Goal: Task Accomplishment & Management: Manage account settings

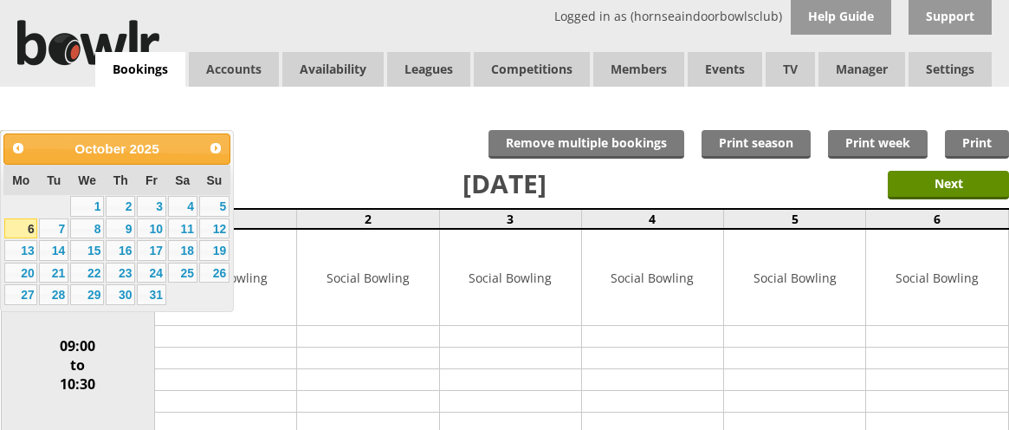
scroll to position [11, 0]
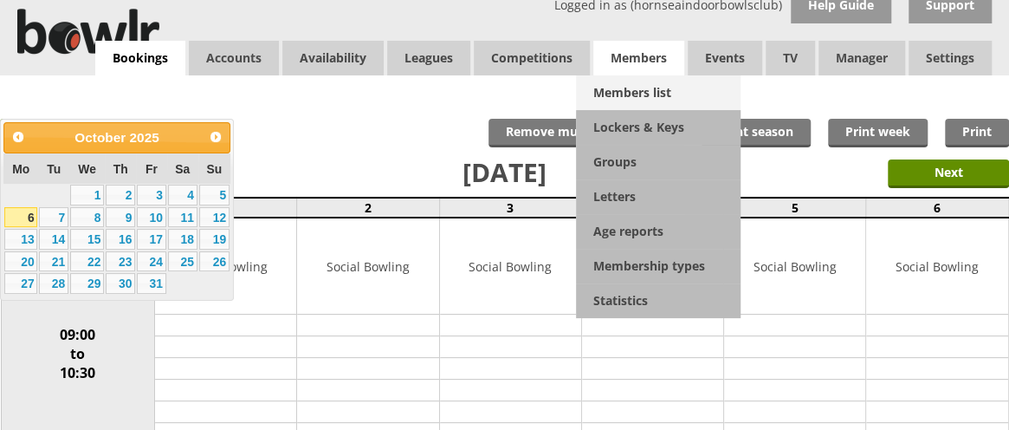
click at [652, 91] on link "Members list" at bounding box center [658, 92] width 165 height 35
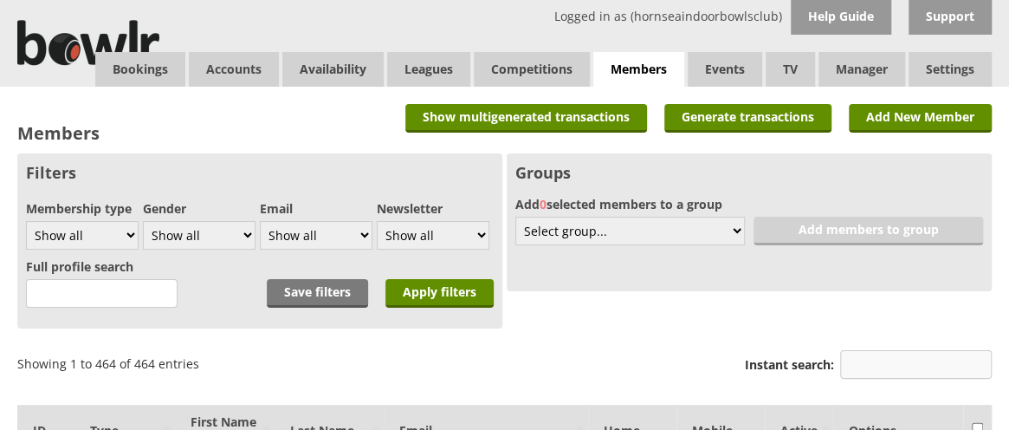
click at [880, 368] on input "Instant search:" at bounding box center [916, 364] width 152 height 29
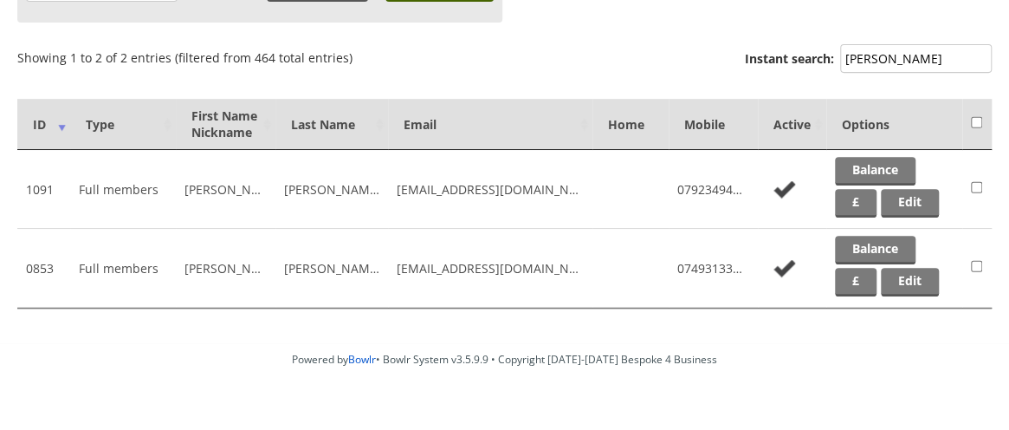
scroll to position [308, 0]
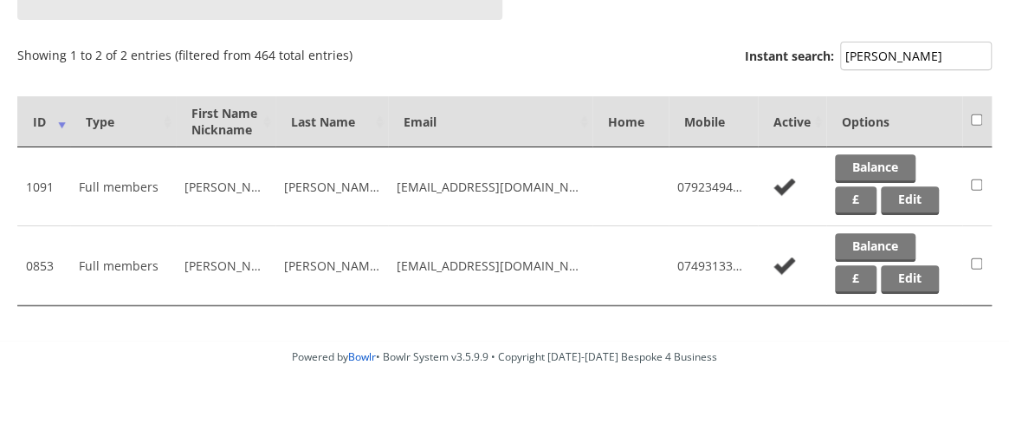
type input "jackson"
click at [1007, 278] on div "Members Add New Member Generate transactions Show multigenerated transactions S…" at bounding box center [504, 59] width 1009 height 562
click at [912, 194] on link "Edit" at bounding box center [910, 200] width 58 height 29
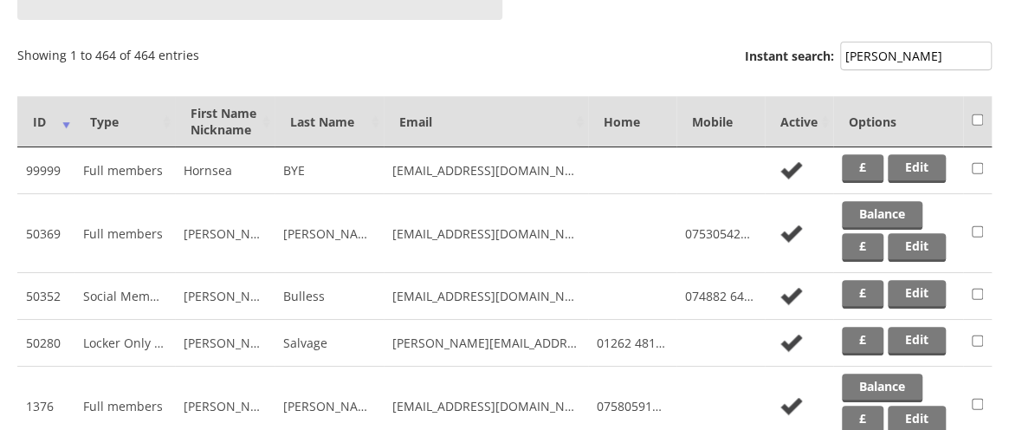
scroll to position [308, 0]
click at [910, 56] on input "[PERSON_NAME]" at bounding box center [916, 56] width 152 height 29
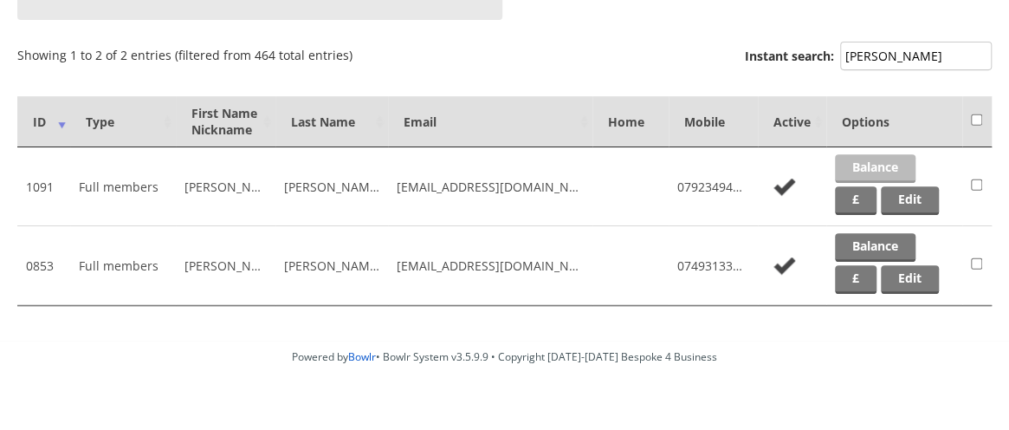
click at [874, 166] on link "Balance" at bounding box center [875, 168] width 81 height 29
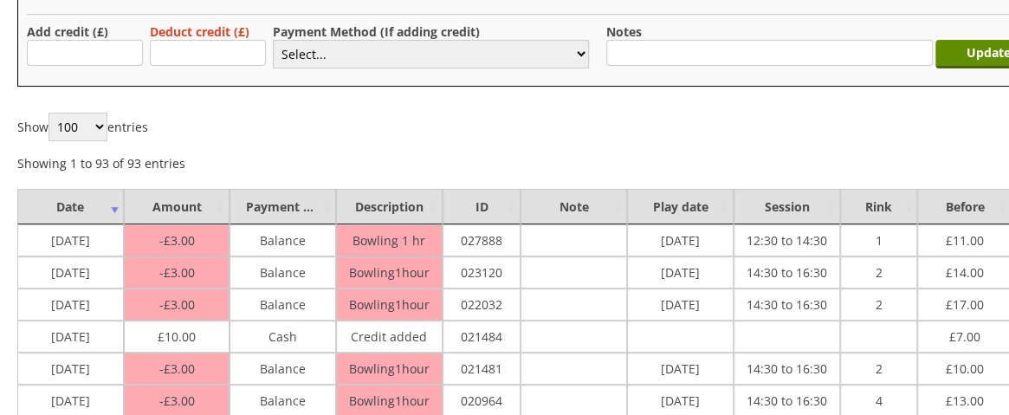
scroll to position [192, 0]
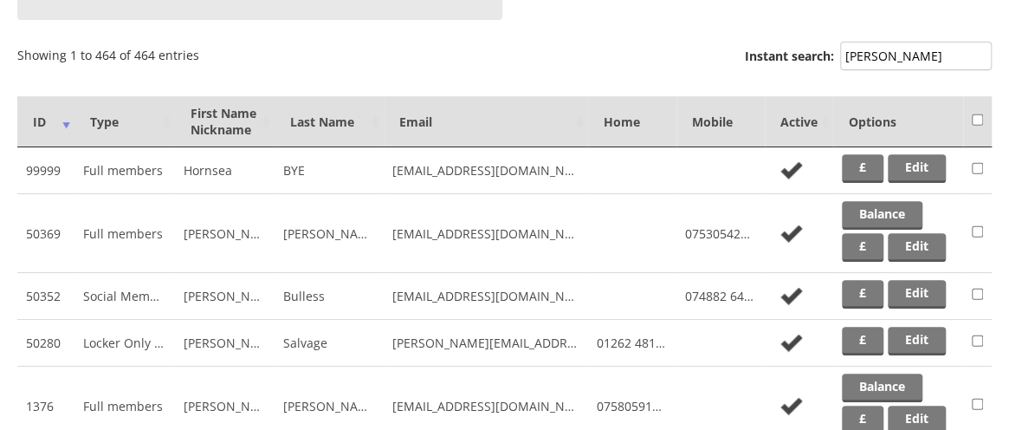
scroll to position [308, 0]
click at [909, 57] on input "jackson" at bounding box center [916, 56] width 152 height 29
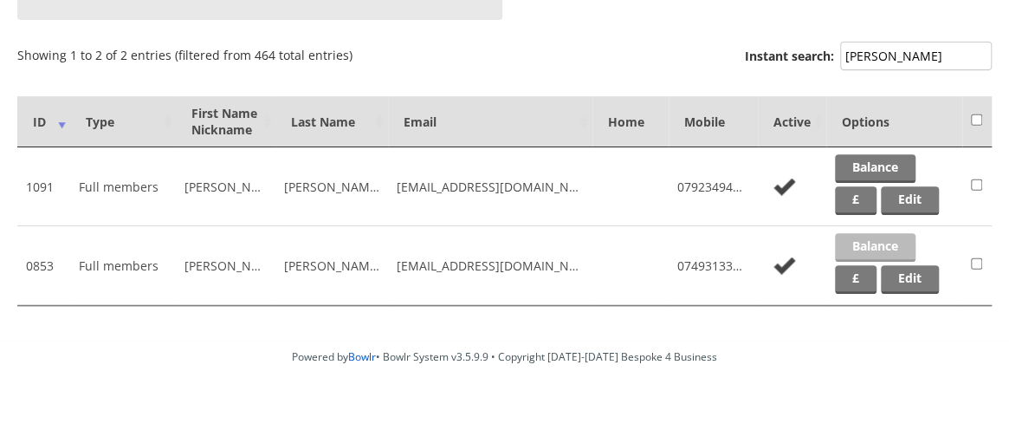
click at [868, 244] on link "Balance" at bounding box center [875, 247] width 81 height 29
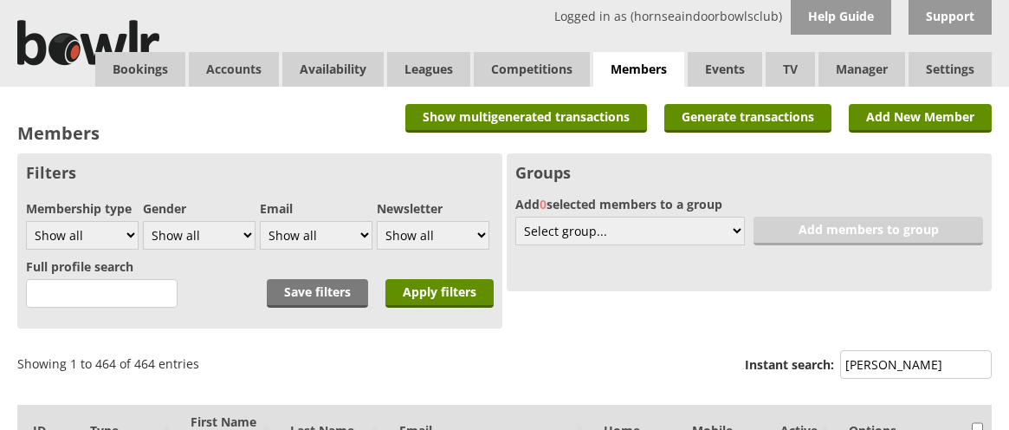
scroll to position [308, 0]
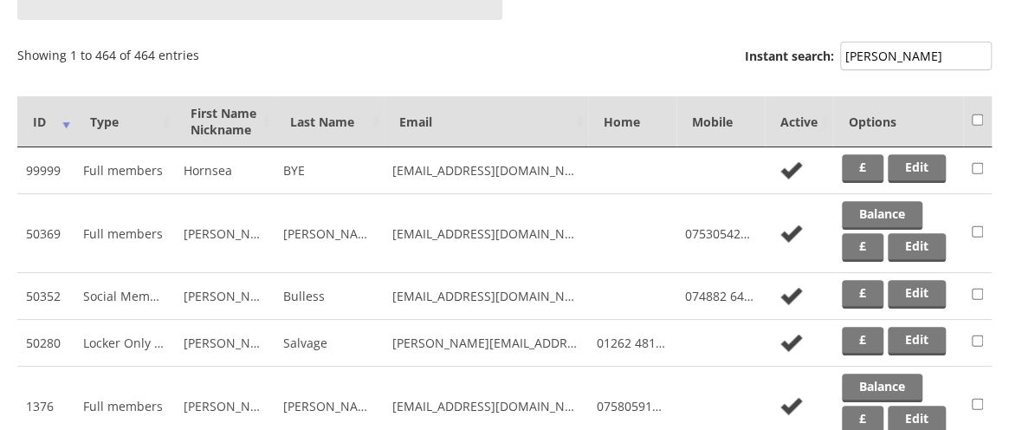
drag, startPoint x: 910, startPoint y: 62, endPoint x: 793, endPoint y: 62, distance: 117.8
click at [793, 62] on label "Instant search: jackson" at bounding box center [868, 58] width 247 height 33
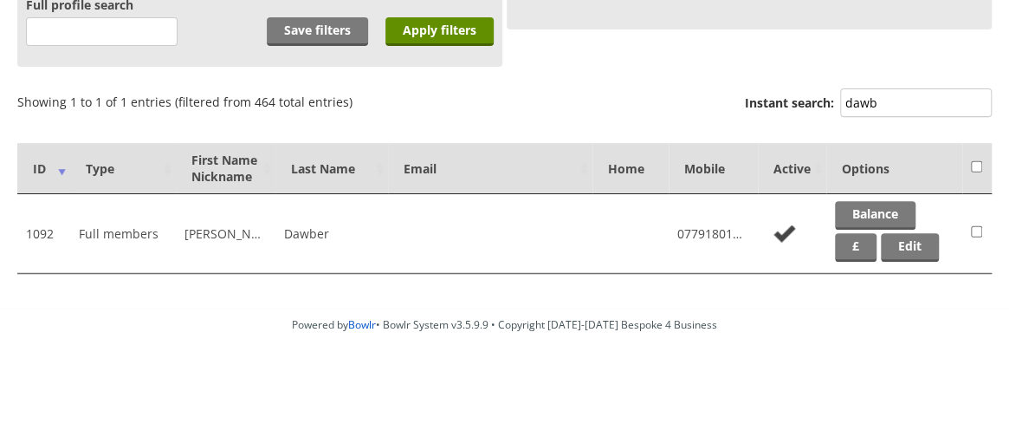
scroll to position [260, 0]
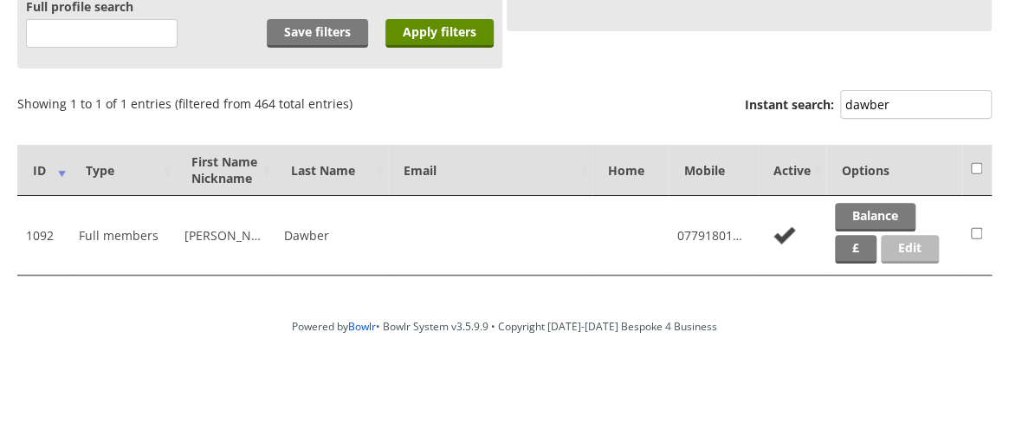
type input "dawber"
click at [901, 247] on link "Edit" at bounding box center [910, 249] width 58 height 29
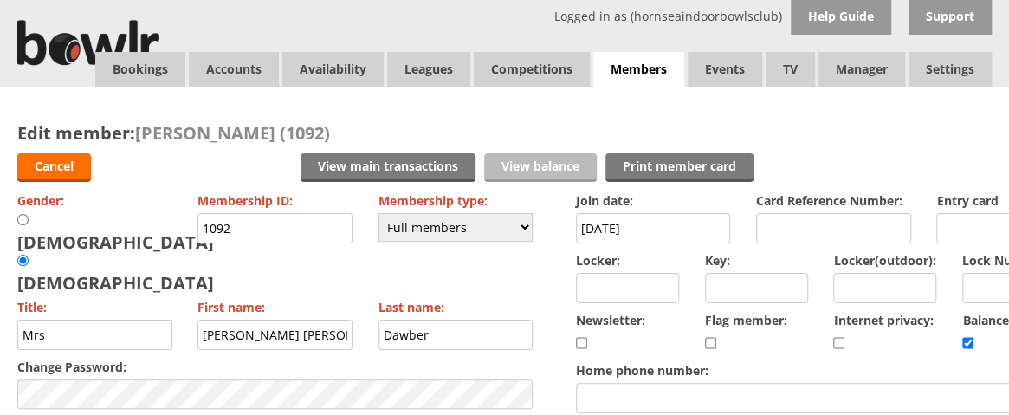
click at [537, 170] on link "View balance" at bounding box center [540, 167] width 113 height 29
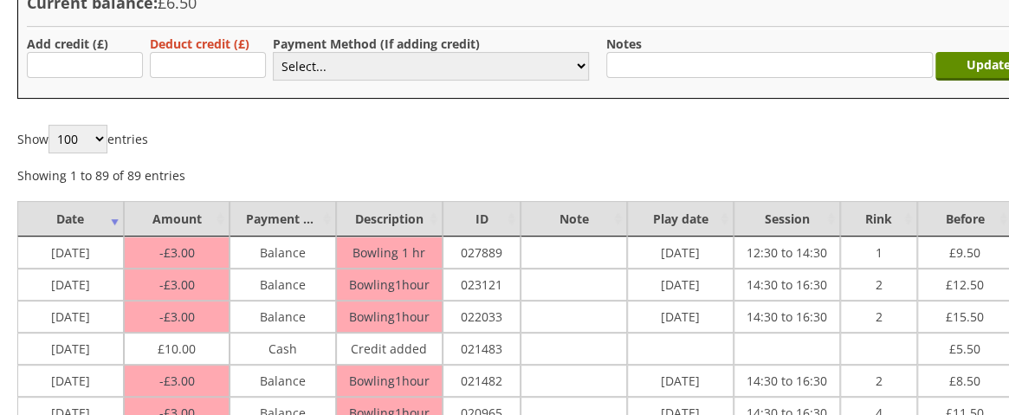
scroll to position [181, 0]
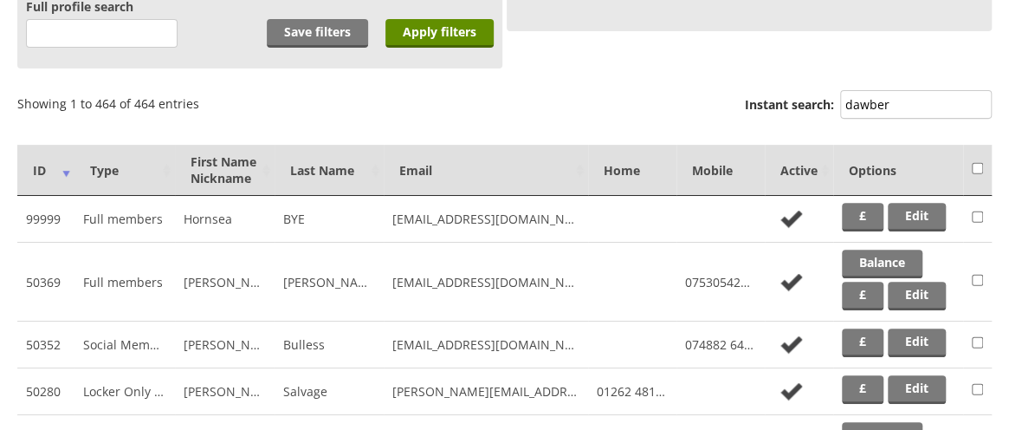
scroll to position [260, 0]
drag, startPoint x: 927, startPoint y: 100, endPoint x: 807, endPoint y: 105, distance: 119.7
click at [807, 105] on label "Instant search: dawber" at bounding box center [868, 106] width 247 height 33
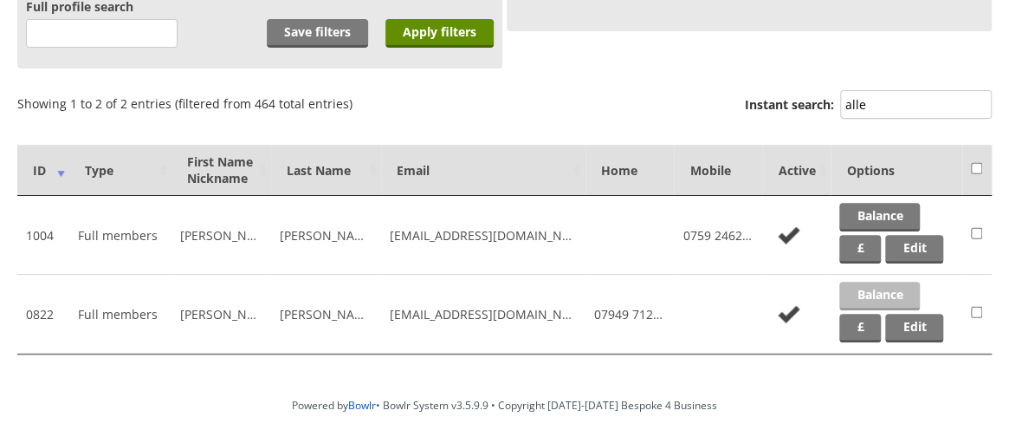
type input "alle"
click at [878, 289] on link "Balance" at bounding box center [879, 296] width 81 height 29
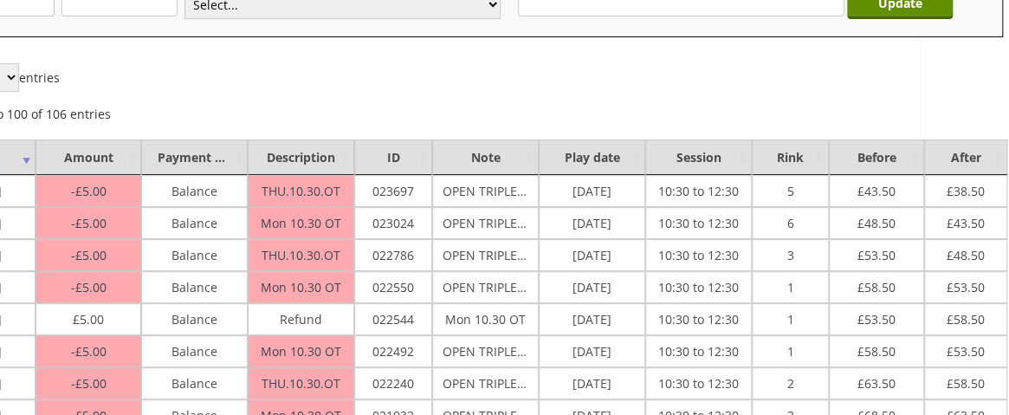
scroll to position [232, 100]
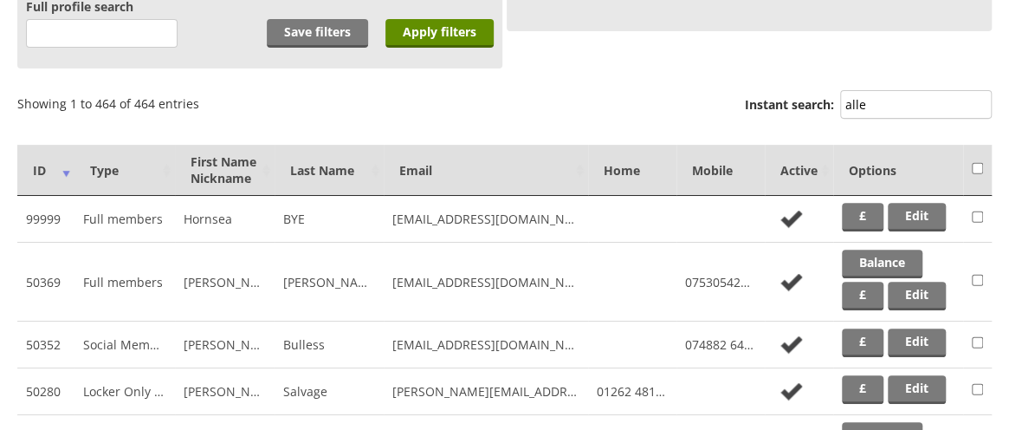
scroll to position [260, 0]
click at [890, 113] on input "alle" at bounding box center [916, 104] width 152 height 29
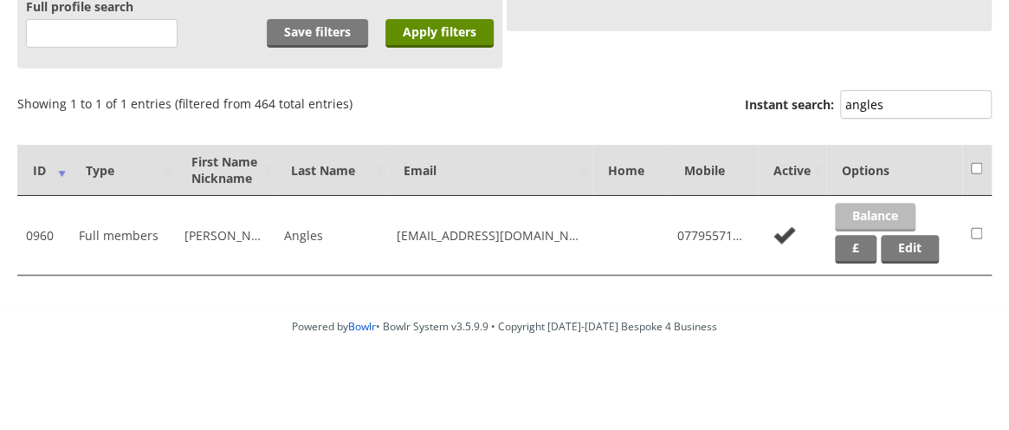
type input "angles"
click at [894, 206] on link "Balance" at bounding box center [875, 217] width 81 height 29
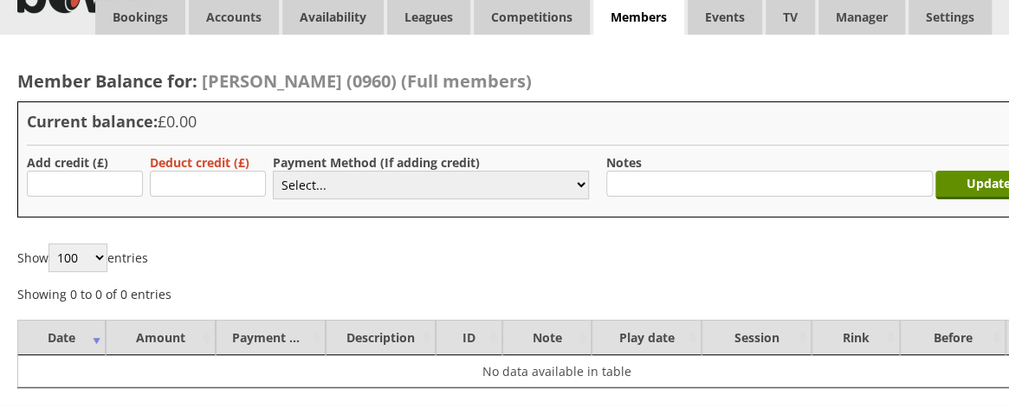
scroll to position [35, 0]
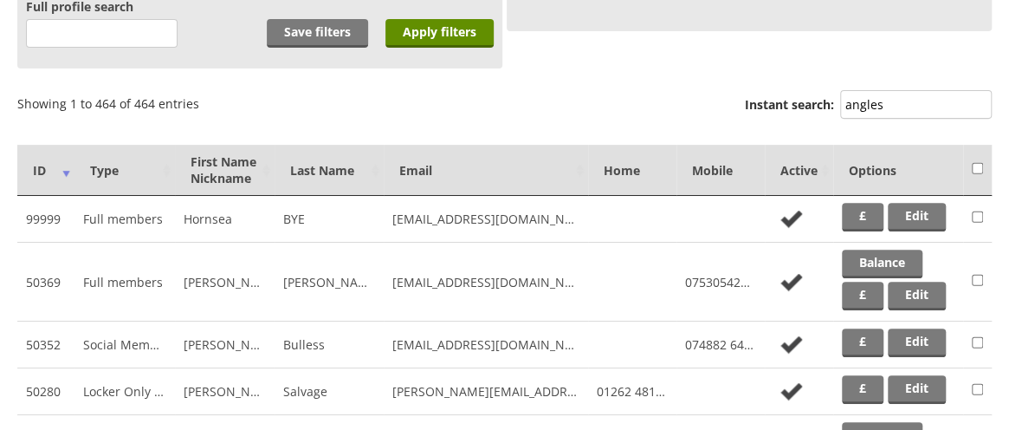
scroll to position [260, 0]
click at [885, 96] on input "angles" at bounding box center [916, 104] width 152 height 29
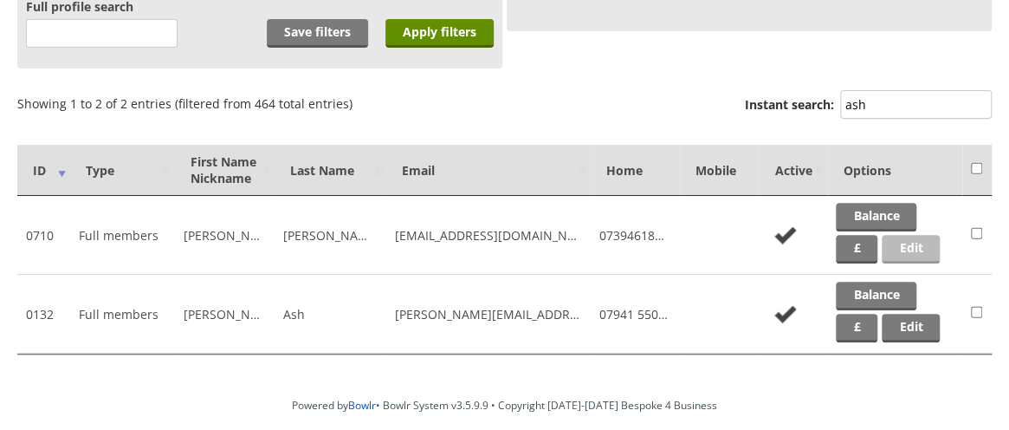
type input "ash"
click at [903, 238] on link "Edit" at bounding box center [911, 249] width 58 height 29
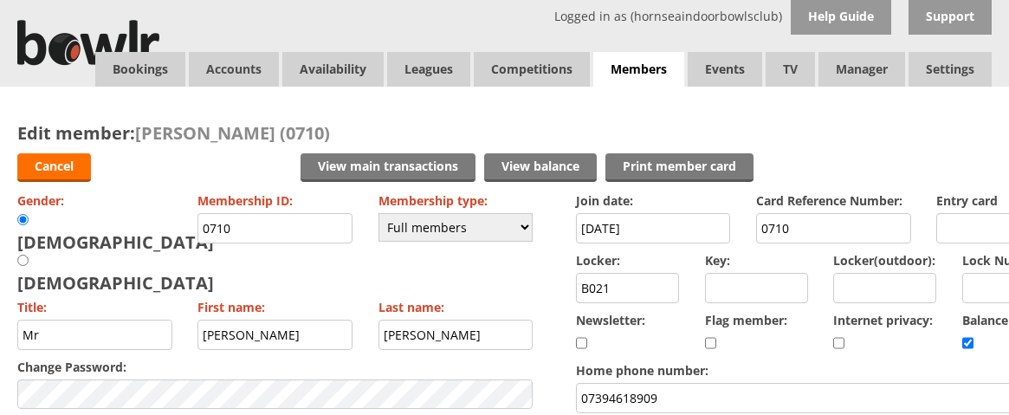
click at [886, 217] on input "0710" at bounding box center [833, 228] width 155 height 30
click at [546, 162] on link "View balance" at bounding box center [540, 167] width 113 height 29
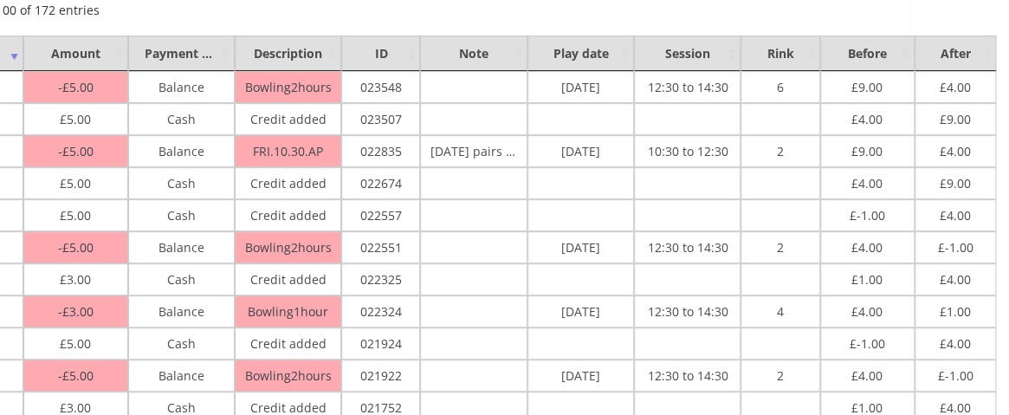
scroll to position [0, 100]
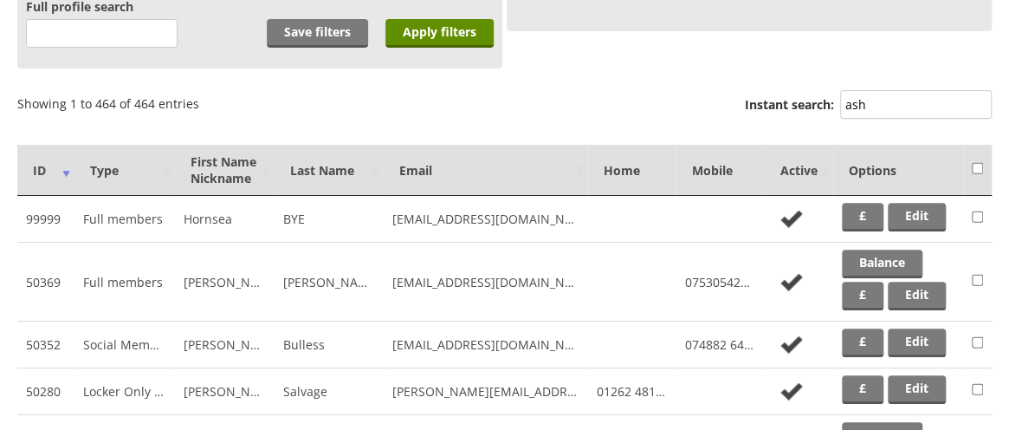
scroll to position [260, 0]
drag, startPoint x: 878, startPoint y: 101, endPoint x: 794, endPoint y: 100, distance: 84.0
click at [794, 100] on label "Instant search: ash" at bounding box center [868, 106] width 247 height 33
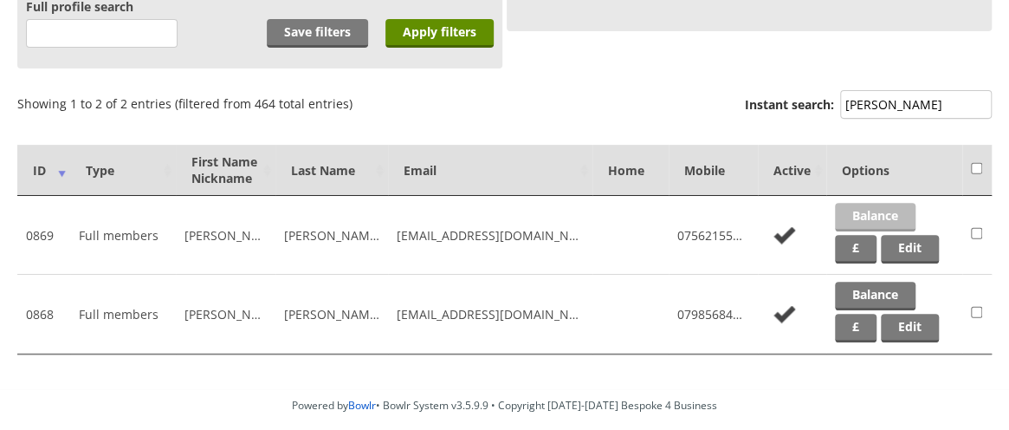
type input "[PERSON_NAME]"
click at [861, 213] on link "Balance" at bounding box center [875, 217] width 81 height 29
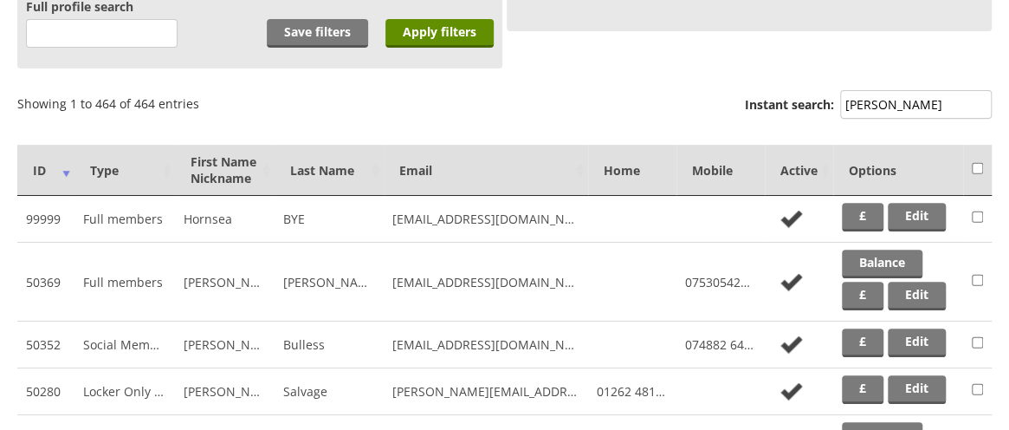
scroll to position [260, 0]
click at [901, 115] on input "[PERSON_NAME]" at bounding box center [916, 104] width 152 height 29
click at [915, 107] on input "bailey" at bounding box center [916, 104] width 152 height 29
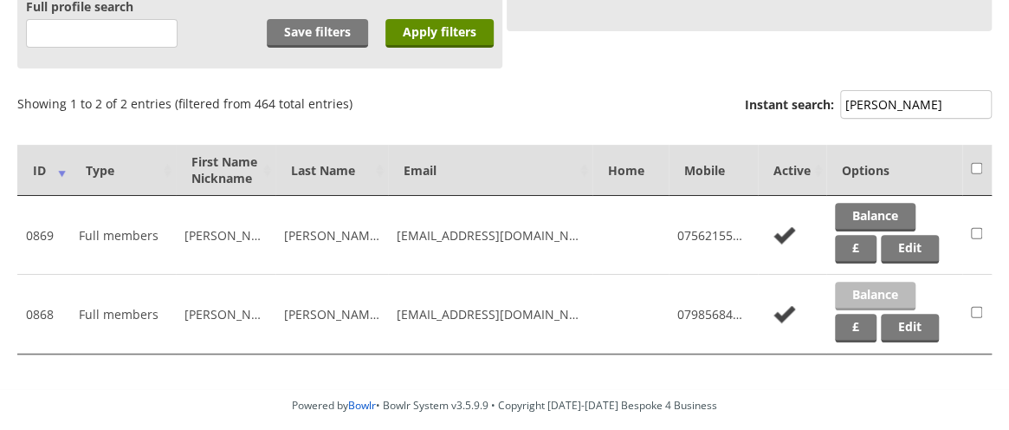
click at [851, 287] on link "Balance" at bounding box center [875, 296] width 81 height 29
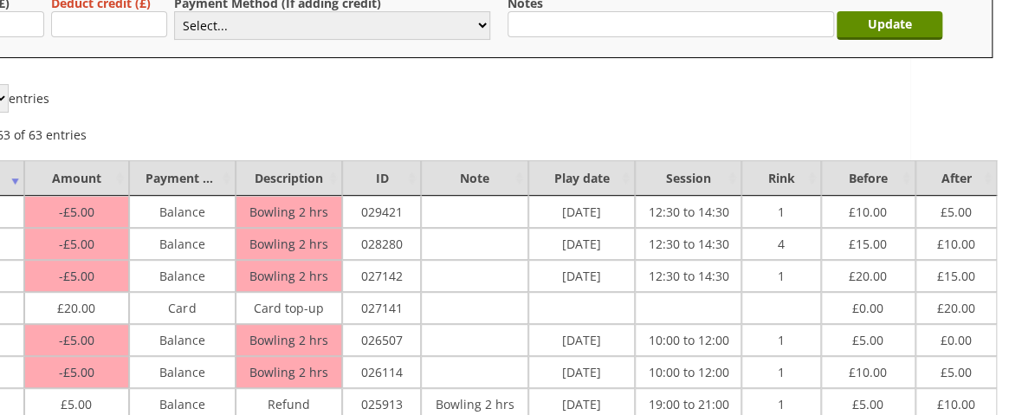
scroll to position [211, 100]
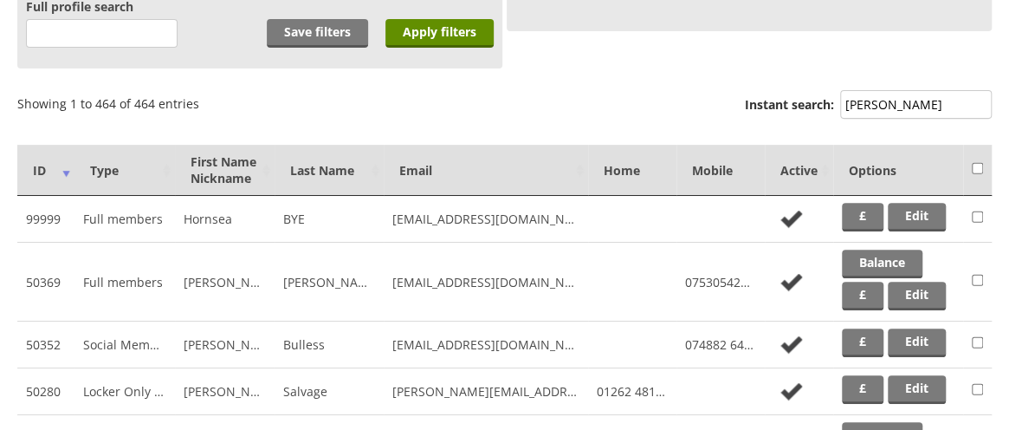
scroll to position [260, 0]
drag, startPoint x: 895, startPoint y: 108, endPoint x: 865, endPoint y: 107, distance: 30.4
click at [865, 107] on input "bailey" at bounding box center [916, 104] width 152 height 29
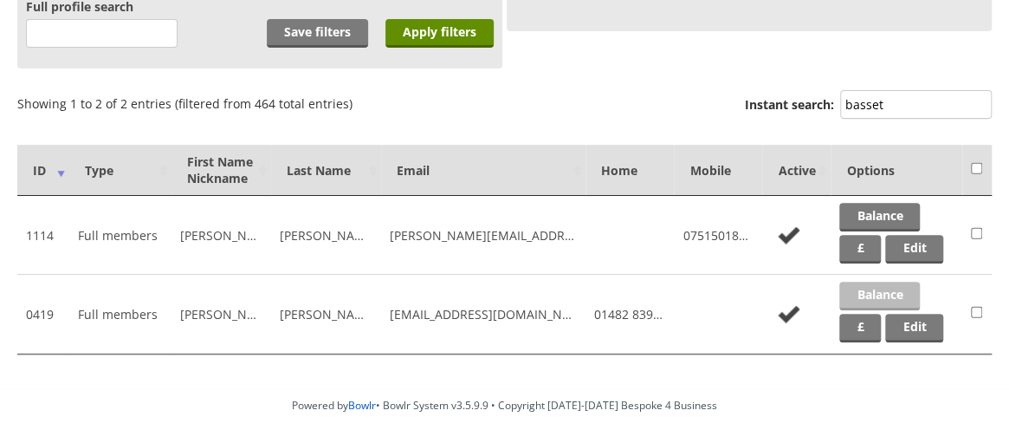
type input "basset"
click at [869, 295] on link "Balance" at bounding box center [879, 296] width 81 height 29
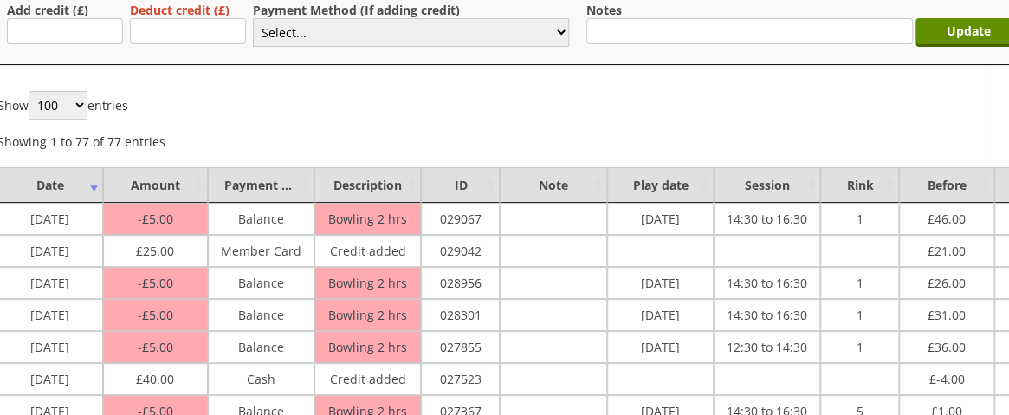
scroll to position [204, 0]
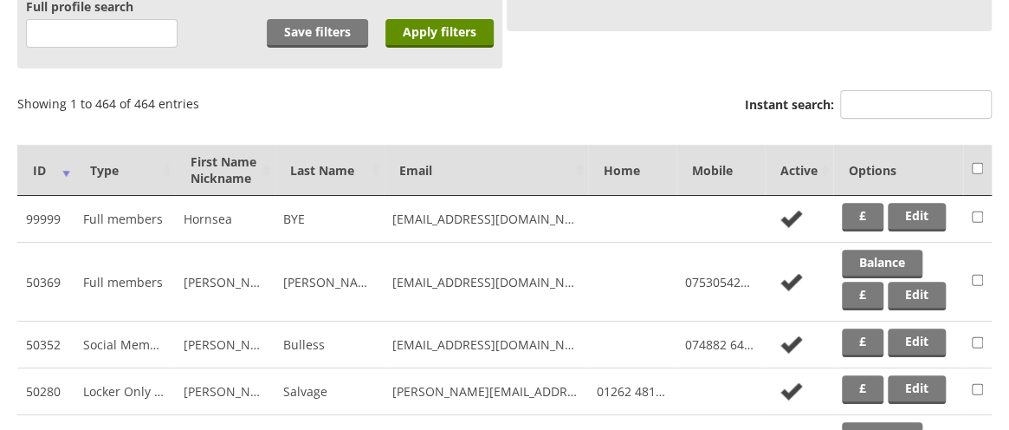
scroll to position [260, 0]
drag, startPoint x: 897, startPoint y: 99, endPoint x: 827, endPoint y: 98, distance: 70.2
click at [827, 98] on label "Instant search:" at bounding box center [868, 106] width 247 height 33
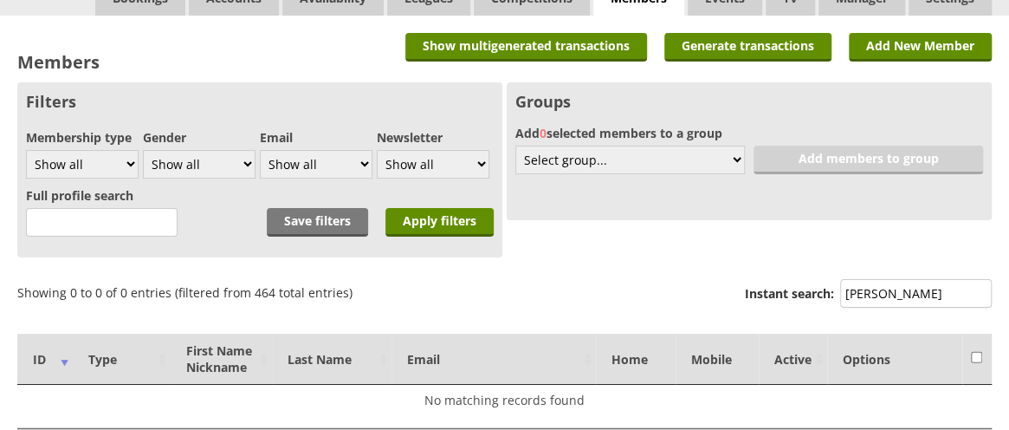
scroll to position [68, 0]
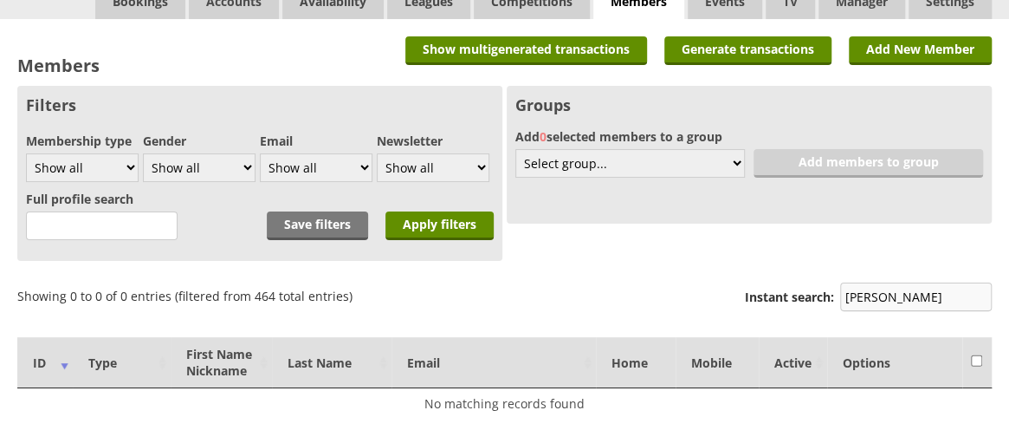
click at [867, 295] on input "bielby" at bounding box center [916, 296] width 152 height 29
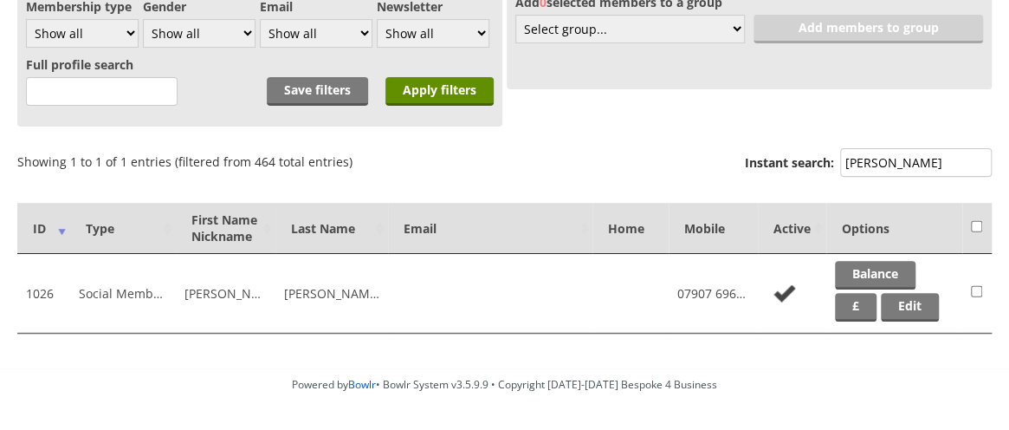
scroll to position [203, 0]
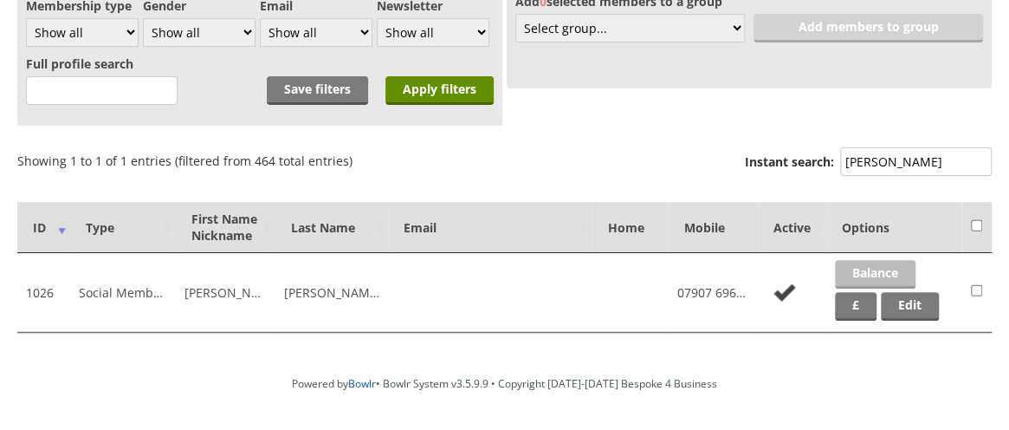
type input "beilby"
click at [892, 275] on link "Balance" at bounding box center [875, 274] width 81 height 29
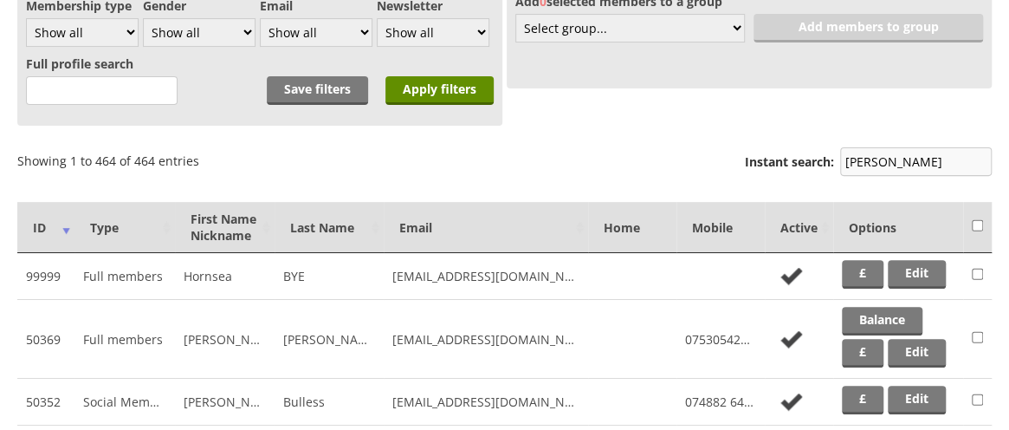
scroll to position [203, 0]
drag, startPoint x: 897, startPoint y: 167, endPoint x: 791, endPoint y: 165, distance: 105.7
click at [791, 165] on label "Instant search: beilby" at bounding box center [868, 163] width 247 height 33
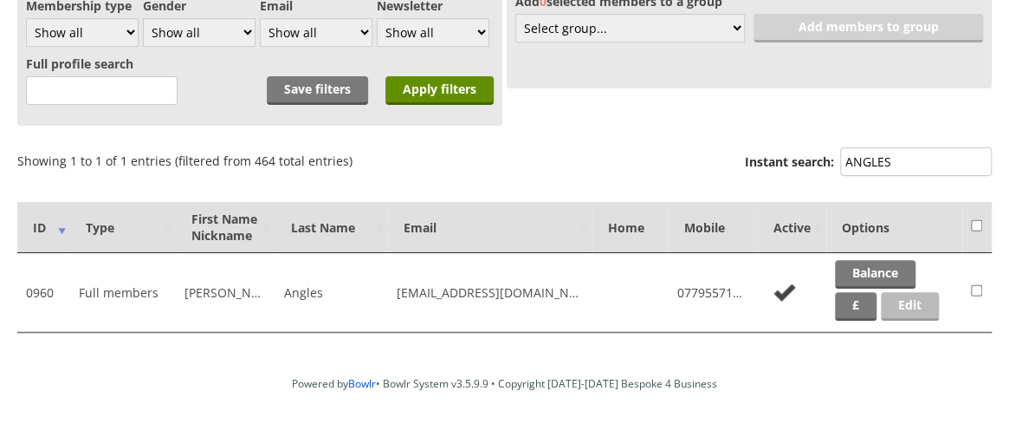
type input "ANGLES"
click at [904, 308] on link "Edit" at bounding box center [910, 306] width 58 height 29
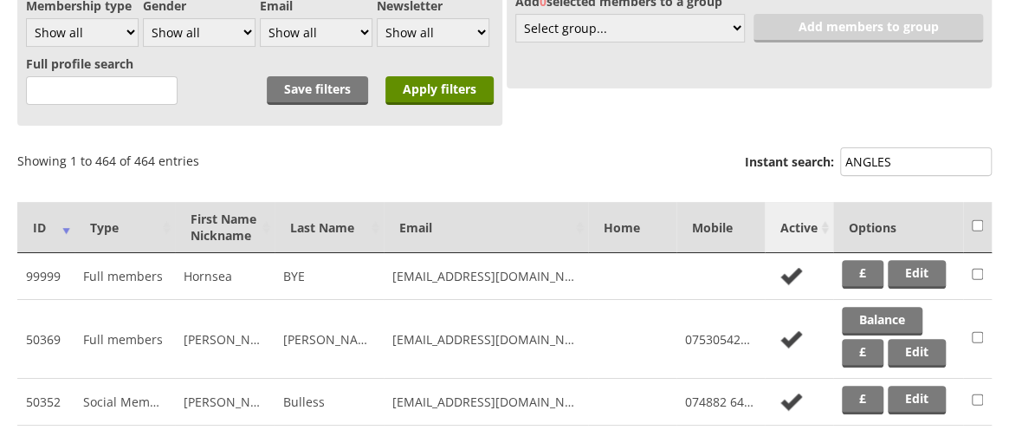
scroll to position [203, 0]
drag, startPoint x: 913, startPoint y: 164, endPoint x: 815, endPoint y: 162, distance: 97.9
click at [815, 162] on label "Instant search: ANGLES" at bounding box center [868, 163] width 247 height 33
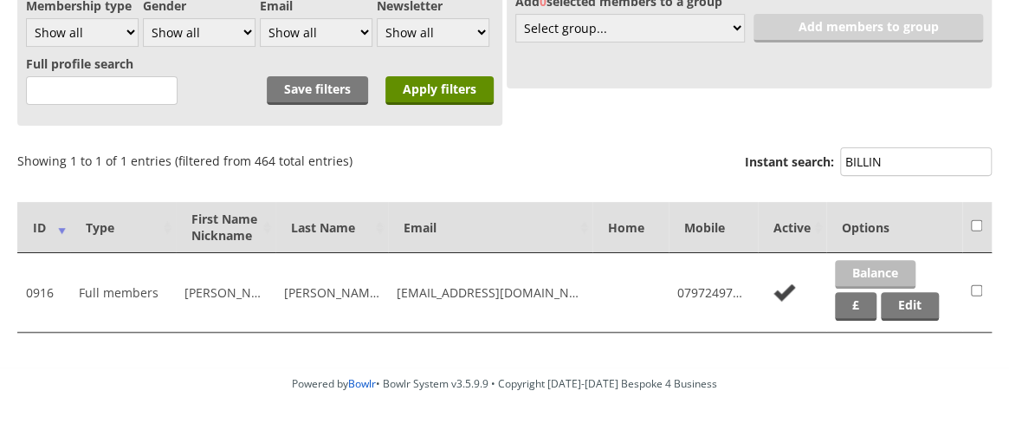
type input "BILLIN"
click at [882, 274] on link "Balance" at bounding box center [875, 274] width 81 height 29
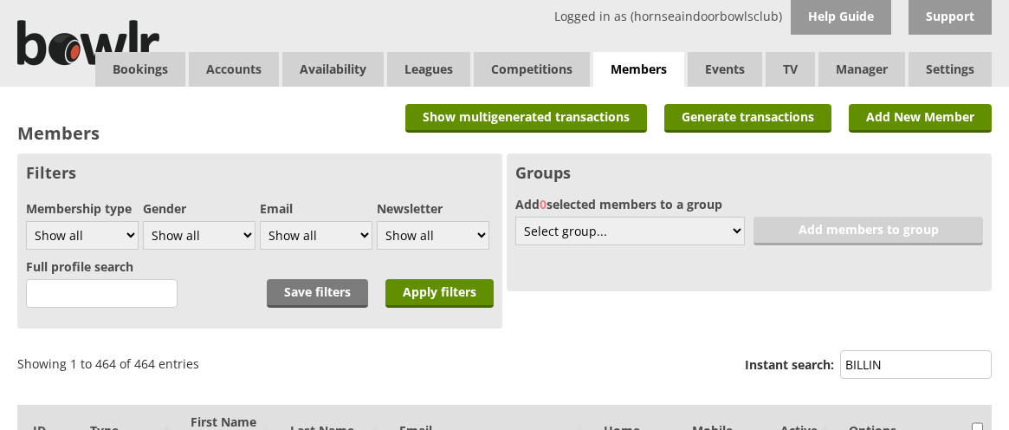
scroll to position [203, 0]
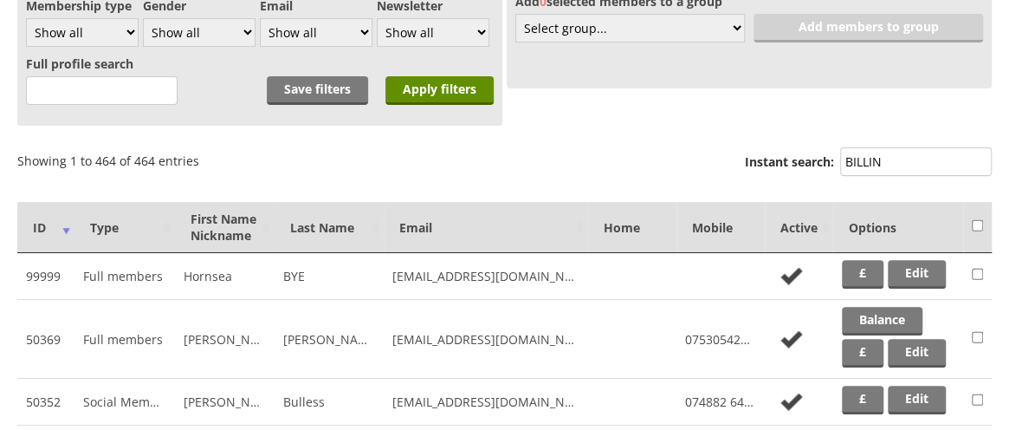
drag, startPoint x: 889, startPoint y: 159, endPoint x: 790, endPoint y: 159, distance: 98.8
click at [790, 159] on label "Instant search: BILLIN" at bounding box center [868, 163] width 247 height 33
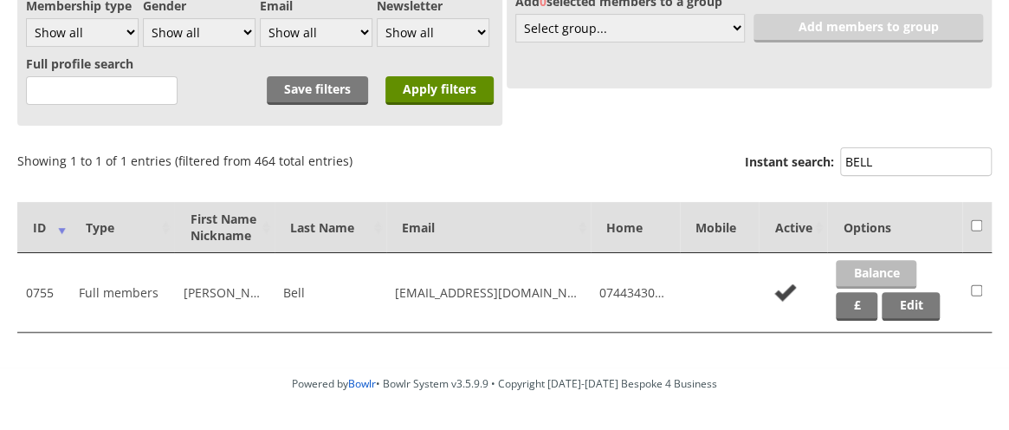
type input "BELL"
click at [875, 269] on link "Balance" at bounding box center [876, 274] width 81 height 29
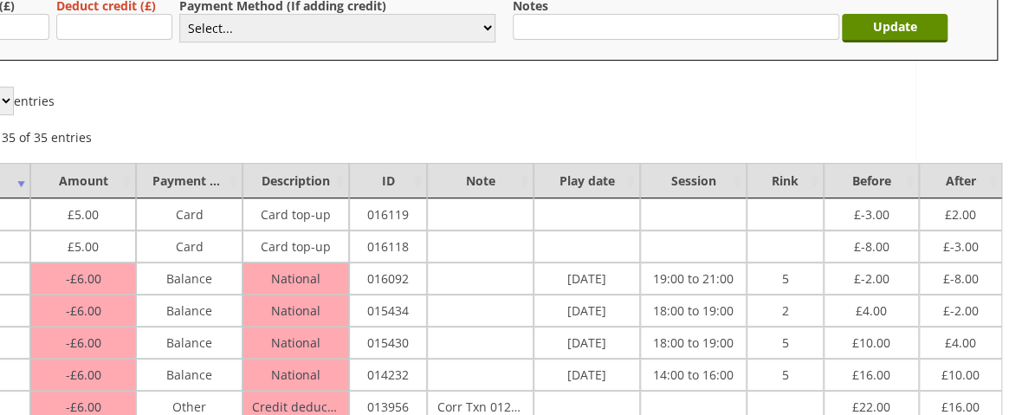
scroll to position [209, 100]
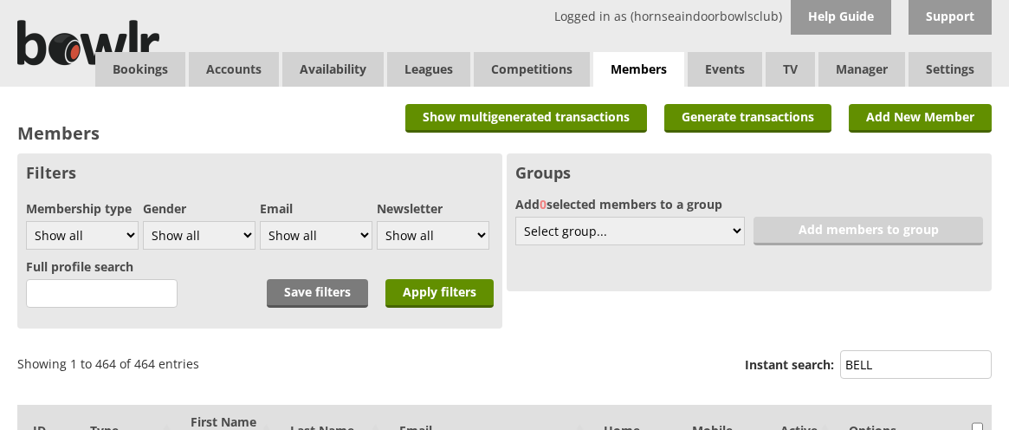
scroll to position [203, 0]
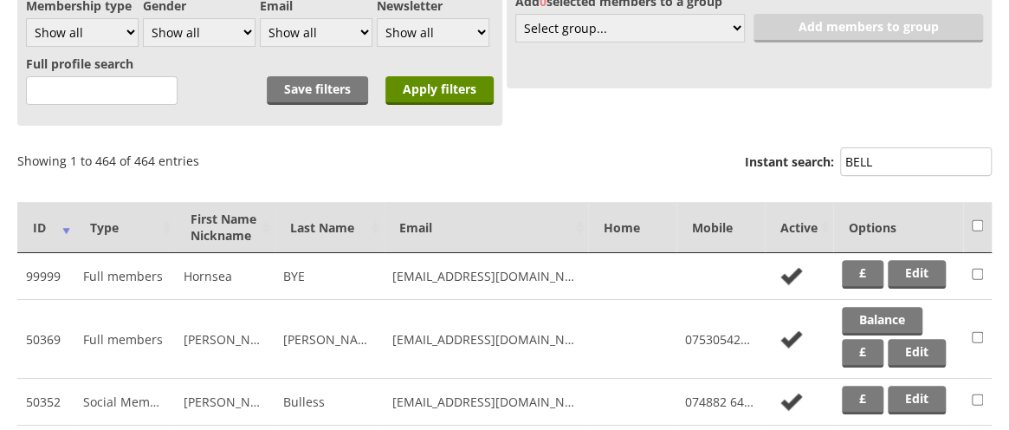
drag, startPoint x: 881, startPoint y: 165, endPoint x: 829, endPoint y: 163, distance: 52.0
click at [829, 163] on label "Instant search: BELL" at bounding box center [868, 163] width 247 height 33
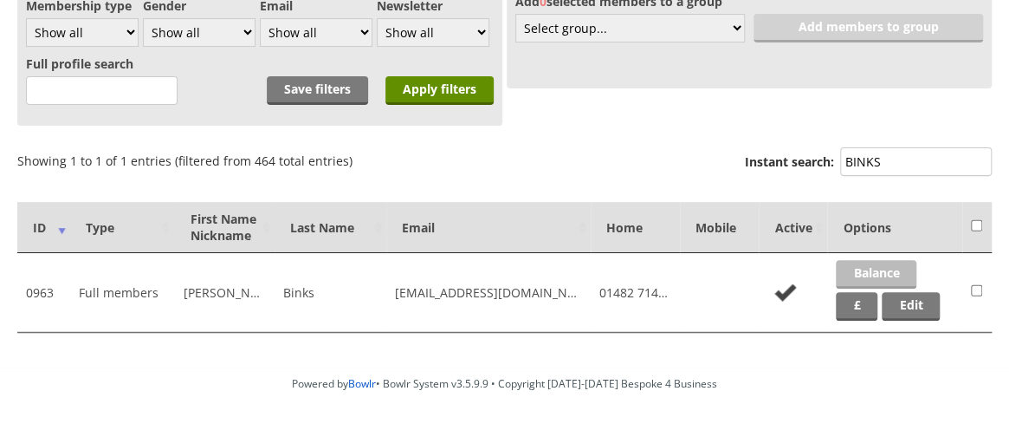
type input "BINKS"
click at [864, 271] on link "Balance" at bounding box center [876, 274] width 81 height 29
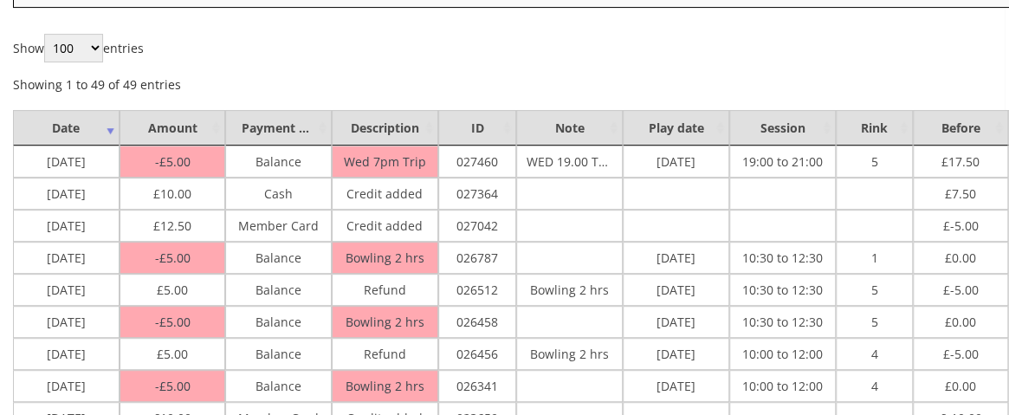
scroll to position [262, 3]
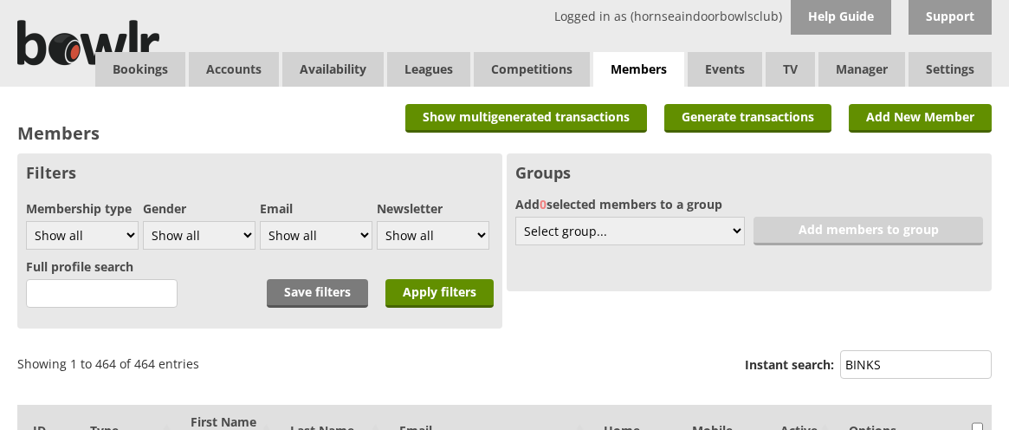
scroll to position [203, 0]
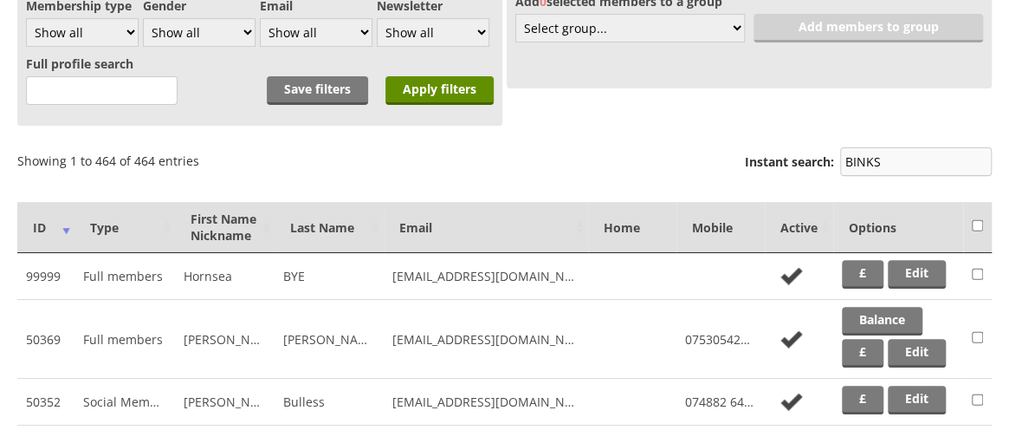
drag, startPoint x: 888, startPoint y: 155, endPoint x: 857, endPoint y: 156, distance: 31.2
click at [857, 156] on input "BINKS" at bounding box center [916, 161] width 152 height 29
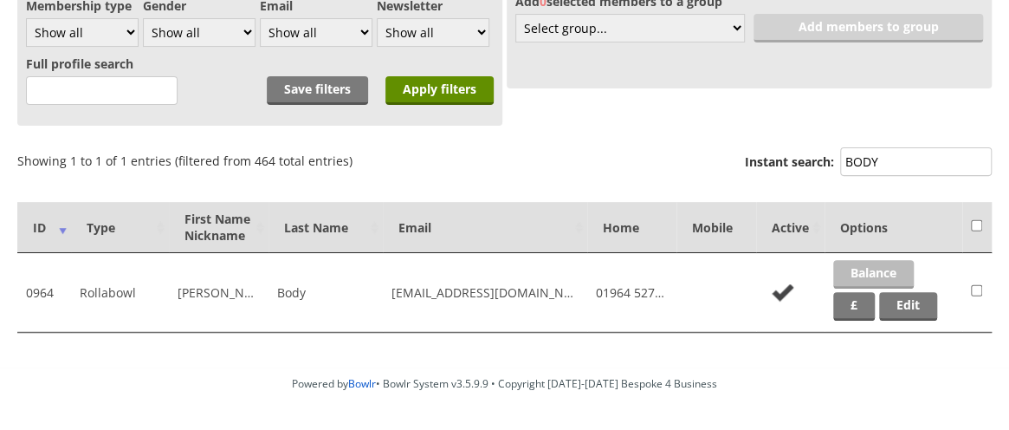
type input "BODY"
click at [878, 266] on link "Balance" at bounding box center [873, 274] width 81 height 29
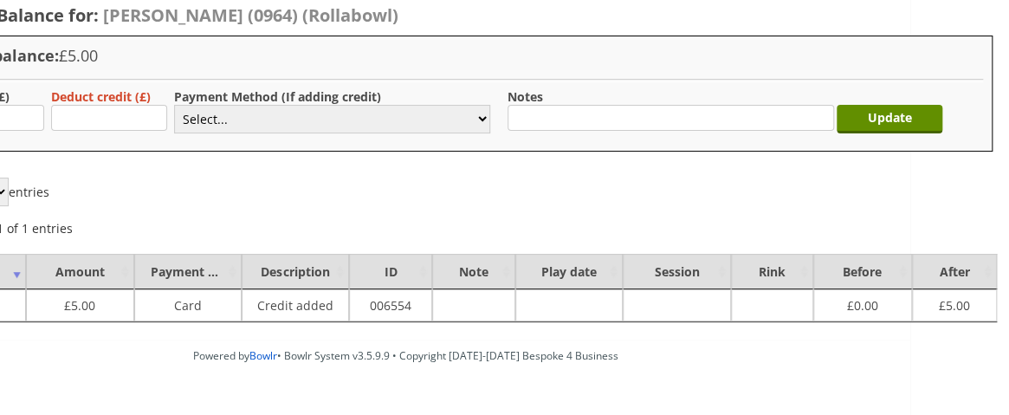
scroll to position [118, 100]
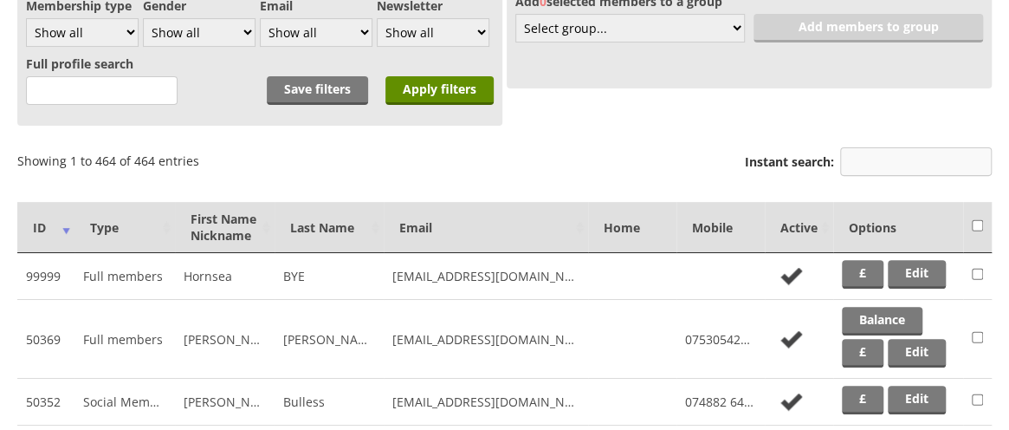
scroll to position [203, 0]
drag, startPoint x: 902, startPoint y: 166, endPoint x: 868, endPoint y: 165, distance: 33.8
click at [868, 165] on input "Instant search:" at bounding box center [916, 161] width 152 height 29
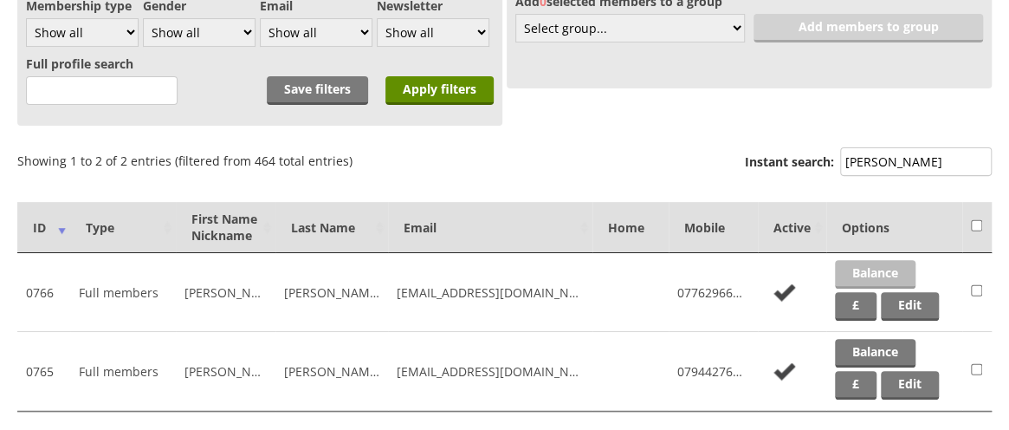
type input "BOWERS"
click at [872, 269] on link "Balance" at bounding box center [875, 274] width 81 height 29
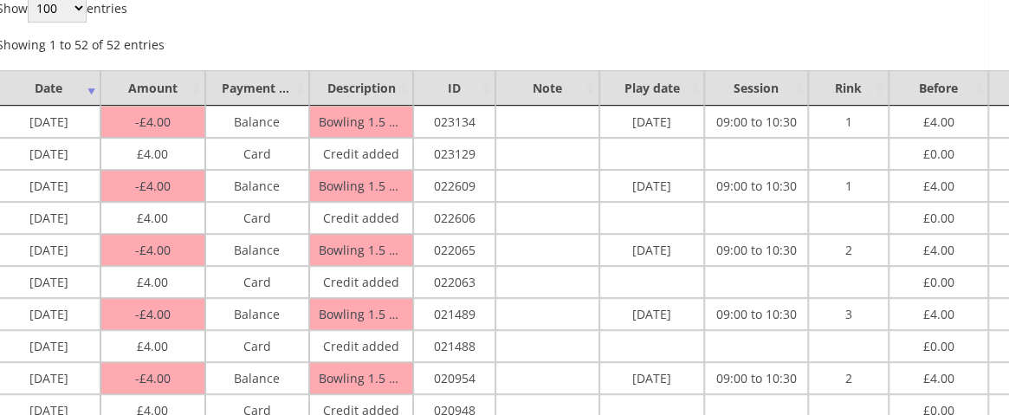
scroll to position [301, 0]
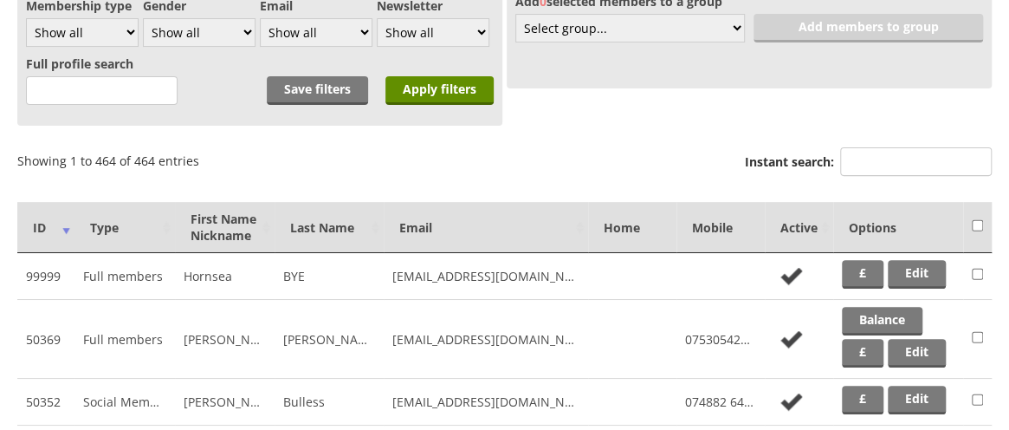
scroll to position [203, 0]
click at [910, 171] on input "Instant search:" at bounding box center [916, 161] width 152 height 29
type input "[PERSON_NAME]"
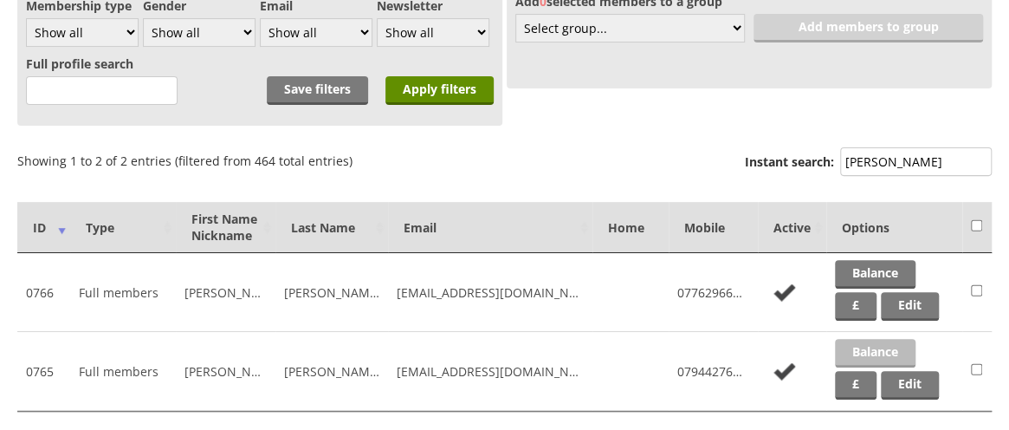
click at [873, 344] on link "Balance" at bounding box center [875, 353] width 81 height 29
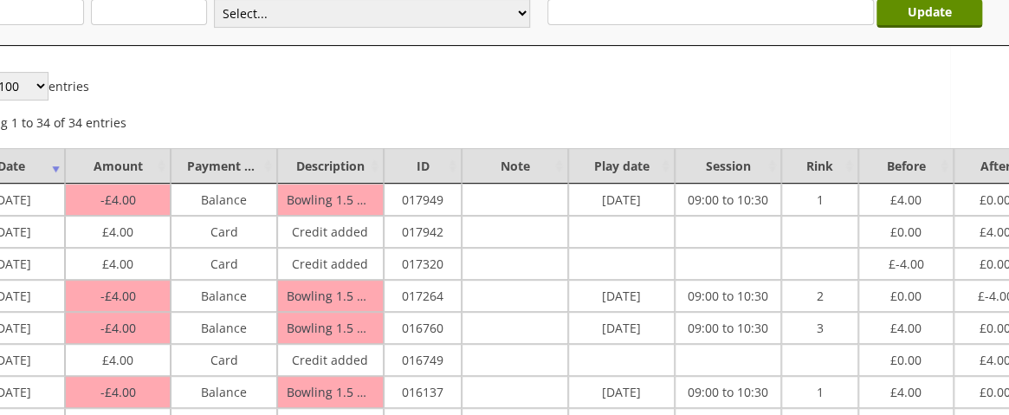
scroll to position [223, 0]
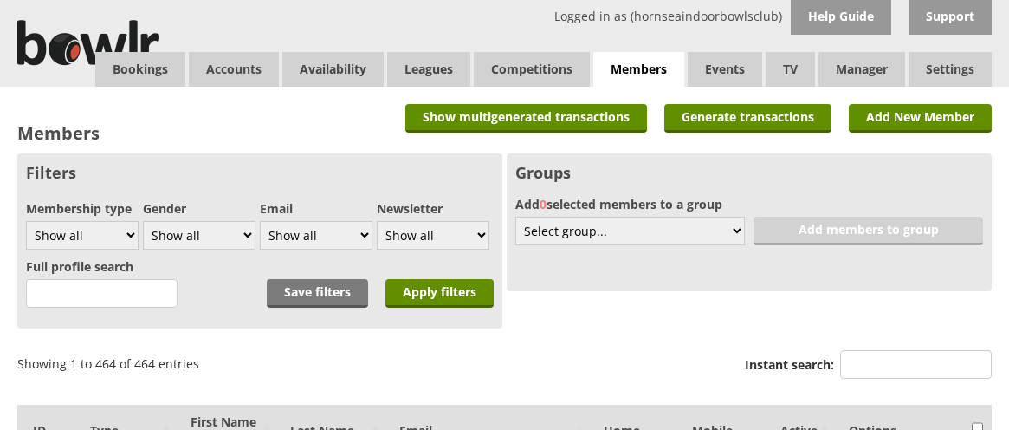
scroll to position [203, 0]
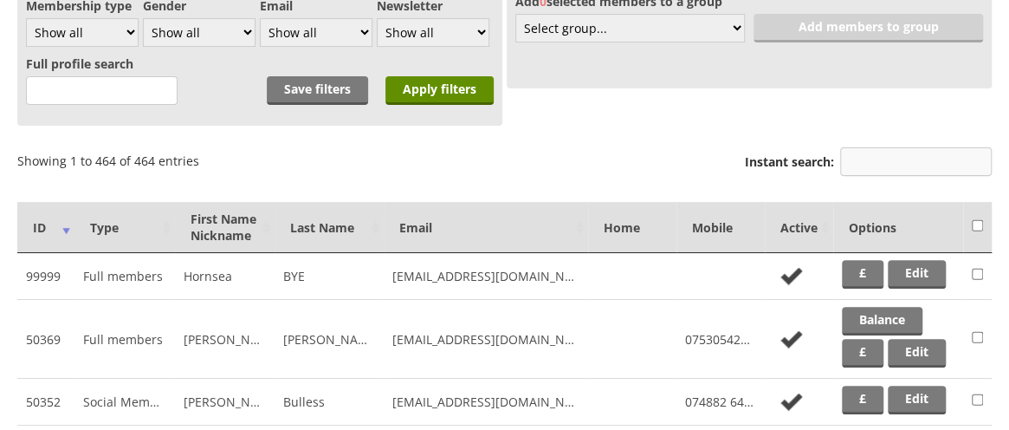
click at [904, 155] on input "Instant search:" at bounding box center [916, 161] width 152 height 29
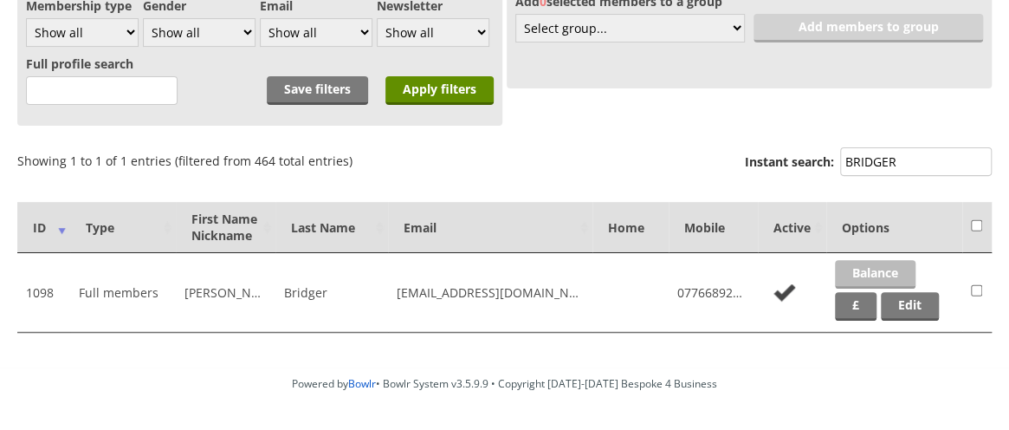
type input "BRIDGER"
click at [876, 273] on link "Balance" at bounding box center [875, 274] width 81 height 29
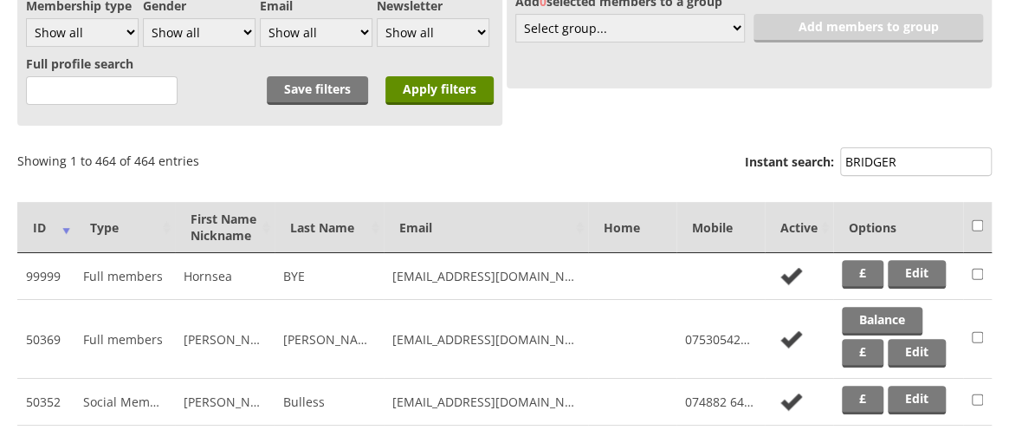
scroll to position [203, 0]
drag, startPoint x: 918, startPoint y: 164, endPoint x: 768, endPoint y: 153, distance: 151.1
click at [768, 153] on label "Instant search: BRIDGER" at bounding box center [868, 163] width 247 height 33
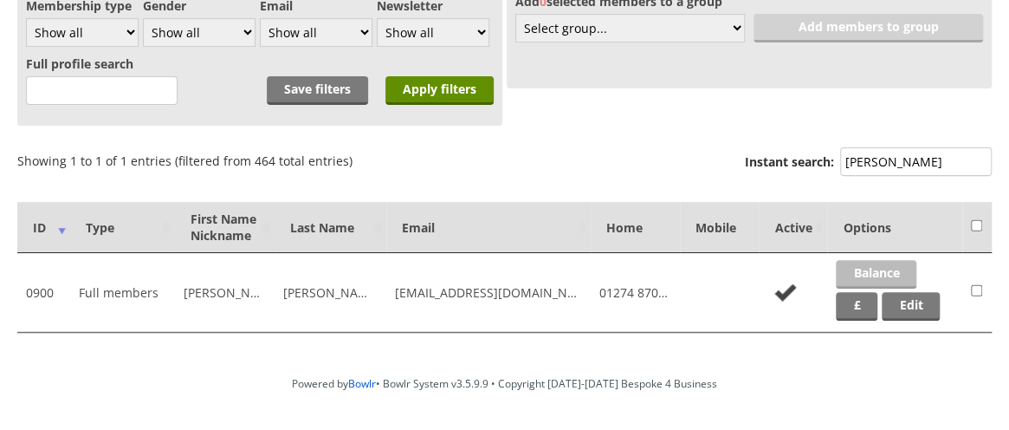
type input "CARVER"
click at [867, 269] on link "Balance" at bounding box center [876, 274] width 81 height 29
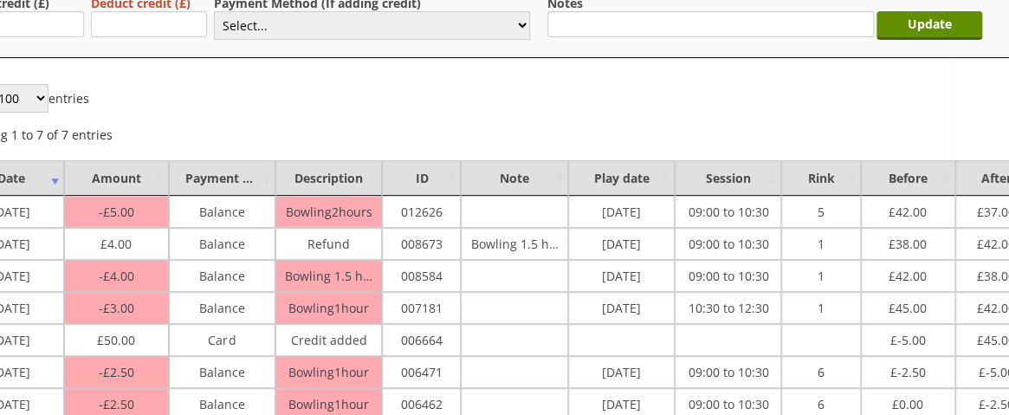
scroll to position [211, 0]
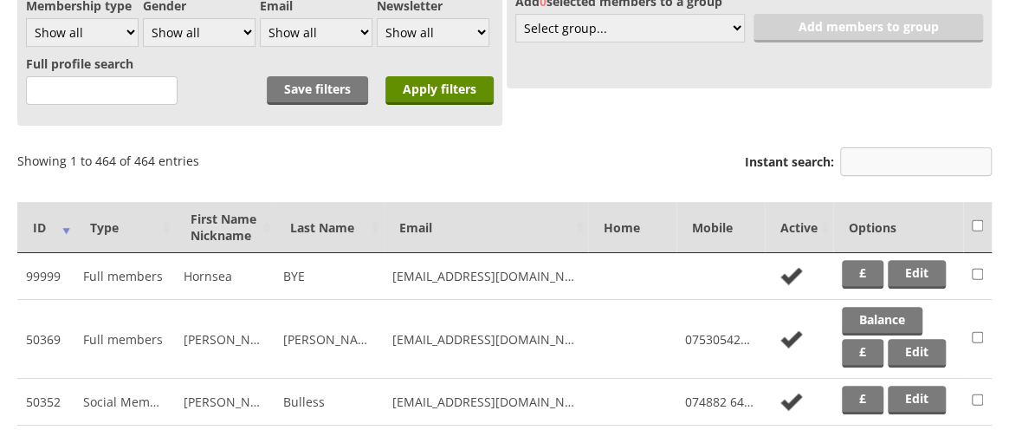
scroll to position [203, 0]
drag, startPoint x: 910, startPoint y: 165, endPoint x: 858, endPoint y: 164, distance: 52.0
click at [858, 164] on input "Instant search:" at bounding box center [916, 161] width 152 height 29
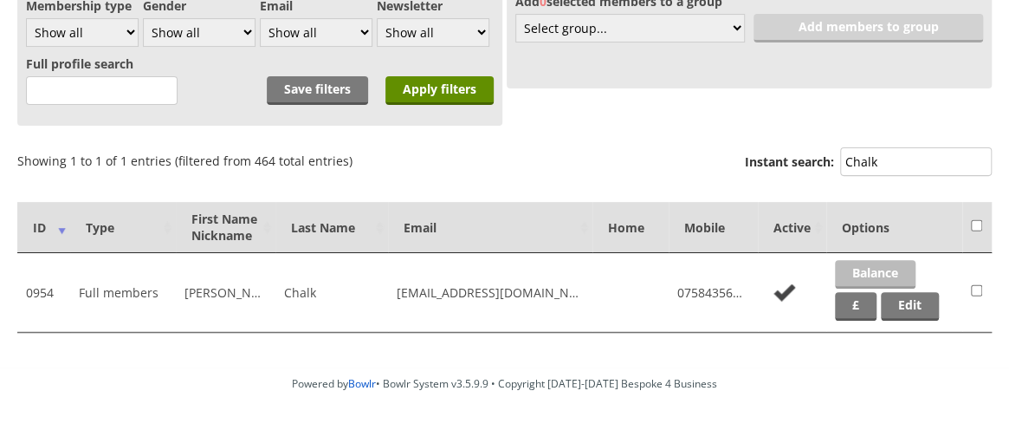
type input "Chalk"
click at [887, 268] on link "Balance" at bounding box center [875, 274] width 81 height 29
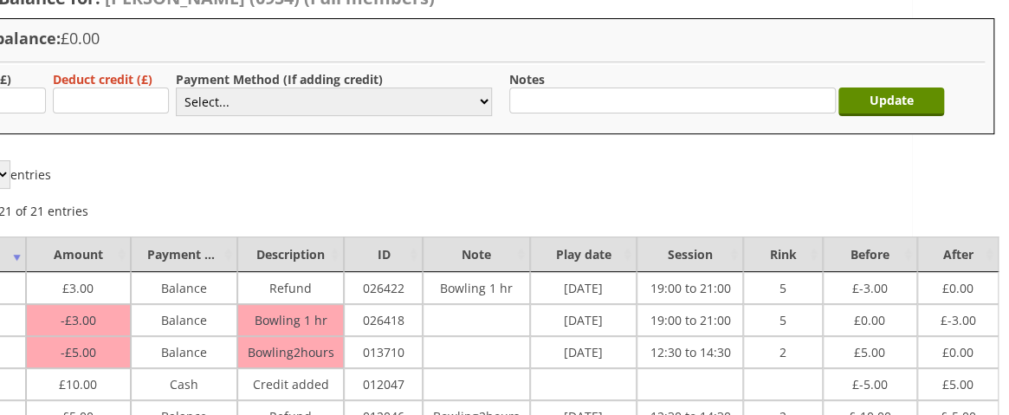
scroll to position [135, 0]
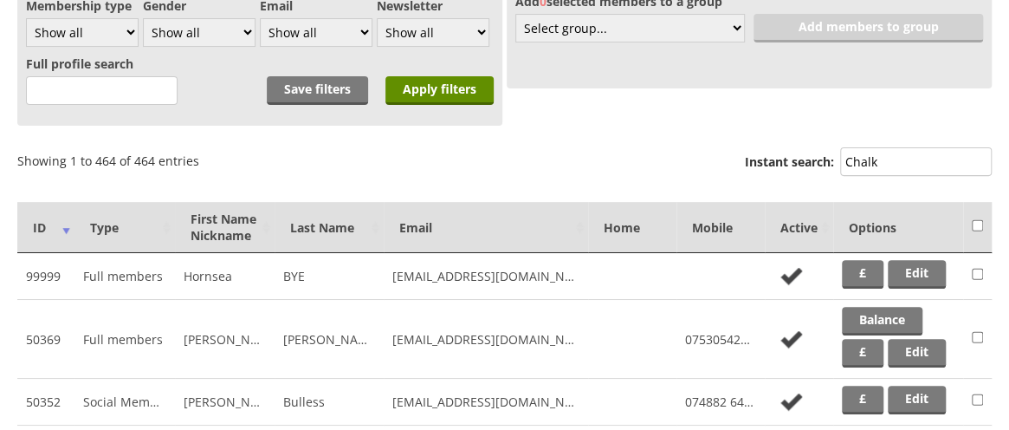
scroll to position [203, 0]
click at [894, 164] on input "Chalk" at bounding box center [916, 161] width 152 height 29
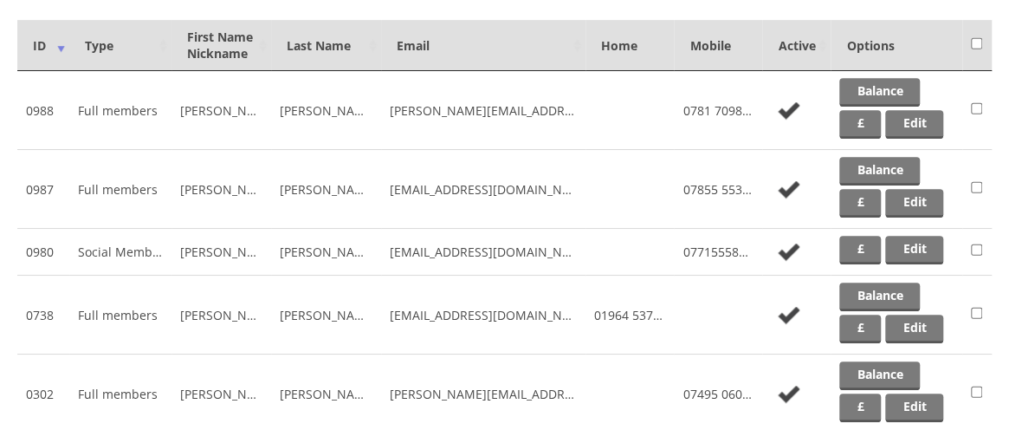
scroll to position [386, 0]
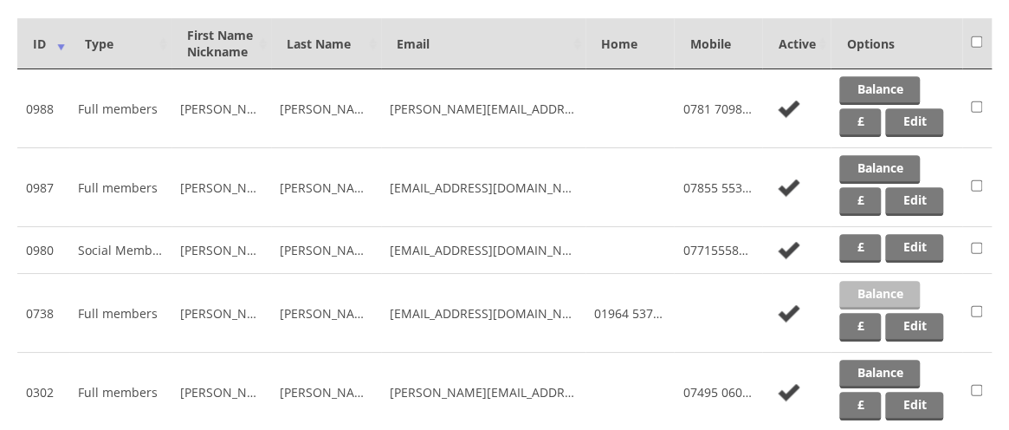
type input "[PERSON_NAME]"
click at [885, 290] on link "Balance" at bounding box center [879, 295] width 81 height 29
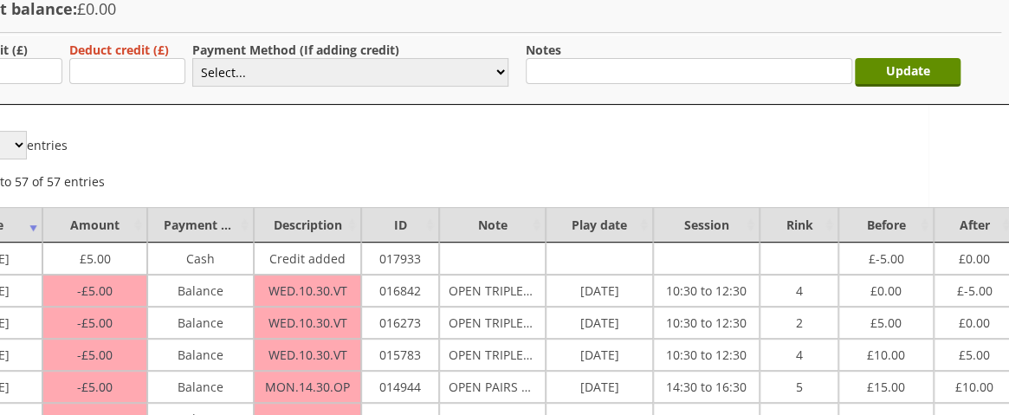
scroll to position [165, 100]
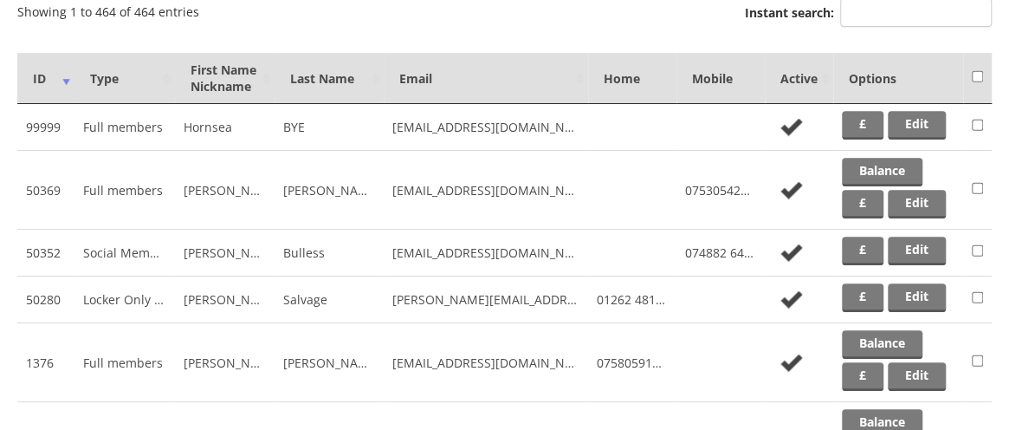
scroll to position [213, 0]
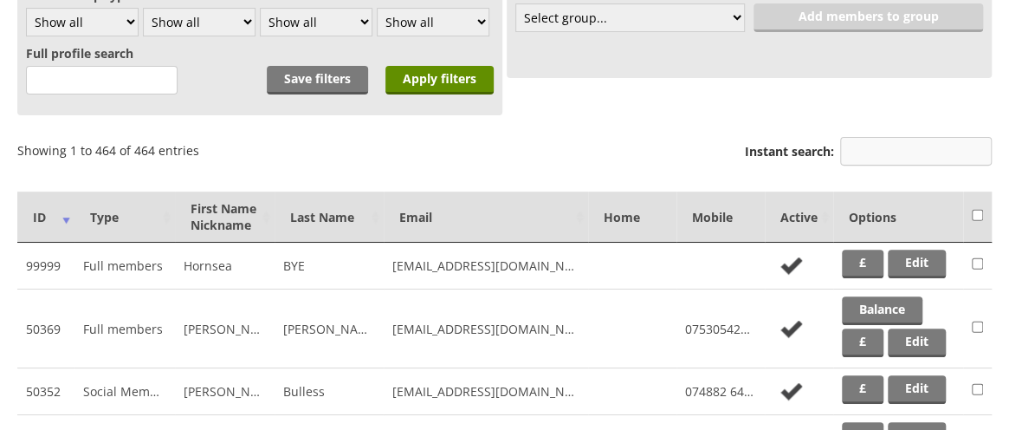
click at [913, 149] on input "Instant search:" at bounding box center [916, 151] width 152 height 29
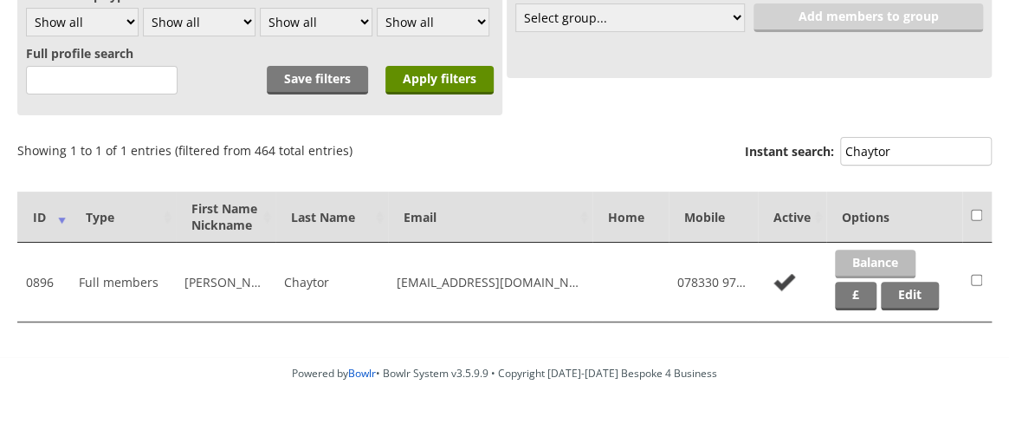
type input "Chaytor"
click at [878, 261] on link "Balance" at bounding box center [875, 263] width 81 height 29
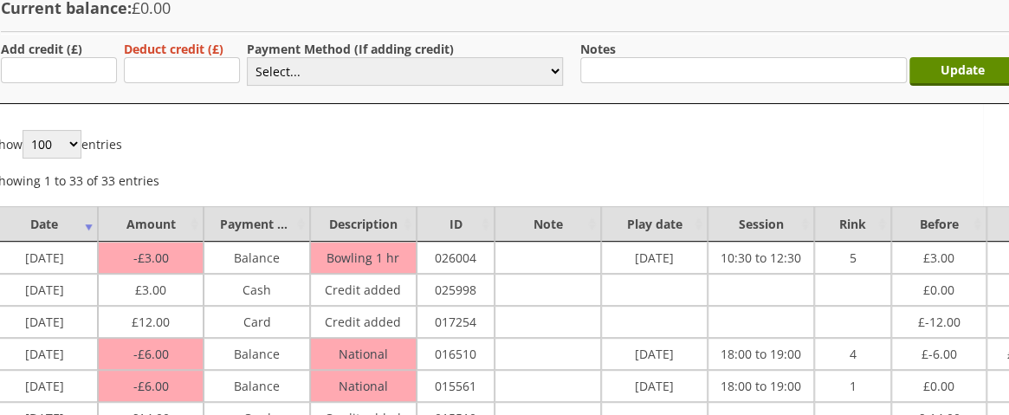
scroll to position [165, 0]
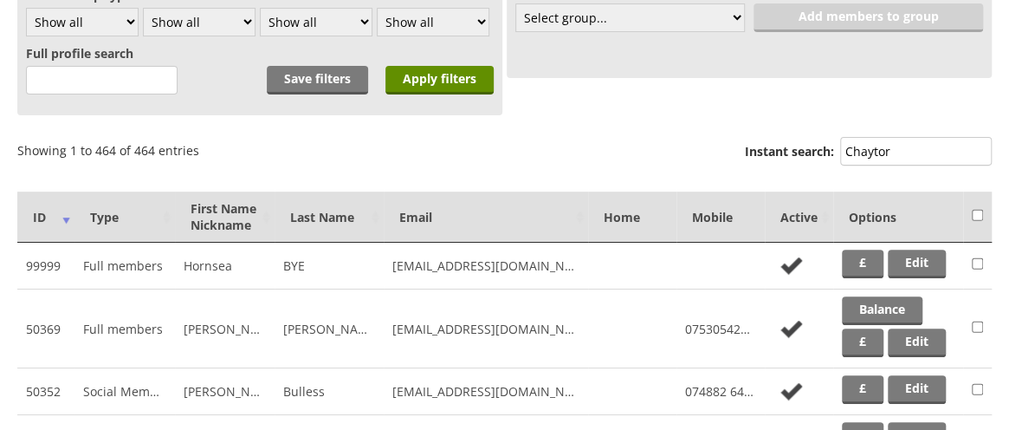
scroll to position [213, 0]
drag, startPoint x: 906, startPoint y: 148, endPoint x: 856, endPoint y: 149, distance: 50.3
click at [856, 149] on input "Chaytor" at bounding box center [916, 151] width 152 height 29
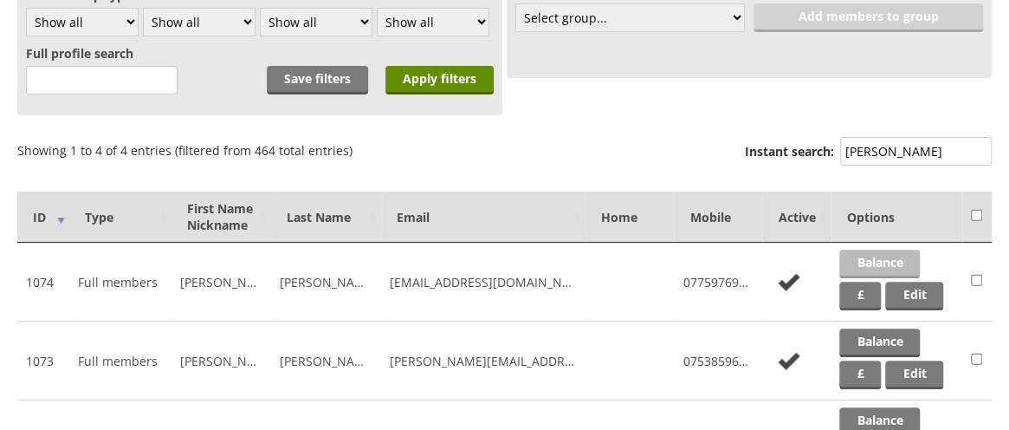
type input "[PERSON_NAME]"
click at [884, 257] on link "Balance" at bounding box center [879, 263] width 81 height 29
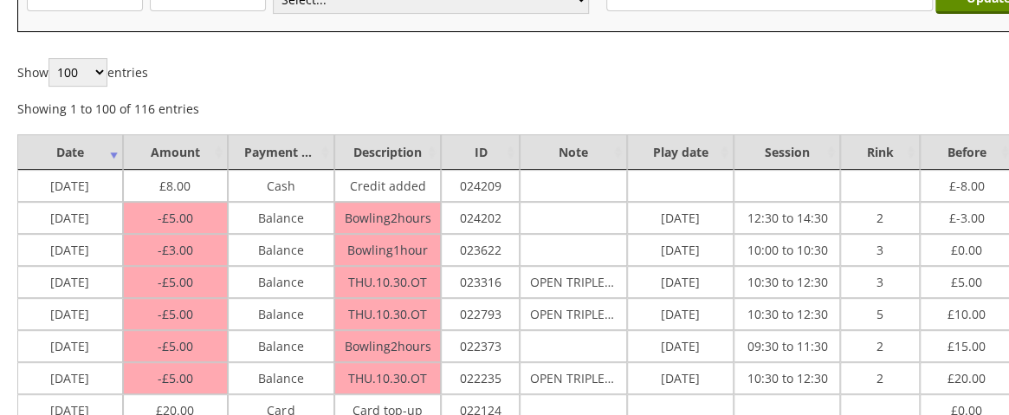
scroll to position [249, 0]
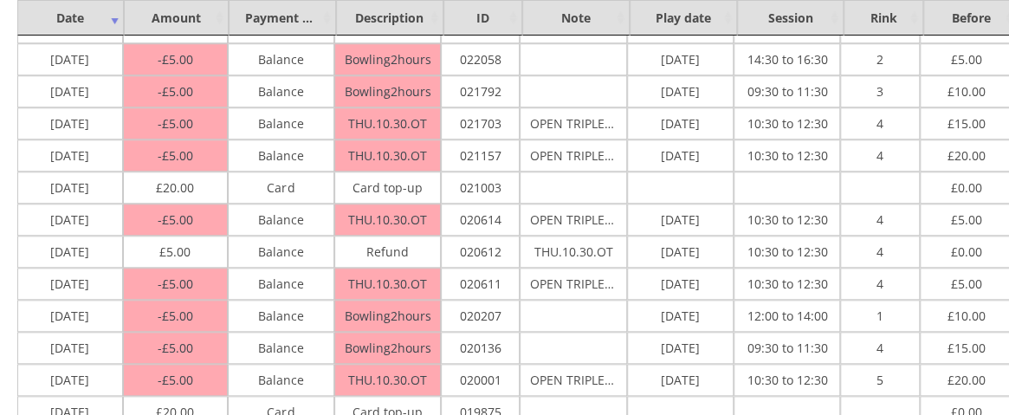
drag, startPoint x: 889, startPoint y: 414, endPoint x: 970, endPoint y: 416, distance: 81.4
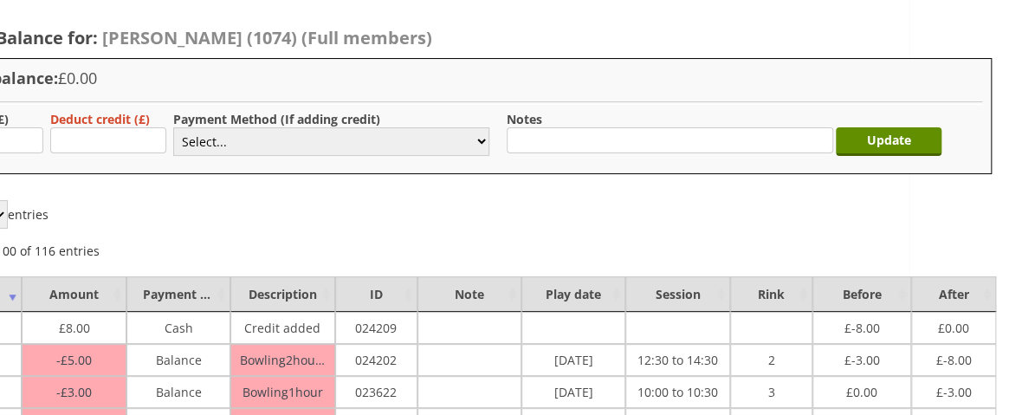
scroll to position [95, 0]
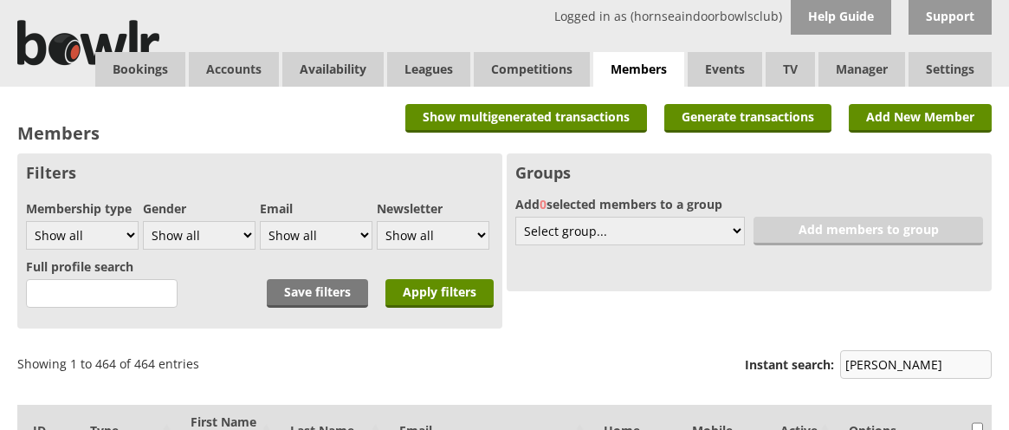
scroll to position [213, 0]
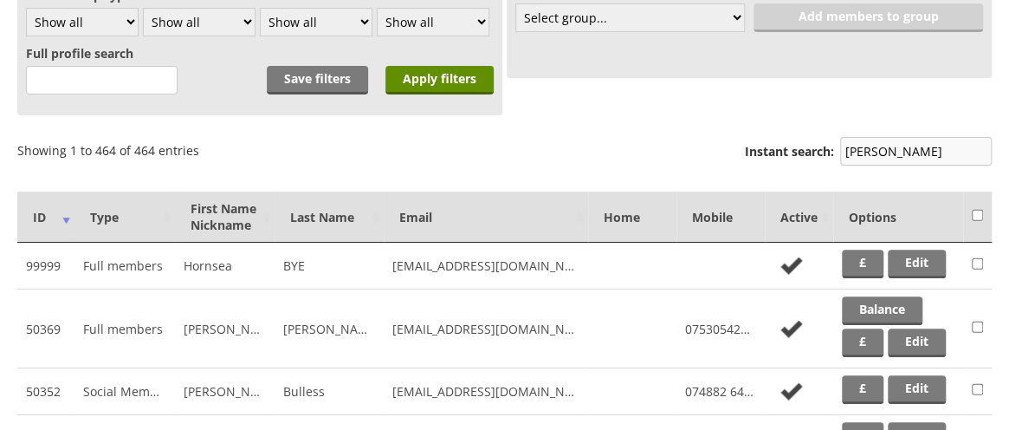
click at [905, 150] on input "Clark" at bounding box center [916, 151] width 152 height 29
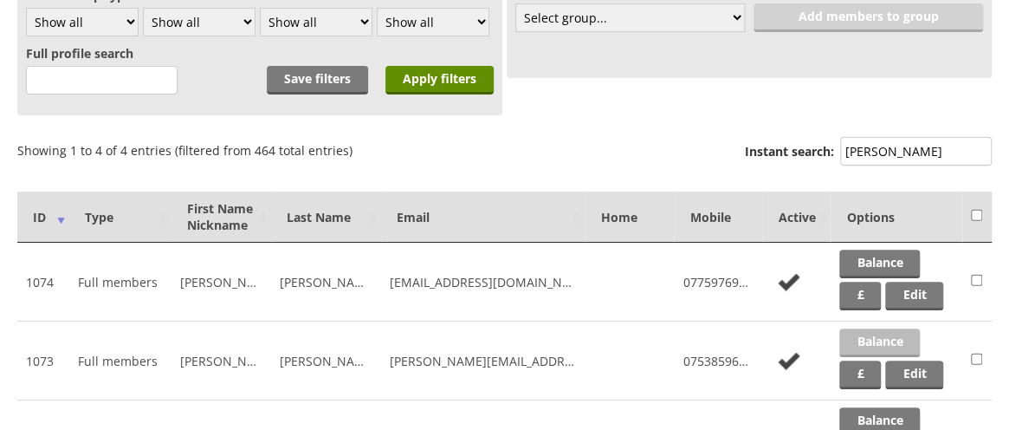
click at [867, 338] on link "Balance" at bounding box center [879, 342] width 81 height 29
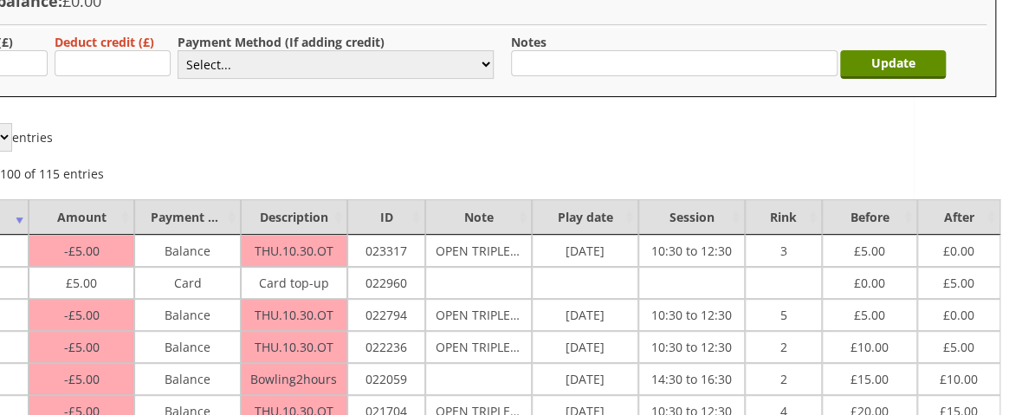
scroll to position [172, 100]
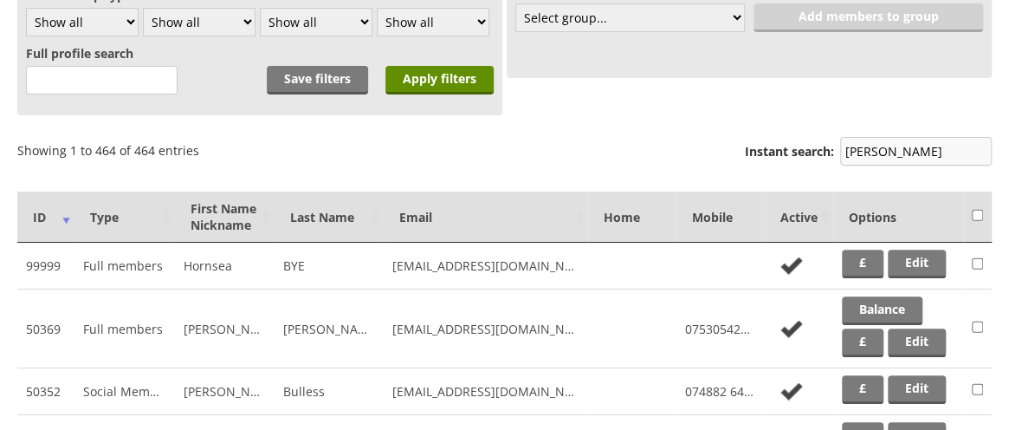
scroll to position [213, 0]
drag, startPoint x: 884, startPoint y: 148, endPoint x: 852, endPoint y: 146, distance: 32.1
click at [852, 146] on input "[PERSON_NAME]" at bounding box center [916, 151] width 152 height 29
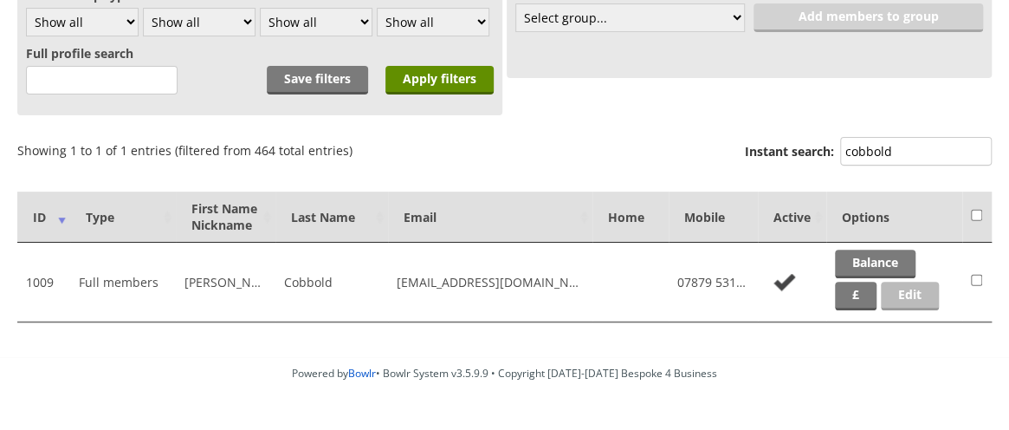
type input "cobbold"
click at [902, 293] on link "Edit" at bounding box center [910, 296] width 58 height 29
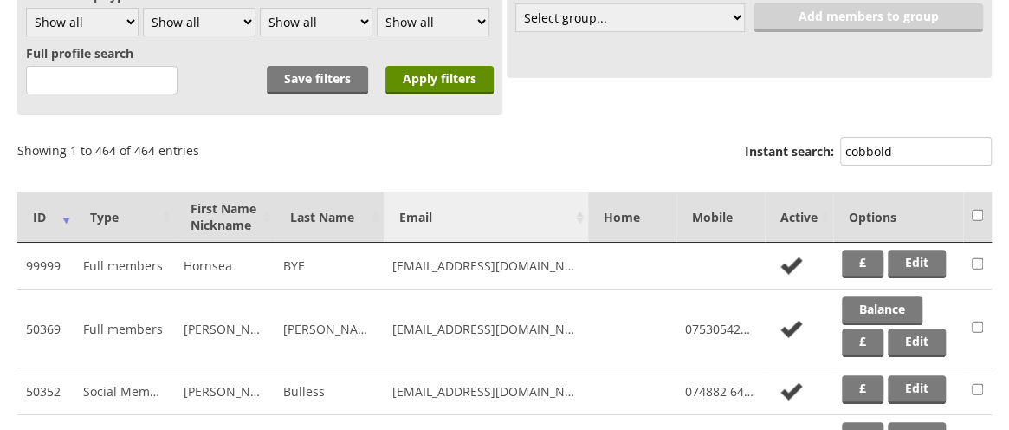
scroll to position [213, 0]
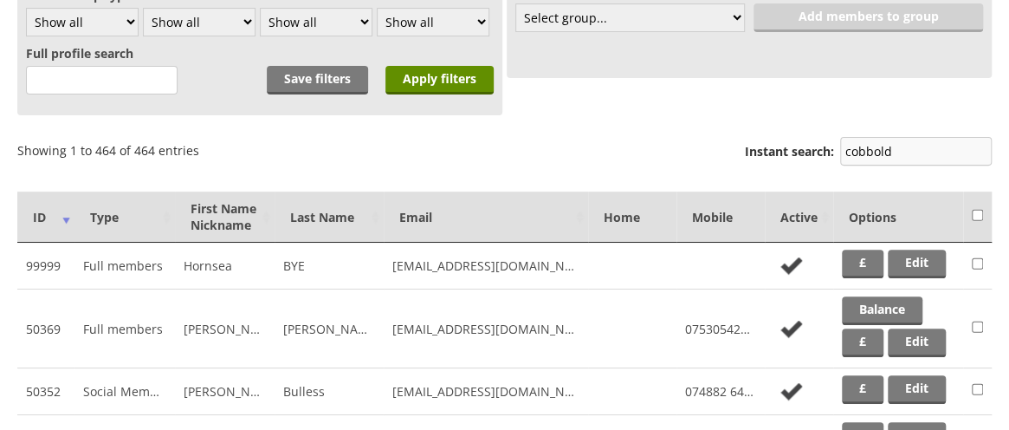
click at [904, 151] on input "cobbold" at bounding box center [916, 151] width 152 height 29
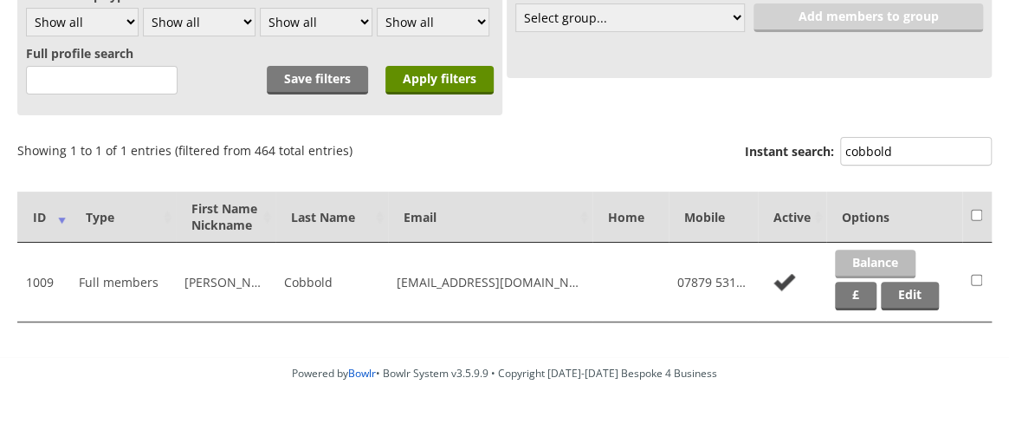
click at [884, 254] on link "Balance" at bounding box center [875, 263] width 81 height 29
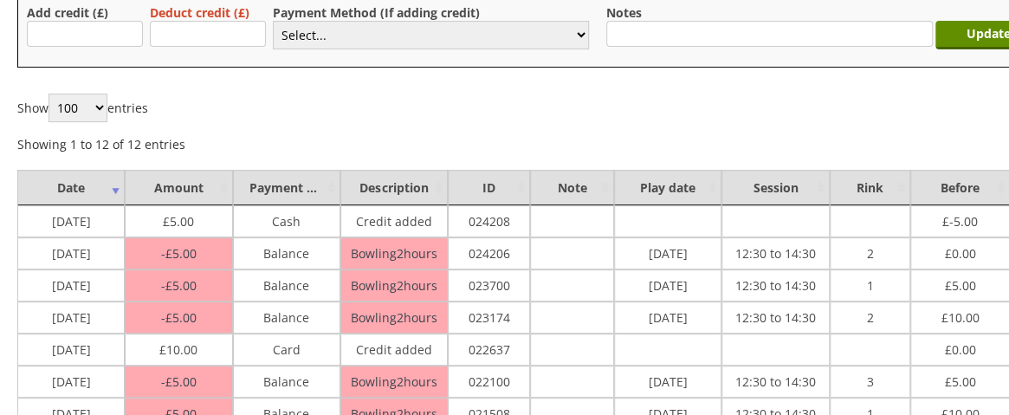
scroll to position [202, 100]
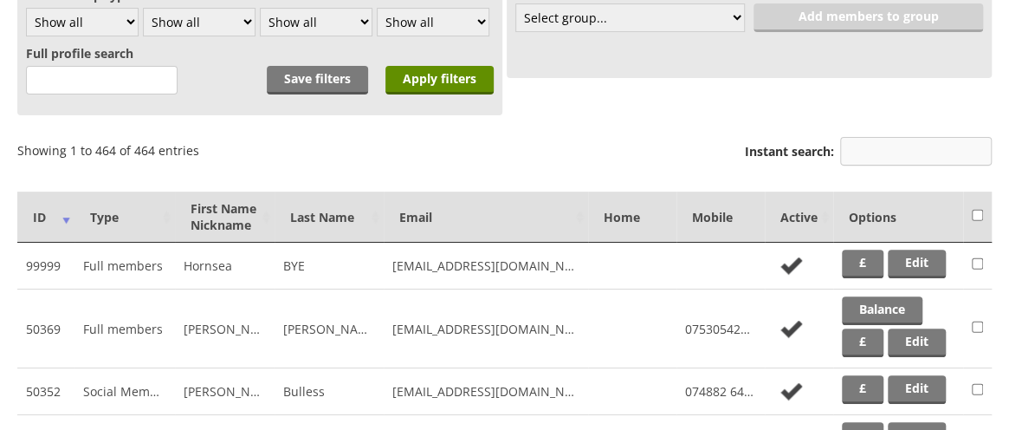
scroll to position [213, 0]
drag, startPoint x: 910, startPoint y: 145, endPoint x: 861, endPoint y: 146, distance: 49.4
click at [861, 146] on input "Instant search:" at bounding box center [916, 151] width 152 height 29
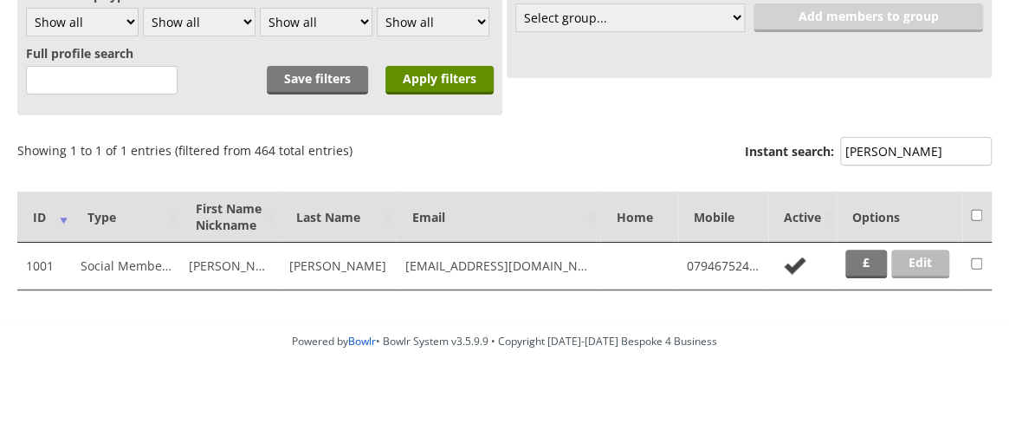
type input "[PERSON_NAME]"
click at [927, 266] on link "Edit" at bounding box center [920, 263] width 58 height 29
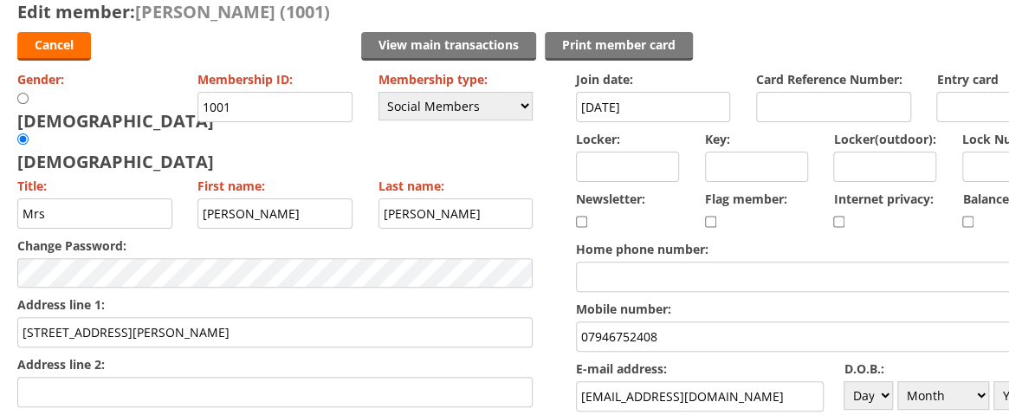
scroll to position [72, 0]
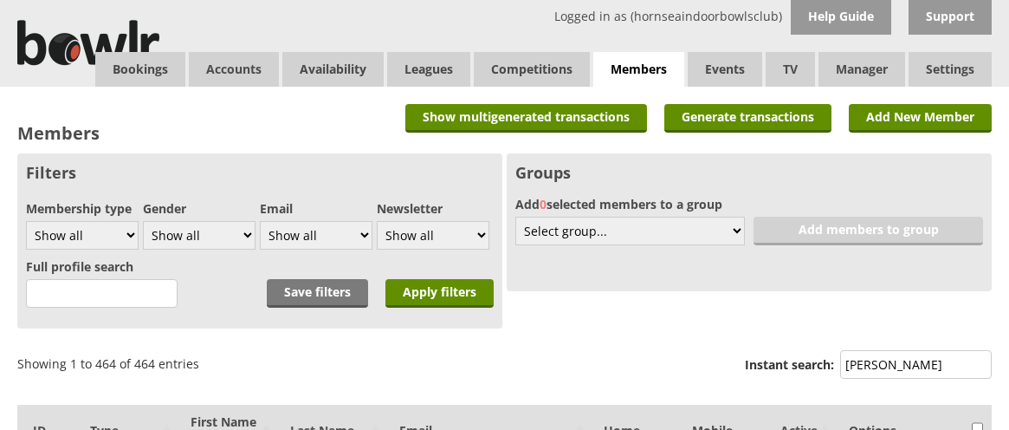
scroll to position [213, 0]
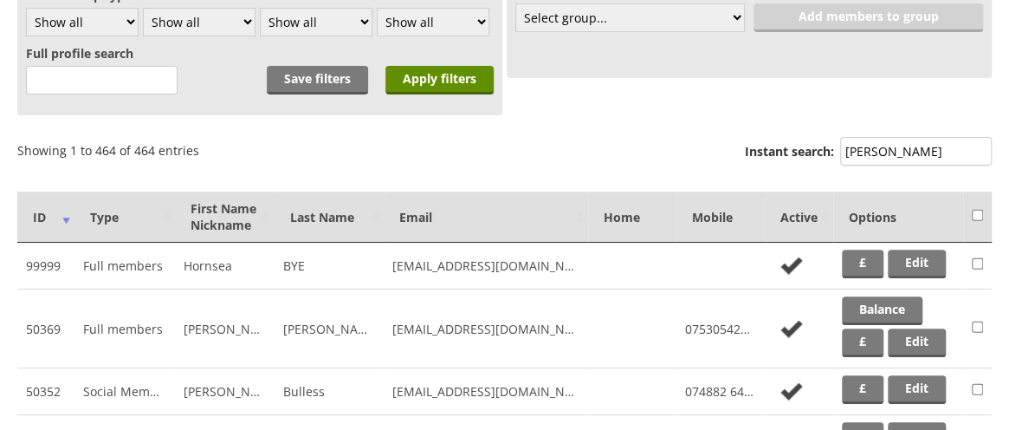
drag, startPoint x: 904, startPoint y: 144, endPoint x: 809, endPoint y: 146, distance: 95.3
click at [809, 146] on label "Instant search: [PERSON_NAME]" at bounding box center [868, 153] width 247 height 33
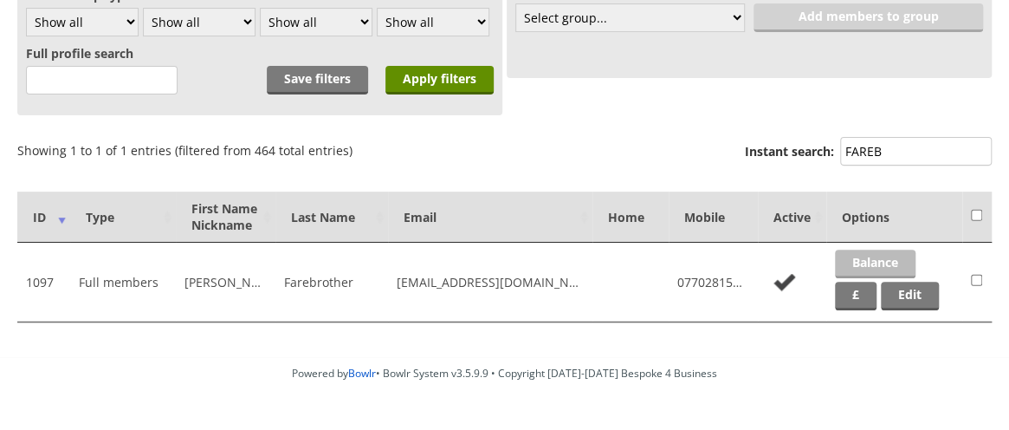
type input "FAREB"
click at [876, 264] on link "Balance" at bounding box center [875, 263] width 81 height 29
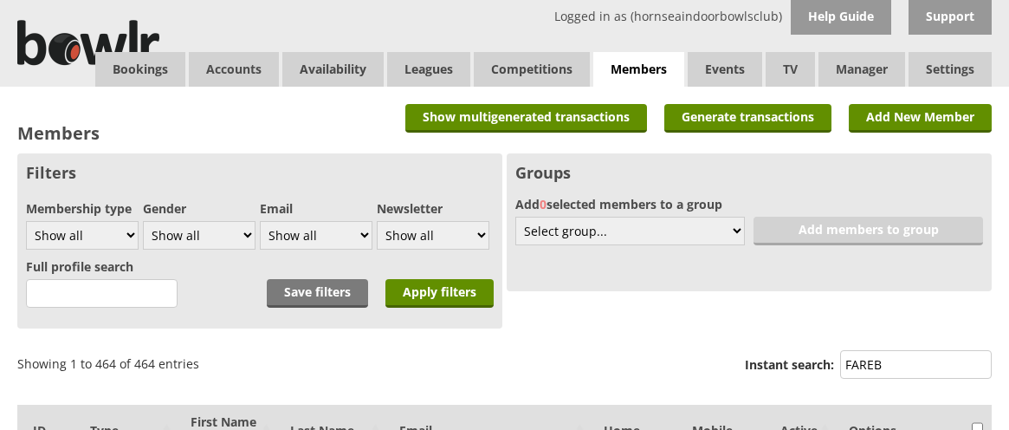
scroll to position [213, 0]
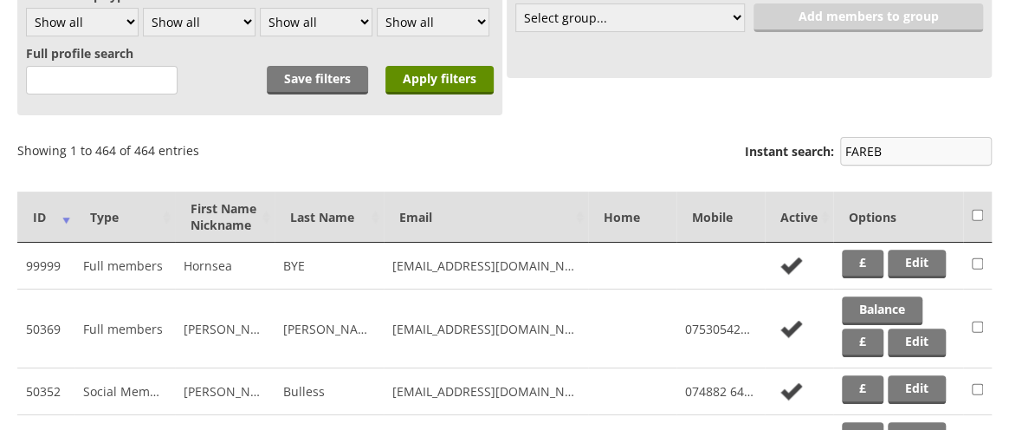
click at [910, 157] on input "FAREB" at bounding box center [916, 151] width 152 height 29
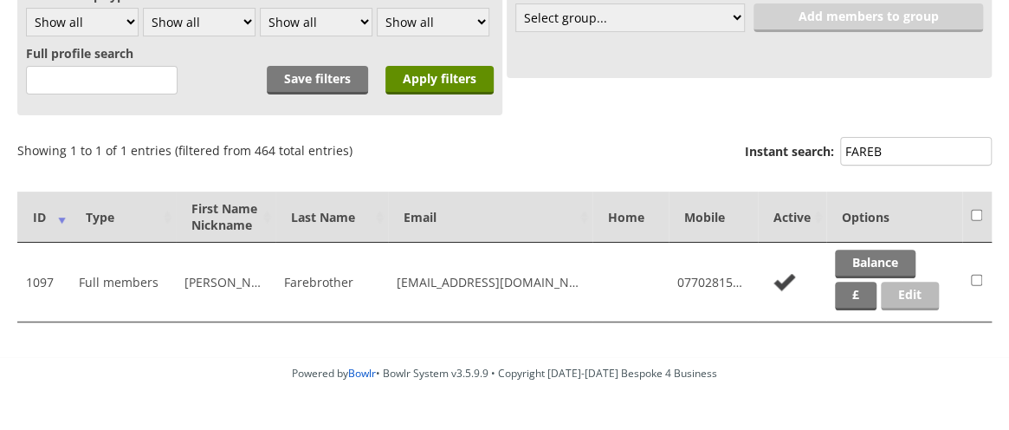
click at [899, 291] on link "Edit" at bounding box center [910, 296] width 58 height 29
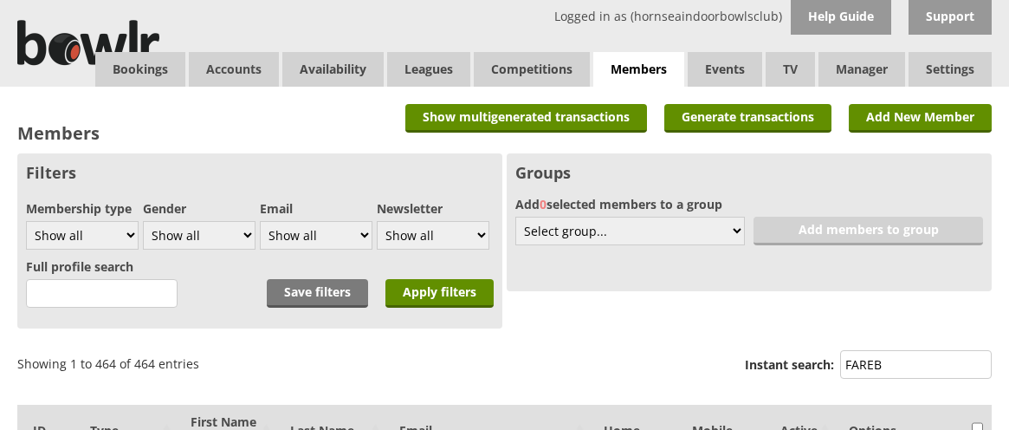
scroll to position [213, 0]
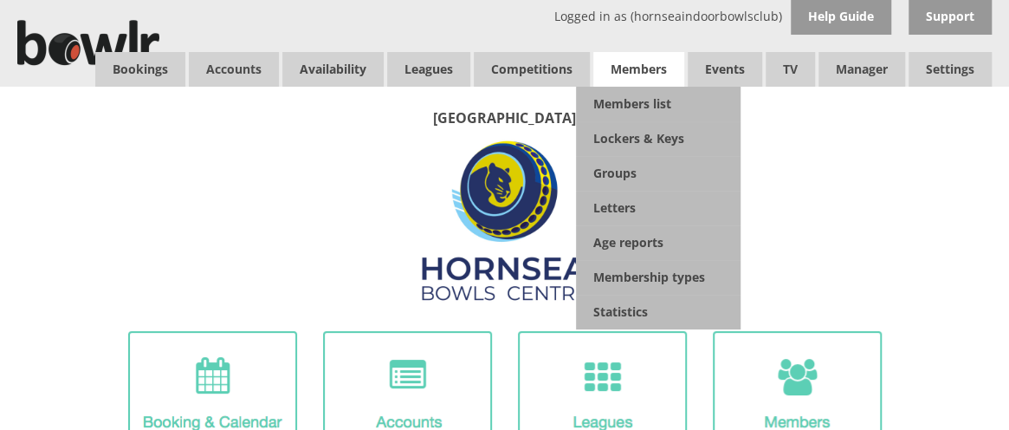
click at [651, 63] on span "Members" at bounding box center [638, 69] width 91 height 35
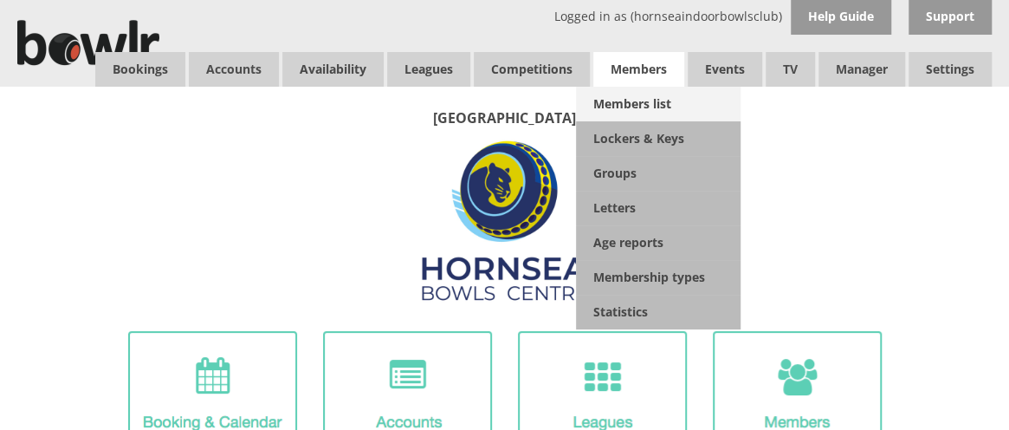
click at [648, 98] on link "Members list" at bounding box center [658, 104] width 165 height 35
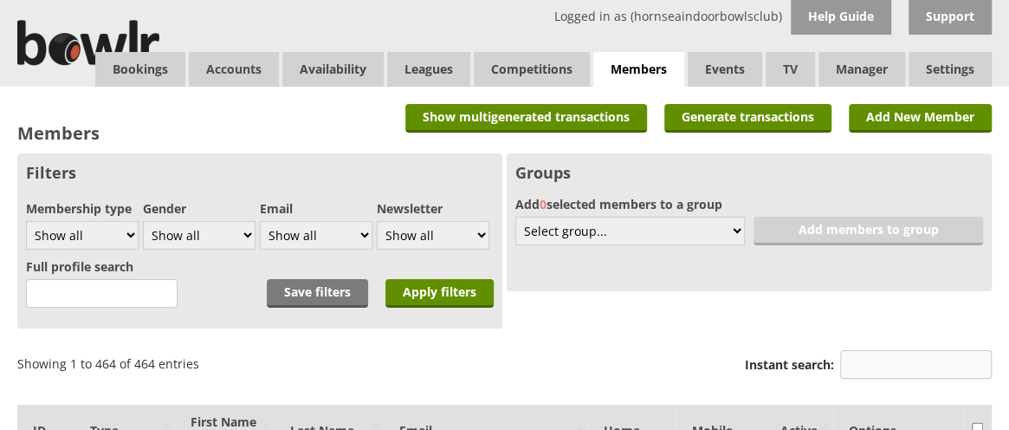
click at [858, 373] on input "Instant search:" at bounding box center [916, 364] width 152 height 29
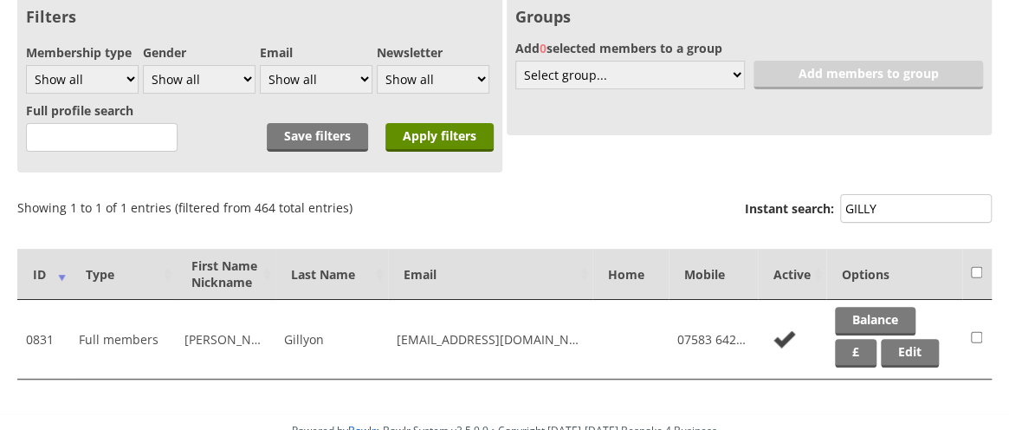
scroll to position [162, 0]
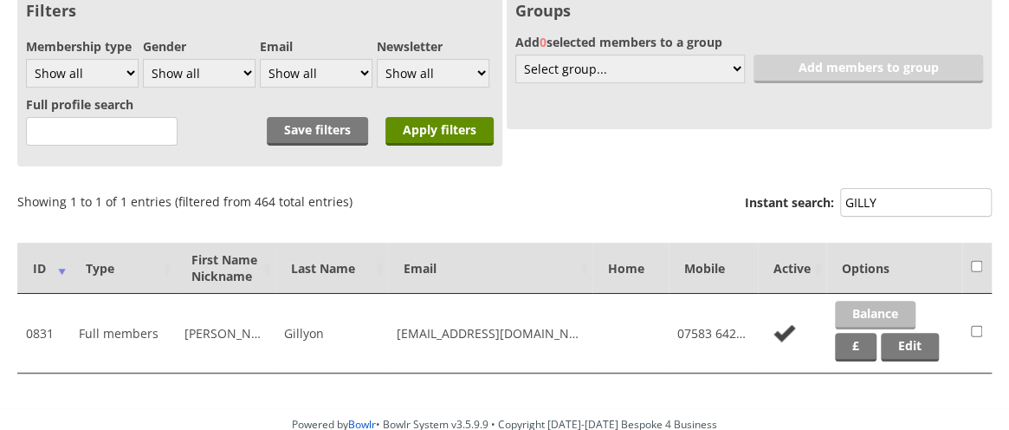
type input "GILLY"
click at [882, 316] on link "Balance" at bounding box center [875, 315] width 81 height 29
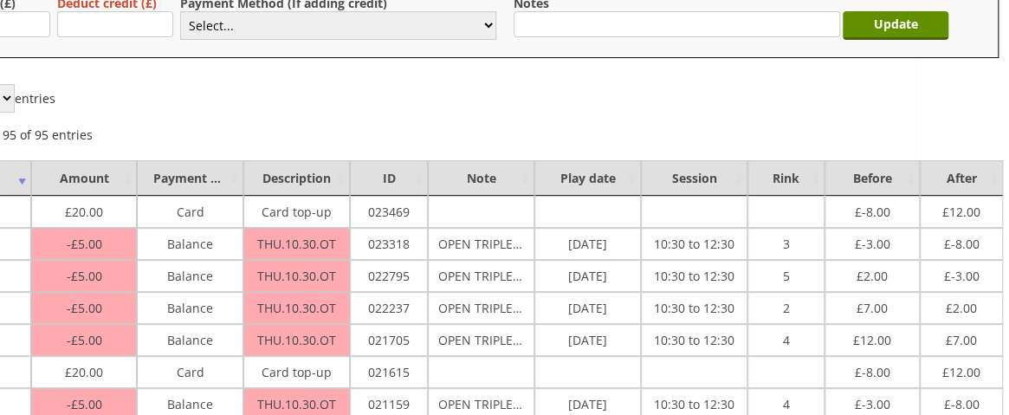
scroll to position [211, 100]
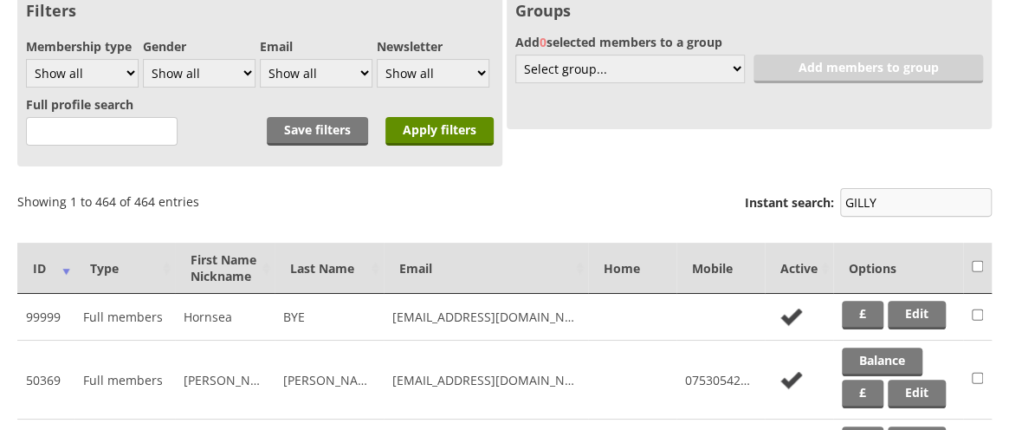
scroll to position [162, 0]
drag, startPoint x: 892, startPoint y: 197, endPoint x: 783, endPoint y: 200, distance: 109.2
click at [783, 200] on label "Instant search: GILLY" at bounding box center [868, 204] width 247 height 33
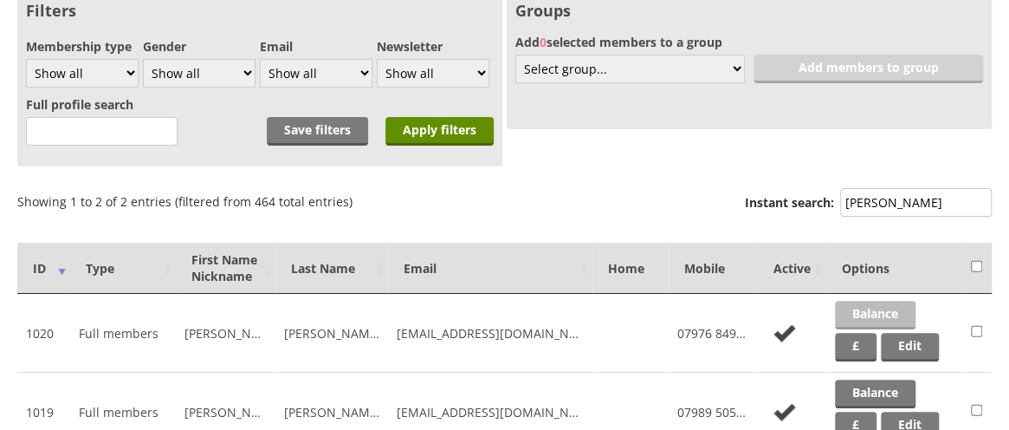
type input "HANSON"
click at [871, 314] on link "Balance" at bounding box center [875, 315] width 81 height 29
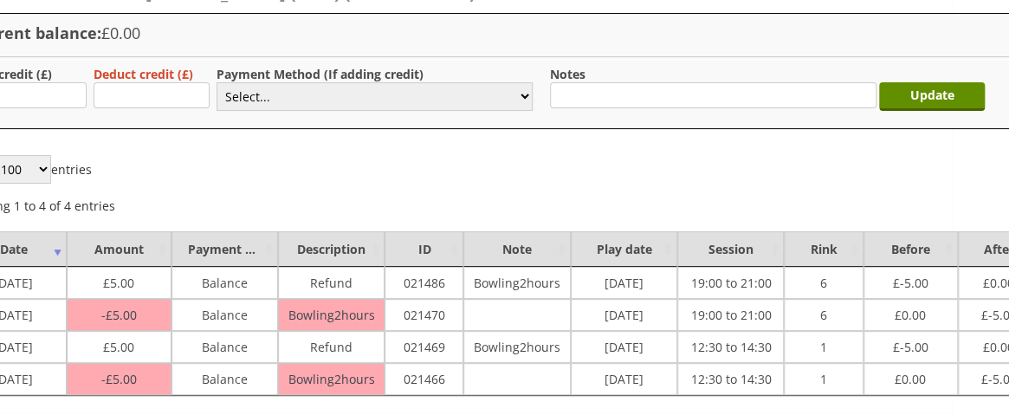
scroll to position [140, 100]
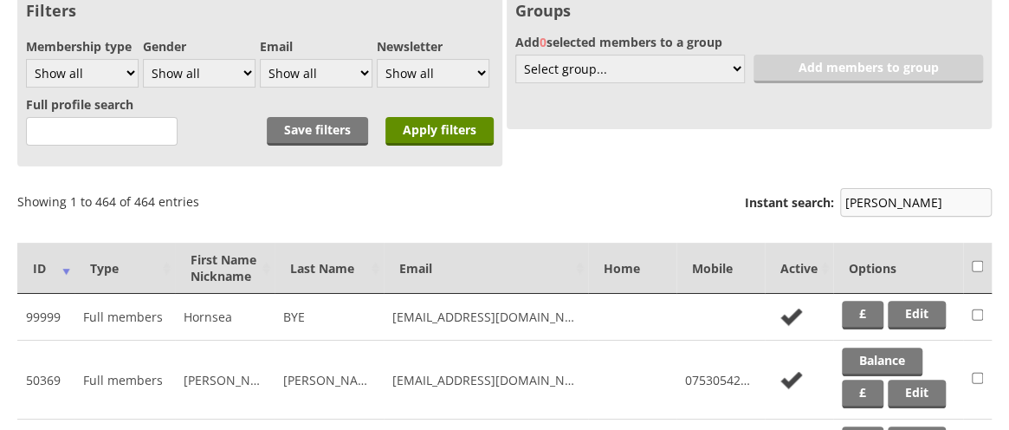
scroll to position [162, 0]
drag, startPoint x: 899, startPoint y: 204, endPoint x: 829, endPoint y: 206, distance: 70.2
click at [829, 206] on label "Instant search: HANSON" at bounding box center [868, 204] width 247 height 33
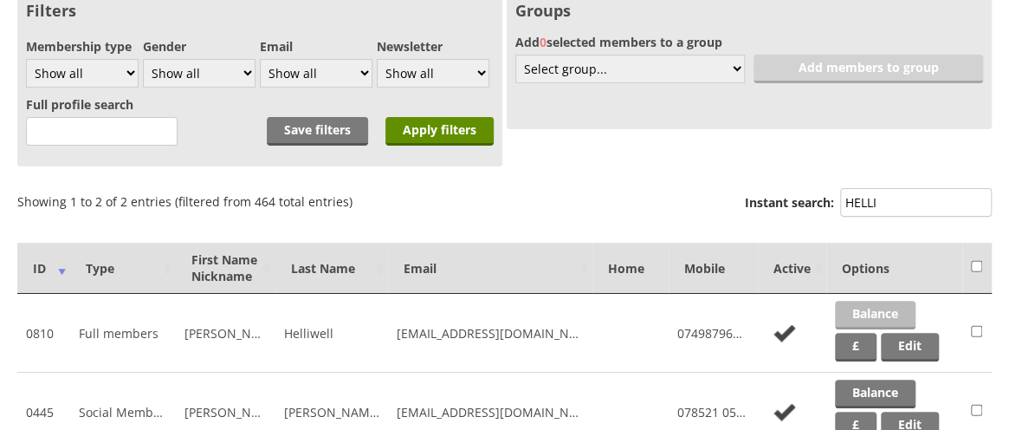
type input "HELLI"
click at [888, 317] on link "Balance" at bounding box center [875, 315] width 81 height 29
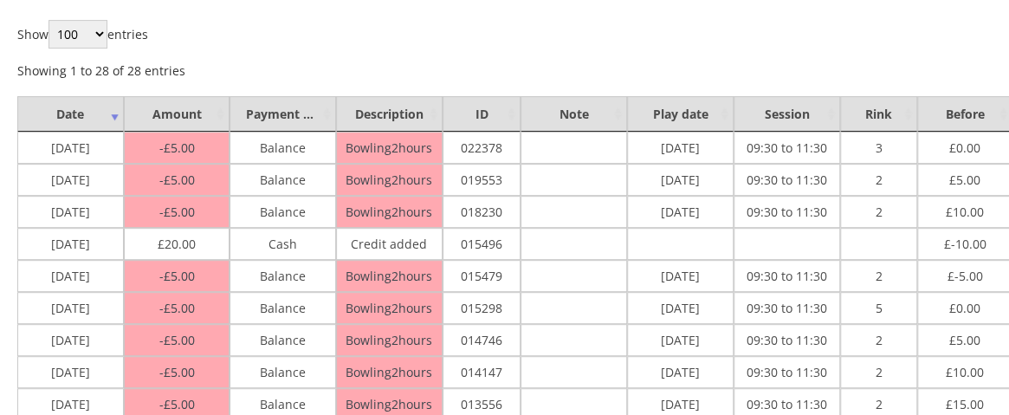
scroll to position [275, 0]
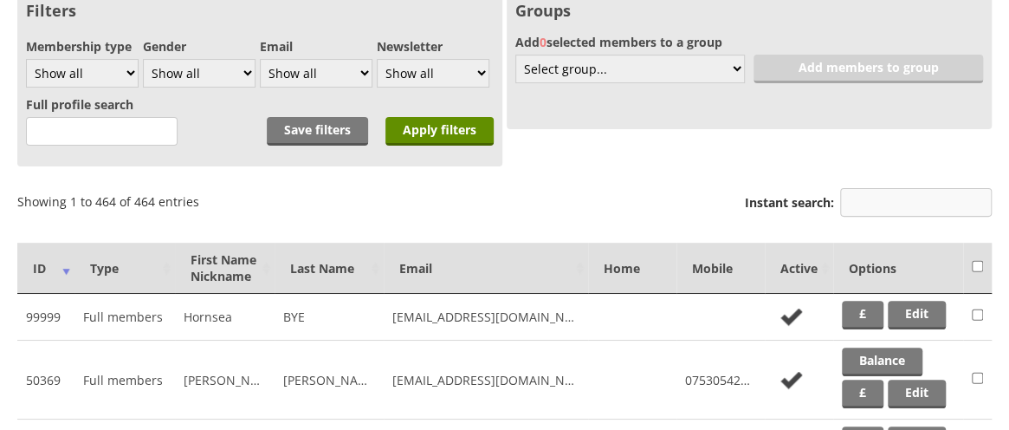
scroll to position [162, 0]
drag, startPoint x: 894, startPoint y: 199, endPoint x: 859, endPoint y: 198, distance: 34.7
click at [859, 198] on input "Instant search:" at bounding box center [916, 202] width 152 height 29
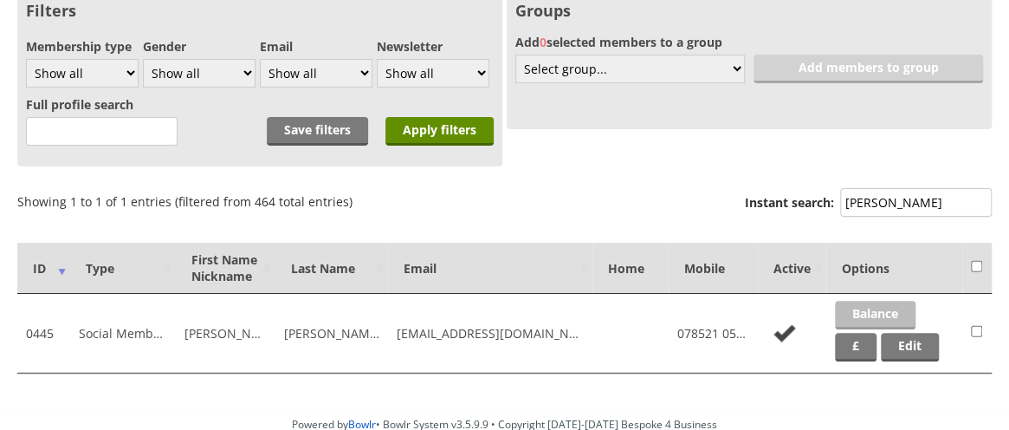
type input "[PERSON_NAME]"
click at [864, 314] on link "Balance" at bounding box center [875, 315] width 81 height 29
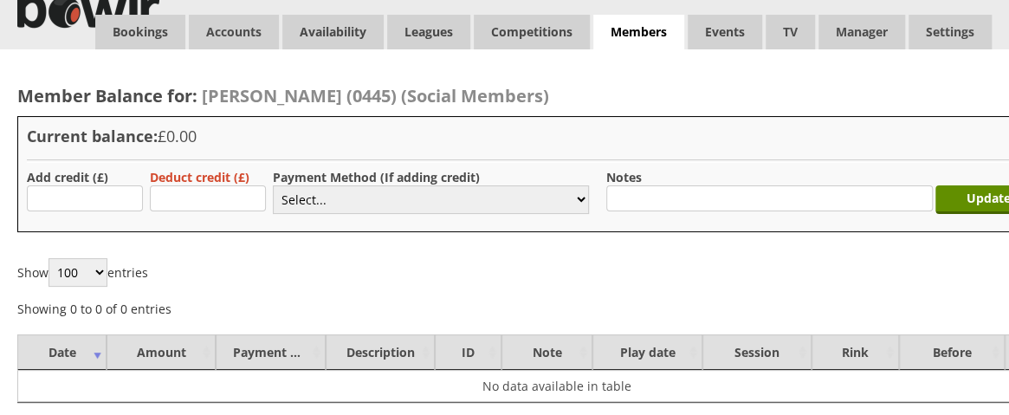
scroll to position [33, 0]
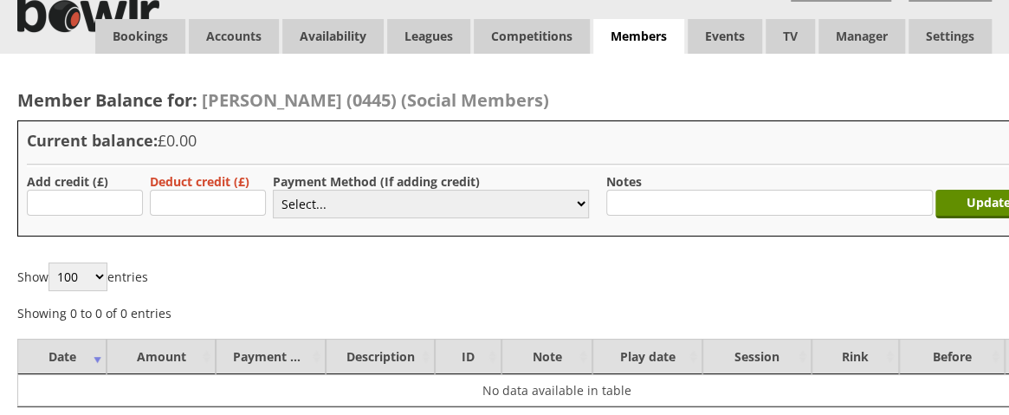
click at [5, 77] on div "Member Balance for: Michelle Horst (0445) (Social Members) Current balance: £0.…" at bounding box center [554, 239] width 1109 height 371
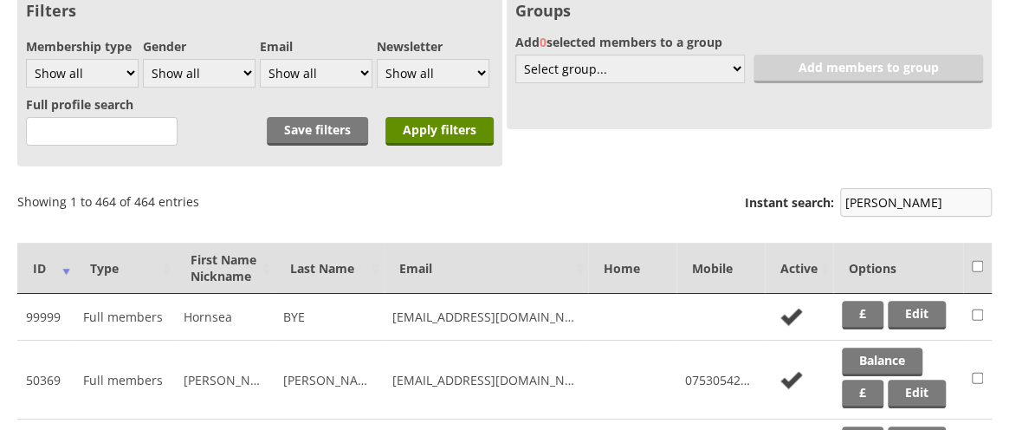
scroll to position [162, 0]
drag, startPoint x: 896, startPoint y: 198, endPoint x: 830, endPoint y: 201, distance: 65.9
click at [830, 201] on label "Instant search: HORST" at bounding box center [868, 204] width 247 height 33
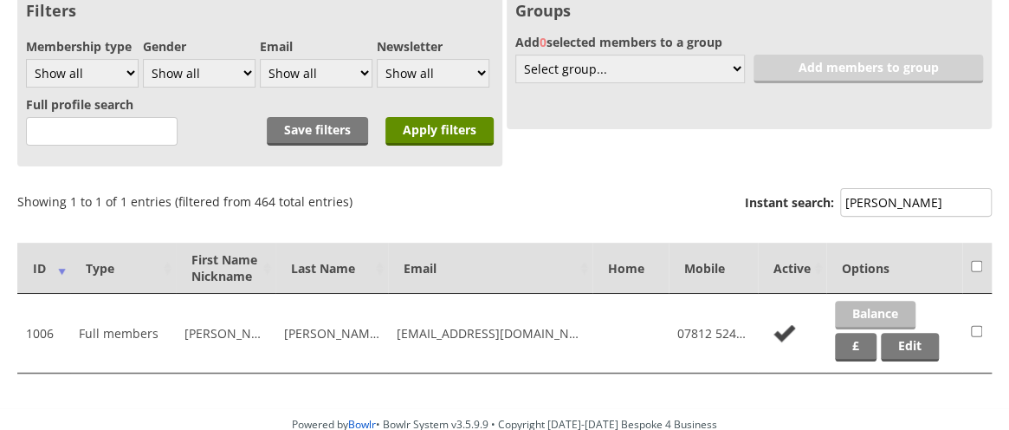
type input "KELMAN"
click at [867, 306] on link "Balance" at bounding box center [875, 315] width 81 height 29
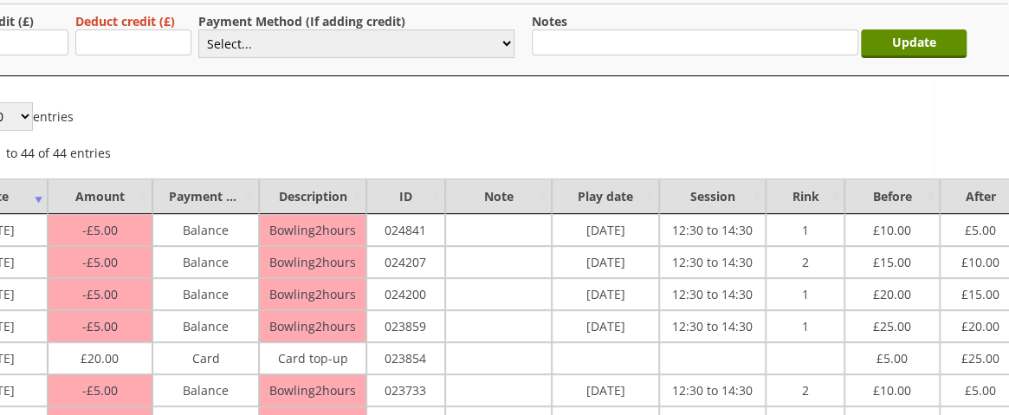
scroll to position [193, 100]
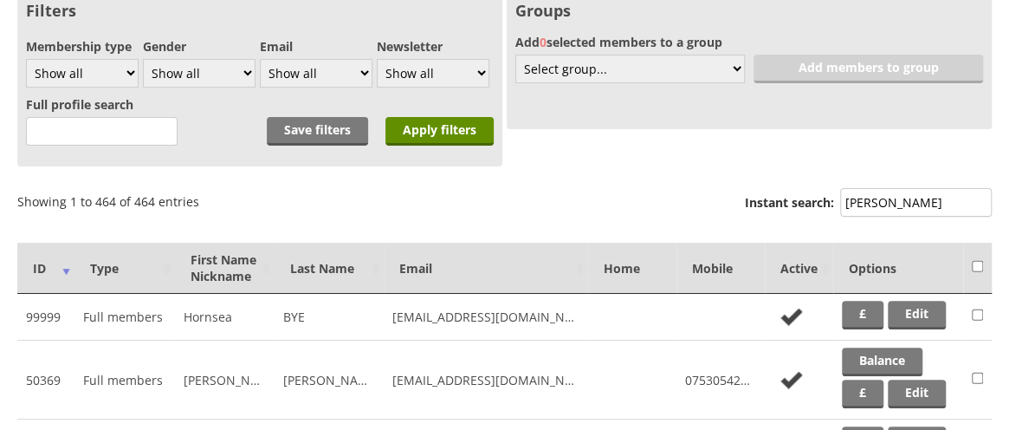
scroll to position [162, 0]
drag, startPoint x: 908, startPoint y: 206, endPoint x: 790, endPoint y: 202, distance: 117.9
click at [790, 202] on label "Instant search: KELMAN" at bounding box center [868, 204] width 247 height 33
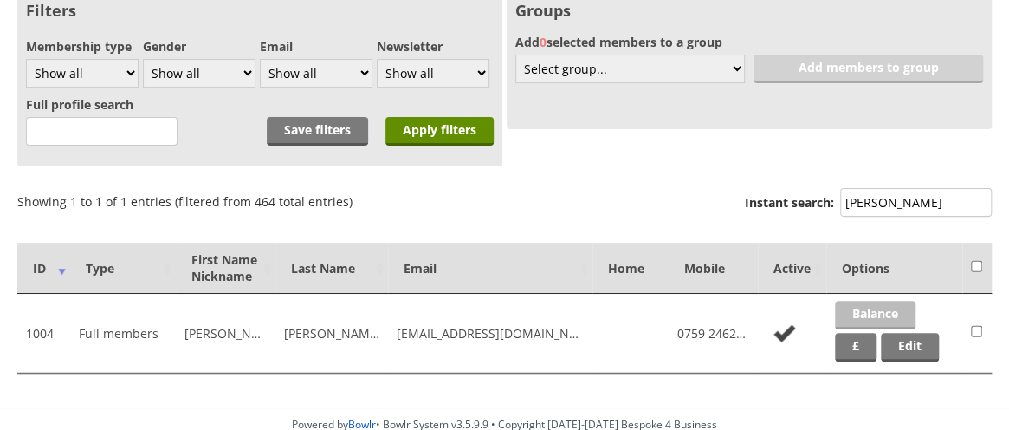
type input "LALLEY"
click at [872, 306] on link "Balance" at bounding box center [875, 315] width 81 height 29
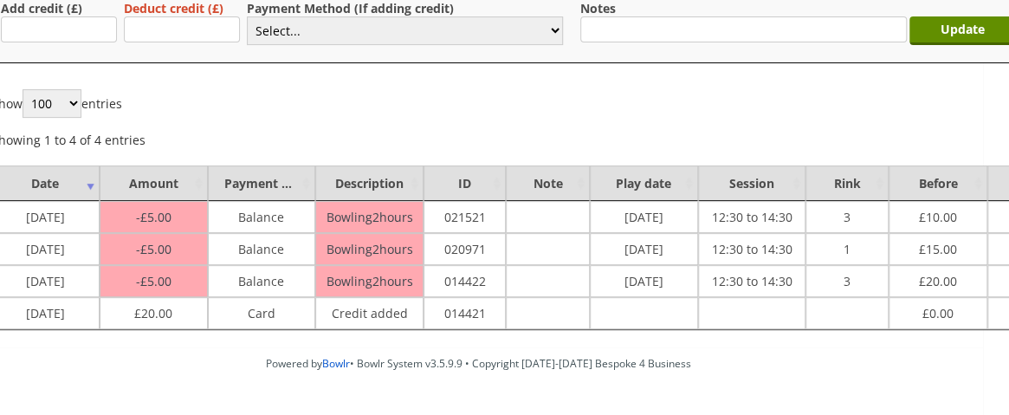
scroll to position [206, 0]
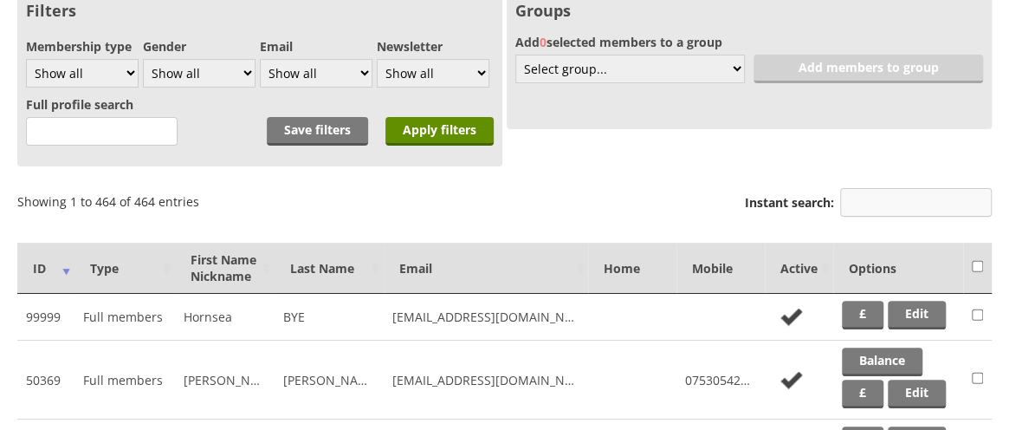
scroll to position [162, 0]
drag, startPoint x: 911, startPoint y: 207, endPoint x: 797, endPoint y: 204, distance: 114.4
click at [797, 204] on label "Instant search:" at bounding box center [868, 204] width 247 height 33
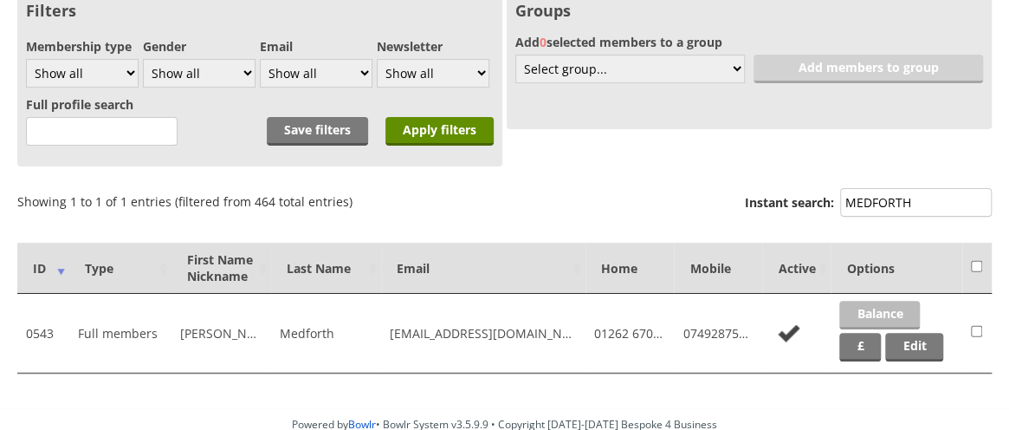
type input "MEDFORTH"
click at [899, 307] on link "Balance" at bounding box center [879, 315] width 81 height 29
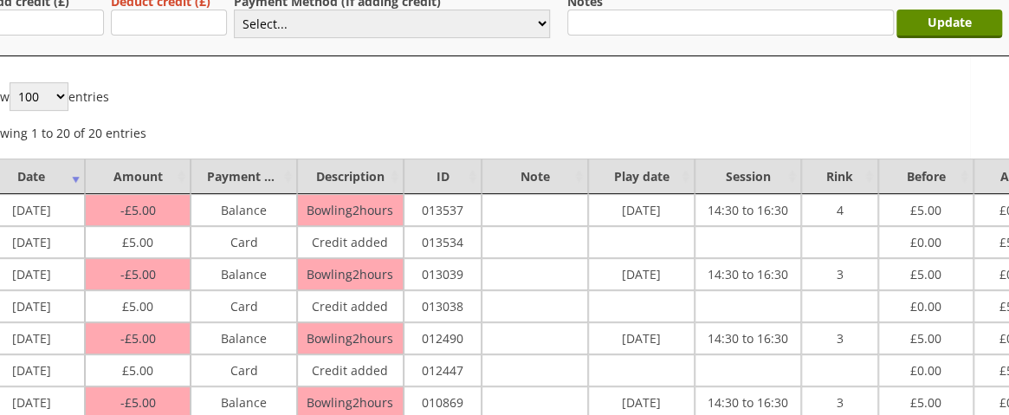
scroll to position [213, 0]
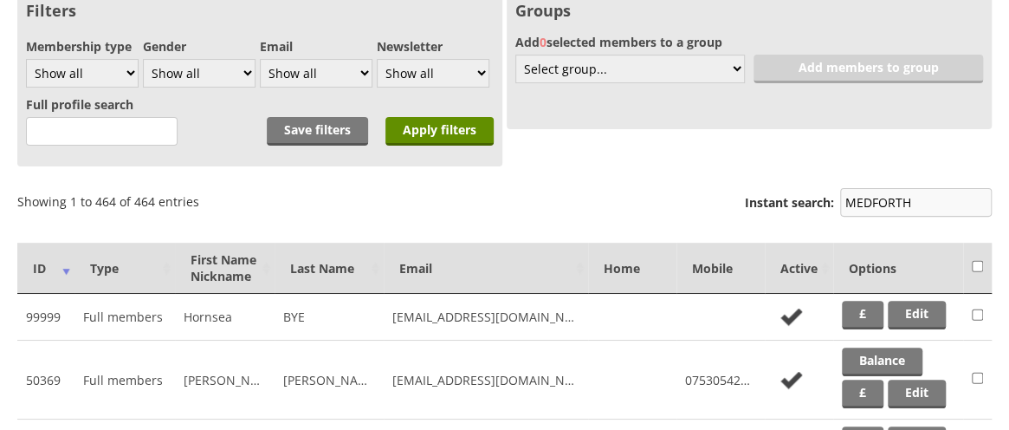
scroll to position [162, 0]
drag, startPoint x: 931, startPoint y: 201, endPoint x: 780, endPoint y: 200, distance: 151.6
click at [780, 200] on label "Instant search: MEDFORTH" at bounding box center [868, 204] width 247 height 33
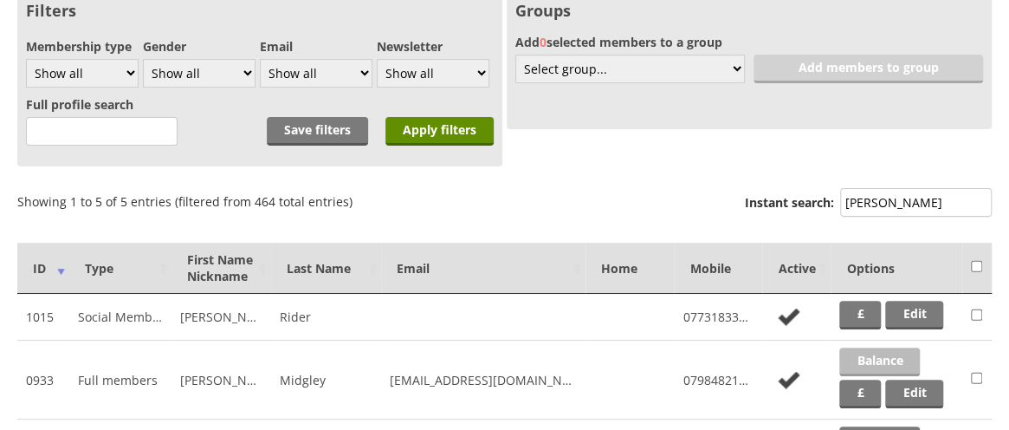
type input "angela"
click at [884, 358] on link "Balance" at bounding box center [879, 361] width 81 height 29
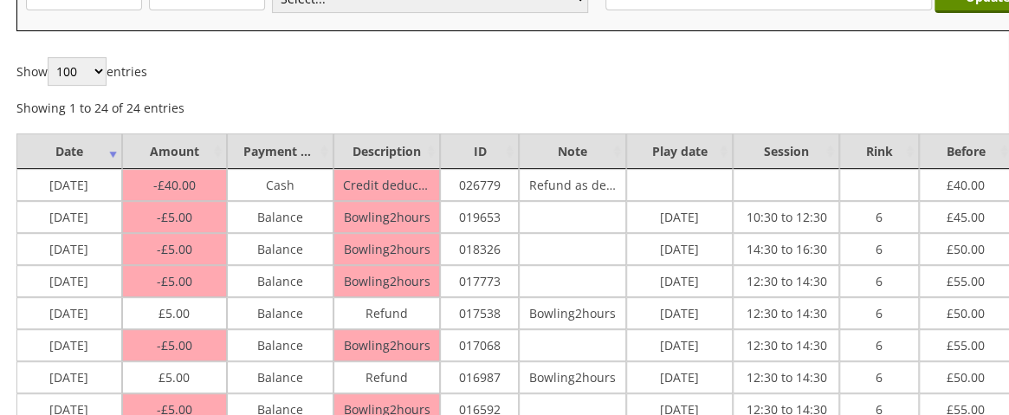
scroll to position [238, 0]
click at [601, 187] on td "Refund as decided not to rejoin" at bounding box center [573, 185] width 107 height 32
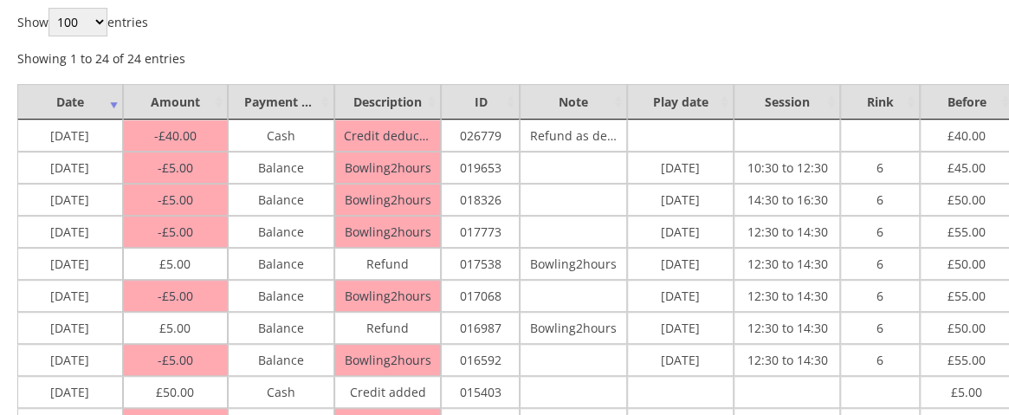
scroll to position [288, 0]
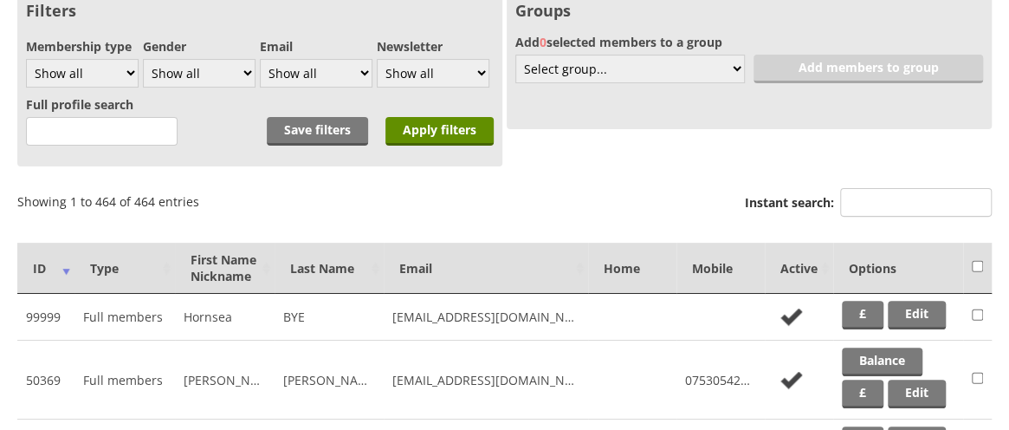
scroll to position [162, 0]
click at [896, 217] on label "Instant search:" at bounding box center [868, 204] width 247 height 33
click at [896, 217] on input "Instant search:" at bounding box center [916, 202] width 152 height 29
drag, startPoint x: 904, startPoint y: 204, endPoint x: 808, endPoint y: 204, distance: 96.2
click at [808, 204] on label "Instant search:" at bounding box center [868, 204] width 247 height 33
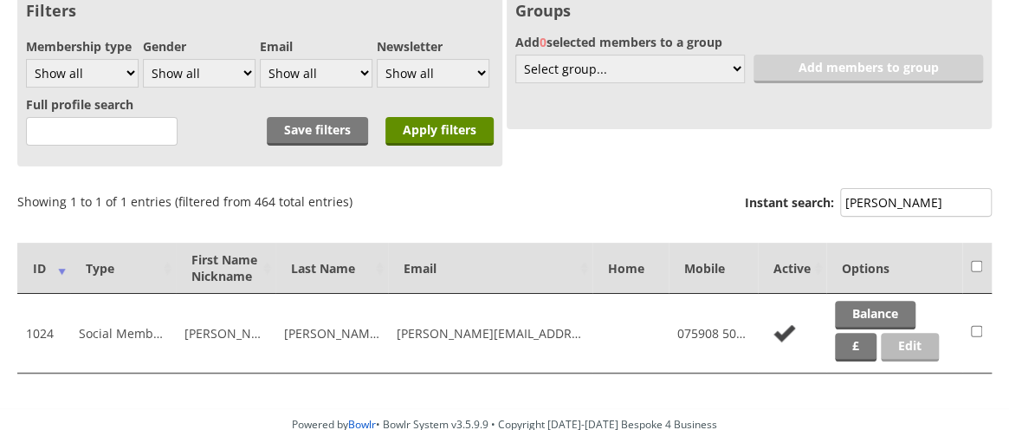
type input "moss"
click at [901, 349] on link "Edit" at bounding box center [910, 347] width 58 height 29
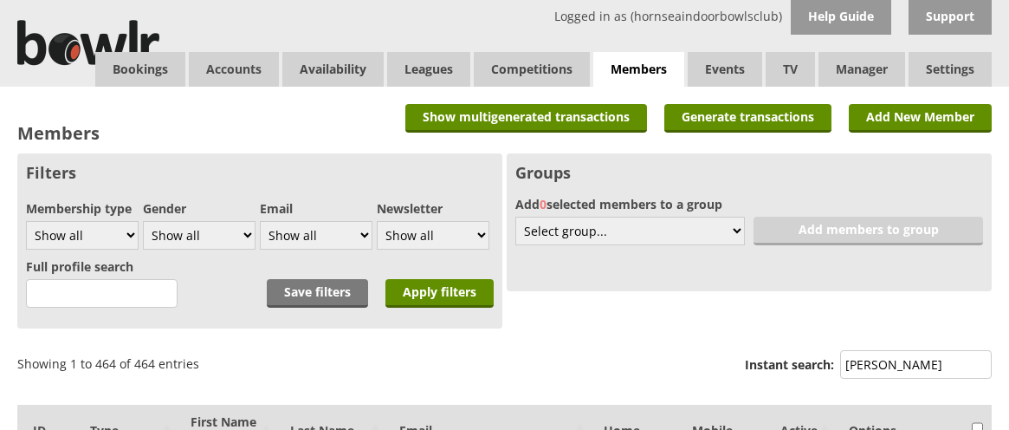
scroll to position [162, 0]
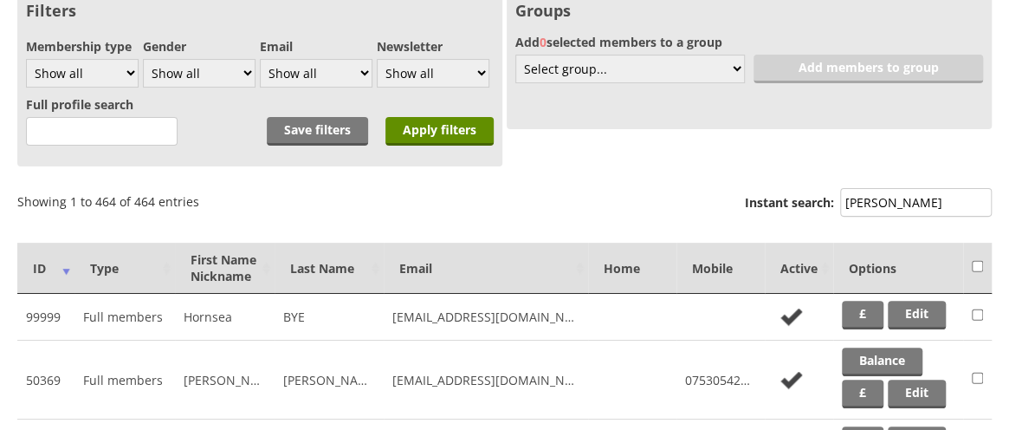
drag, startPoint x: 896, startPoint y: 200, endPoint x: 810, endPoint y: 209, distance: 86.2
click at [810, 209] on label "Instant search: moss" at bounding box center [868, 204] width 247 height 33
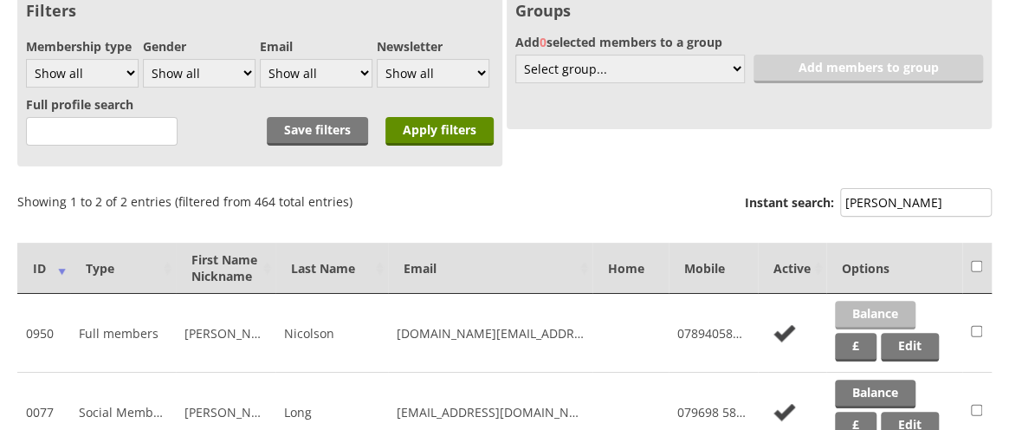
type input "nicol"
click at [858, 308] on link "Balance" at bounding box center [875, 315] width 81 height 29
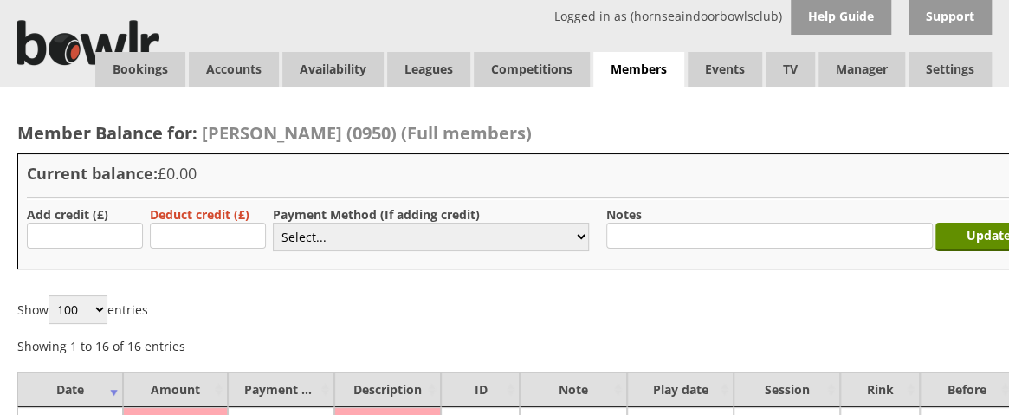
scroll to position [0, 100]
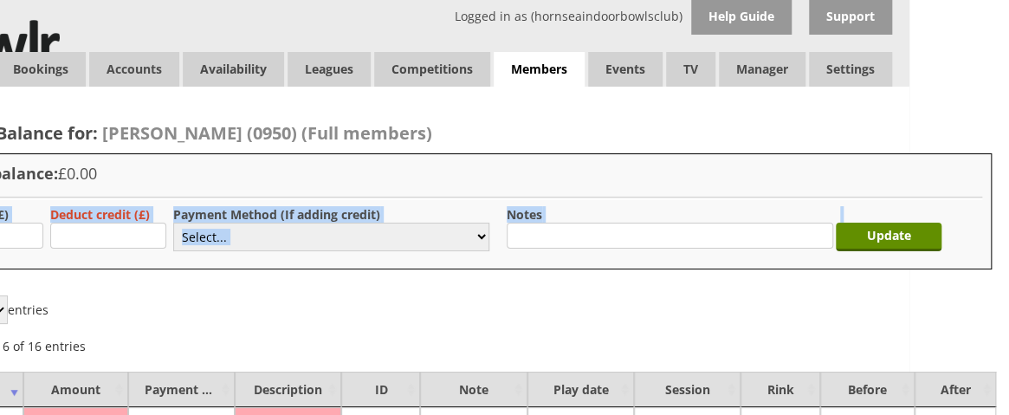
drag, startPoint x: 1008, startPoint y: 148, endPoint x: 1017, endPoint y: 231, distance: 83.6
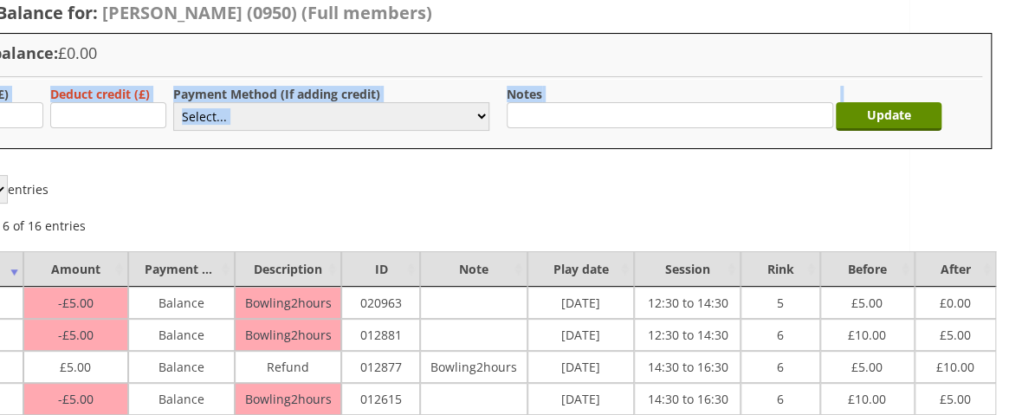
scroll to position [120, 0]
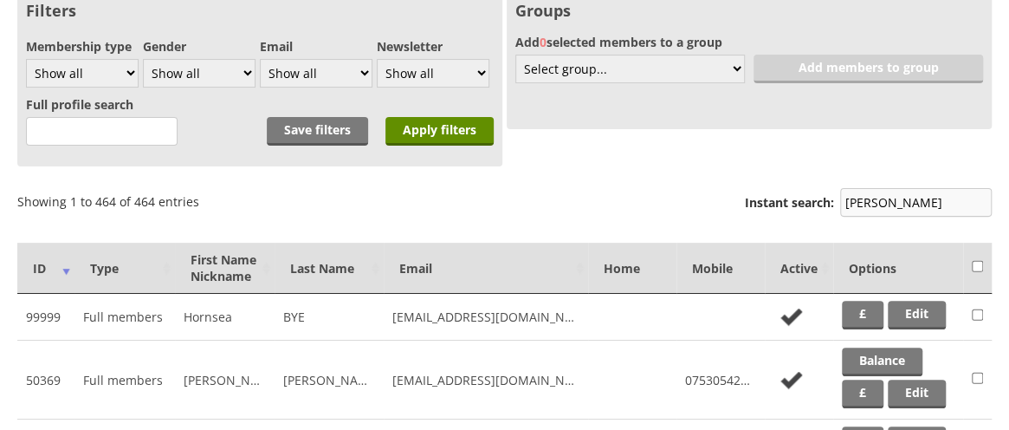
scroll to position [162, 0]
drag, startPoint x: 887, startPoint y: 202, endPoint x: 801, endPoint y: 204, distance: 85.8
click at [801, 204] on label "Instant search: nicol" at bounding box center [868, 204] width 247 height 33
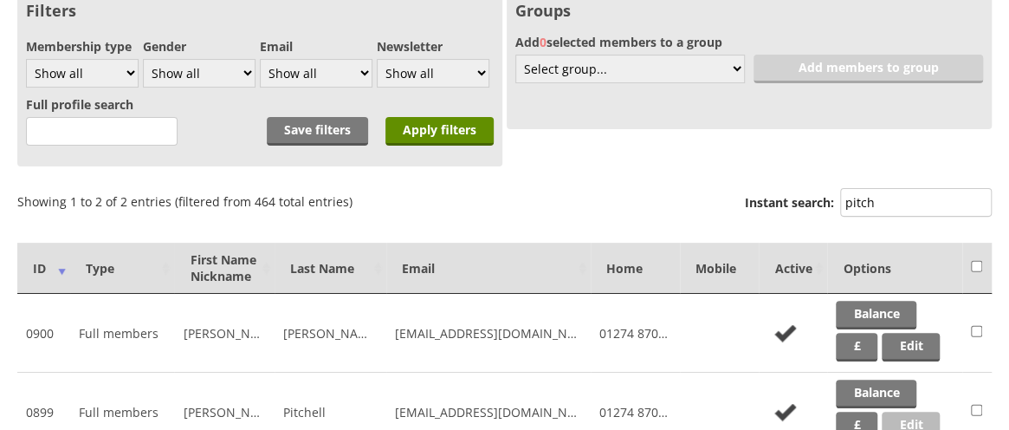
type input "pitch"
click at [913, 417] on link "Edit" at bounding box center [911, 425] width 58 height 29
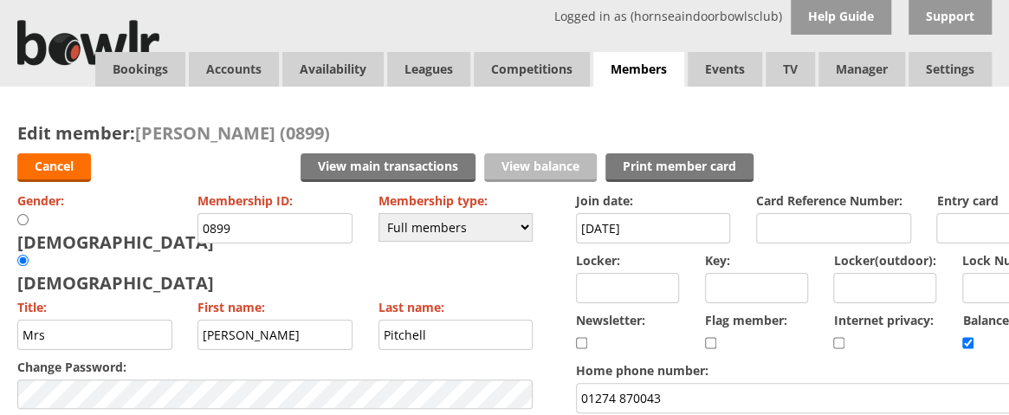
click at [530, 169] on link "View balance" at bounding box center [540, 167] width 113 height 29
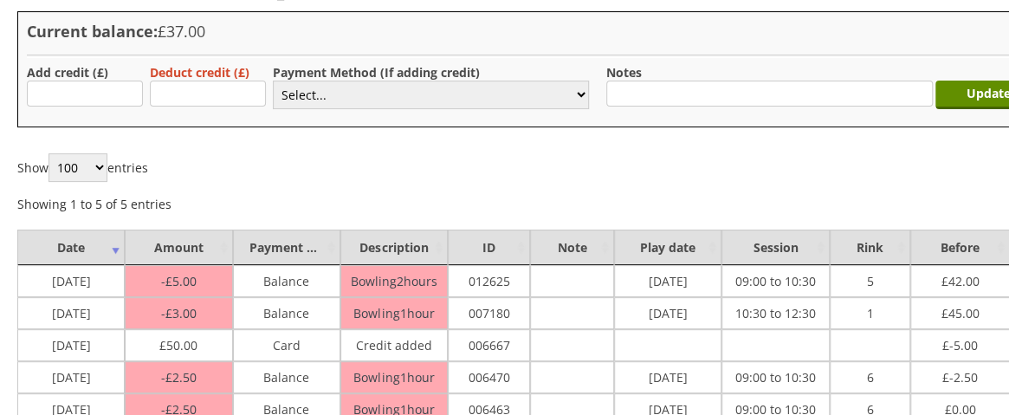
scroll to position [142, 0]
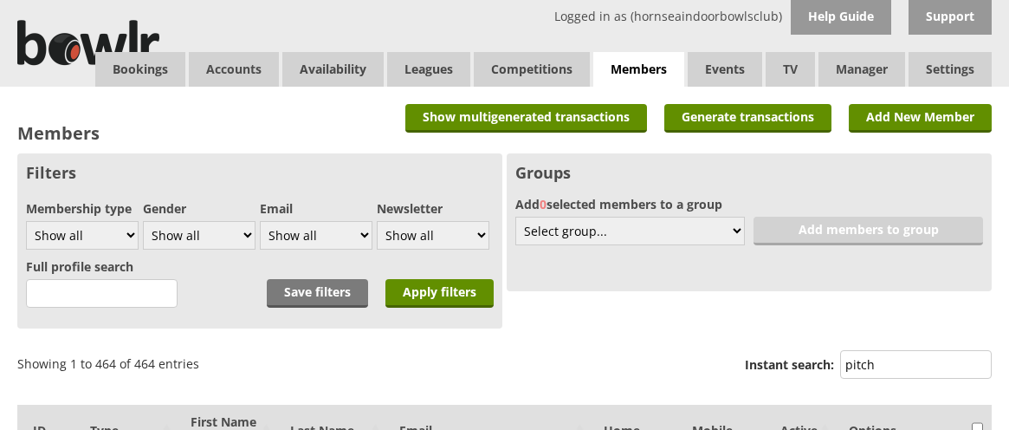
scroll to position [162, 0]
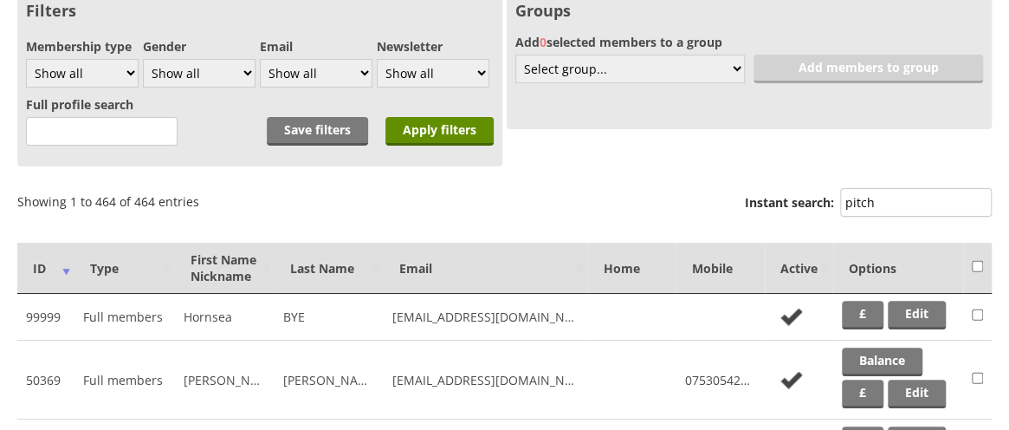
drag, startPoint x: 892, startPoint y: 198, endPoint x: 815, endPoint y: 204, distance: 77.3
click at [815, 204] on label "Instant search: pitch" at bounding box center [868, 204] width 247 height 33
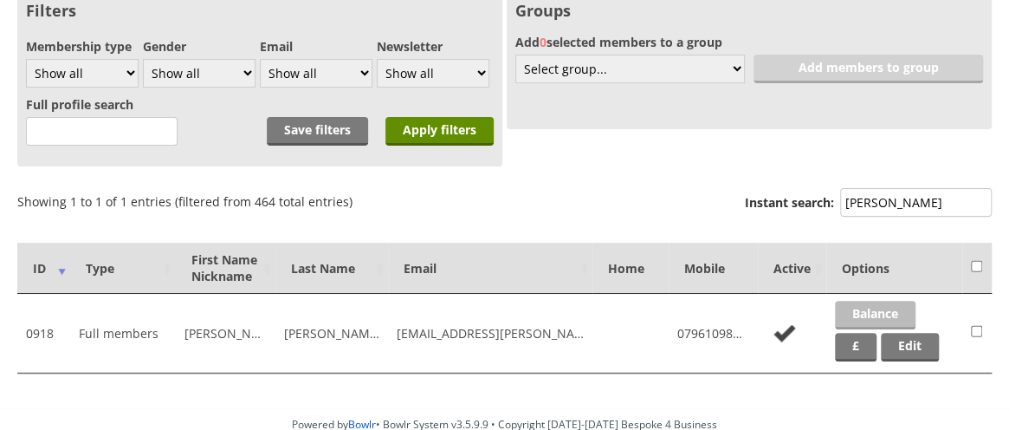
type input "reed"
click at [887, 317] on link "Balance" at bounding box center [875, 315] width 81 height 29
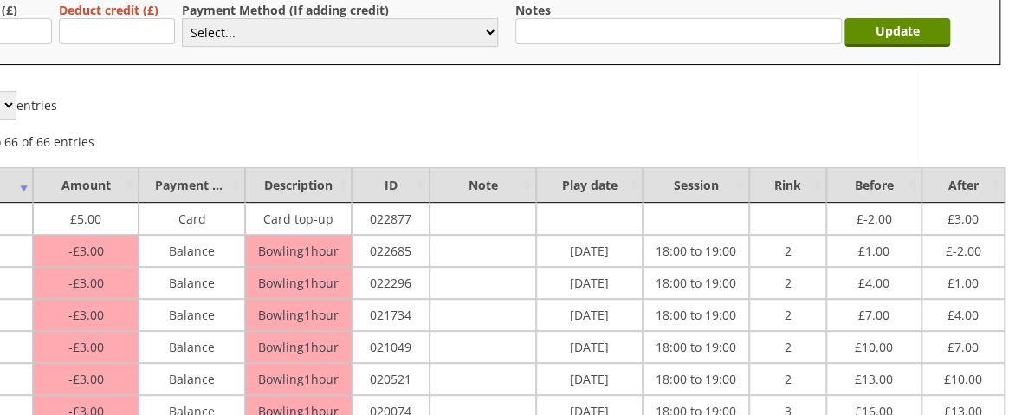
scroll to position [204, 100]
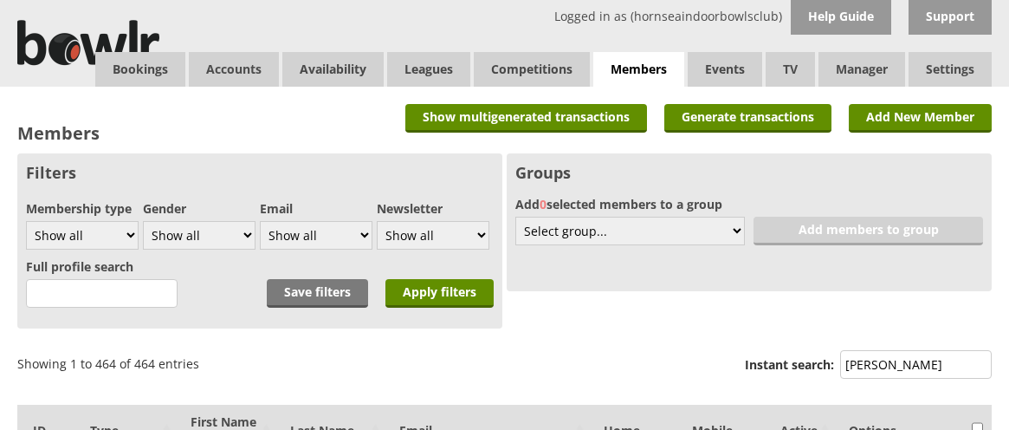
scroll to position [162, 0]
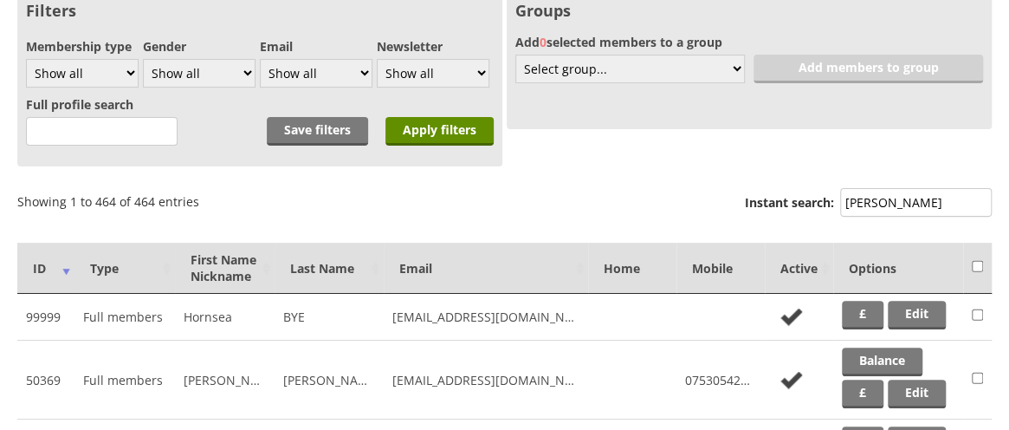
drag, startPoint x: 894, startPoint y: 214, endPoint x: 774, endPoint y: 197, distance: 121.7
click at [774, 197] on label "Instant search: reed" at bounding box center [868, 204] width 247 height 33
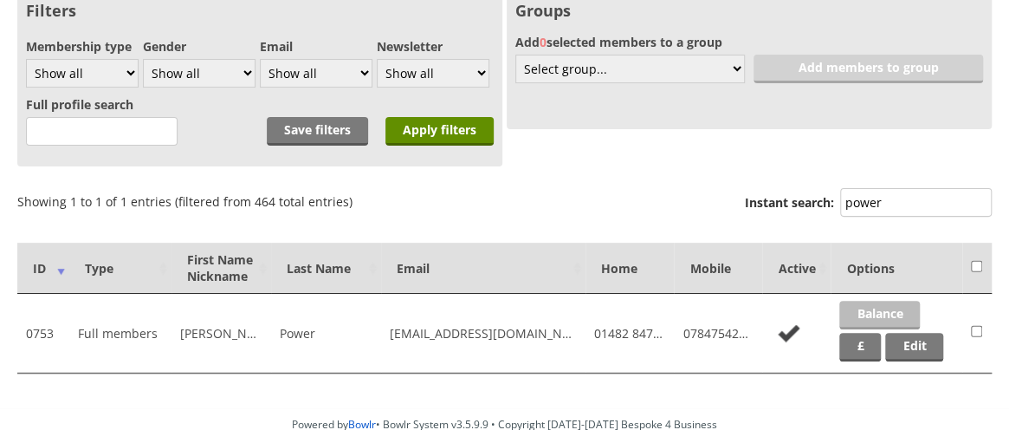
type input "power"
click at [892, 302] on link "Balance" at bounding box center [879, 315] width 81 height 29
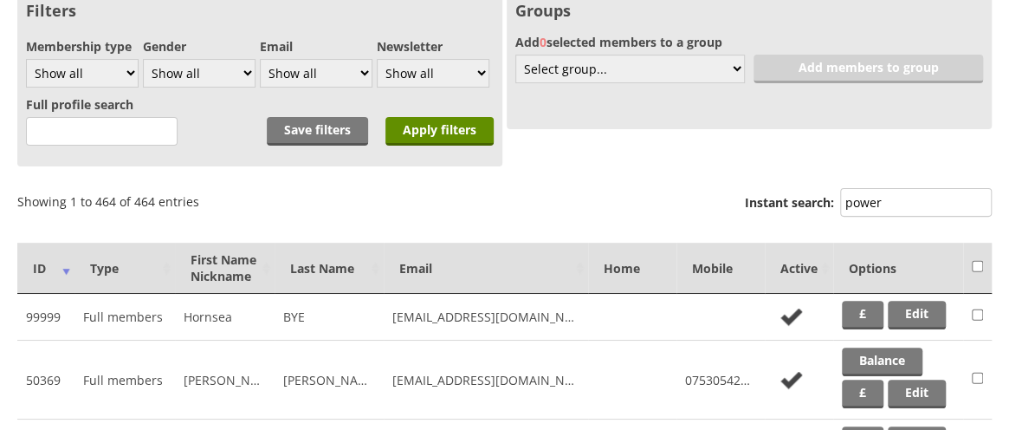
scroll to position [162, 0]
drag, startPoint x: 899, startPoint y: 205, endPoint x: 790, endPoint y: 209, distance: 109.2
click at [790, 209] on label "Instant search: power" at bounding box center [868, 204] width 247 height 33
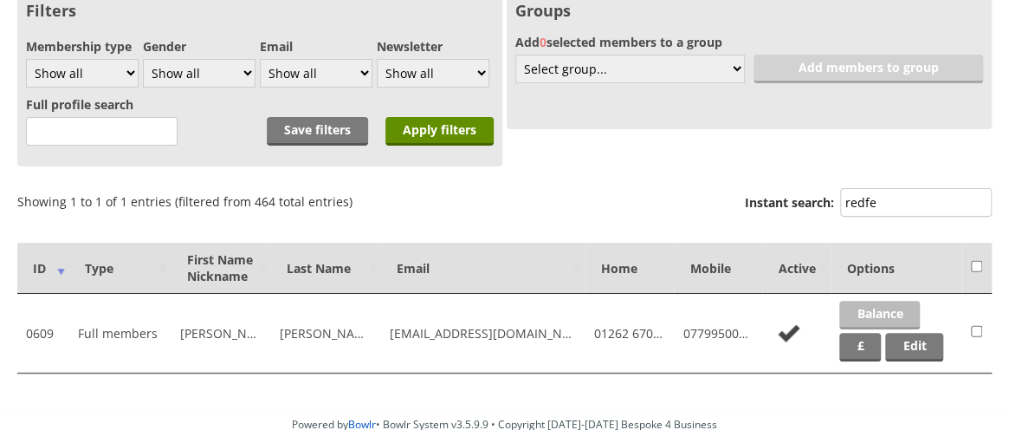
type input "redfe"
click at [875, 309] on link "Balance" at bounding box center [879, 315] width 81 height 29
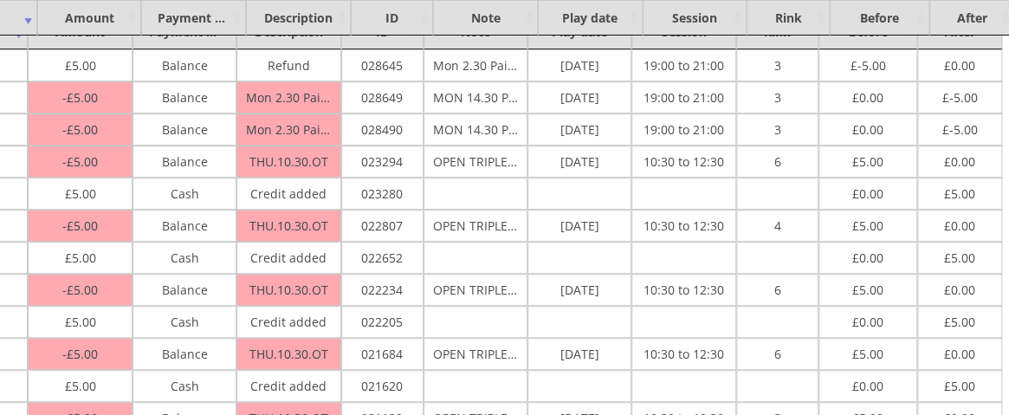
scroll to position [358, 100]
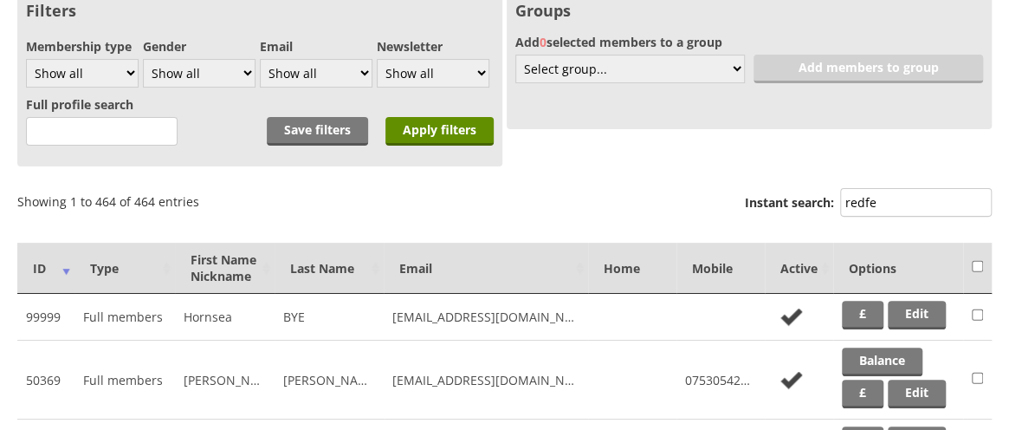
scroll to position [162, 0]
drag, startPoint x: 913, startPoint y: 207, endPoint x: 790, endPoint y: 202, distance: 123.1
click at [790, 202] on label "Instant search: redfe" at bounding box center [868, 204] width 247 height 33
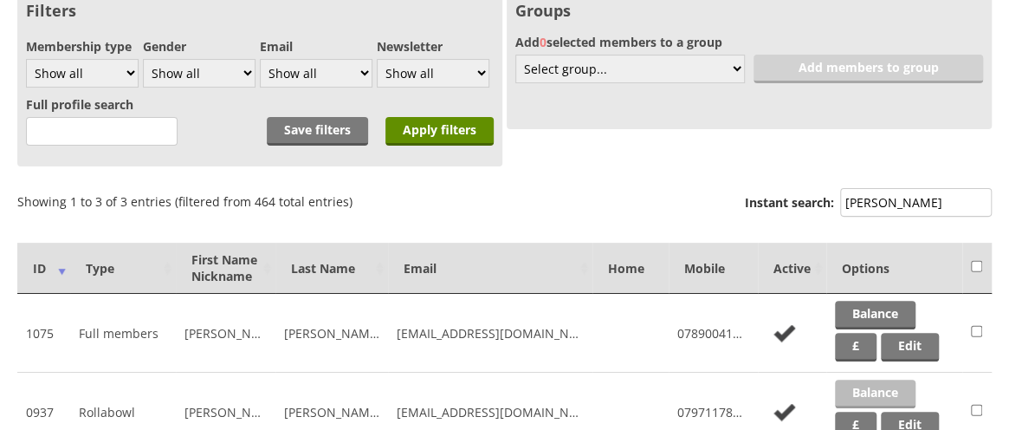
type input "richards"
click at [877, 384] on link "Balance" at bounding box center [875, 393] width 81 height 29
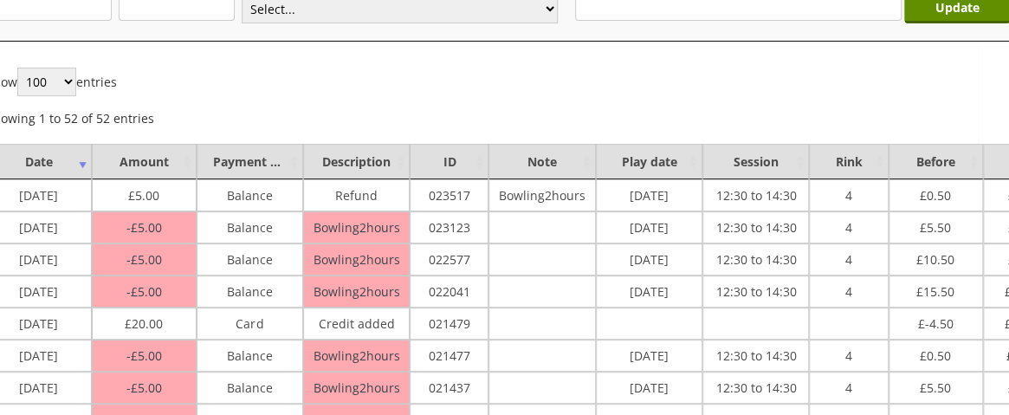
scroll to position [228, 0]
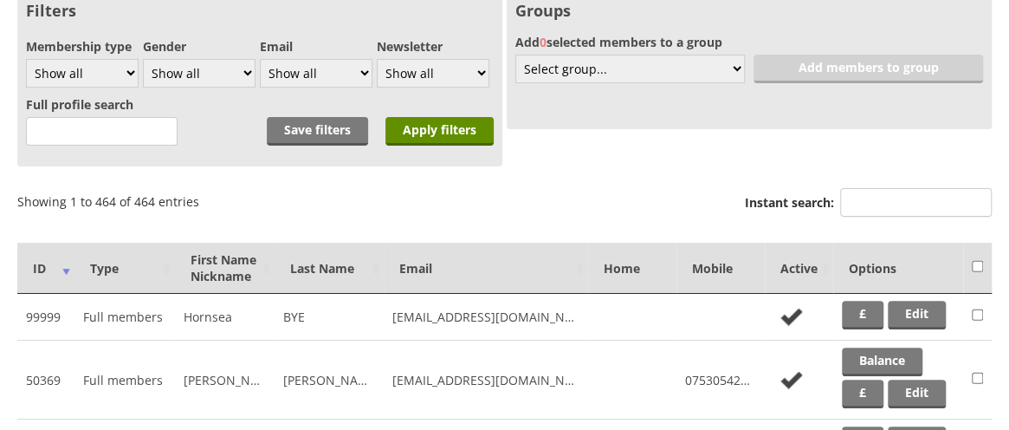
scroll to position [162, 0]
click at [915, 199] on input "Instant search:" at bounding box center [916, 202] width 152 height 29
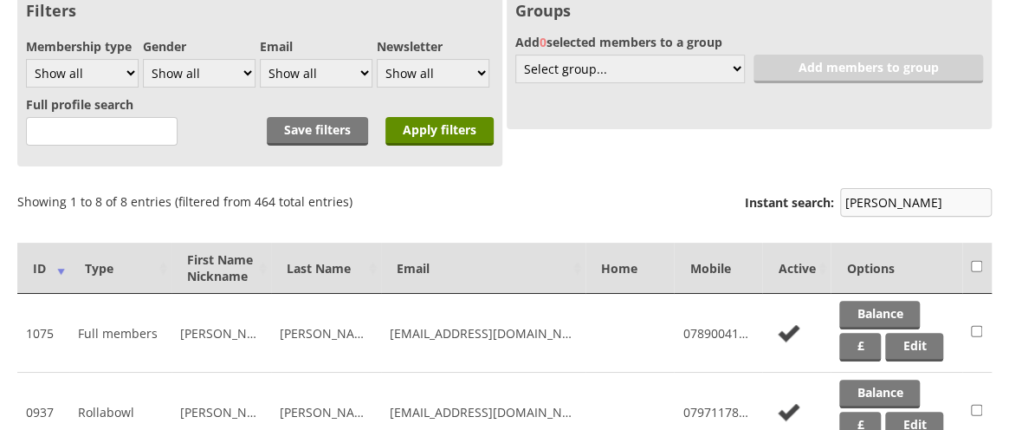
type input "[PERSON_NAME]"
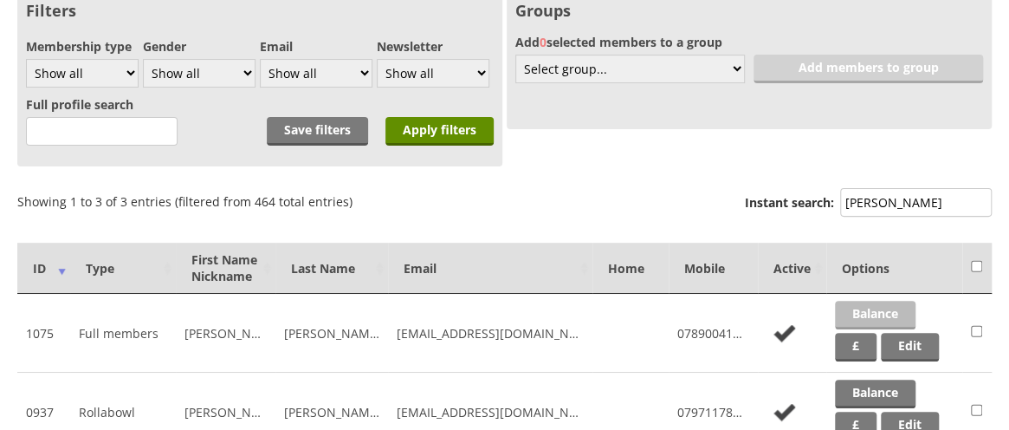
click at [885, 311] on link "Balance" at bounding box center [875, 315] width 81 height 29
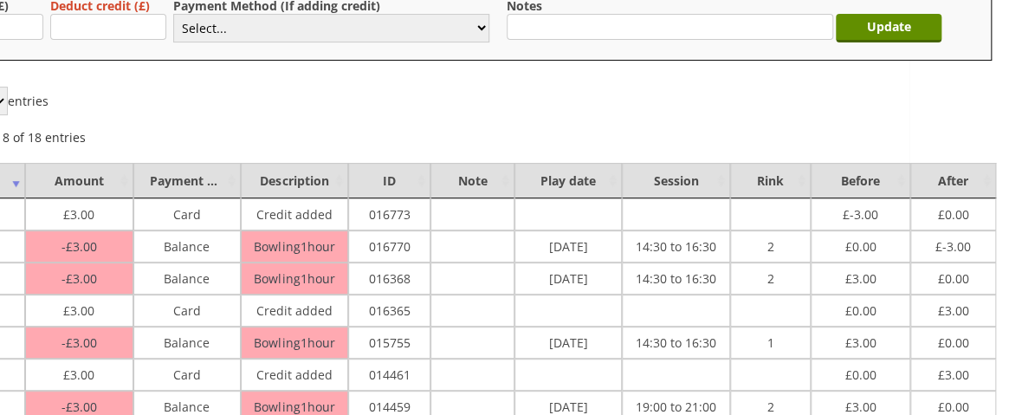
scroll to position [209, 0]
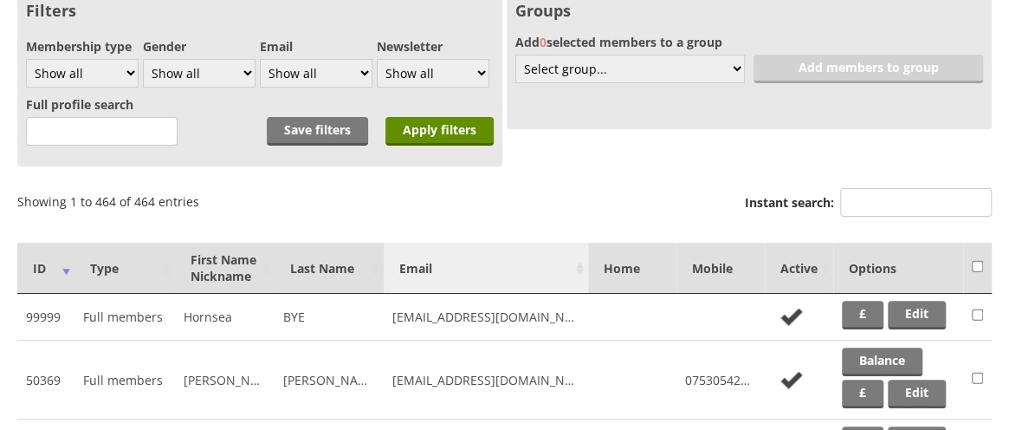
scroll to position [162, 0]
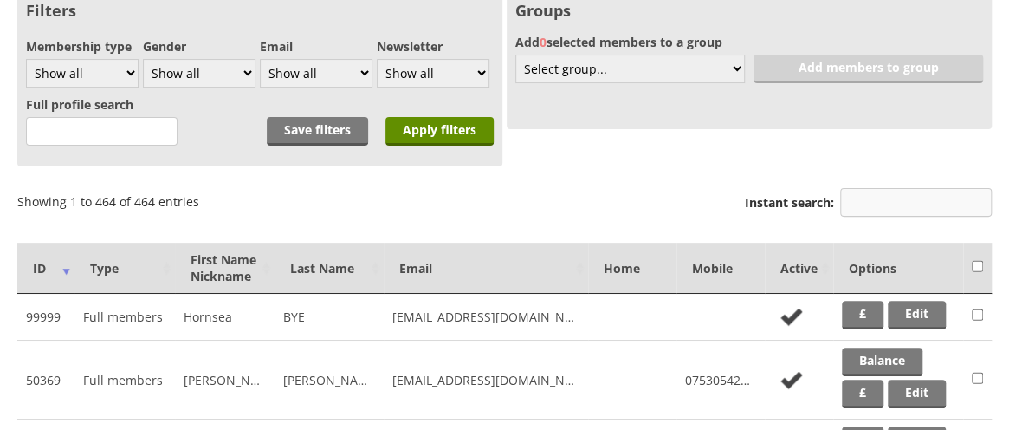
click at [903, 205] on input "Instant search:" at bounding box center [916, 202] width 152 height 29
type input "richards"
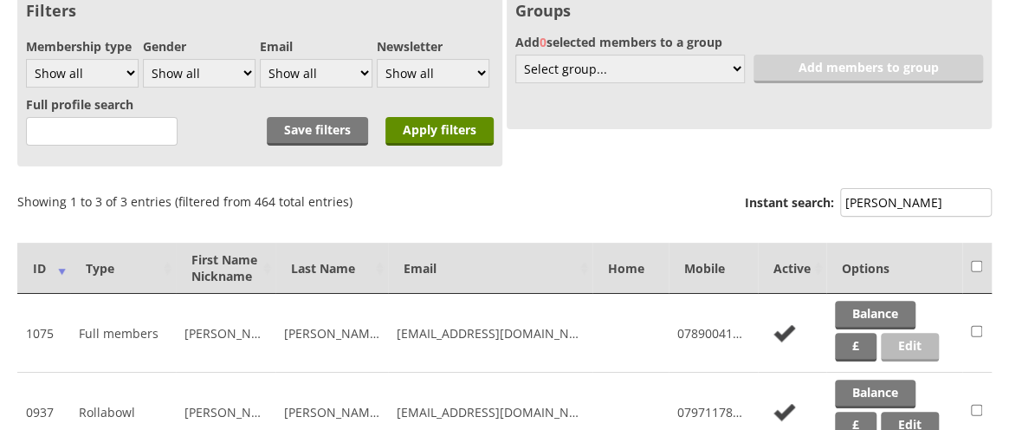
click at [903, 347] on link "Edit" at bounding box center [910, 347] width 58 height 29
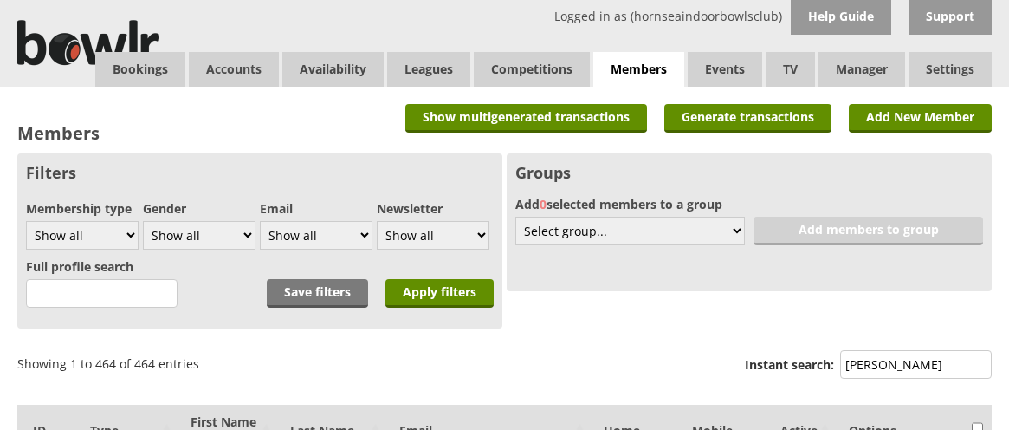
scroll to position [162, 0]
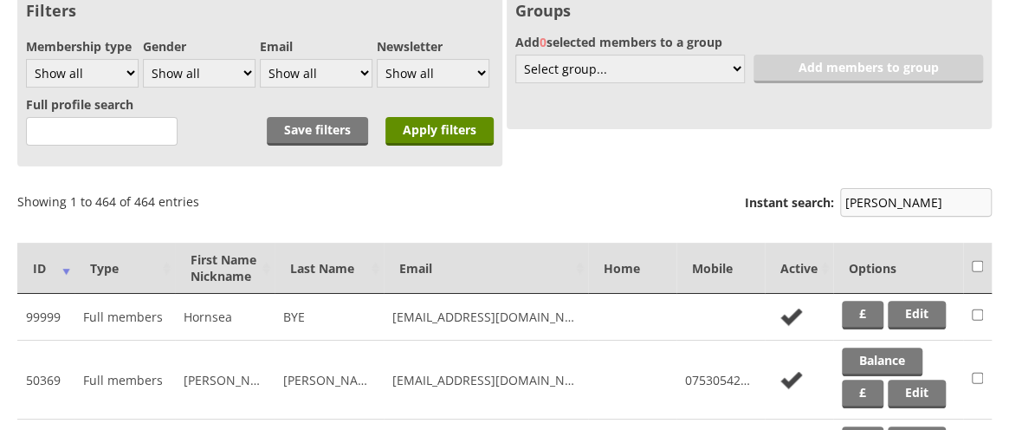
click at [919, 199] on input "richards" at bounding box center [916, 202] width 152 height 29
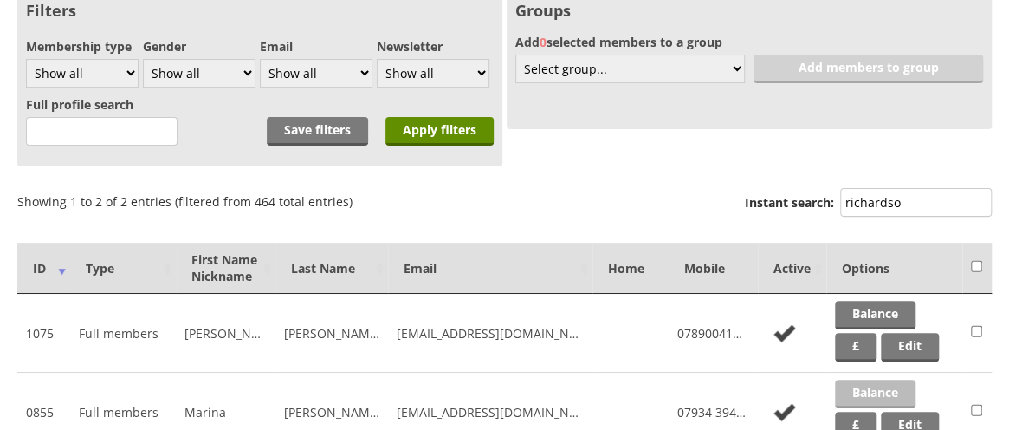
type input "richardso"
click at [878, 388] on link "Balance" at bounding box center [875, 393] width 81 height 29
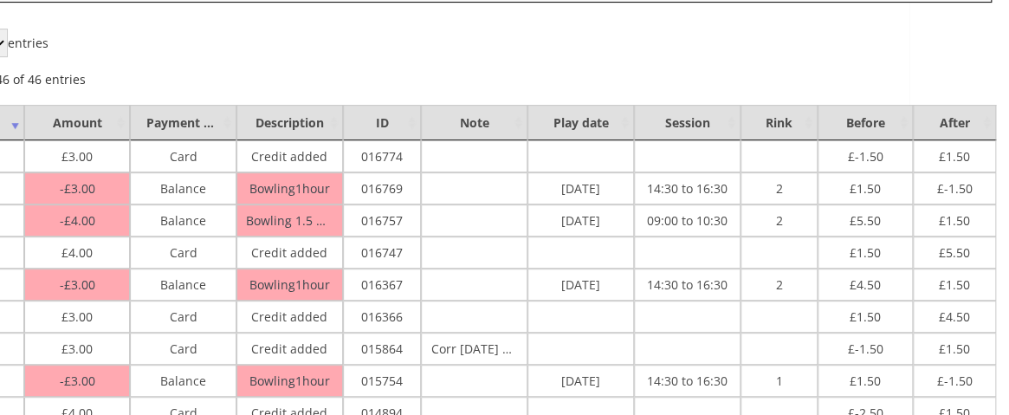
scroll to position [267, 0]
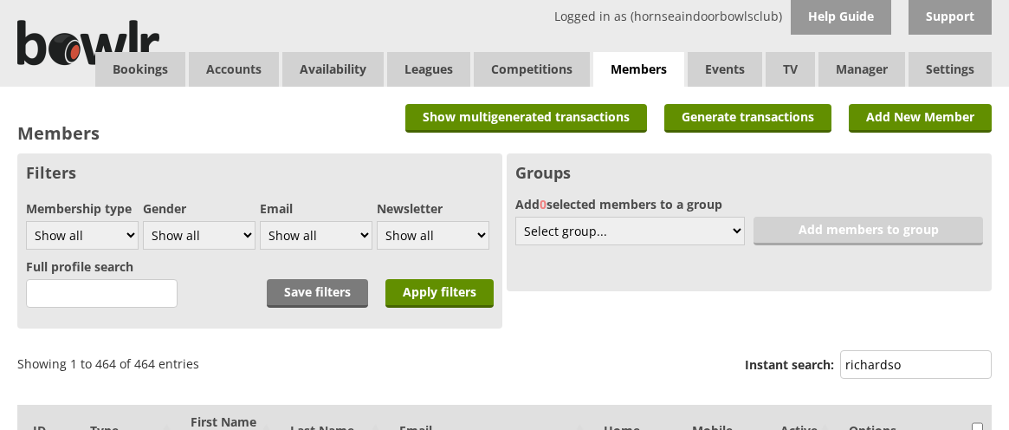
scroll to position [162, 0]
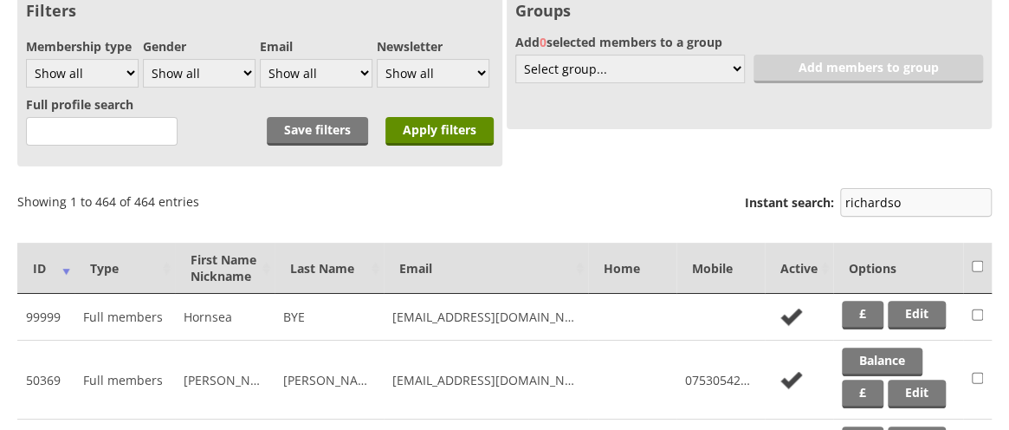
click at [927, 204] on input "richardso" at bounding box center [916, 202] width 152 height 29
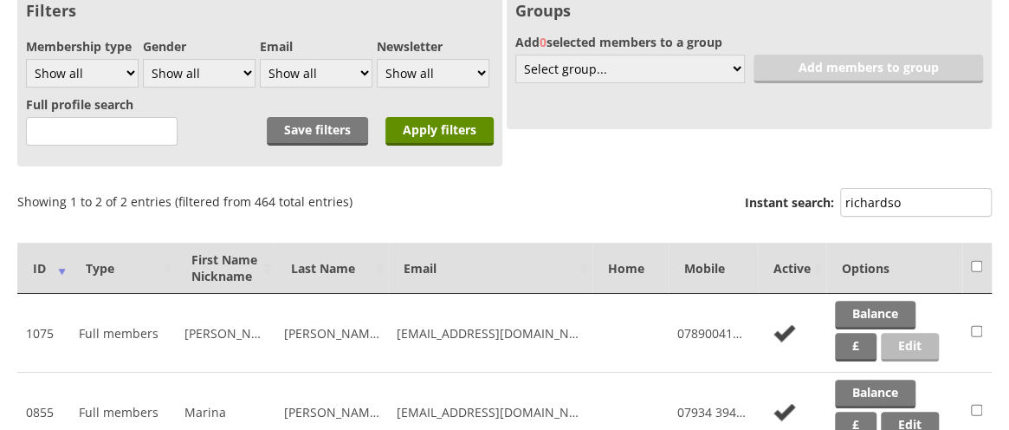
click at [906, 341] on link "Edit" at bounding box center [910, 347] width 58 height 29
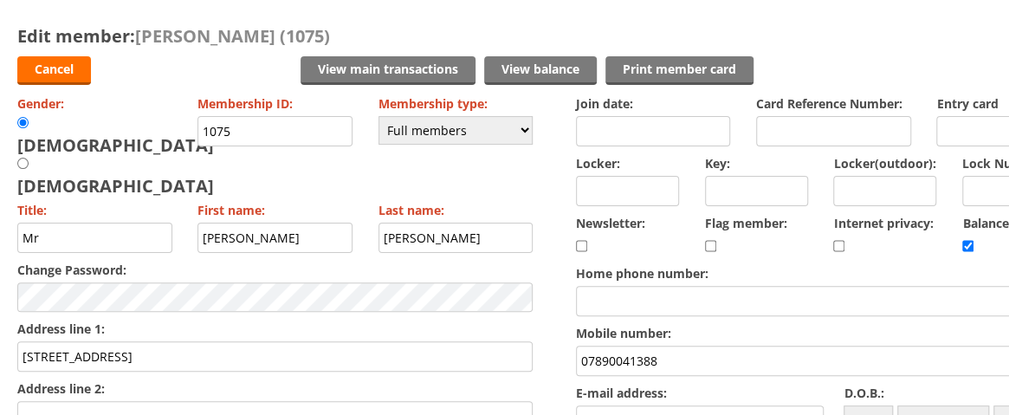
scroll to position [99, 0]
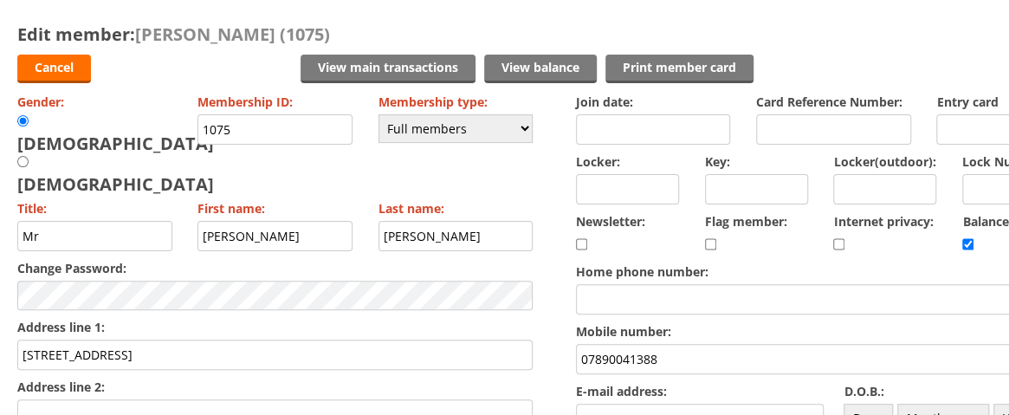
click at [971, 240] on input "checkbox" at bounding box center [967, 244] width 11 height 21
checkbox input "false"
click at [528, 127] on select "Please choose Full members Rollabowl Juniors Social Members Student Pending Lef…" at bounding box center [456, 128] width 155 height 29
select select "7"
click at [379, 114] on select "Please choose Full members Rollabowl Juniors Social Members Student Pending Lef…" at bounding box center [456, 128] width 155 height 29
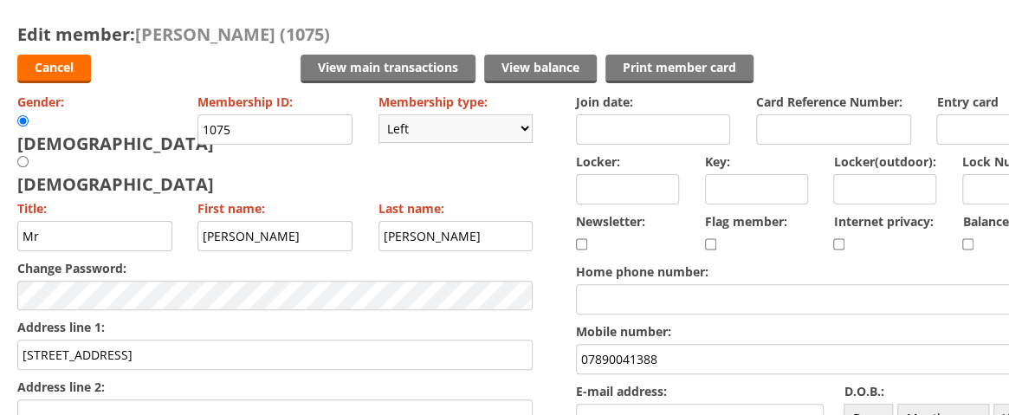
checkbox input "false"
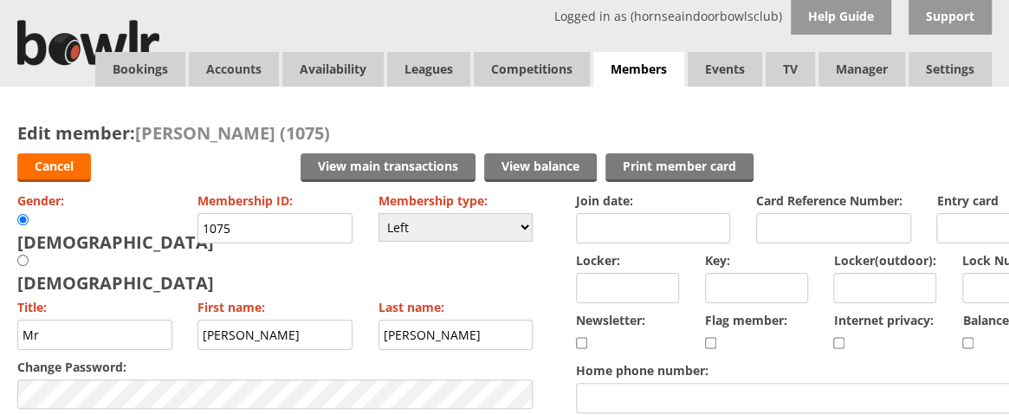
scroll to position [0, 100]
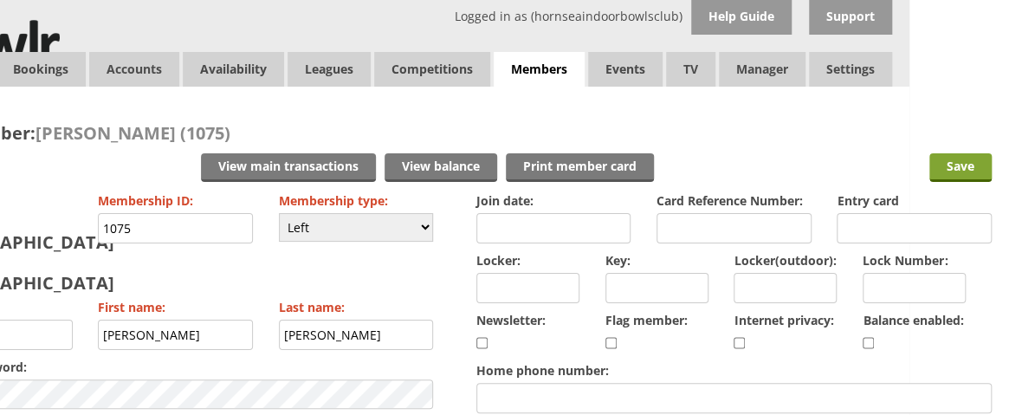
click at [965, 178] on input "Save" at bounding box center [961, 167] width 62 height 29
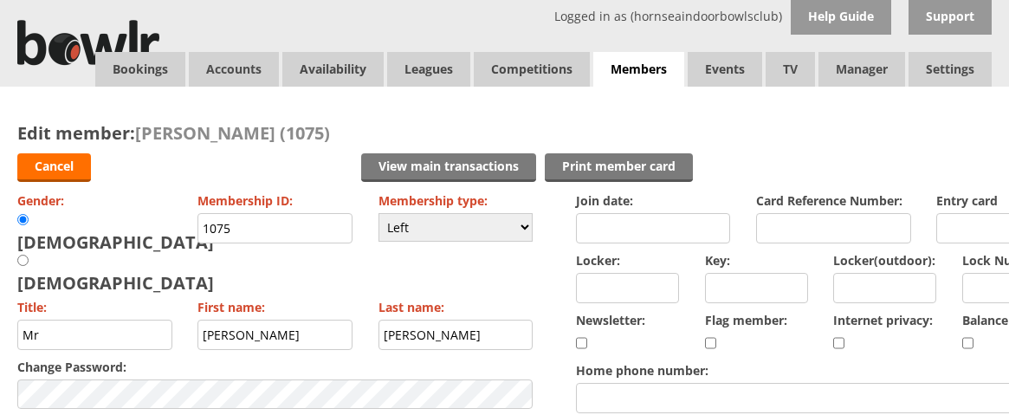
scroll to position [0, 100]
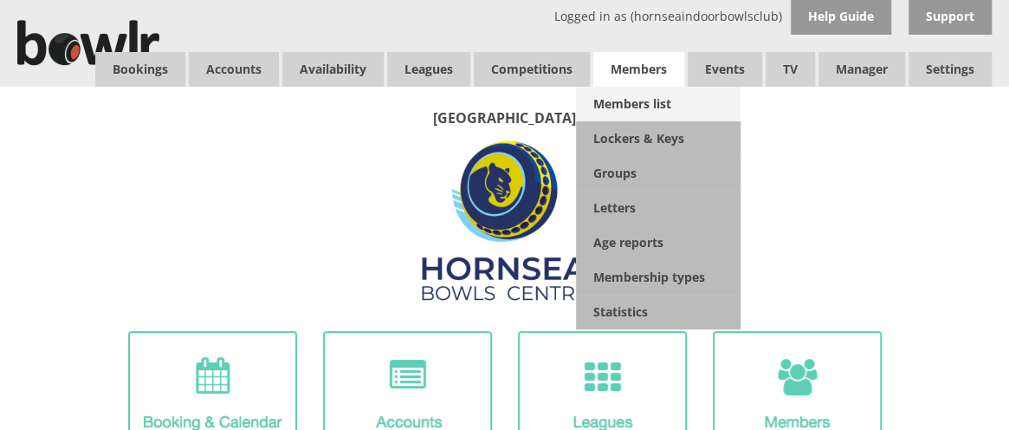
click at [634, 105] on link "Members list" at bounding box center [658, 104] width 165 height 35
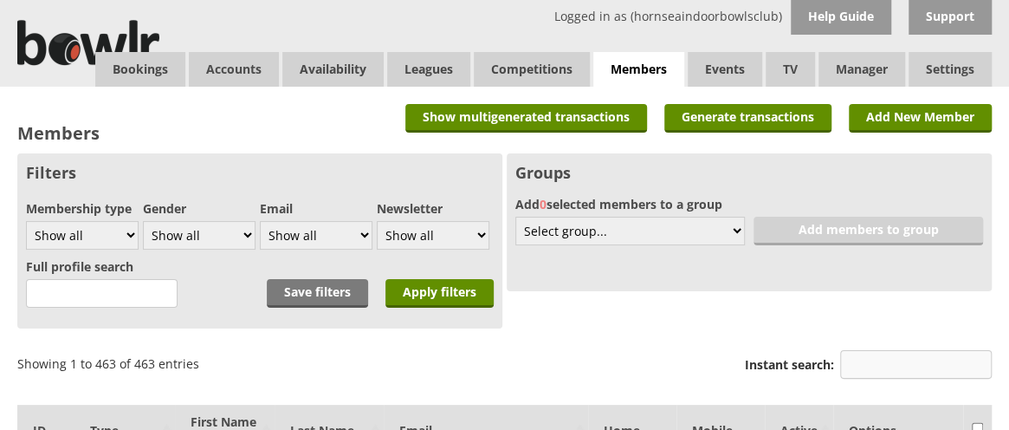
click at [865, 367] on input "Instant search:" at bounding box center [916, 364] width 152 height 29
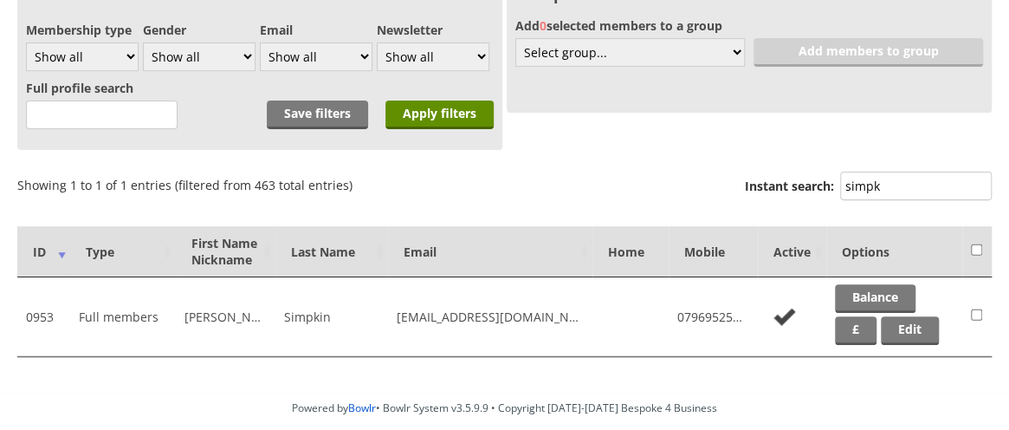
scroll to position [216, 0]
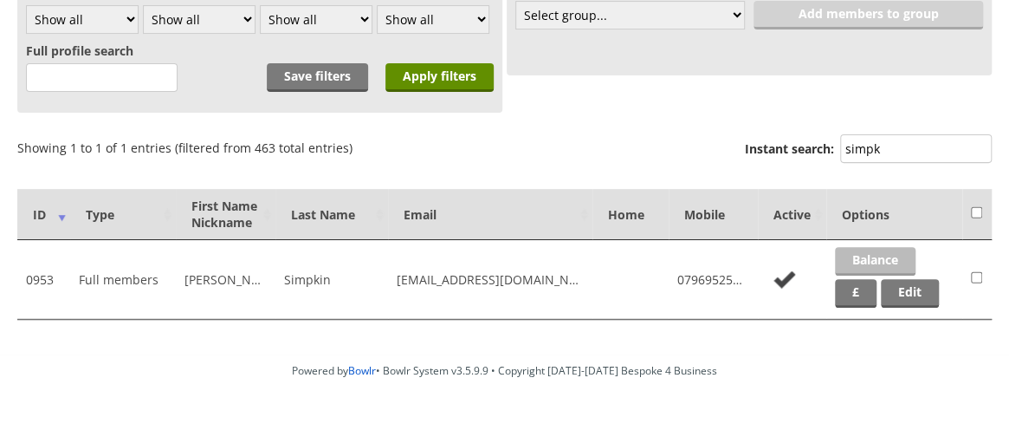
type input "simpk"
click at [873, 249] on link "Balance" at bounding box center [875, 261] width 81 height 29
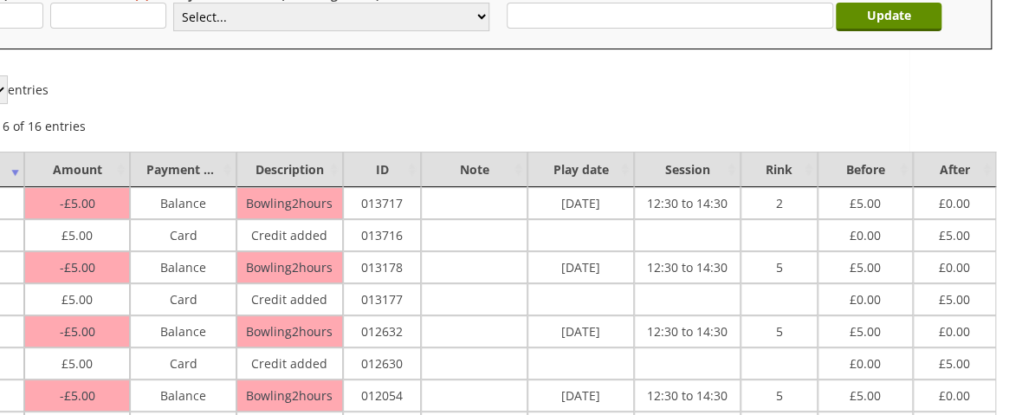
scroll to position [220, 0]
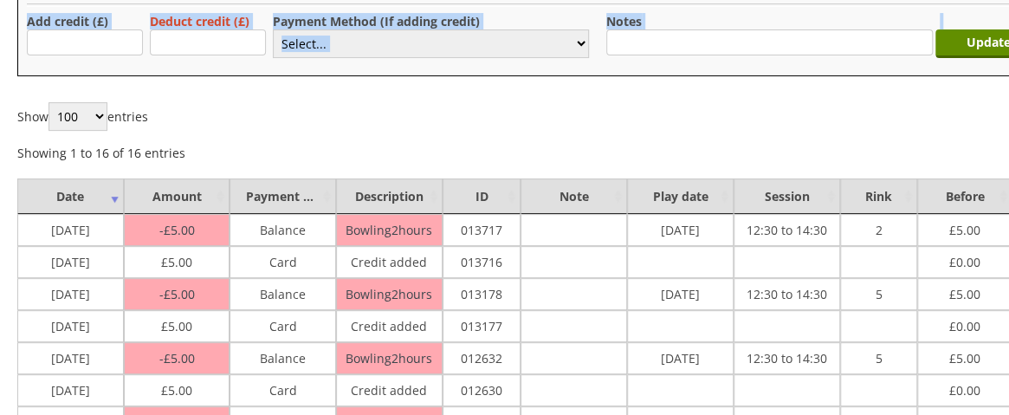
drag, startPoint x: 423, startPoint y: 79, endPoint x: 118, endPoint y: -3, distance: 315.6
click at [118, 0] on html "Logged in as (hornseaindoorbowlsclub) Help Guide Support Bookings Accounts Rink…" at bounding box center [504, 336] width 1009 height 1059
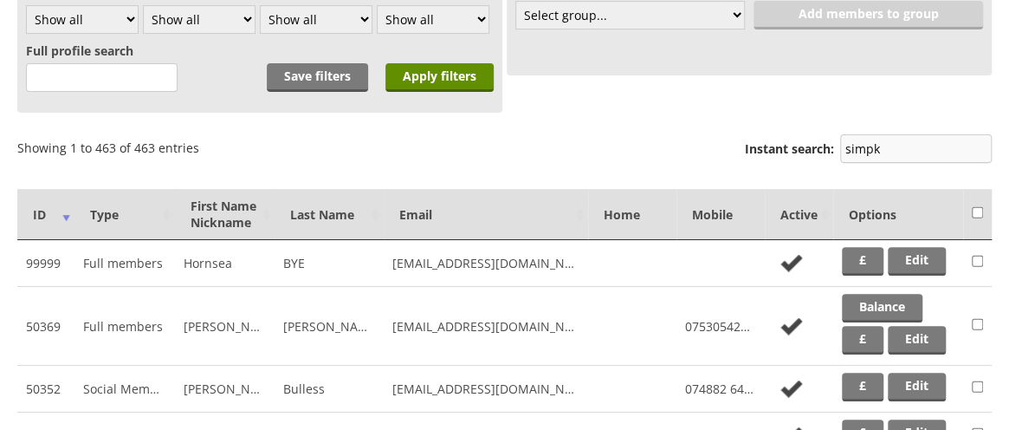
scroll to position [216, 0]
drag, startPoint x: 899, startPoint y: 145, endPoint x: 807, endPoint y: 152, distance: 92.1
click at [807, 152] on label "Instant search: simpk" at bounding box center [868, 150] width 247 height 33
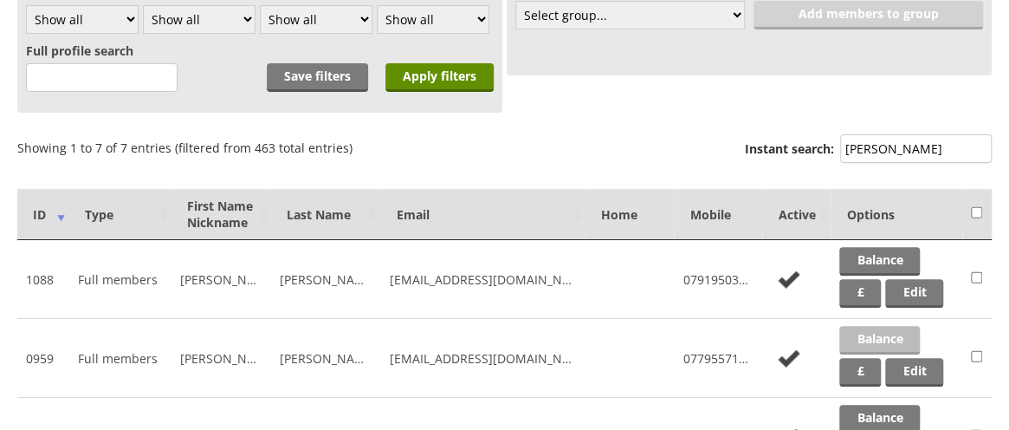
type input "smith"
click at [897, 326] on link "Balance" at bounding box center [879, 340] width 81 height 29
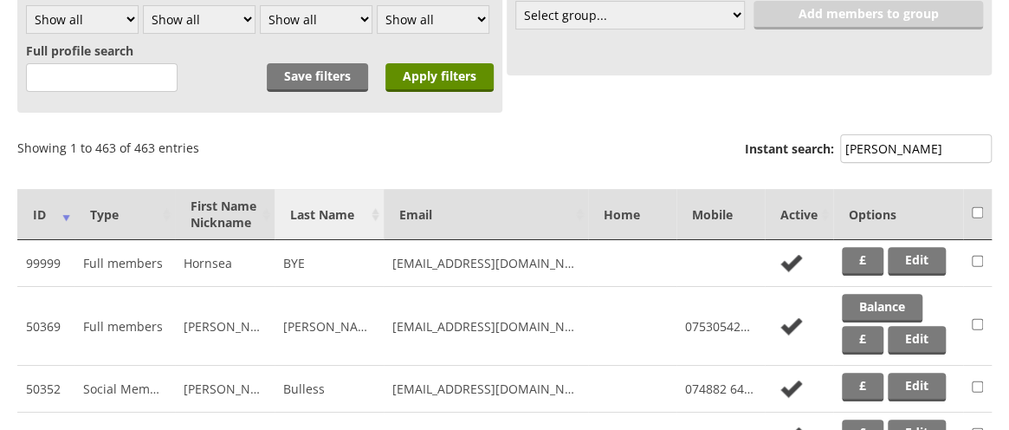
scroll to position [216, 0]
drag, startPoint x: 901, startPoint y: 145, endPoint x: 814, endPoint y: 152, distance: 87.0
click at [814, 152] on label "Instant search: smith" at bounding box center [868, 150] width 247 height 33
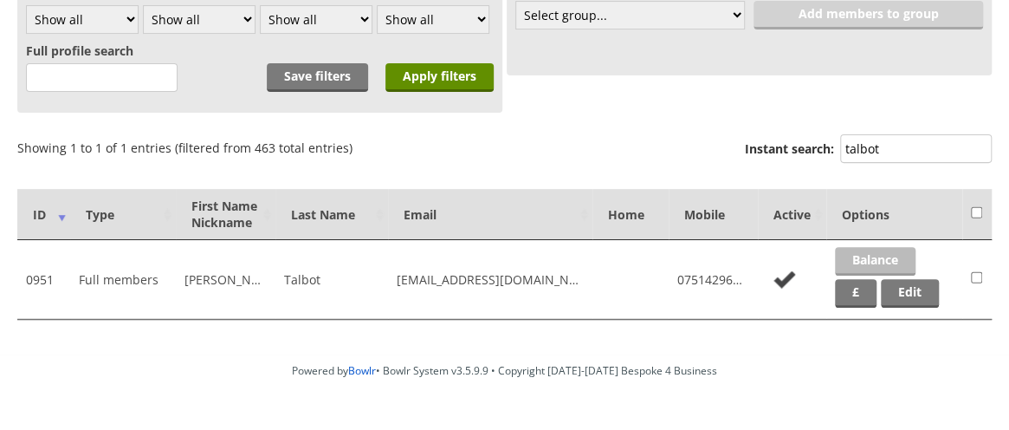
type input "talbot"
click at [865, 256] on link "Balance" at bounding box center [875, 261] width 81 height 29
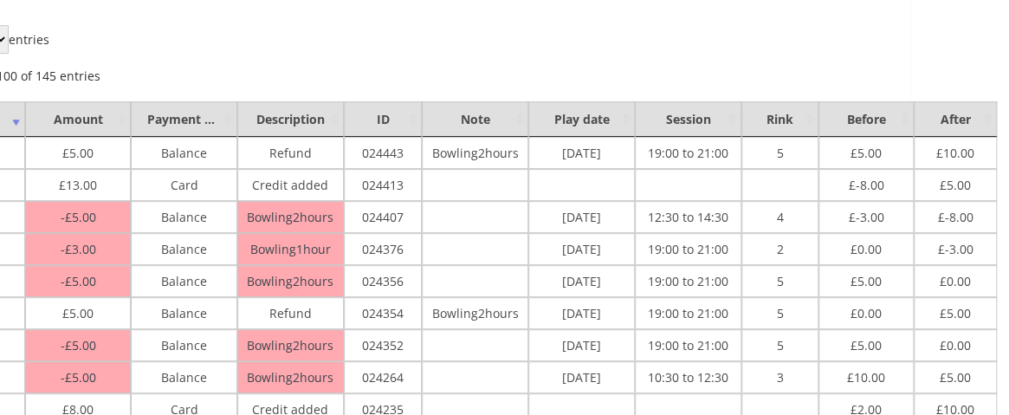
scroll to position [270, 100]
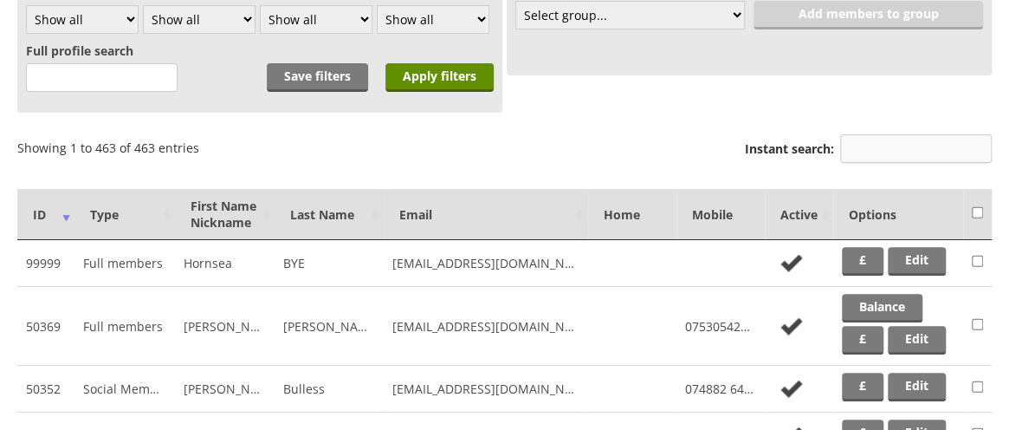
scroll to position [216, 0]
drag, startPoint x: 923, startPoint y: 148, endPoint x: 790, endPoint y: 143, distance: 133.5
click at [790, 143] on label "Instant search:" at bounding box center [868, 150] width 247 height 33
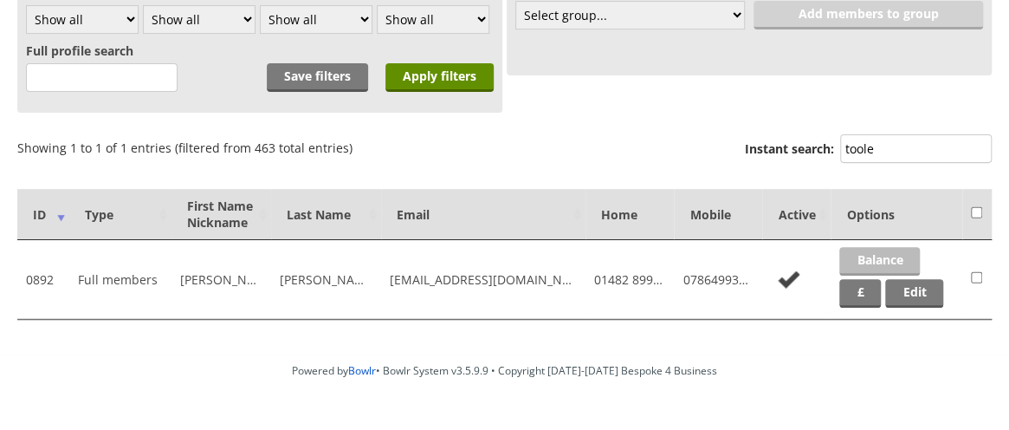
type input "toole"
click at [877, 256] on link "Balance" at bounding box center [879, 261] width 81 height 29
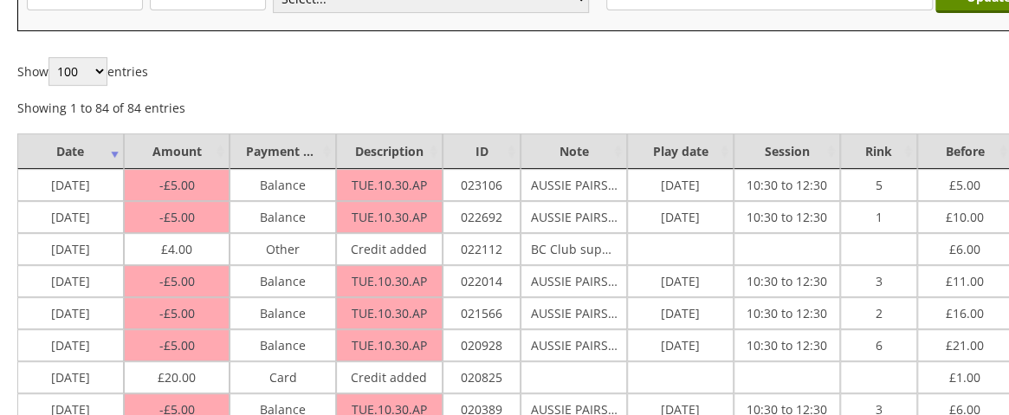
scroll to position [238, 100]
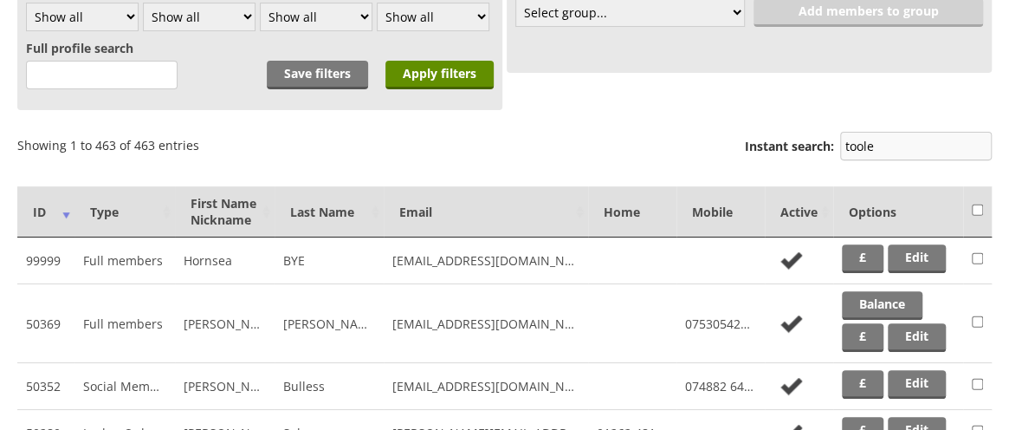
scroll to position [218, 0]
drag, startPoint x: 894, startPoint y: 146, endPoint x: 716, endPoint y: 155, distance: 177.8
click at [716, 155] on div "Showing 1 to 463 of 463 entries Show All 100 250 500 entries Previous 1 Next In…" at bounding box center [504, 148] width 975 height 42
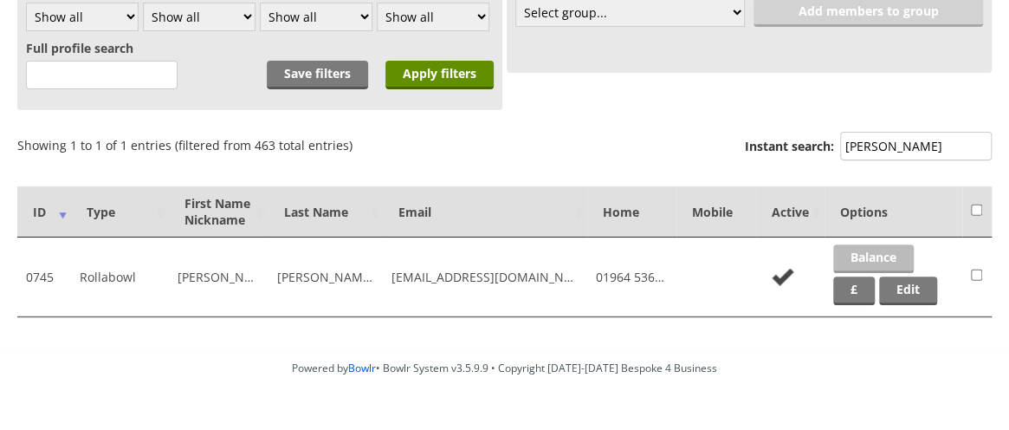
type input "tucker"
click at [862, 254] on link "Balance" at bounding box center [873, 258] width 81 height 29
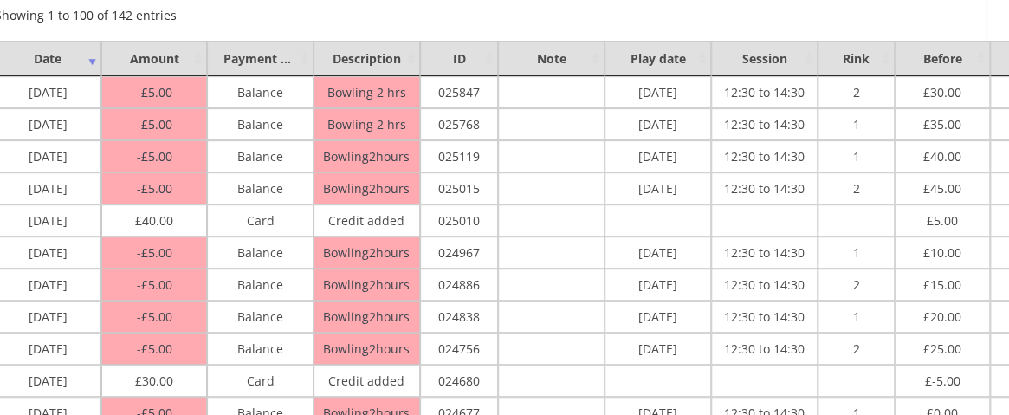
scroll to position [331, 0]
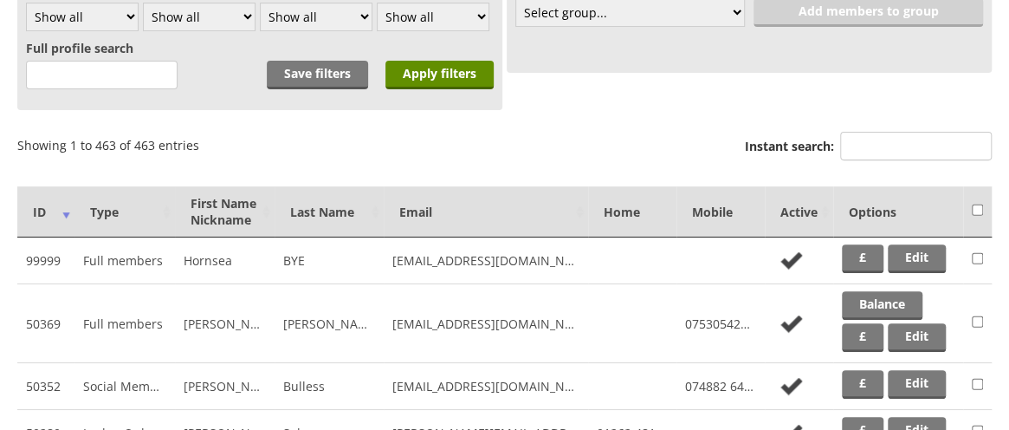
scroll to position [218, 0]
drag, startPoint x: 891, startPoint y: 150, endPoint x: 773, endPoint y: 147, distance: 117.8
click at [773, 147] on label "Instant search:" at bounding box center [868, 148] width 247 height 33
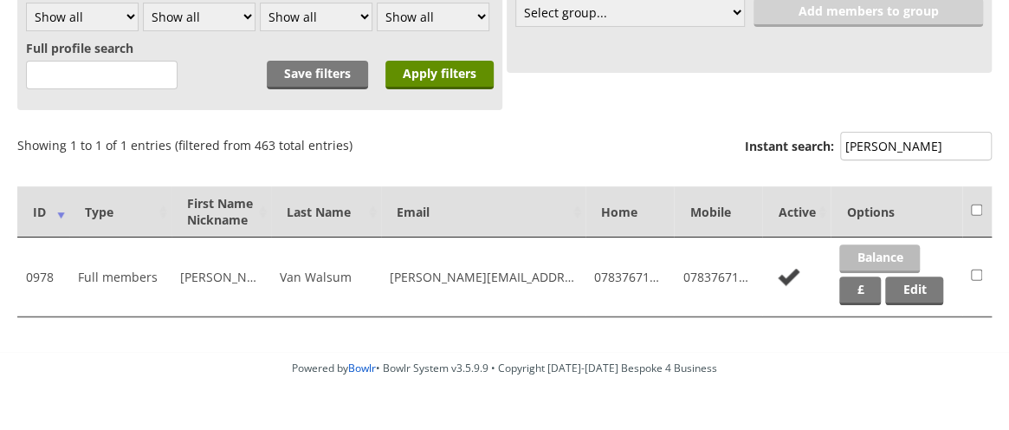
type input "jules"
click at [859, 247] on link "Balance" at bounding box center [879, 258] width 81 height 29
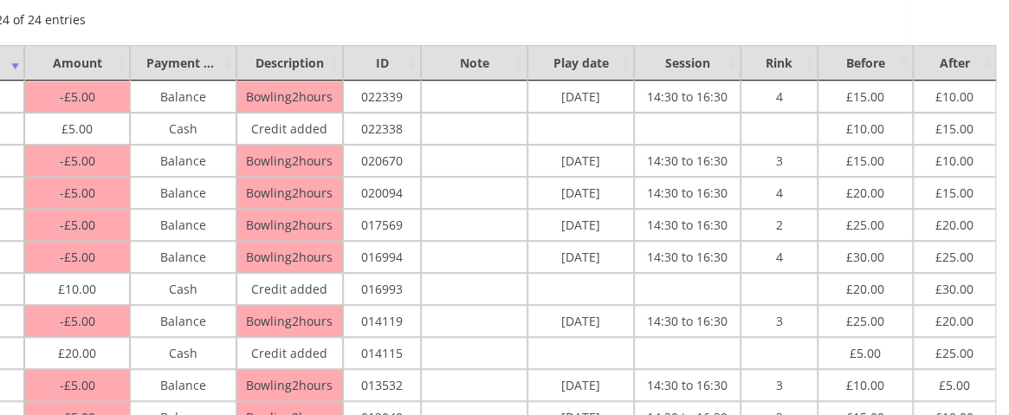
scroll to position [327, 0]
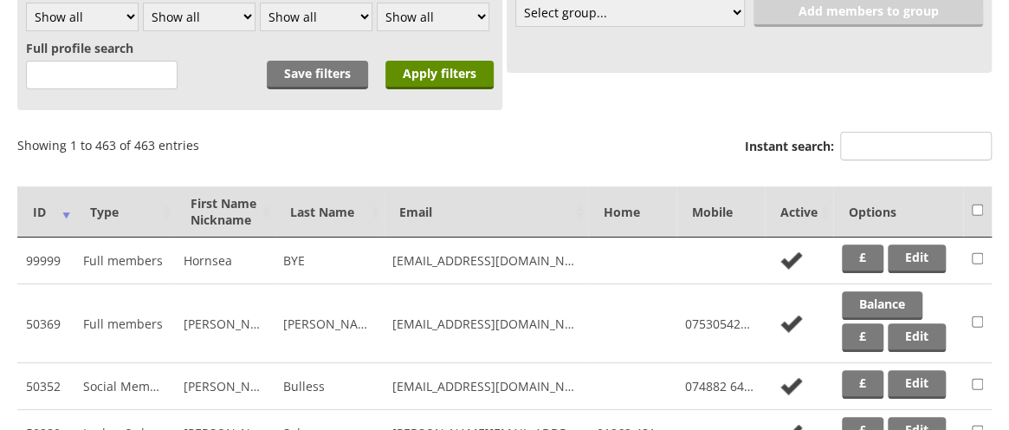
scroll to position [218, 0]
drag, startPoint x: 887, startPoint y: 145, endPoint x: 804, endPoint y: 143, distance: 83.2
click at [804, 143] on label "Instant search:" at bounding box center [868, 148] width 247 height 33
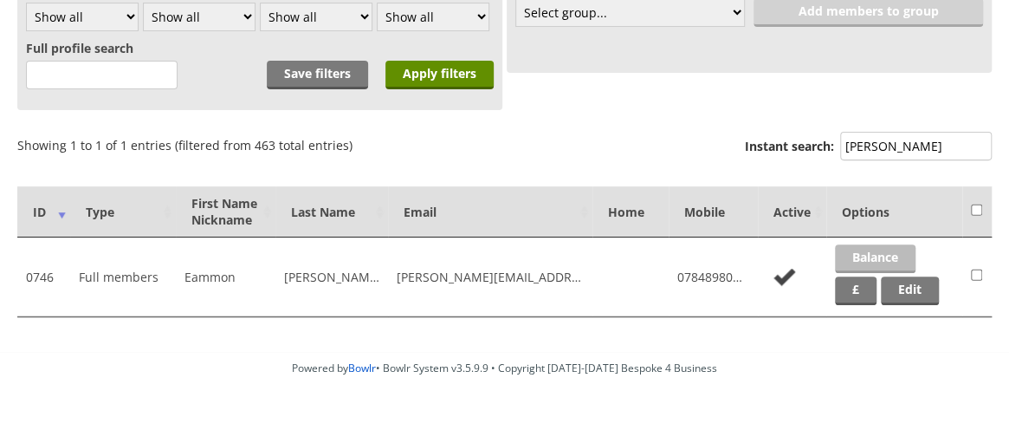
type input "[PERSON_NAME]"
click at [879, 255] on link "Balance" at bounding box center [875, 258] width 81 height 29
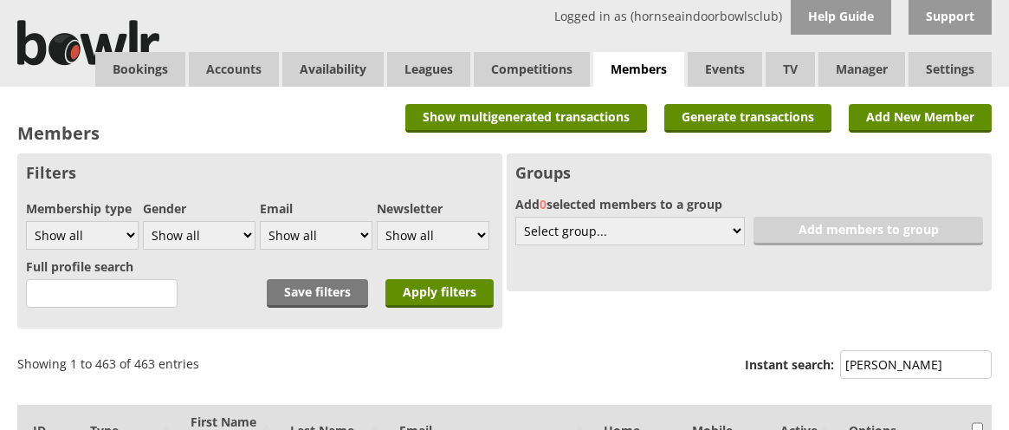
scroll to position [218, 0]
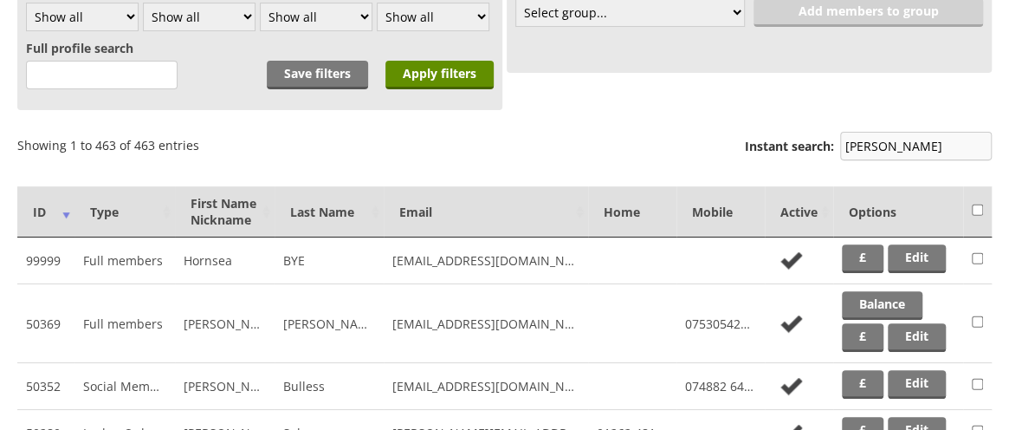
click at [925, 148] on input "walsh" at bounding box center [916, 146] width 152 height 29
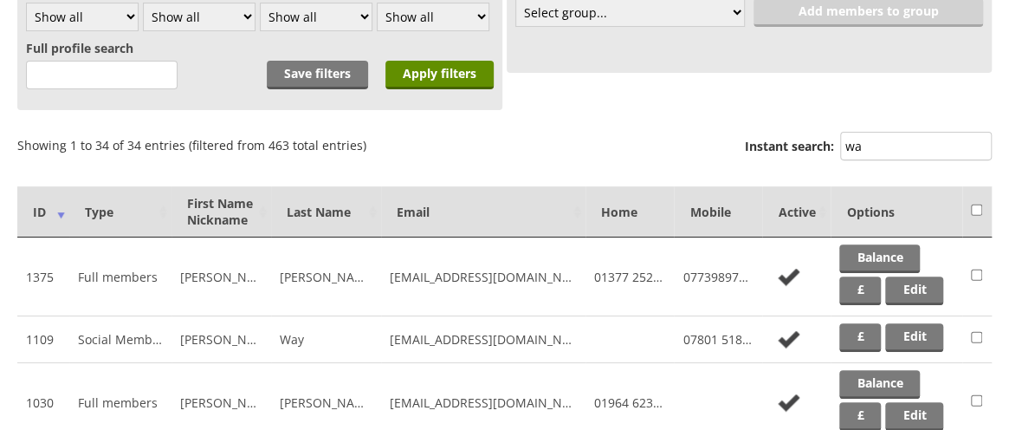
type input "w"
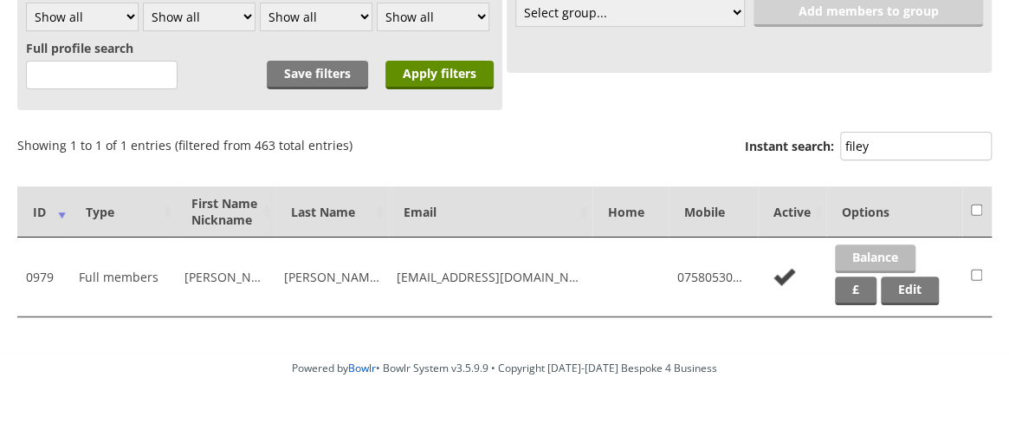
type input "filey"
click at [863, 255] on link "Balance" at bounding box center [875, 258] width 81 height 29
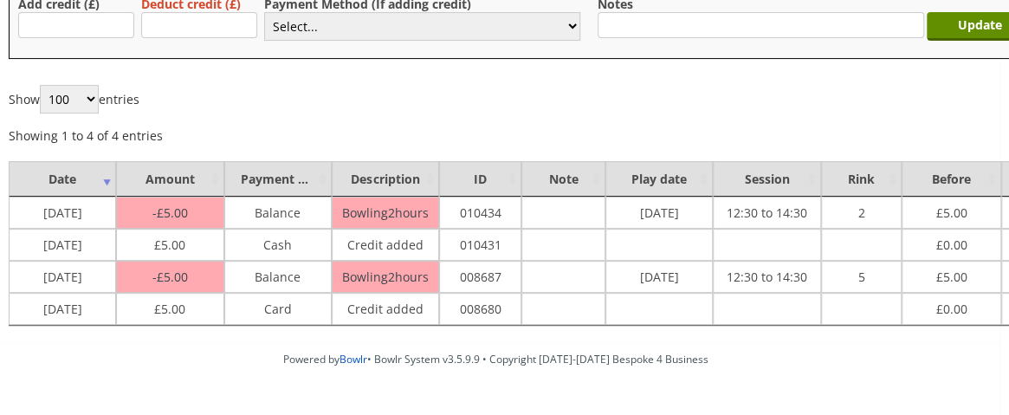
scroll to position [211, 0]
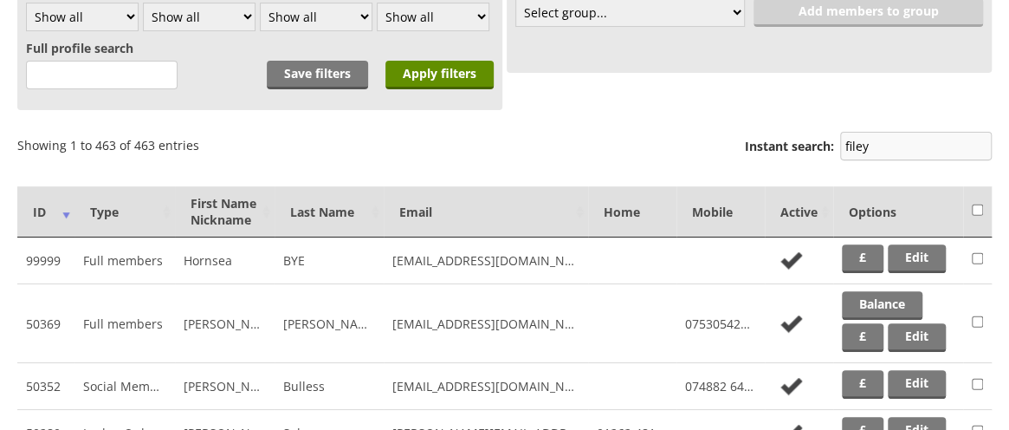
scroll to position [218, 0]
drag, startPoint x: 875, startPoint y: 147, endPoint x: 809, endPoint y: 150, distance: 65.9
click at [809, 150] on label "Instant search: filey" at bounding box center [868, 148] width 247 height 33
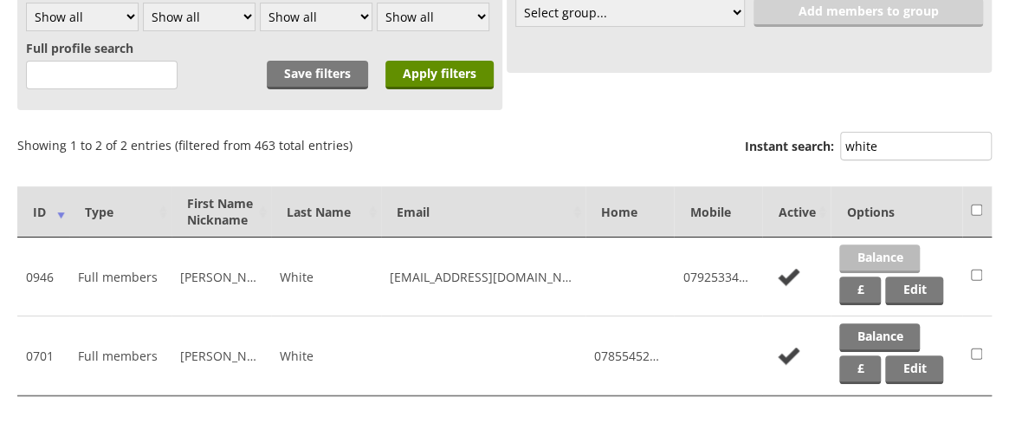
type input "white"
click at [896, 245] on link "Balance" at bounding box center [879, 258] width 81 height 29
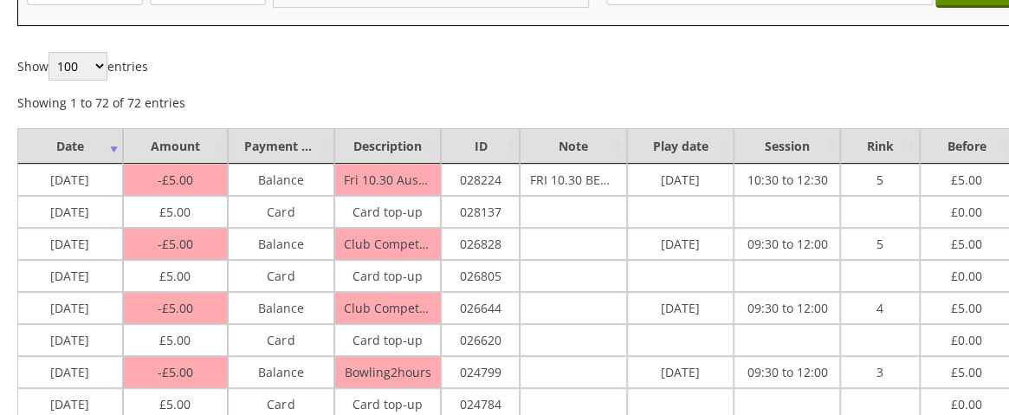
scroll to position [222, 0]
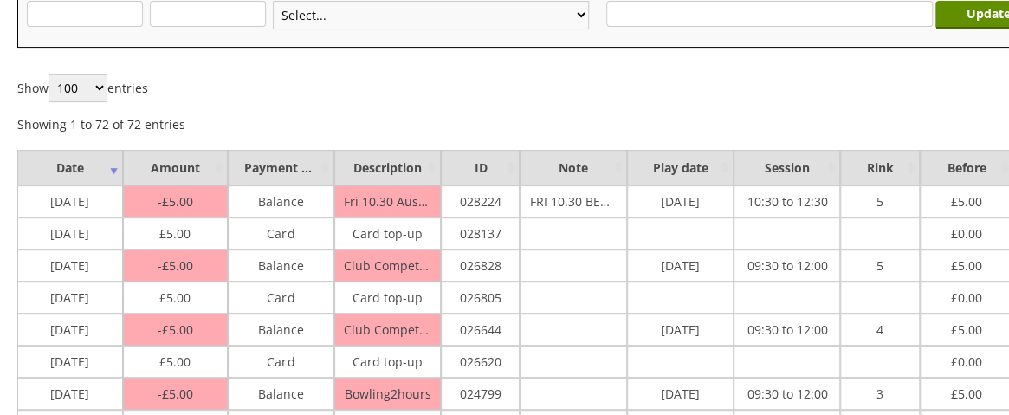
click at [544, 5] on select "Select... Cash Card Cheque Bank Transfer Other Member Card Gift Voucher Balance" at bounding box center [431, 15] width 316 height 29
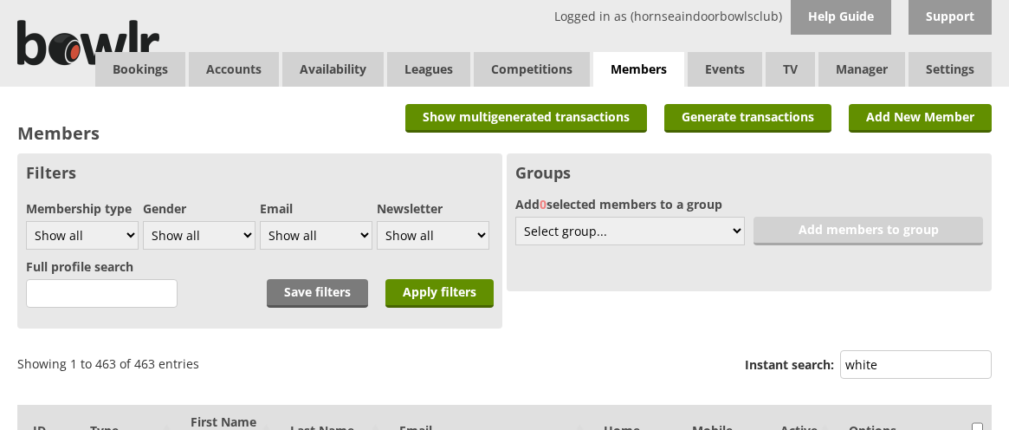
scroll to position [218, 0]
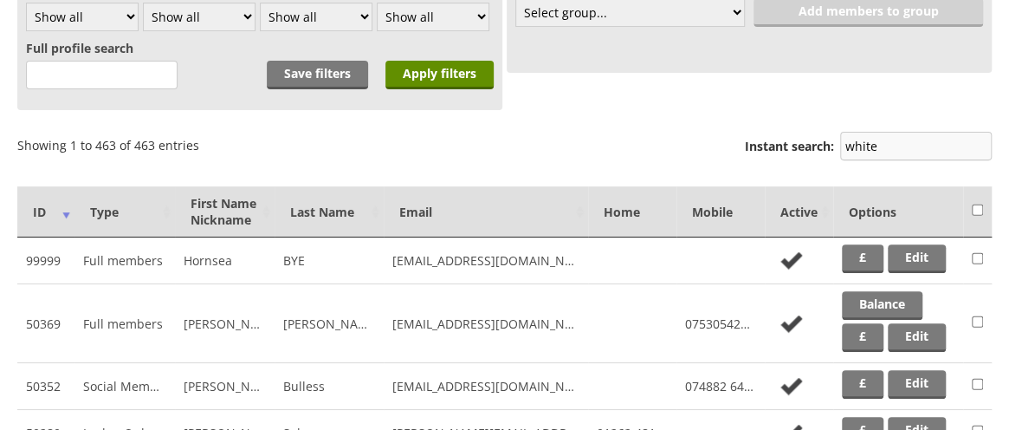
drag, startPoint x: 891, startPoint y: 145, endPoint x: 870, endPoint y: 145, distance: 20.8
click at [870, 145] on input "white" at bounding box center [916, 146] width 152 height 29
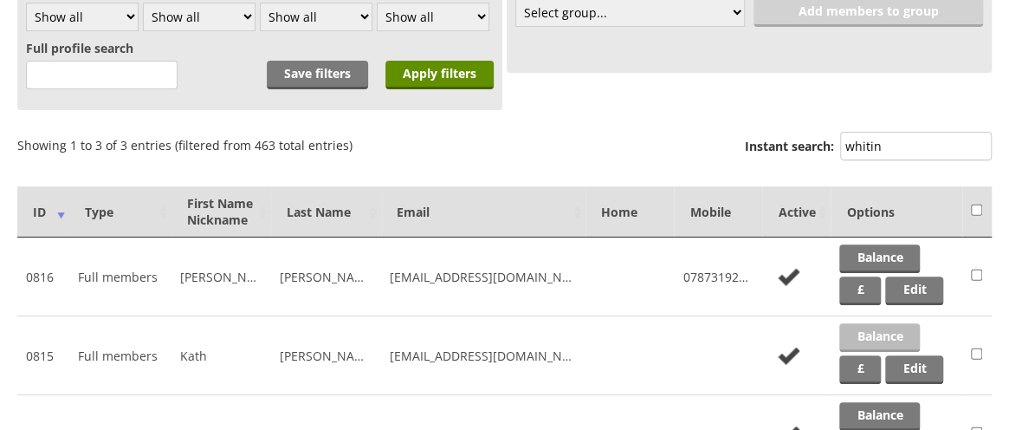
type input "whitin"
click at [871, 334] on link "Balance" at bounding box center [879, 337] width 81 height 29
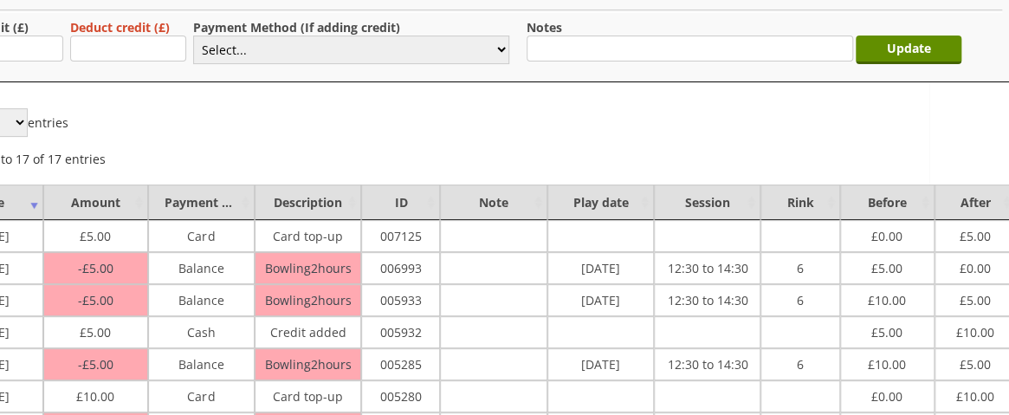
scroll to position [187, 0]
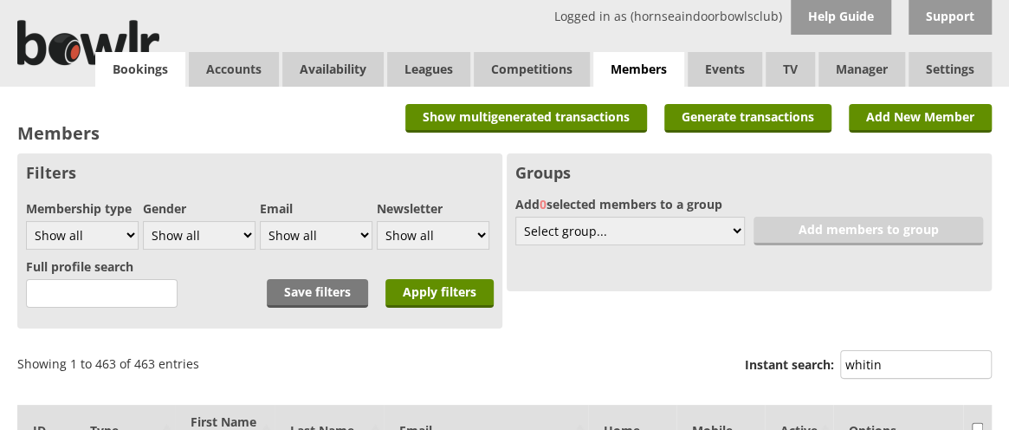
click at [159, 65] on link "Bookings" at bounding box center [140, 69] width 90 height 35
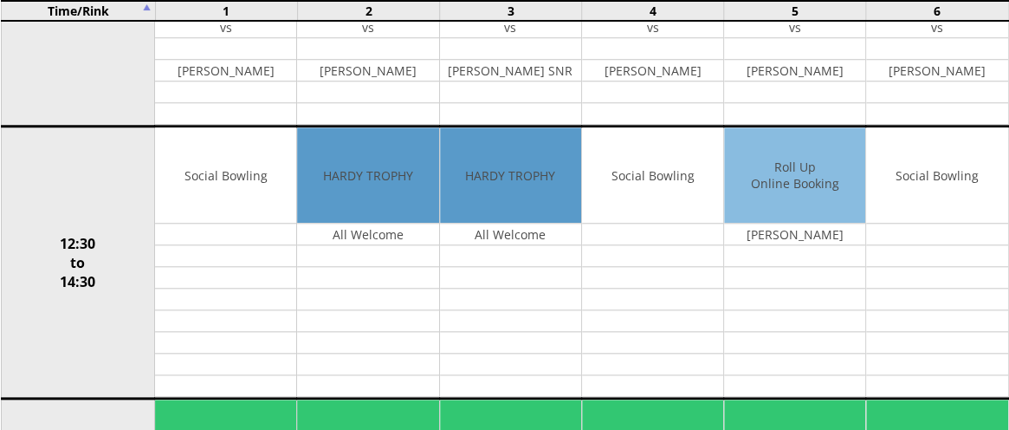
scroll to position [643, 0]
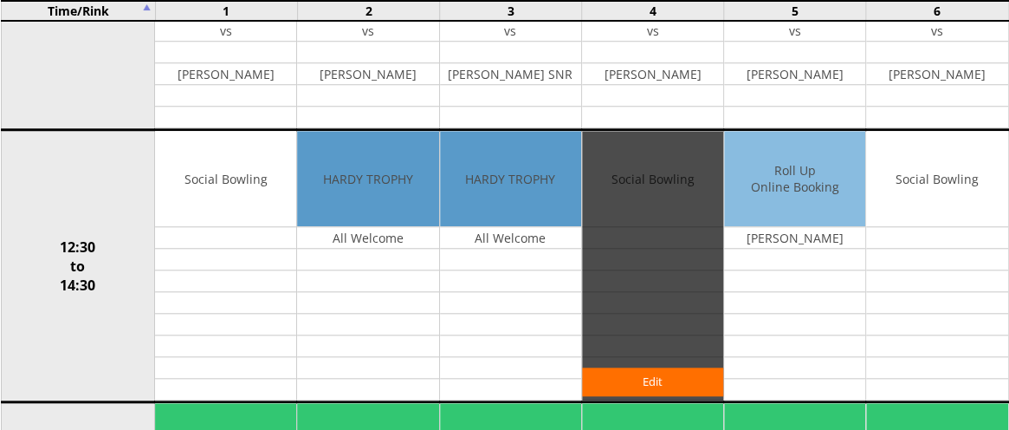
click at [660, 245] on div "Edit" at bounding box center [652, 265] width 141 height 269
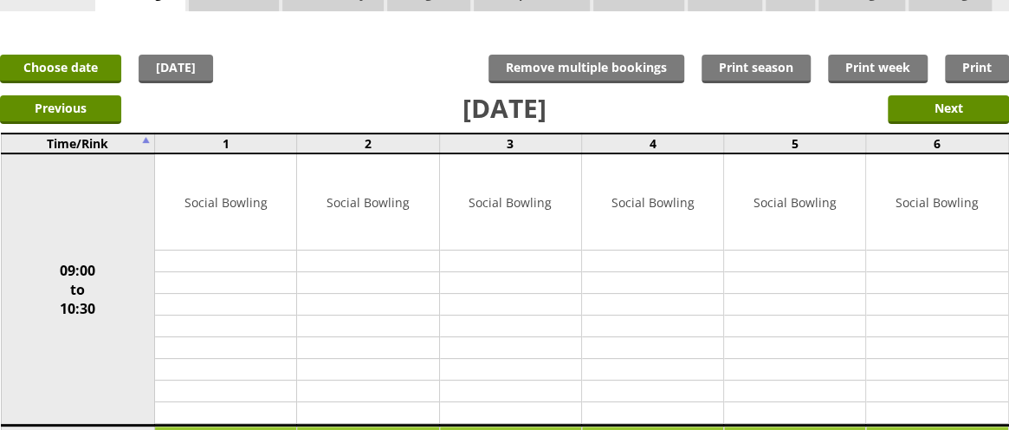
scroll to position [0, 0]
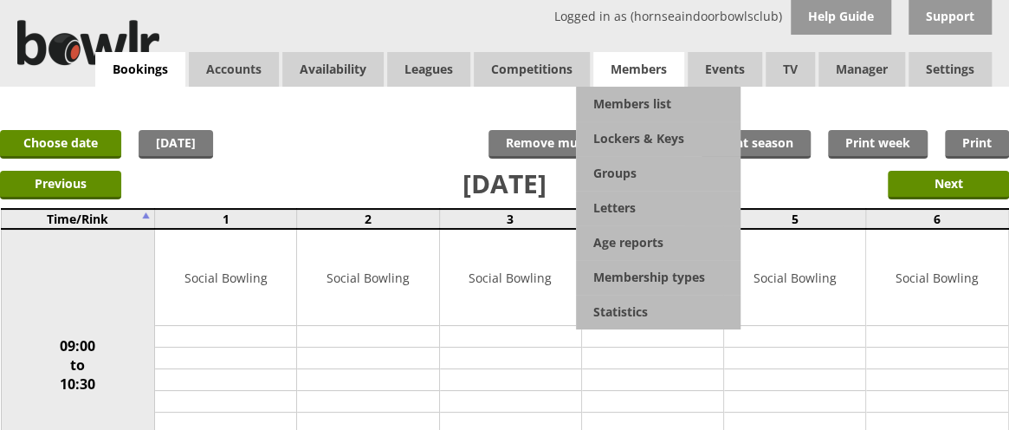
click at [657, 66] on span "Members" at bounding box center [638, 69] width 91 height 35
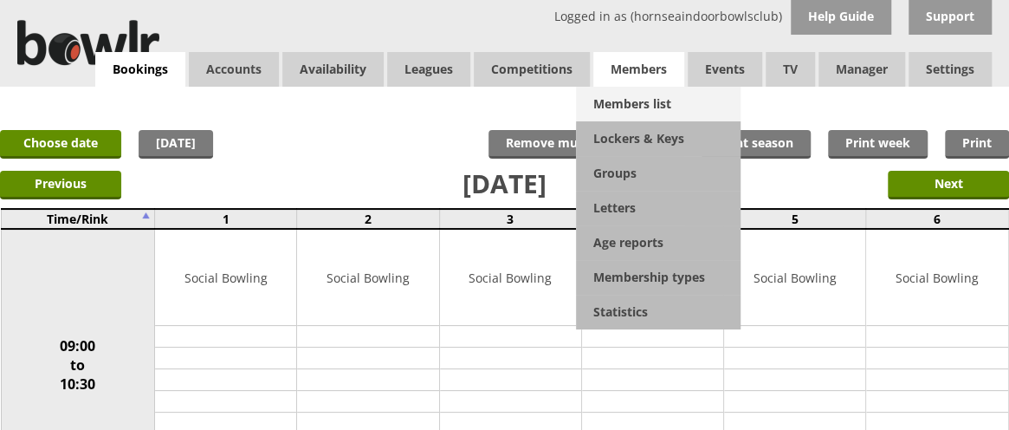
click at [648, 100] on link "Members list" at bounding box center [658, 104] width 165 height 35
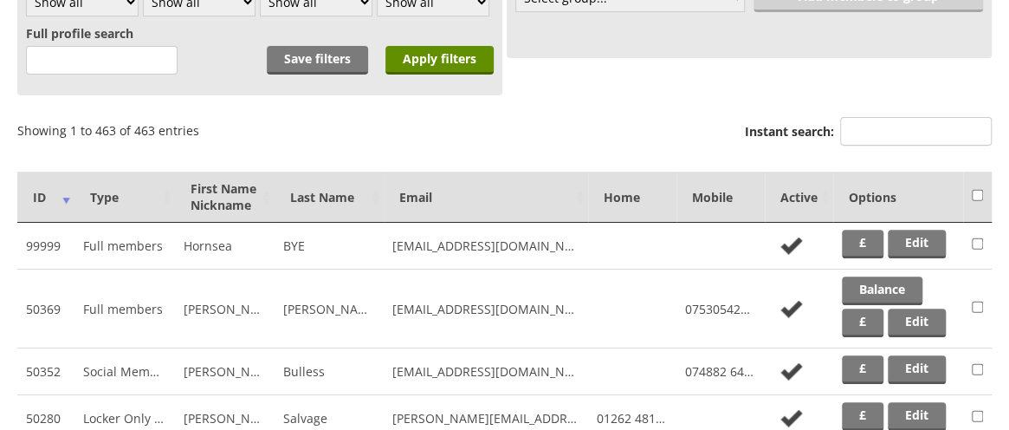
scroll to position [182, 0]
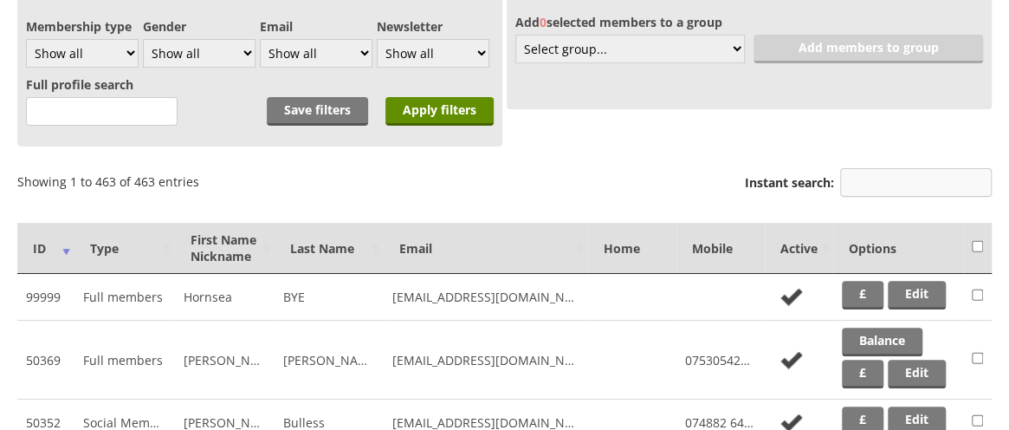
click at [879, 185] on input "Instant search:" at bounding box center [916, 182] width 152 height 29
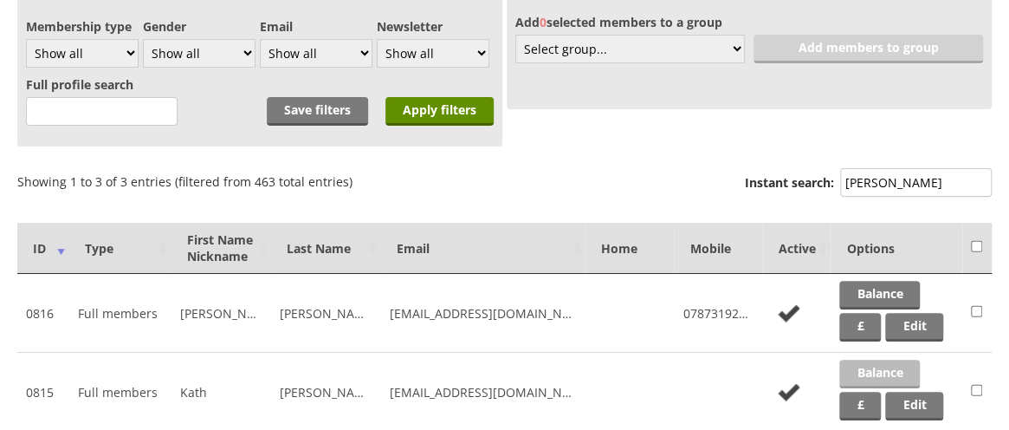
type input "whiting"
click at [892, 372] on link "Balance" at bounding box center [879, 374] width 81 height 29
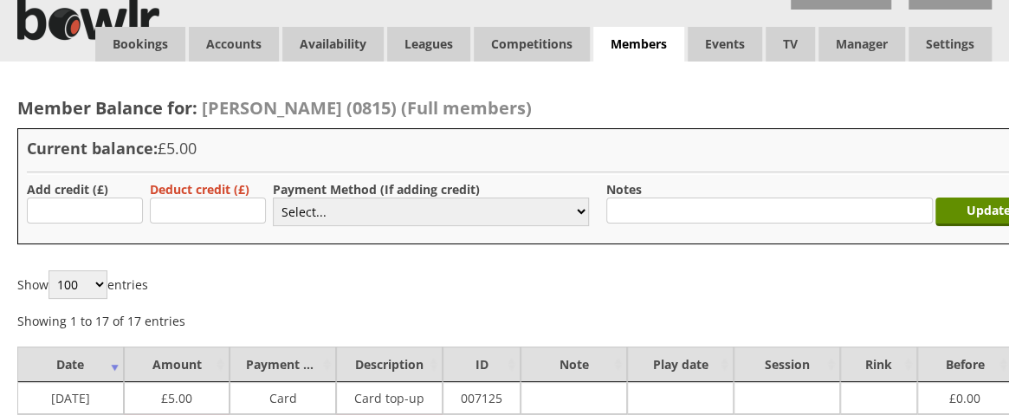
scroll to position [17, 0]
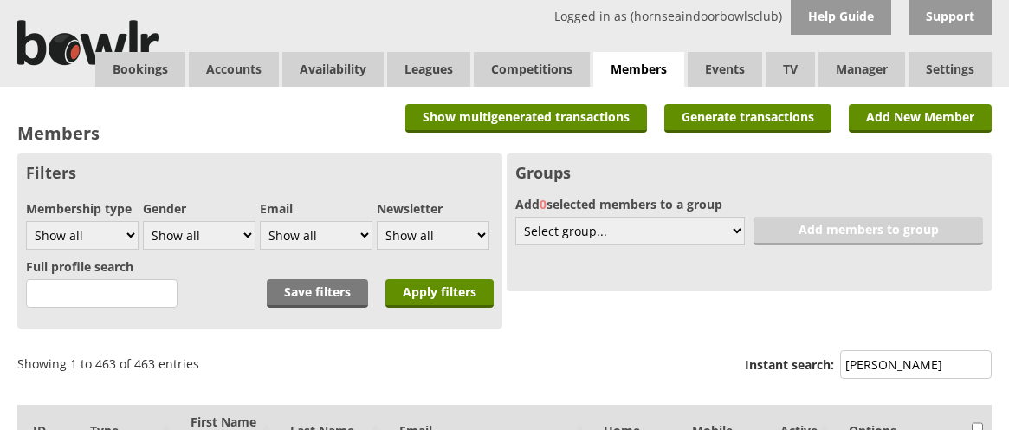
scroll to position [182, 0]
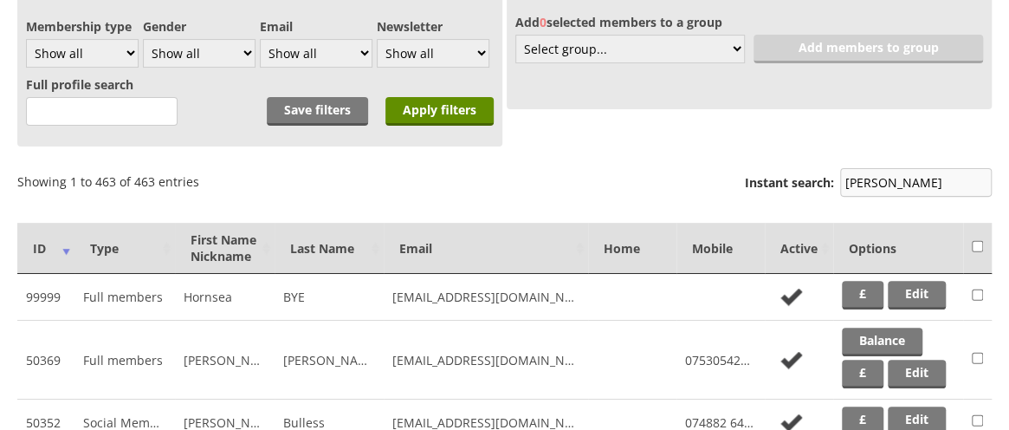
click at [904, 188] on input "whiting" at bounding box center [916, 182] width 152 height 29
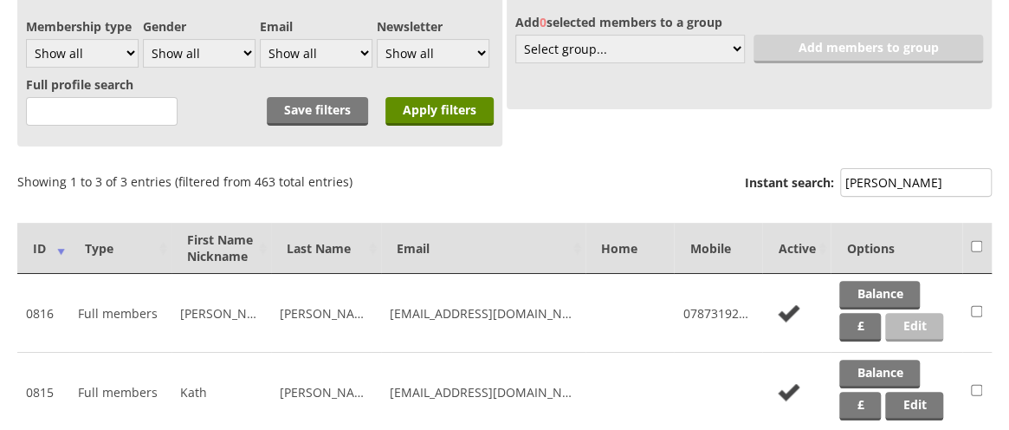
click at [917, 324] on link "Edit" at bounding box center [914, 327] width 58 height 29
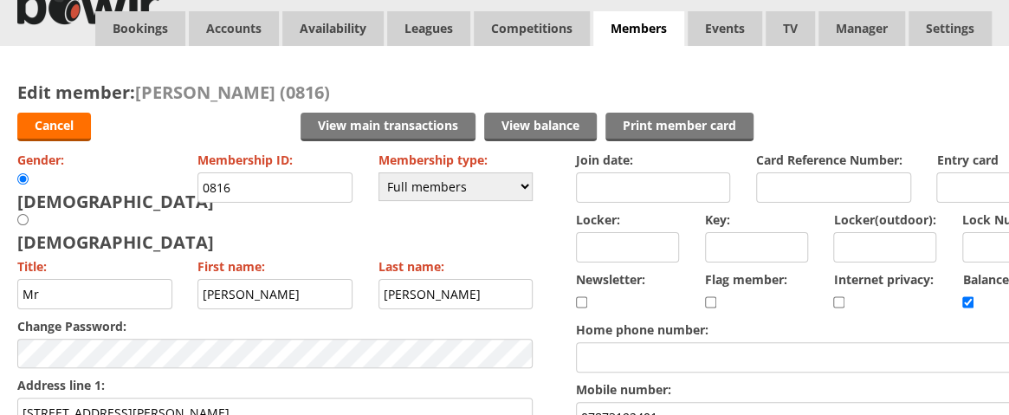
scroll to position [14, 0]
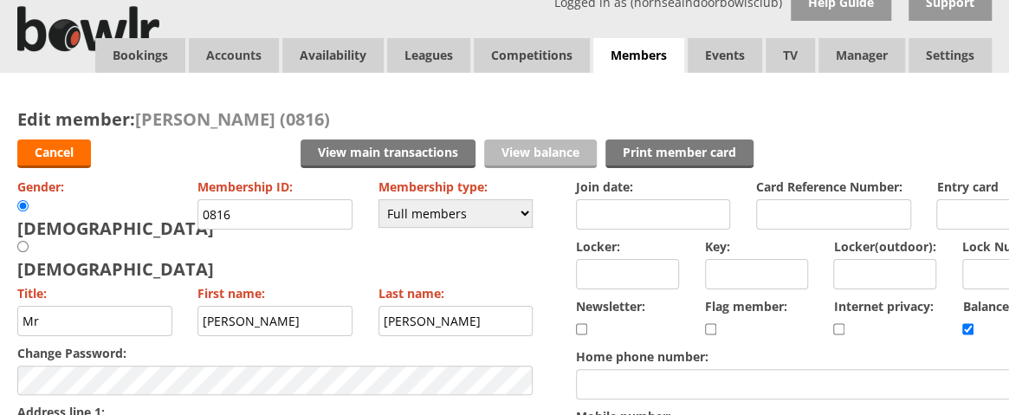
click at [539, 155] on link "View balance" at bounding box center [540, 153] width 113 height 29
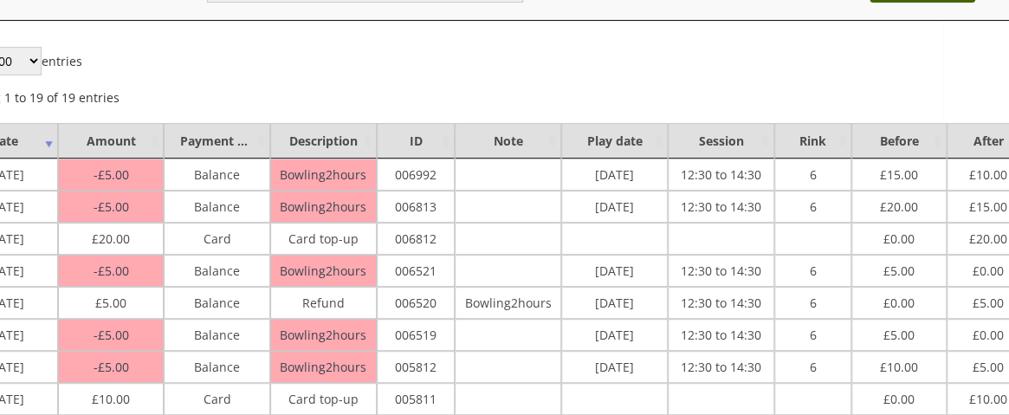
scroll to position [249, 100]
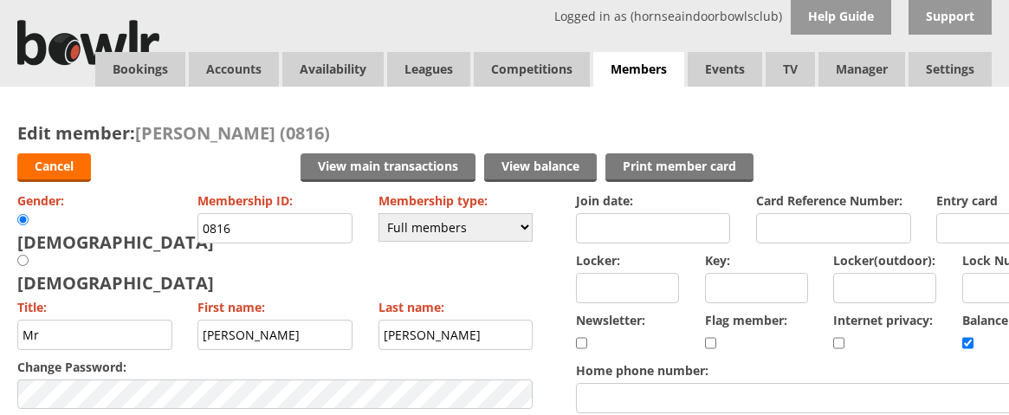
scroll to position [14, 0]
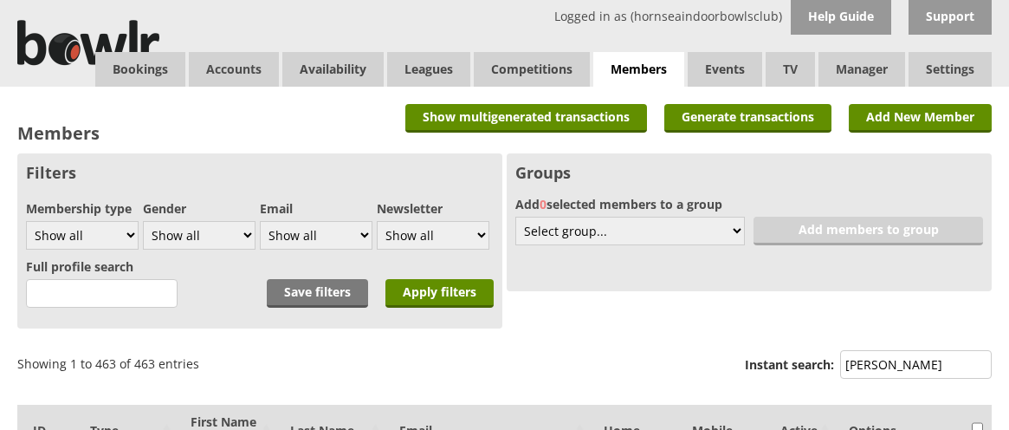
scroll to position [185, 0]
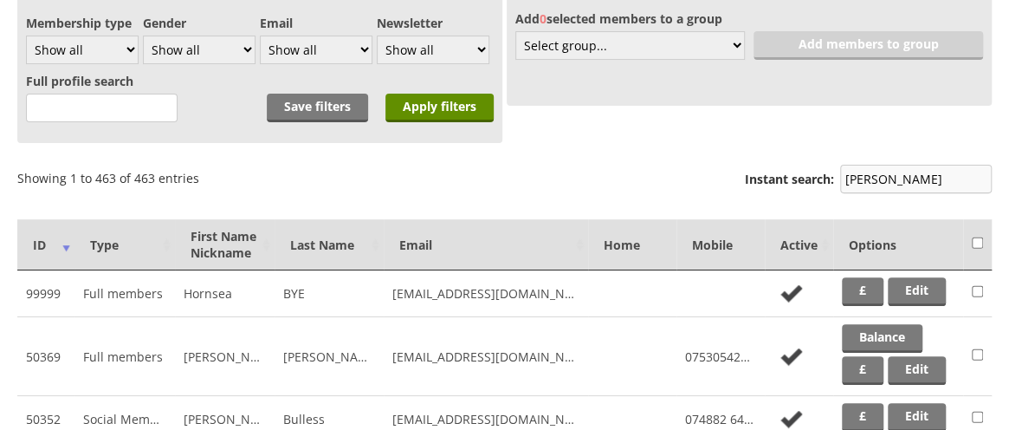
click at [916, 171] on input "whiting" at bounding box center [916, 179] width 152 height 29
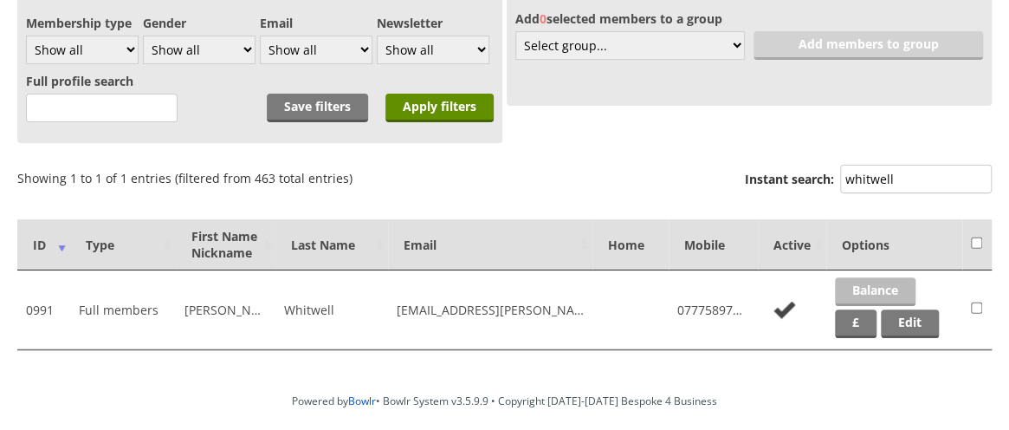
type input "whitwell"
click at [887, 286] on link "Balance" at bounding box center [875, 291] width 81 height 29
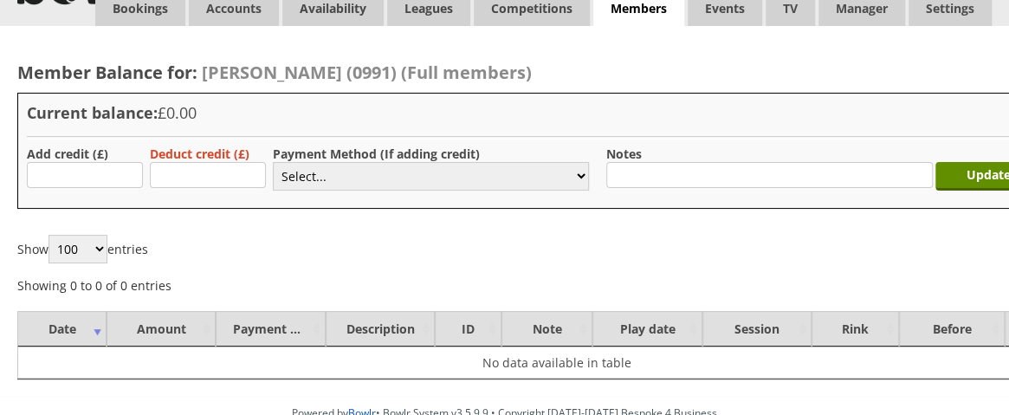
scroll to position [59, 0]
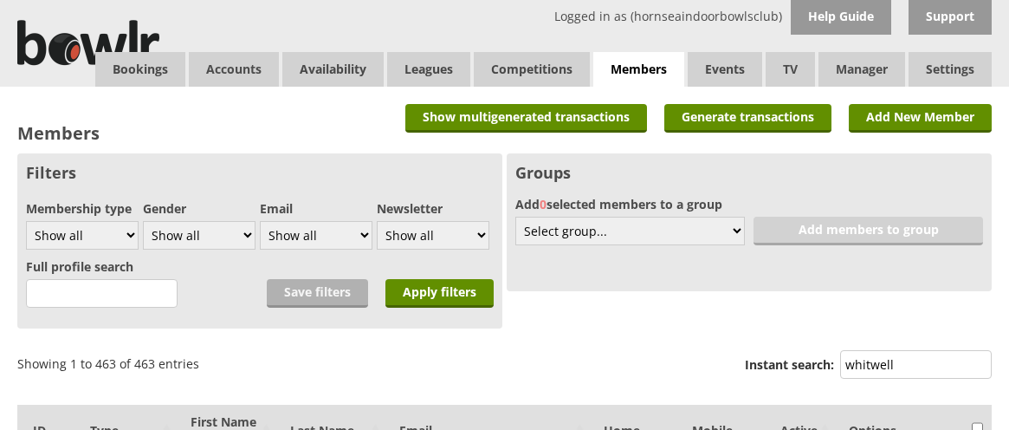
scroll to position [185, 0]
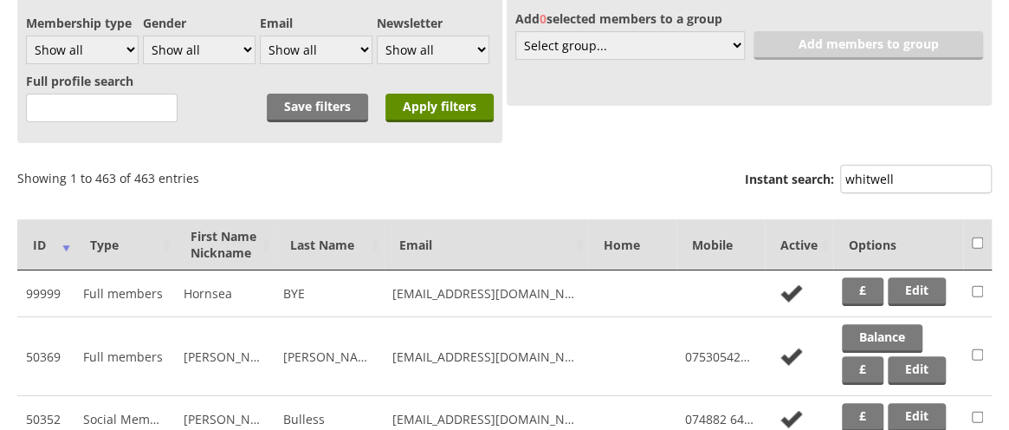
drag, startPoint x: 914, startPoint y: 183, endPoint x: 797, endPoint y: 183, distance: 116.9
click at [797, 183] on label "Instant search: whitwell" at bounding box center [868, 181] width 247 height 33
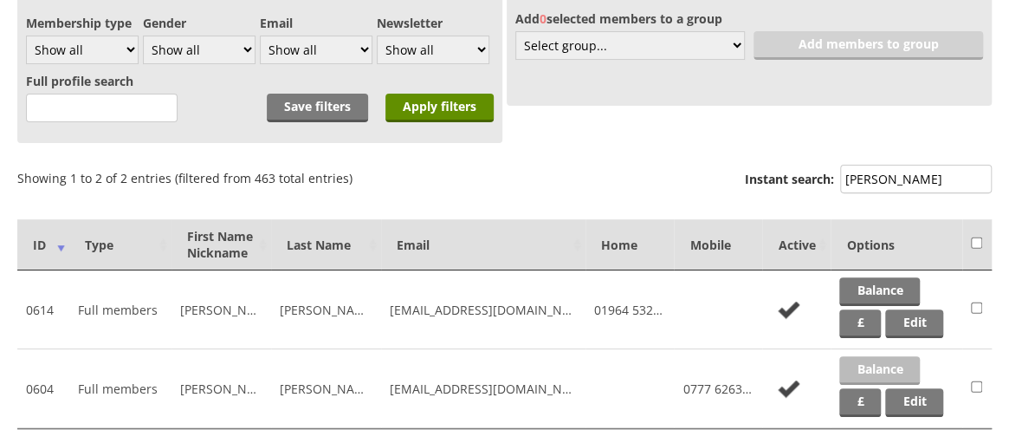
type input "wilson"
click at [878, 366] on link "Balance" at bounding box center [879, 370] width 81 height 29
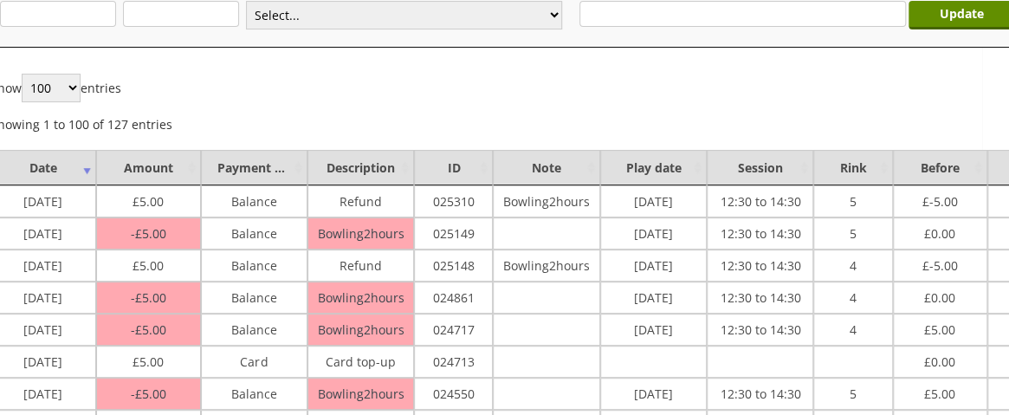
scroll to position [222, 0]
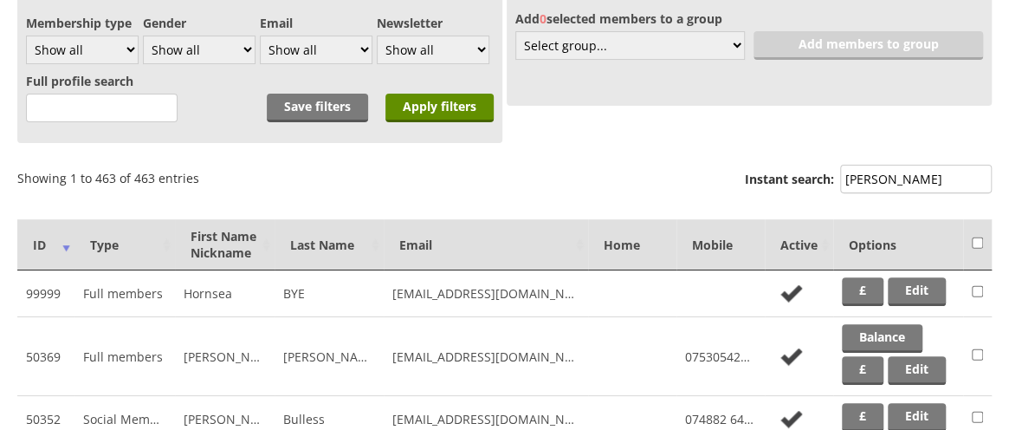
scroll to position [185, 0]
drag, startPoint x: 912, startPoint y: 181, endPoint x: 765, endPoint y: 184, distance: 147.3
click at [765, 184] on label "Instant search: wilson" at bounding box center [868, 181] width 247 height 33
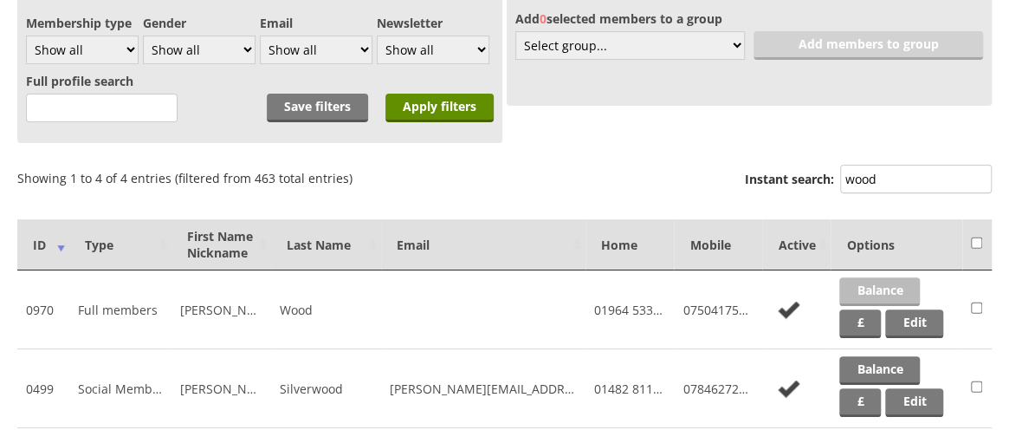
type input "wood"
click at [888, 279] on link "Balance" at bounding box center [879, 291] width 81 height 29
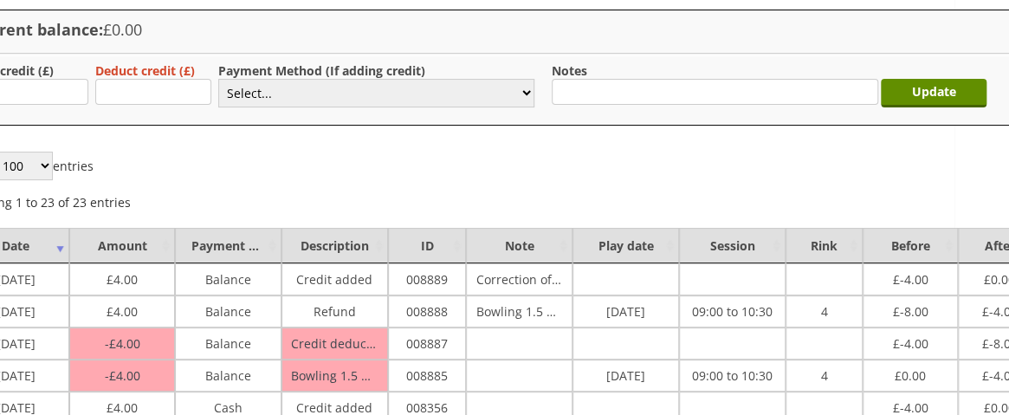
scroll to position [144, 100]
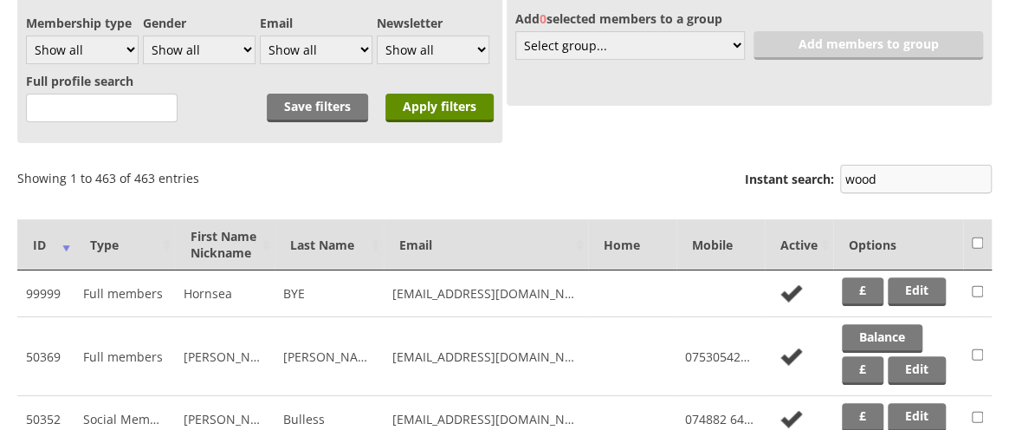
scroll to position [185, 0]
drag, startPoint x: 899, startPoint y: 176, endPoint x: 747, endPoint y: 192, distance: 153.4
click at [747, 192] on label "Instant search: wood" at bounding box center [868, 181] width 247 height 33
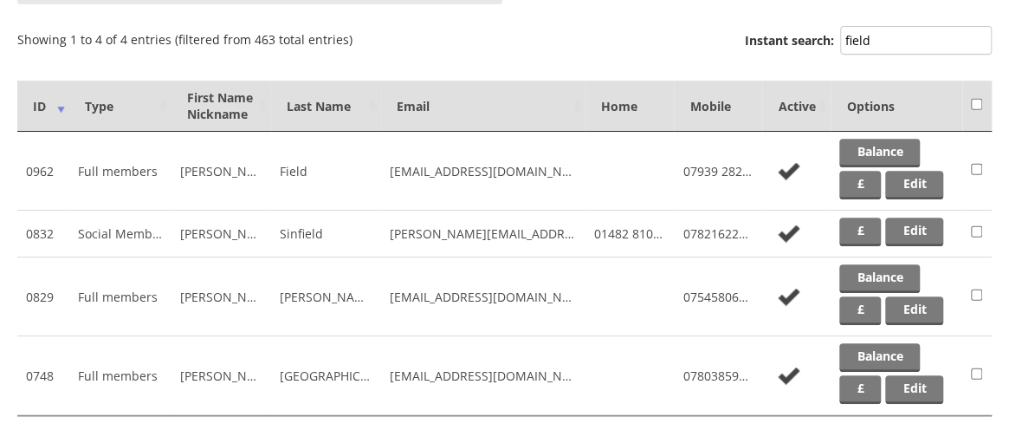
scroll to position [327, 0]
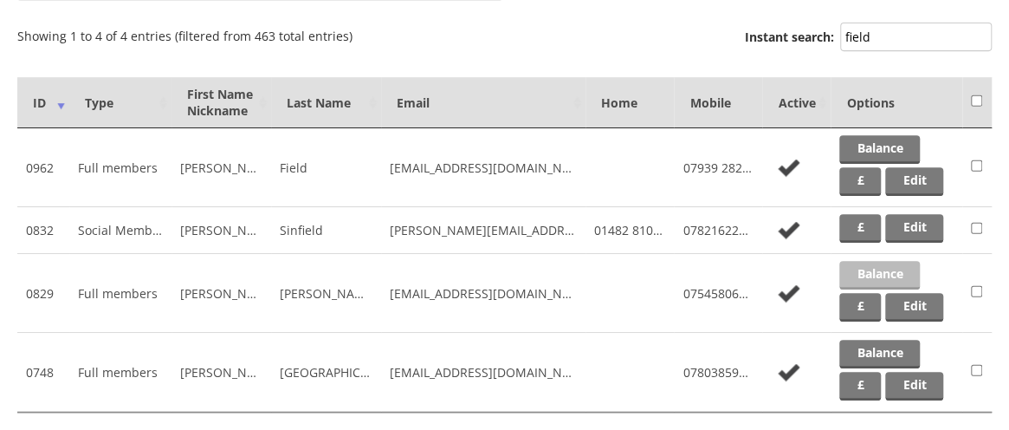
type input "field"
click at [887, 274] on link "Balance" at bounding box center [879, 275] width 81 height 29
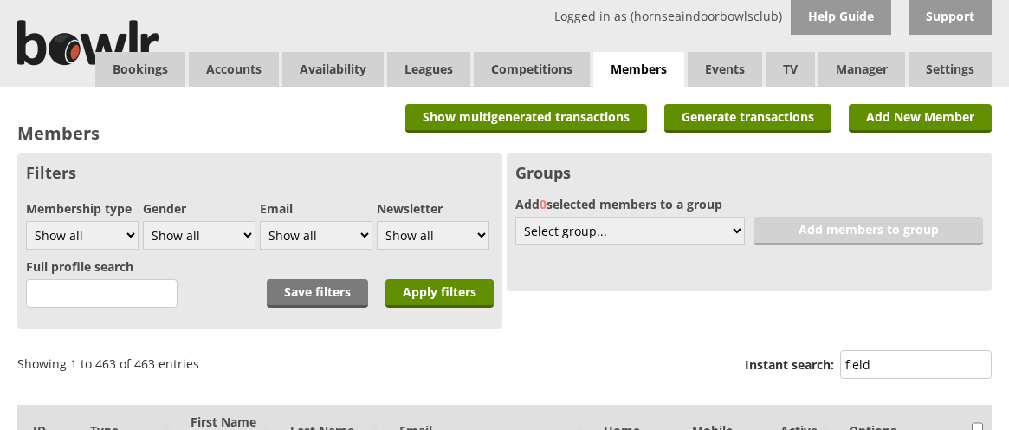
scroll to position [327, 0]
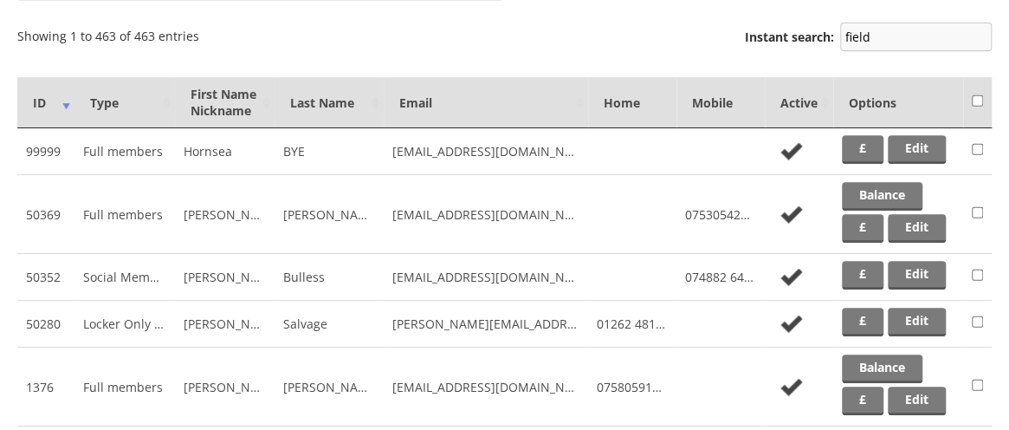
click at [883, 34] on input "field" at bounding box center [916, 37] width 152 height 29
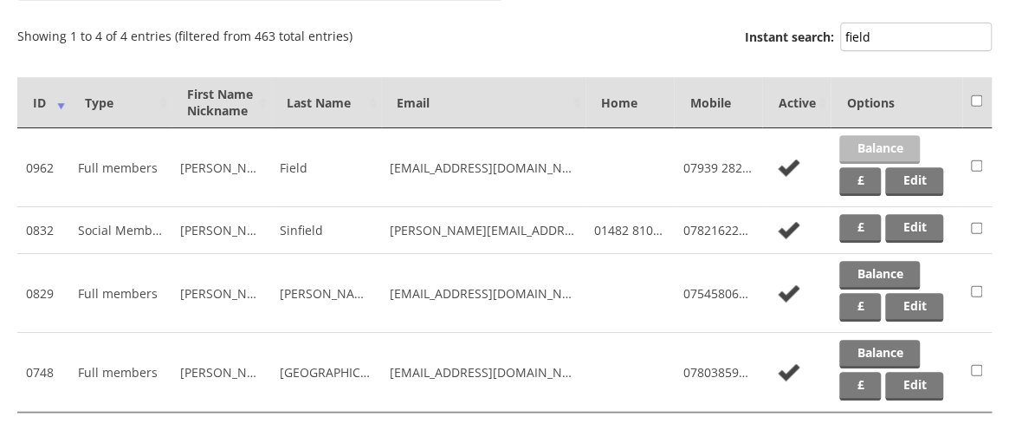
click at [865, 146] on link "Balance" at bounding box center [879, 149] width 81 height 29
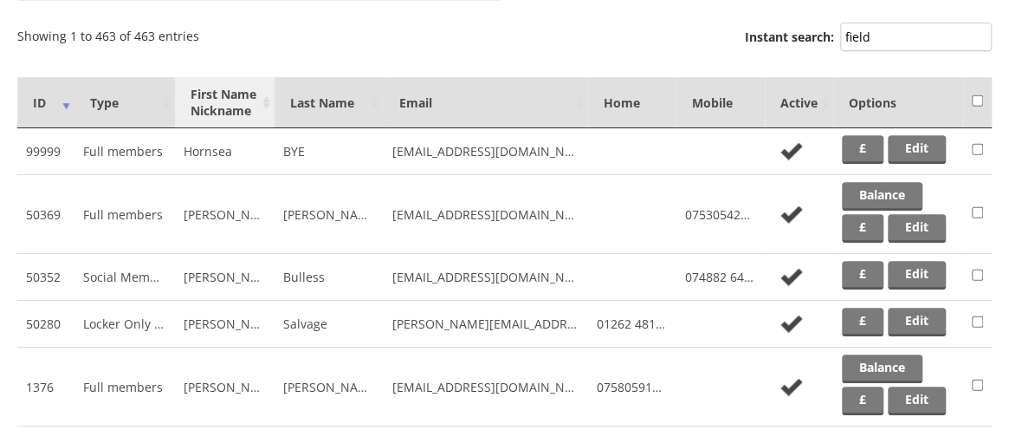
scroll to position [327, 0]
click at [887, 33] on input "field" at bounding box center [916, 37] width 152 height 29
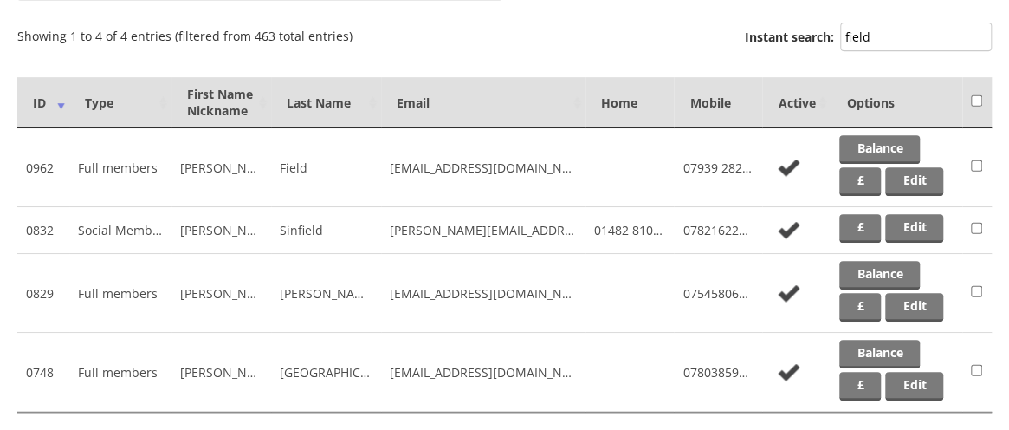
drag, startPoint x: 885, startPoint y: 32, endPoint x: 811, endPoint y: 39, distance: 74.8
click at [811, 39] on label "Instant search: field" at bounding box center [868, 39] width 247 height 33
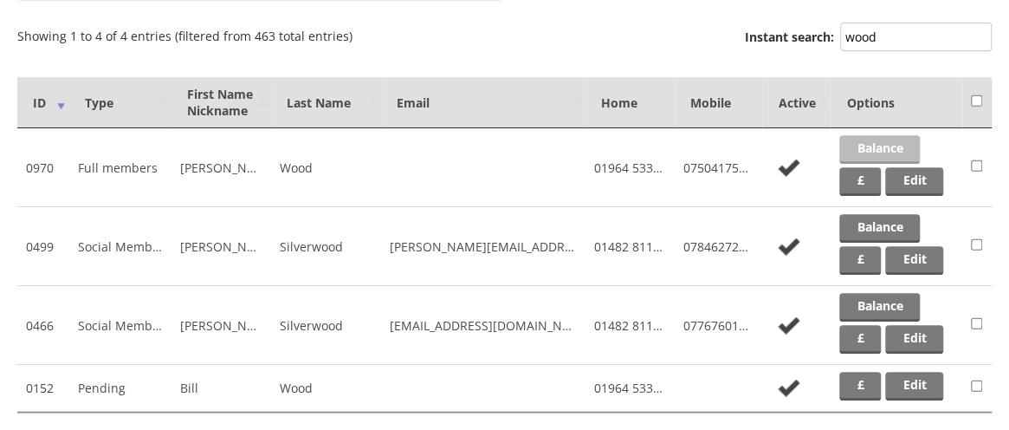
type input "wood"
click at [867, 146] on link "Balance" at bounding box center [879, 149] width 81 height 29
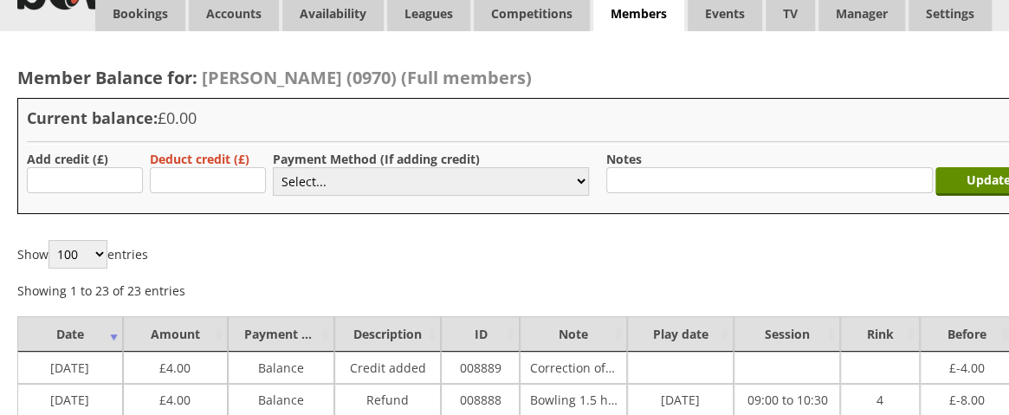
scroll to position [100, 0]
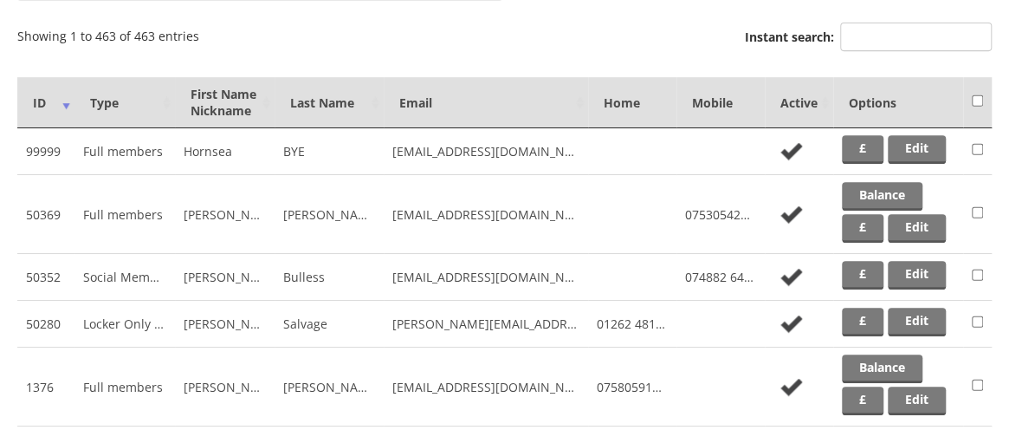
scroll to position [327, 0]
drag, startPoint x: 927, startPoint y: 39, endPoint x: 780, endPoint y: 42, distance: 147.3
click at [780, 42] on label "Instant search:" at bounding box center [868, 39] width 247 height 33
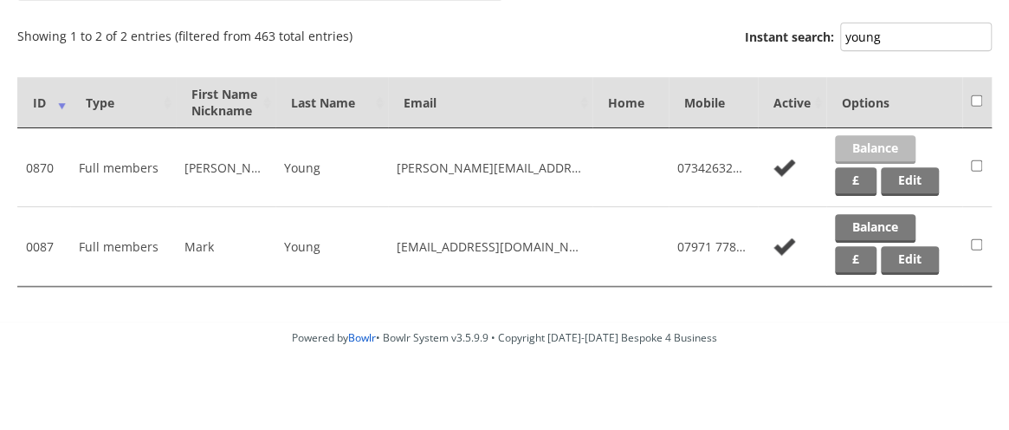
type input "young"
click at [863, 147] on link "Balance" at bounding box center [875, 149] width 81 height 29
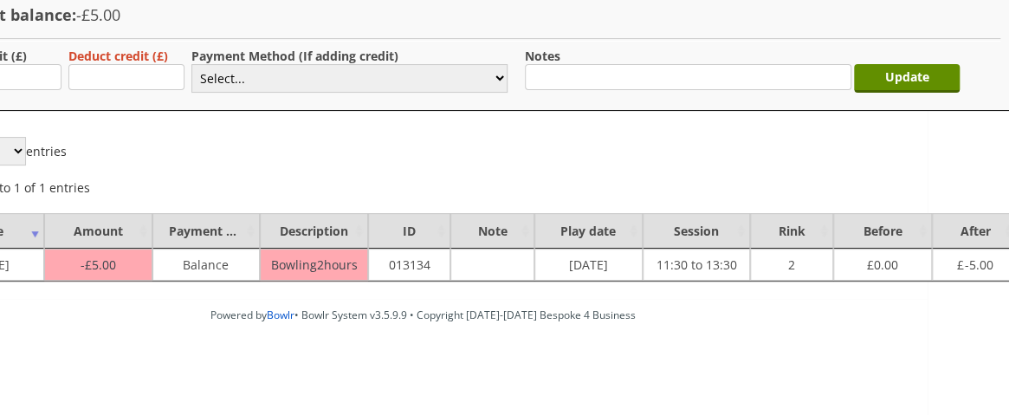
scroll to position [159, 100]
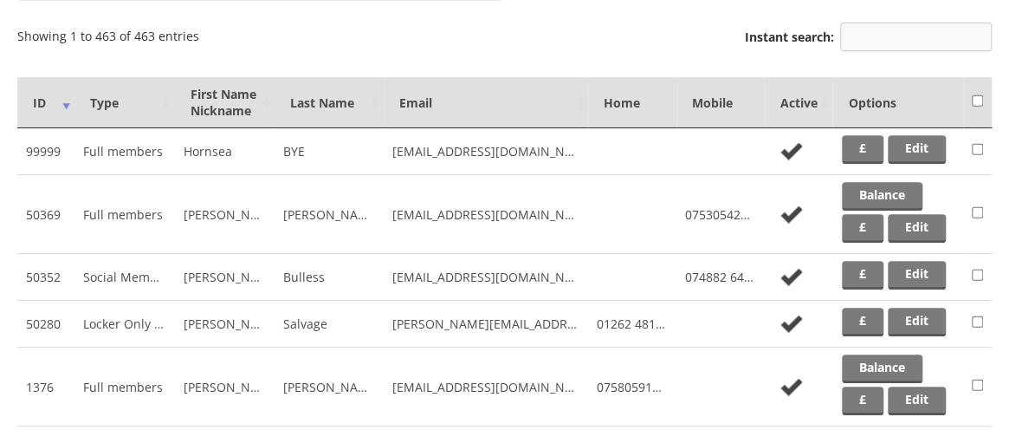
scroll to position [327, 0]
click at [897, 36] on input "Instant search:" at bounding box center [916, 37] width 152 height 29
type input "young"
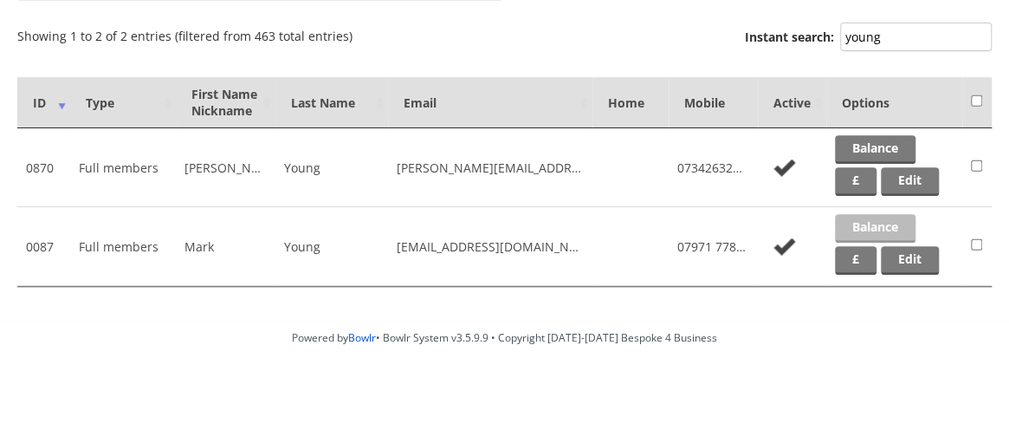
click at [871, 223] on link "Balance" at bounding box center [875, 228] width 81 height 29
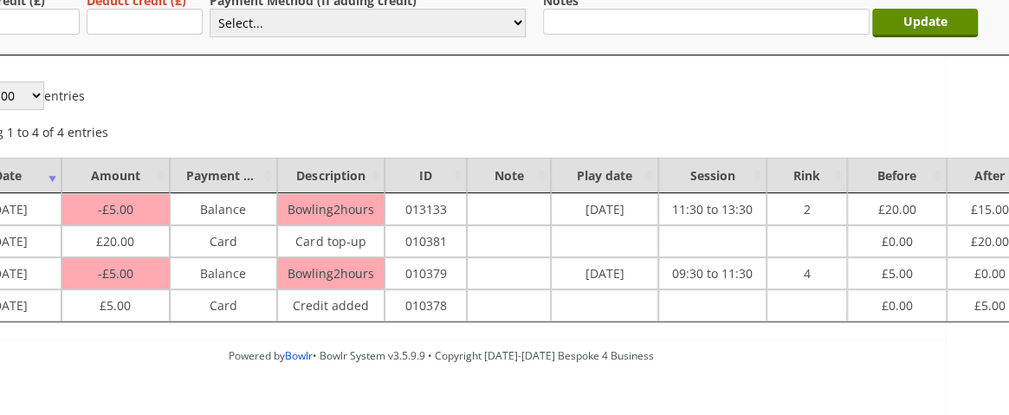
scroll to position [214, 100]
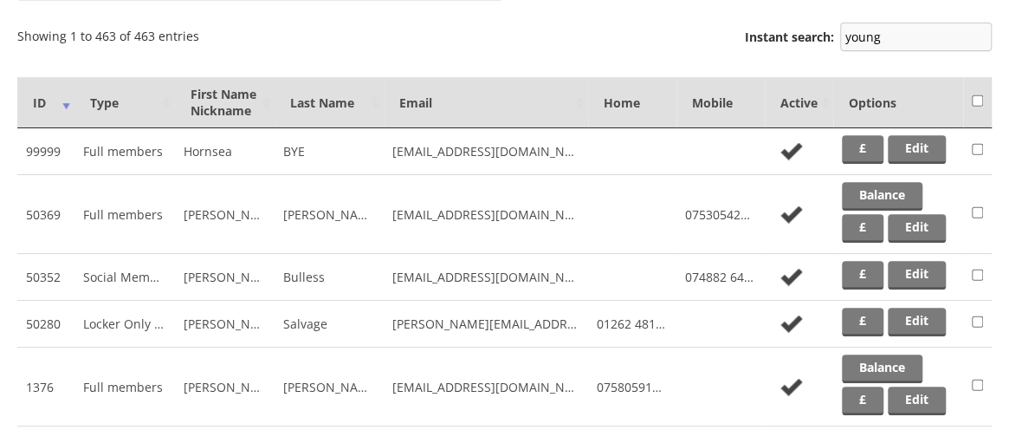
scroll to position [327, 0]
drag, startPoint x: 904, startPoint y: 41, endPoint x: 761, endPoint y: 58, distance: 144.8
click at [761, 58] on div "Instant search: young" at bounding box center [868, 39] width 247 height 42
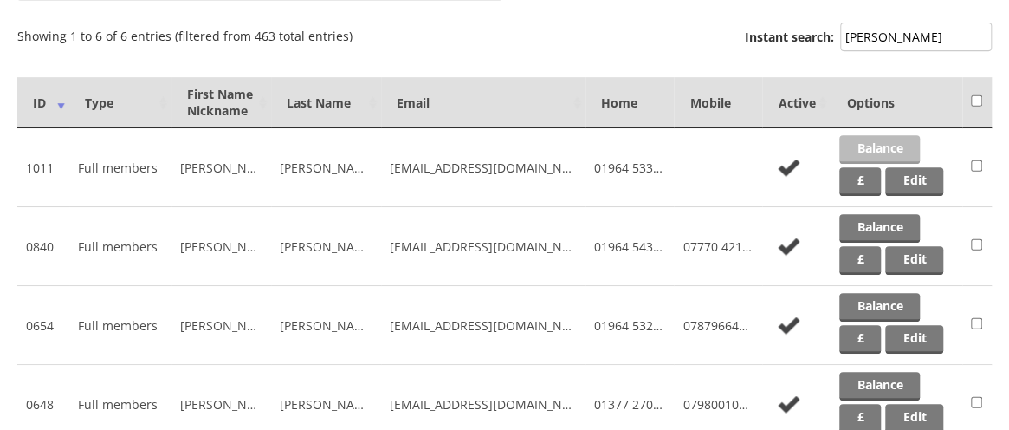
type input "wright"
click at [880, 150] on link "Balance" at bounding box center [879, 149] width 81 height 29
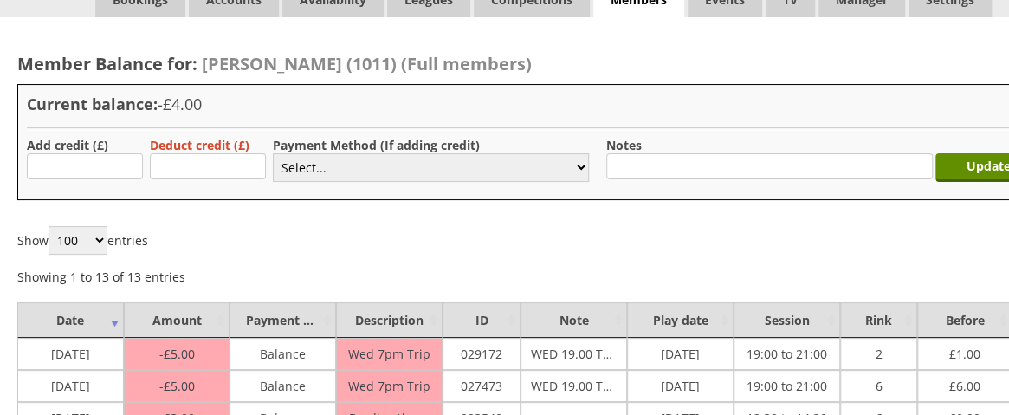
scroll to position [68, 0]
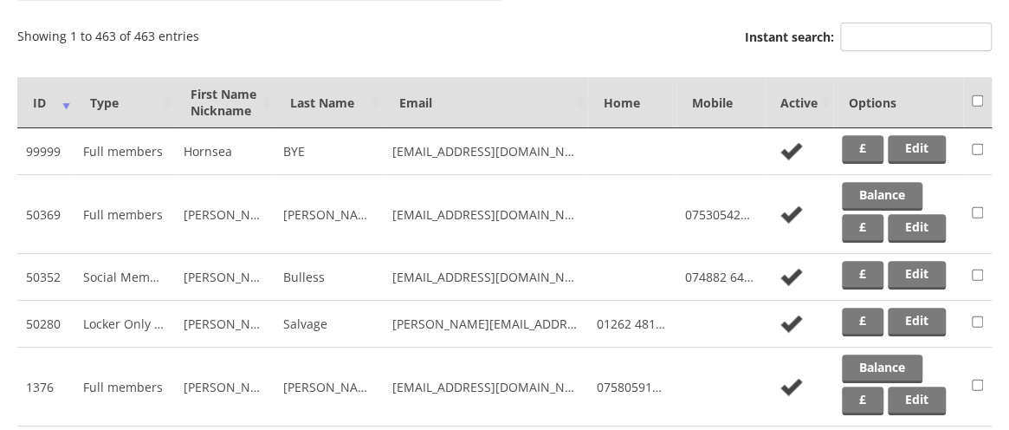
scroll to position [332, 0]
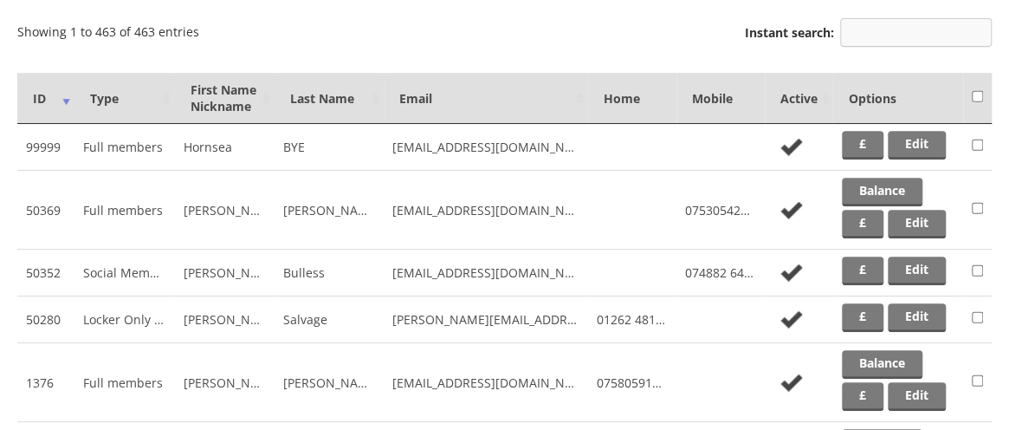
click at [917, 40] on input "Instant search:" at bounding box center [916, 32] width 152 height 29
type input "[PERSON_NAME]"
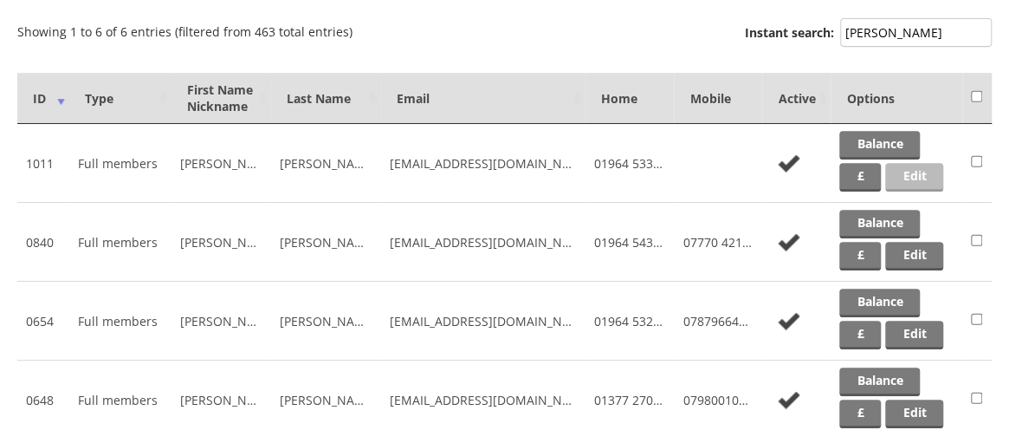
click at [923, 179] on link "Edit" at bounding box center [914, 177] width 58 height 29
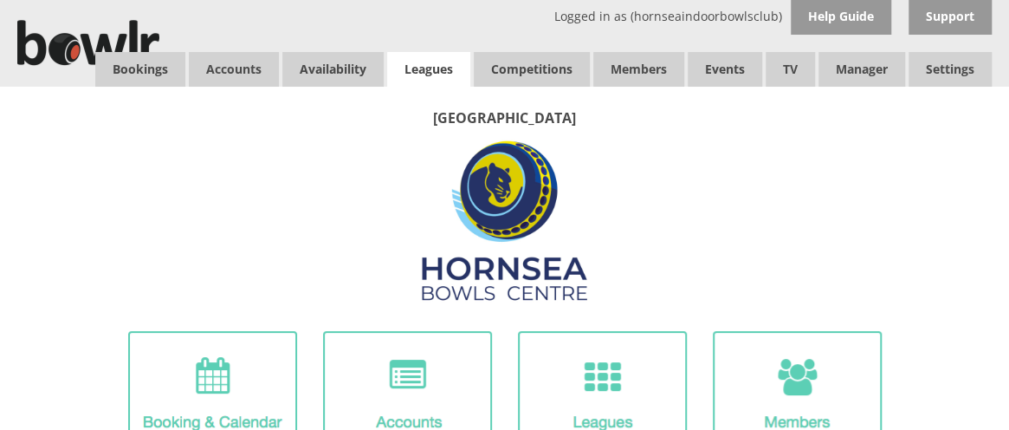
click at [418, 68] on link "Leagues" at bounding box center [428, 69] width 83 height 35
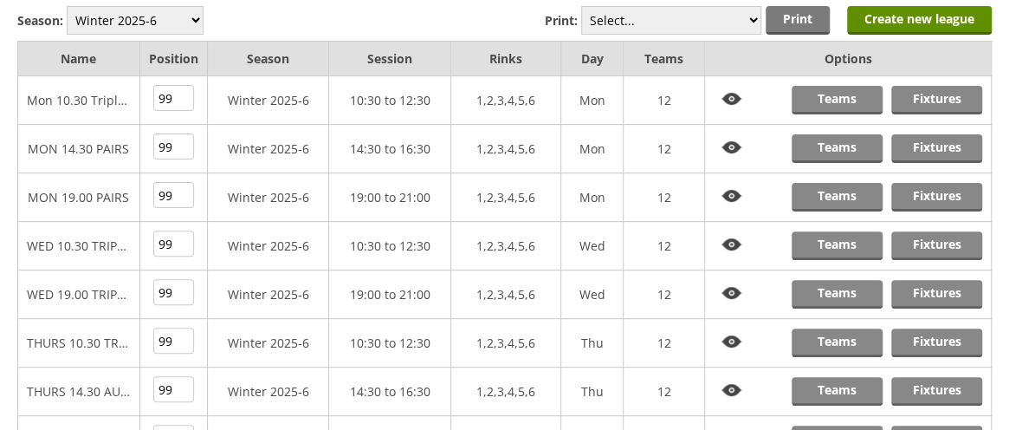
scroll to position [158, 0]
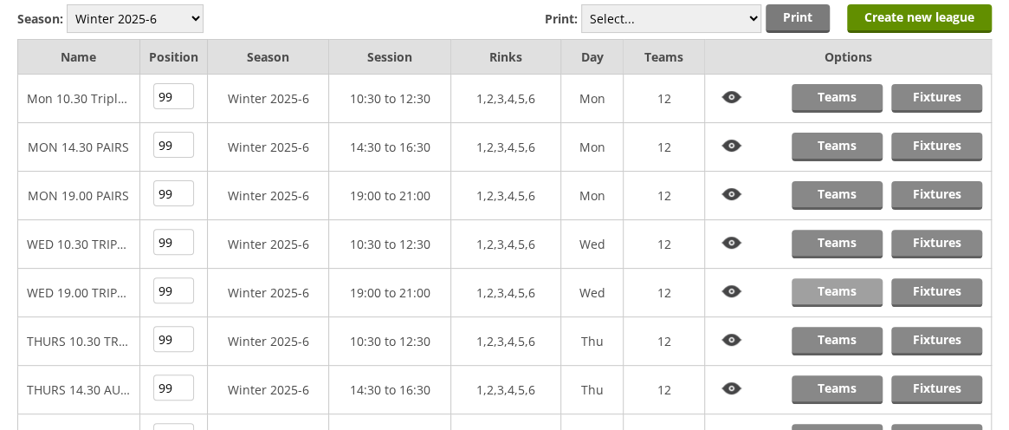
click at [847, 284] on link "Teams" at bounding box center [837, 292] width 91 height 29
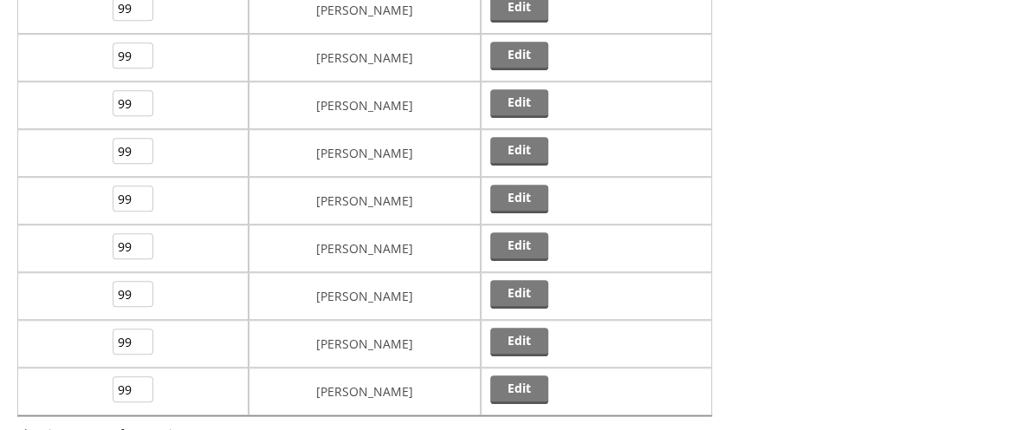
scroll to position [393, 0]
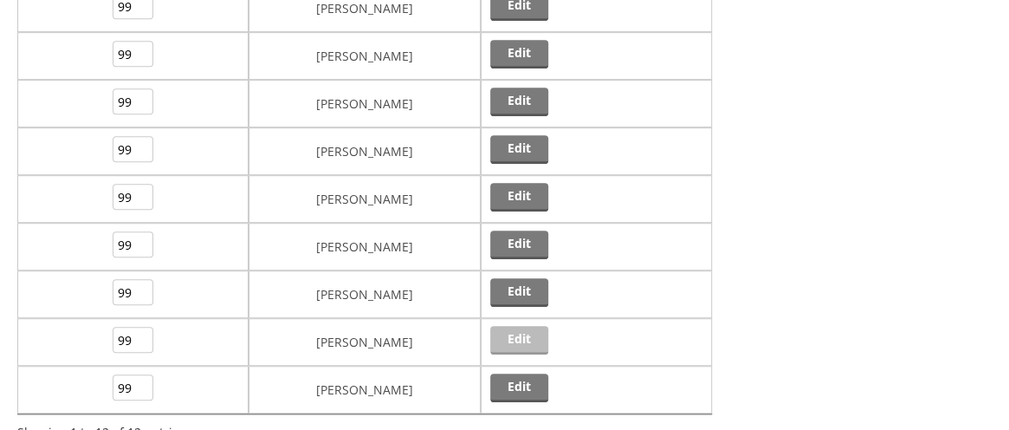
click at [519, 328] on link "Edit" at bounding box center [519, 340] width 58 height 29
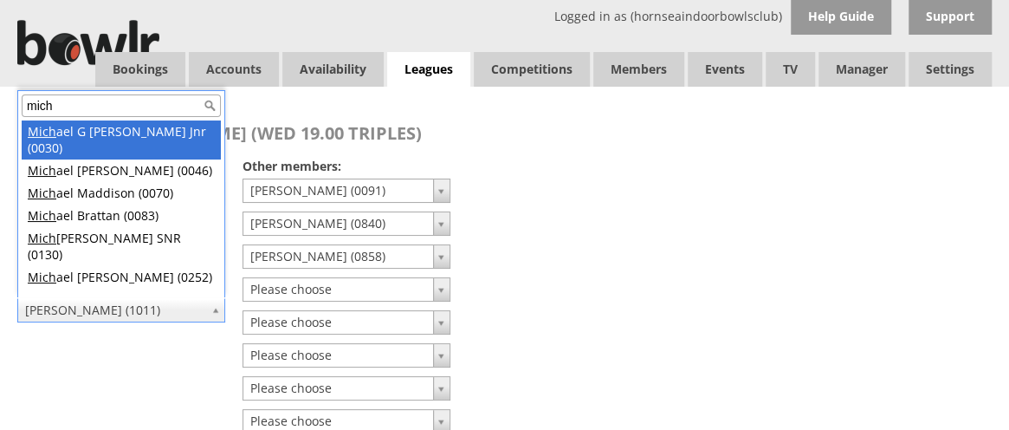
type input "mich"
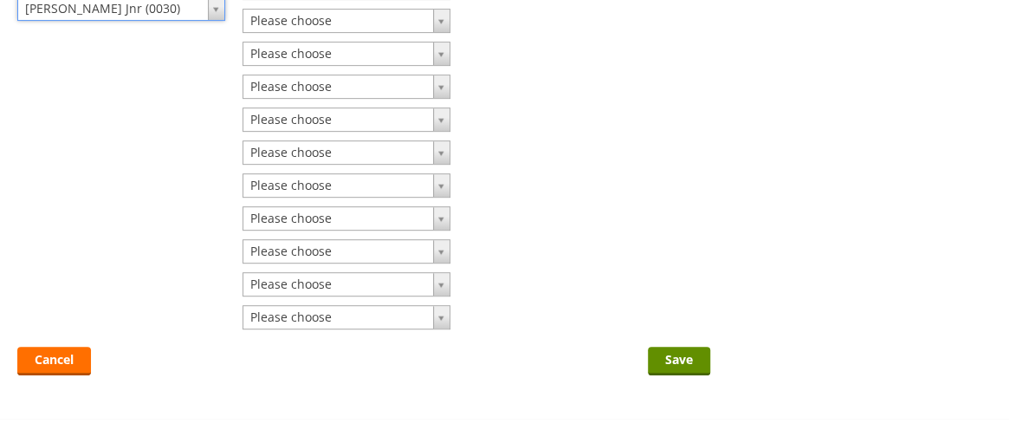
scroll to position [321, 0]
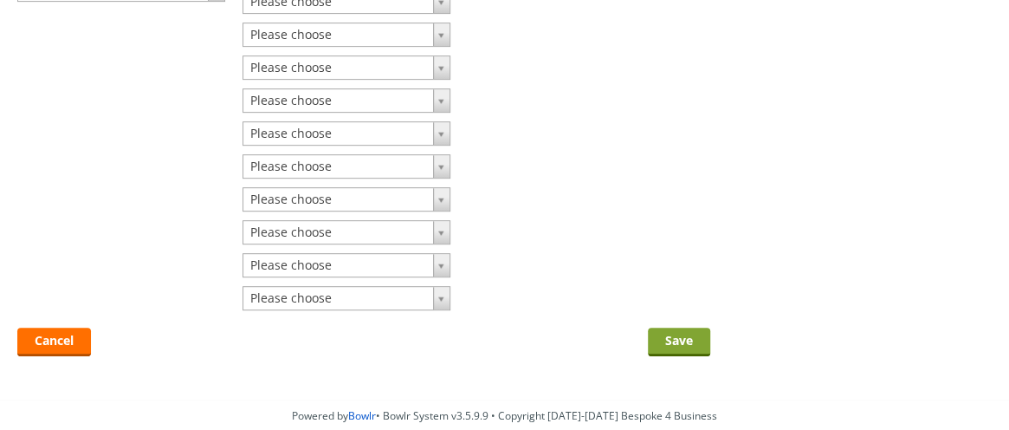
click at [670, 338] on input "Save" at bounding box center [679, 341] width 62 height 29
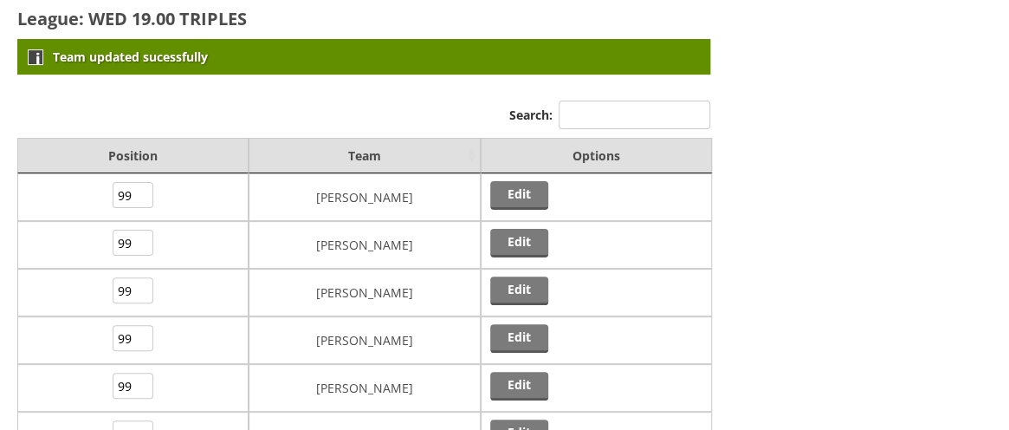
scroll to position [113, 0]
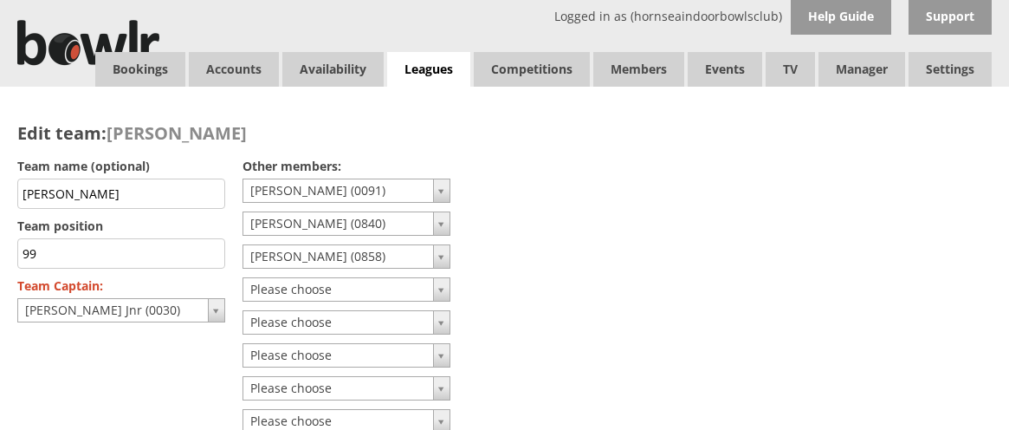
scroll to position [321, 0]
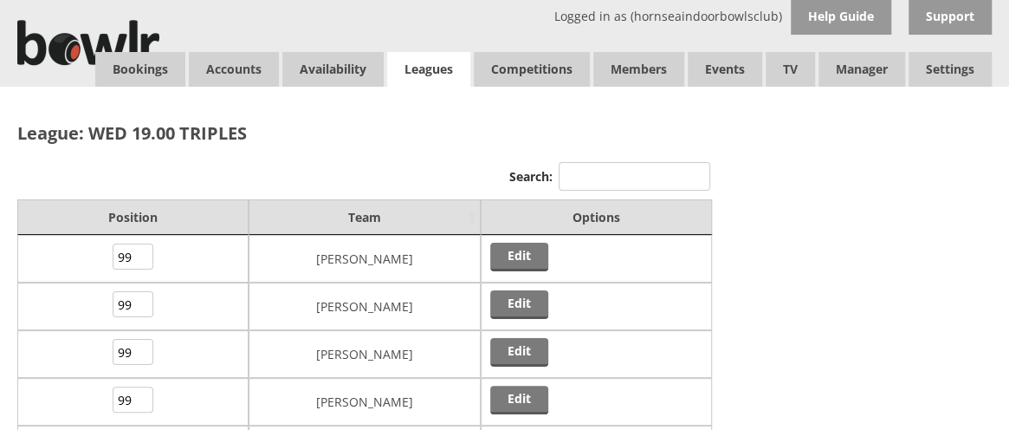
click at [422, 74] on link "Leagues" at bounding box center [428, 70] width 83 height 36
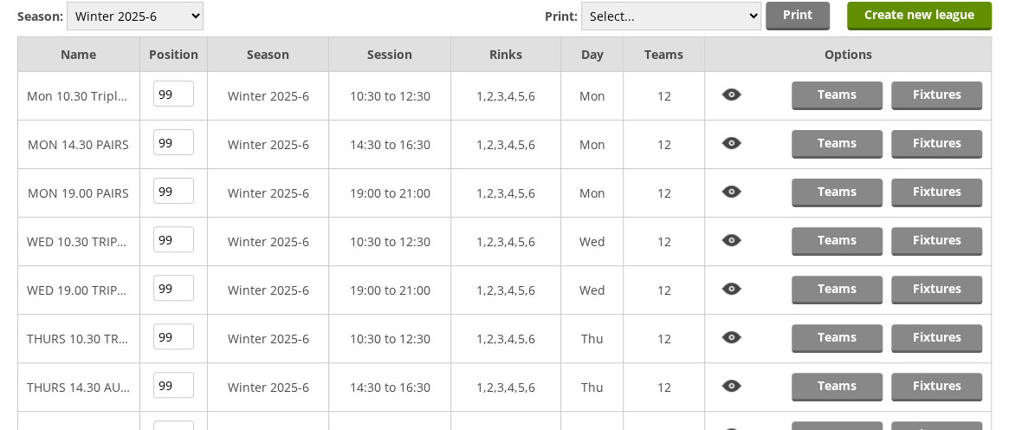
scroll to position [173, 0]
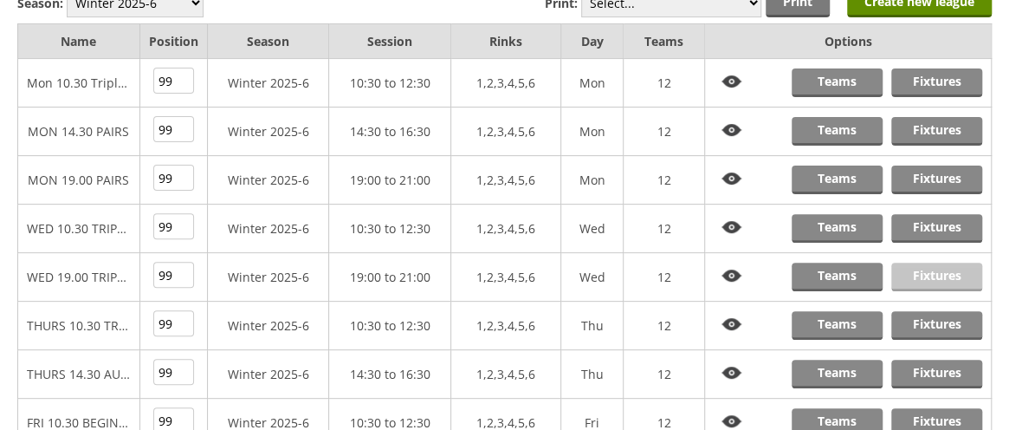
click at [941, 269] on link "Fixtures" at bounding box center [936, 276] width 91 height 29
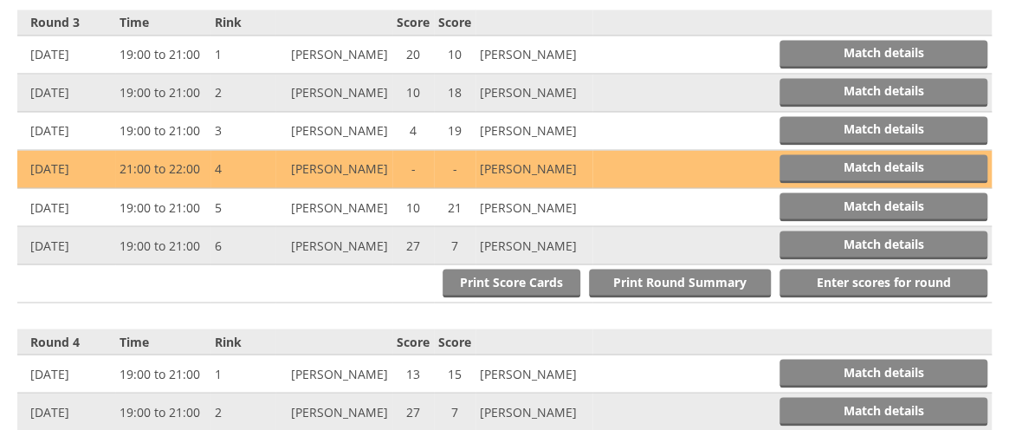
scroll to position [1336, 0]
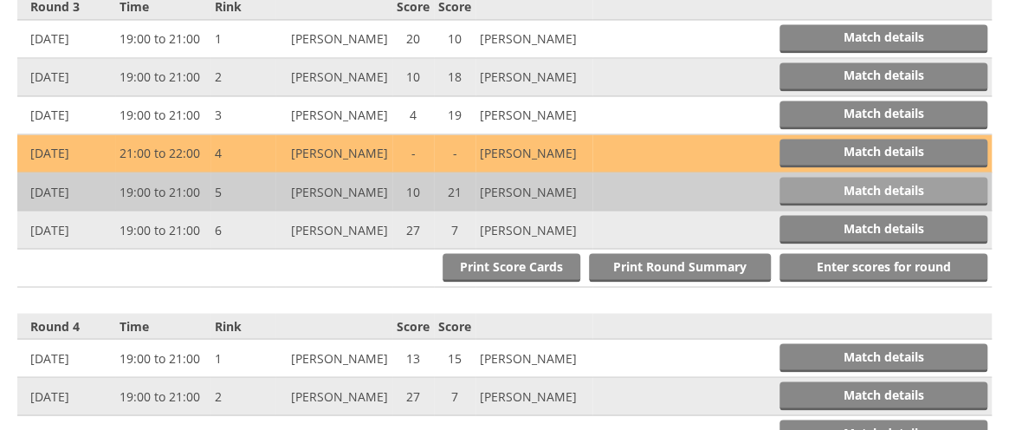
click at [875, 177] on link "Match details" at bounding box center [884, 191] width 208 height 29
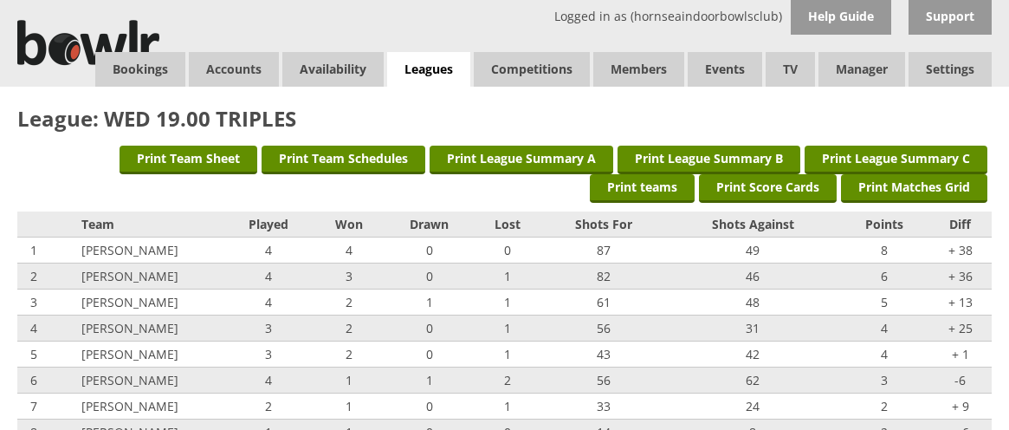
scroll to position [1336, 0]
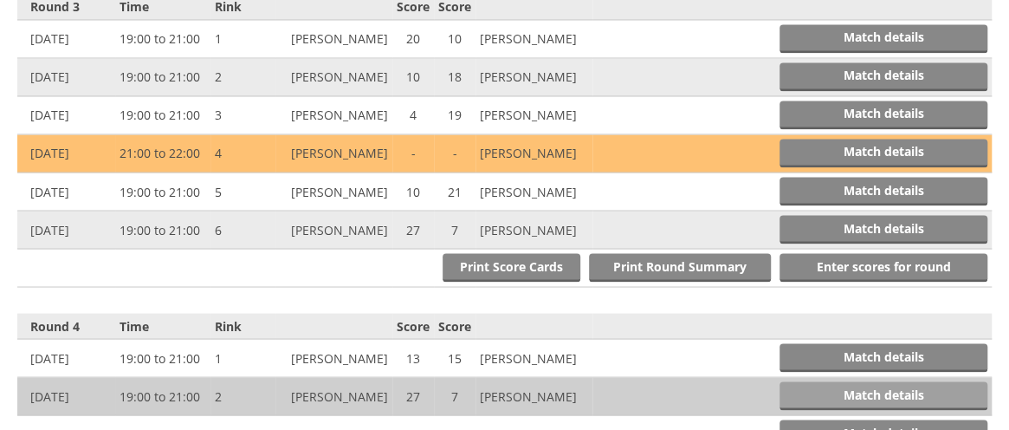
click at [865, 381] on link "Match details" at bounding box center [884, 395] width 208 height 29
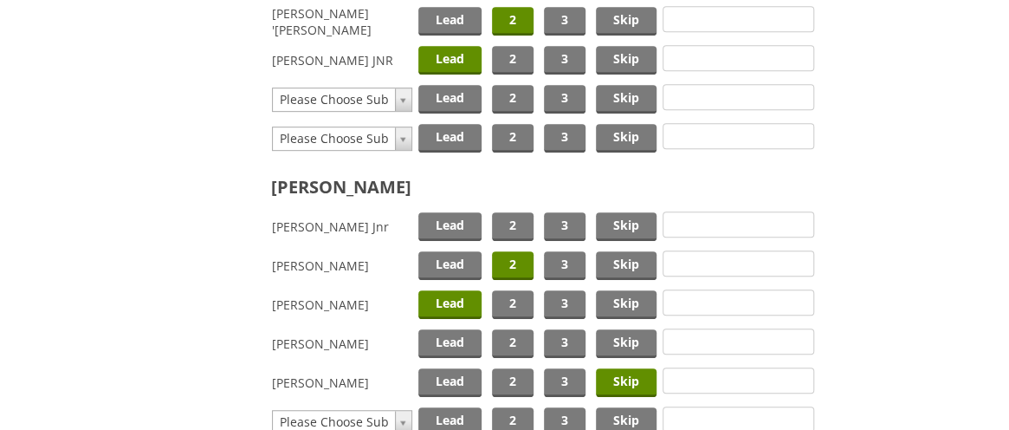
scroll to position [390, 0]
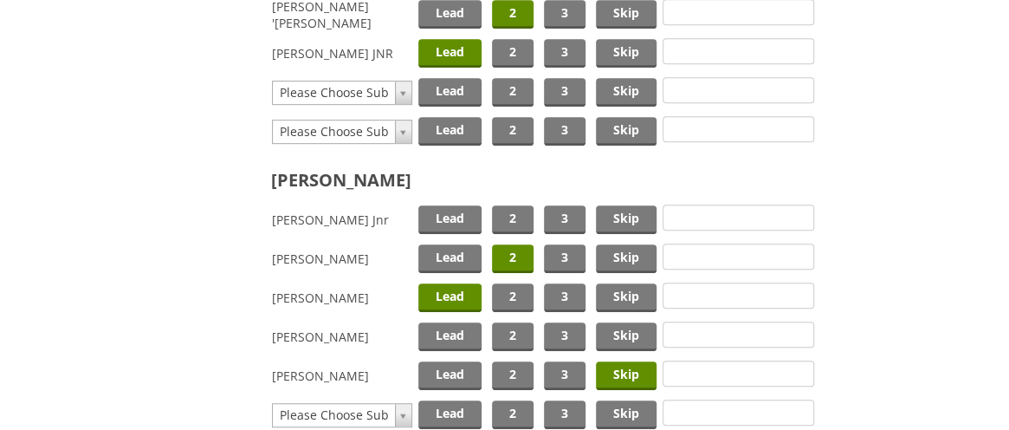
click at [632, 374] on span "Skip" at bounding box center [626, 375] width 61 height 29
click at [625, 211] on span "Skip" at bounding box center [626, 219] width 61 height 29
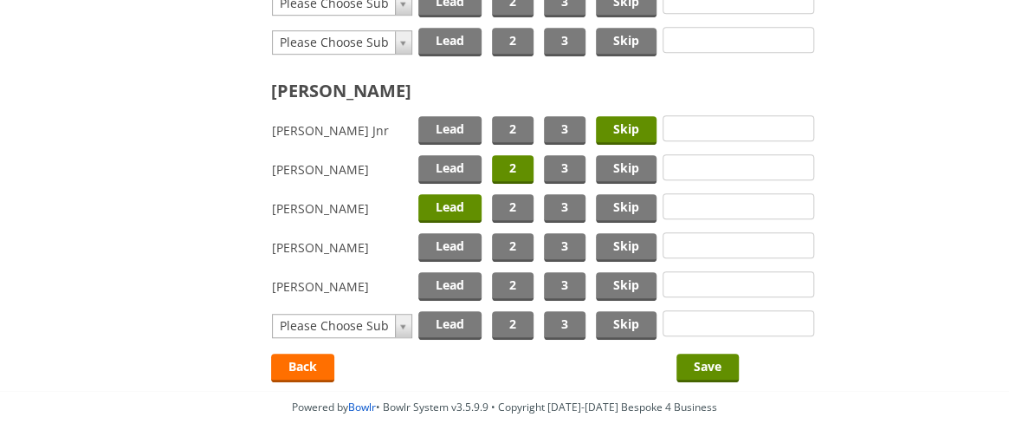
scroll to position [505, 0]
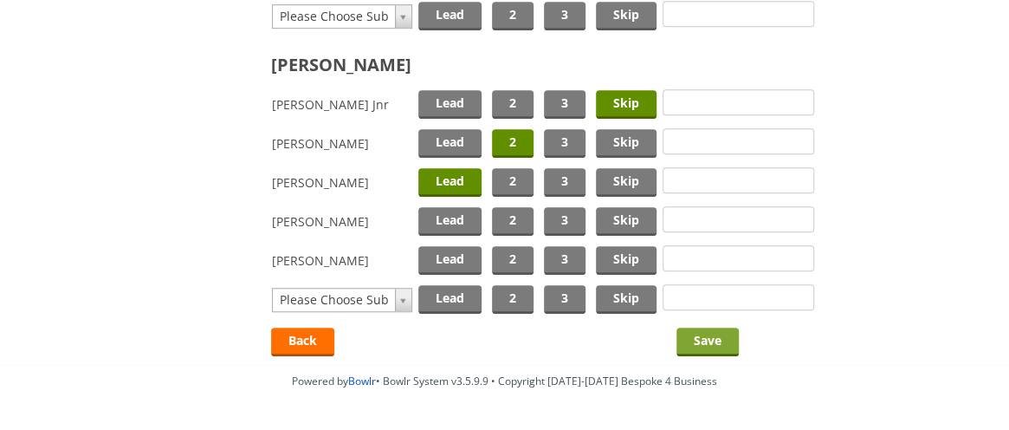
click at [698, 343] on input "Save" at bounding box center [708, 341] width 62 height 29
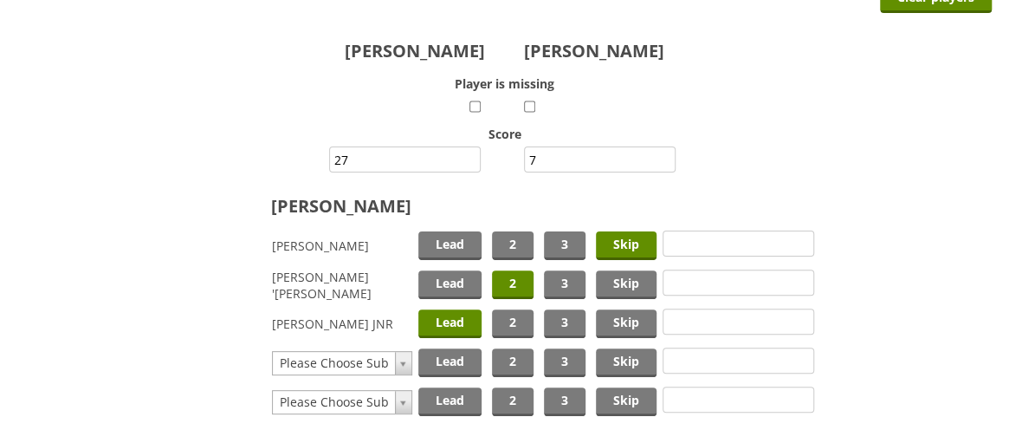
scroll to position [92, 0]
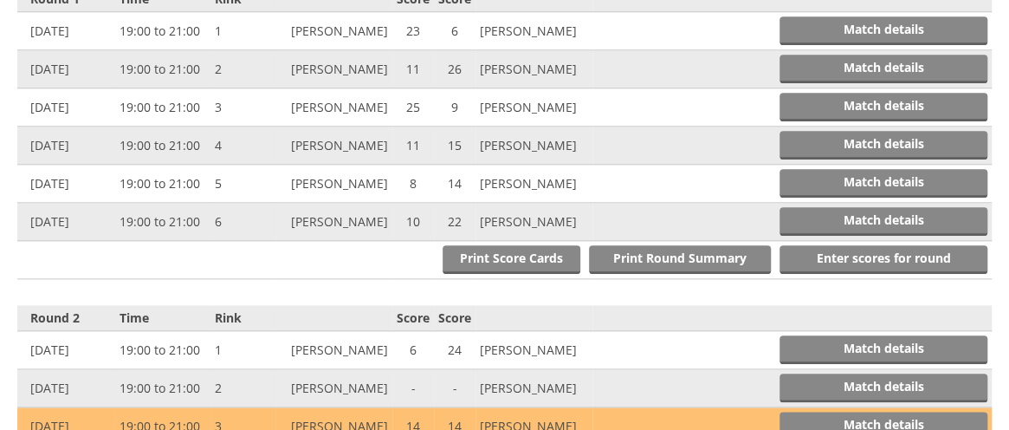
scroll to position [713, 0]
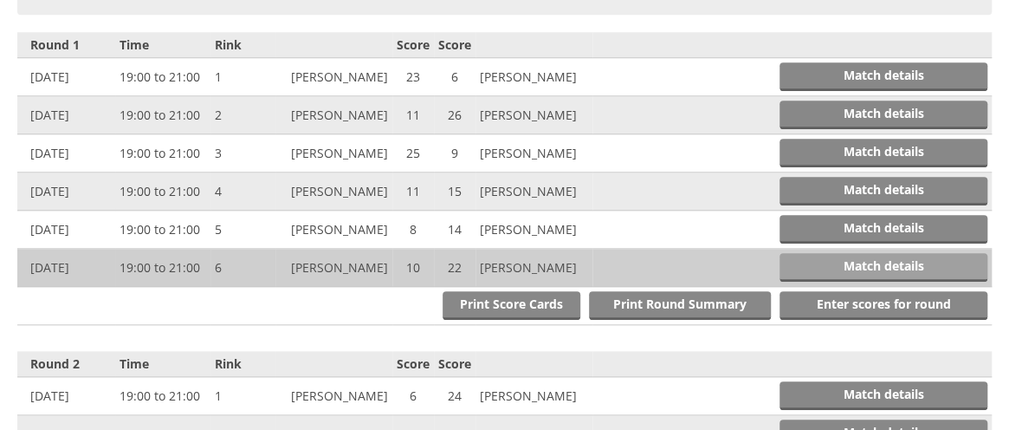
click at [865, 253] on link "Match details" at bounding box center [884, 267] width 208 height 29
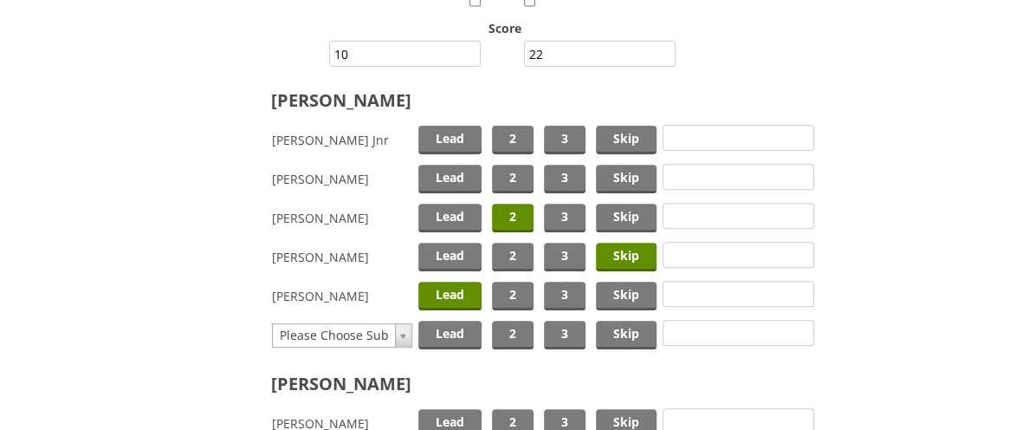
scroll to position [227, 0]
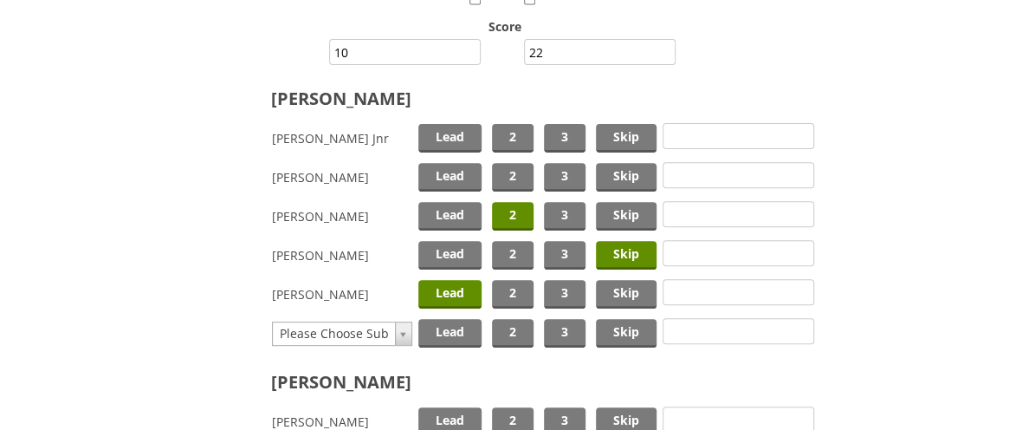
click at [433, 296] on span "Lead" at bounding box center [449, 294] width 63 height 29
click at [442, 138] on span "Lead" at bounding box center [449, 138] width 63 height 29
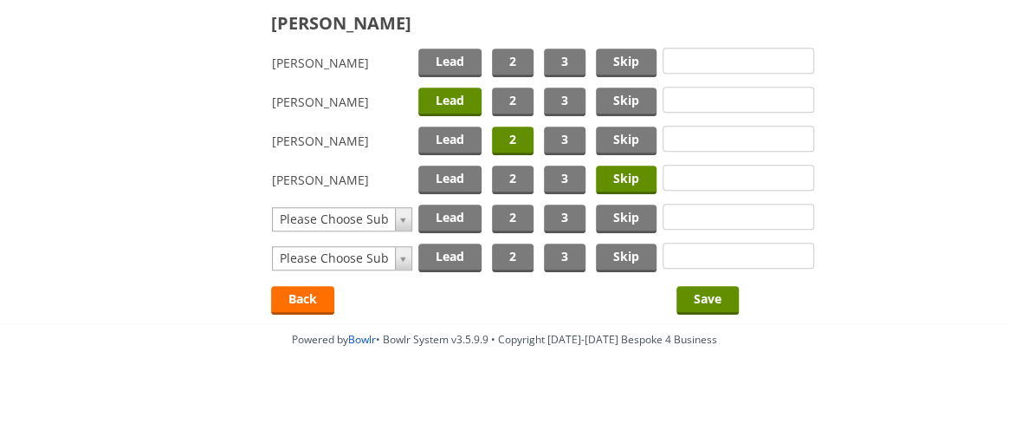
scroll to position [589, 0]
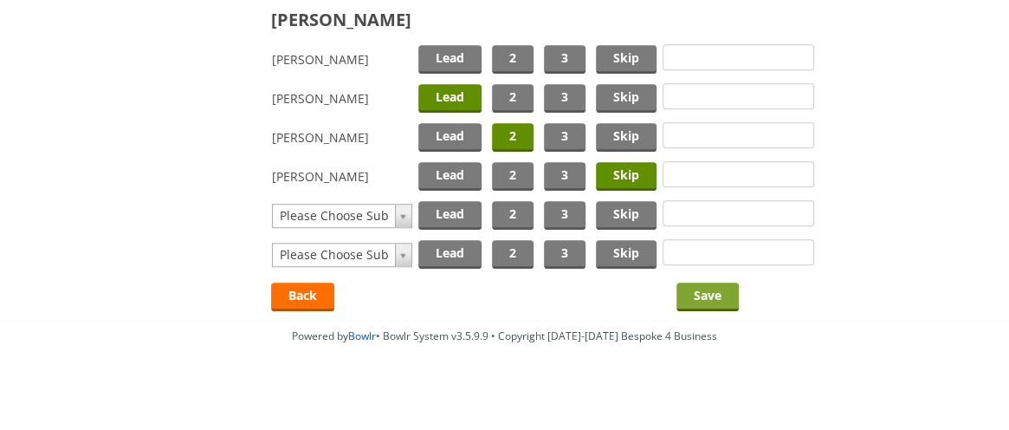
click at [718, 290] on input "Save" at bounding box center [708, 296] width 62 height 29
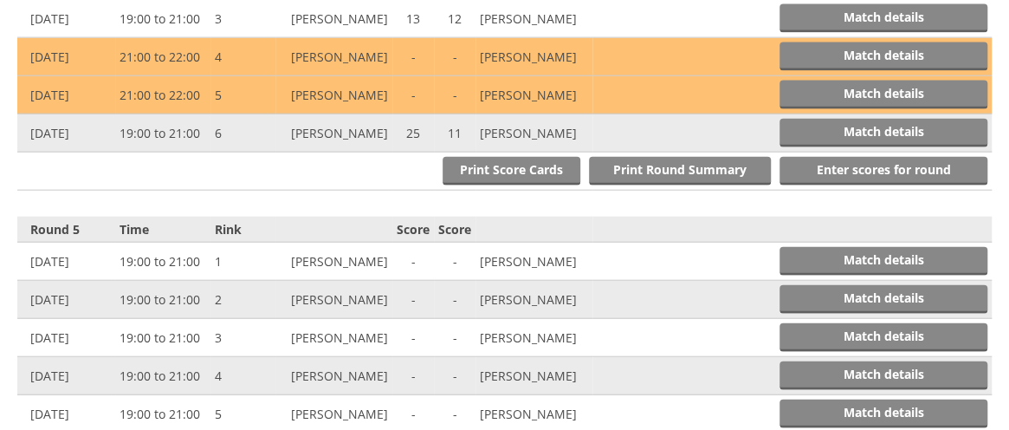
scroll to position [1819, 0]
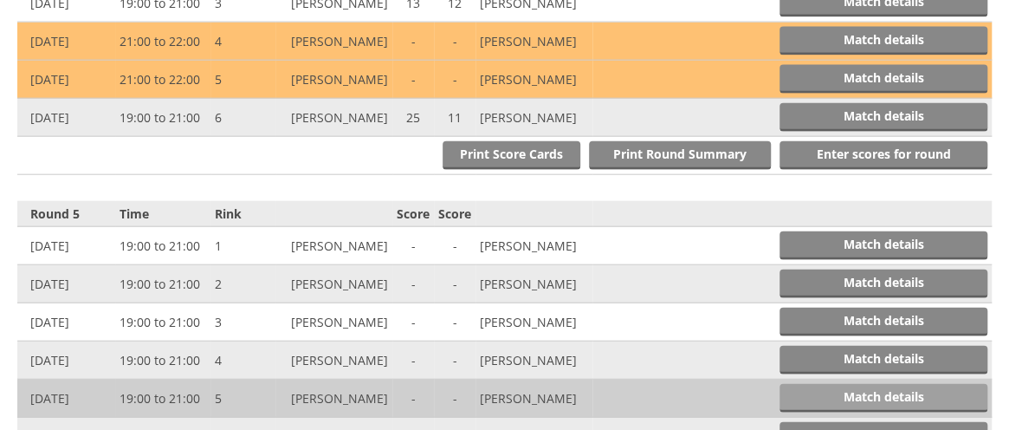
click at [877, 384] on link "Match details" at bounding box center [884, 398] width 208 height 29
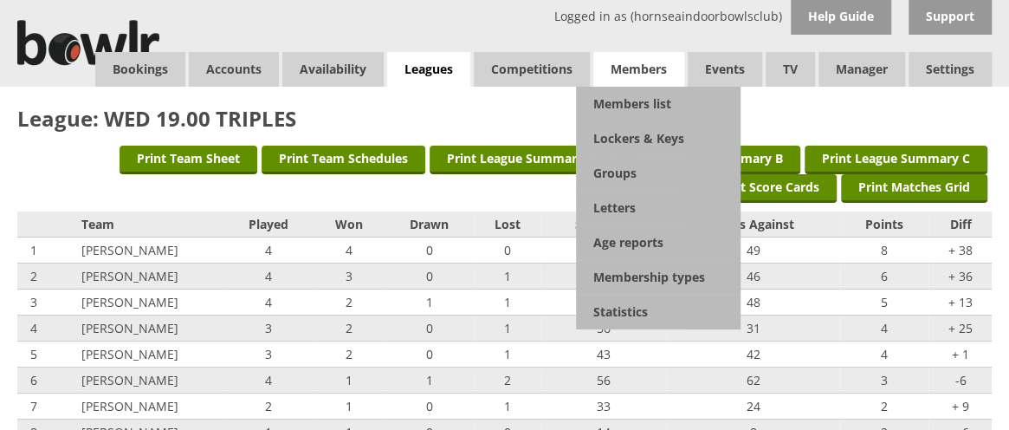
click at [648, 67] on span "Members" at bounding box center [638, 69] width 91 height 35
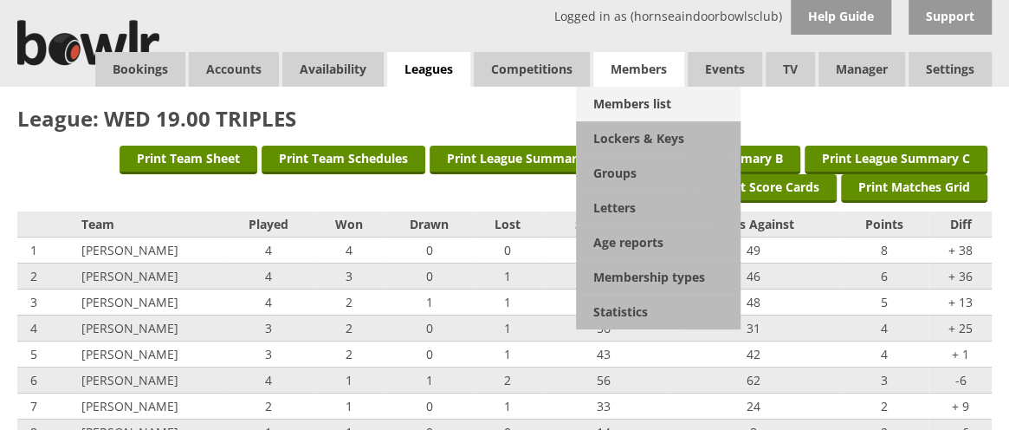
click at [643, 101] on link "Members list" at bounding box center [658, 104] width 165 height 35
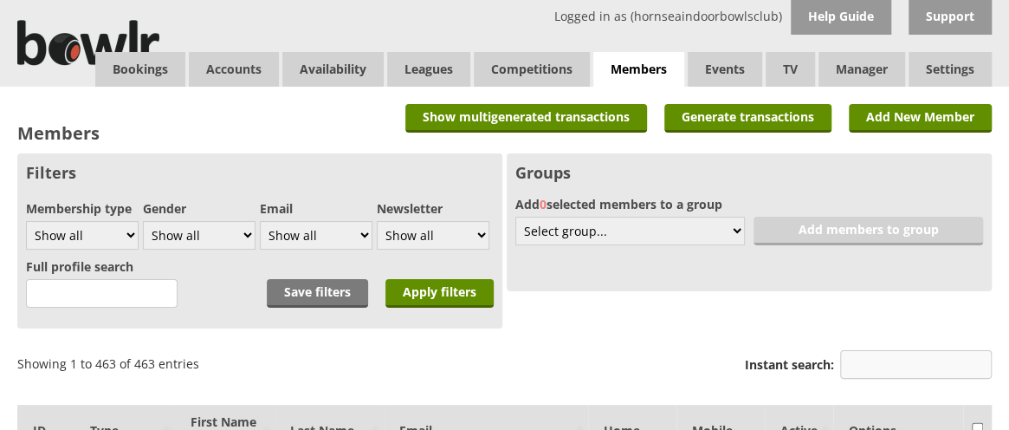
click at [856, 363] on input "Instant search:" at bounding box center [916, 364] width 152 height 29
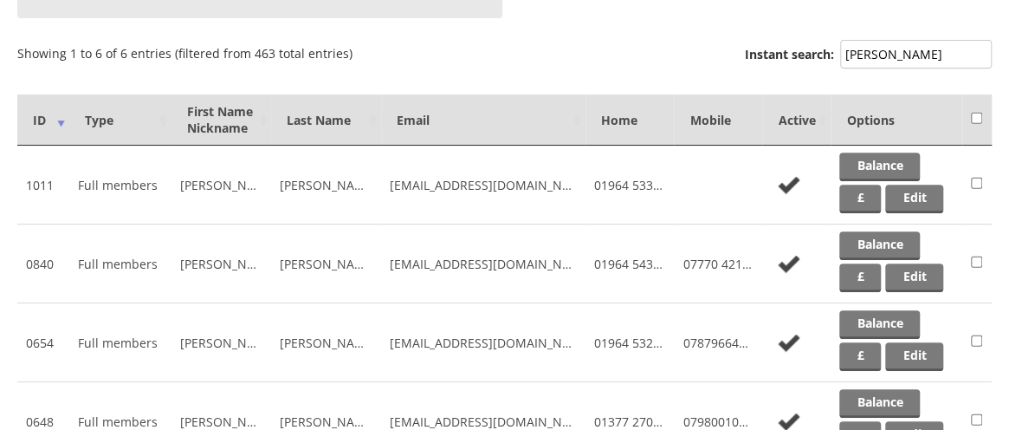
scroll to position [313, 0]
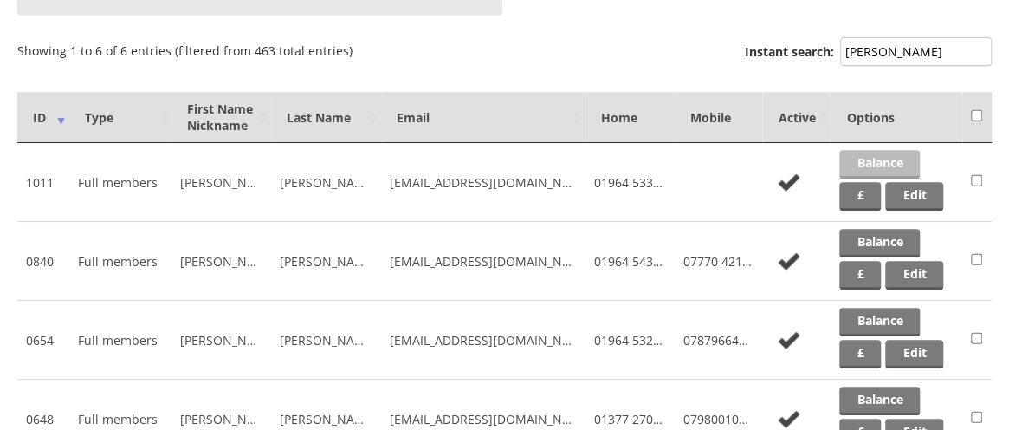
type input "wright"
click at [880, 159] on link "Balance" at bounding box center [879, 164] width 81 height 29
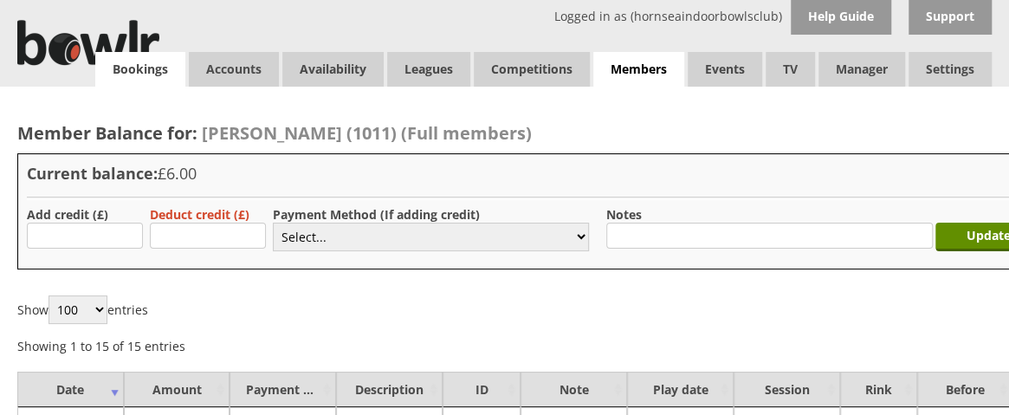
click at [137, 75] on link "Bookings" at bounding box center [140, 69] width 90 height 35
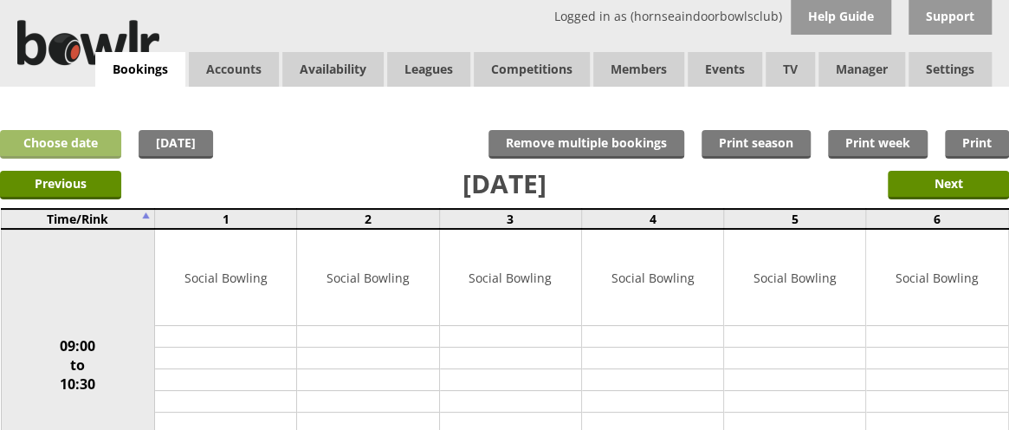
click at [85, 145] on link "Choose date" at bounding box center [60, 144] width 121 height 29
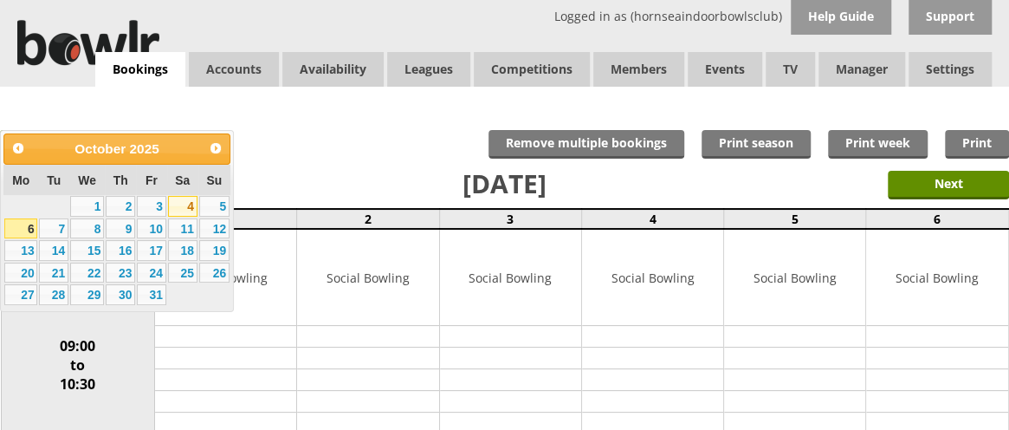
click at [188, 209] on link "4" at bounding box center [182, 206] width 29 height 21
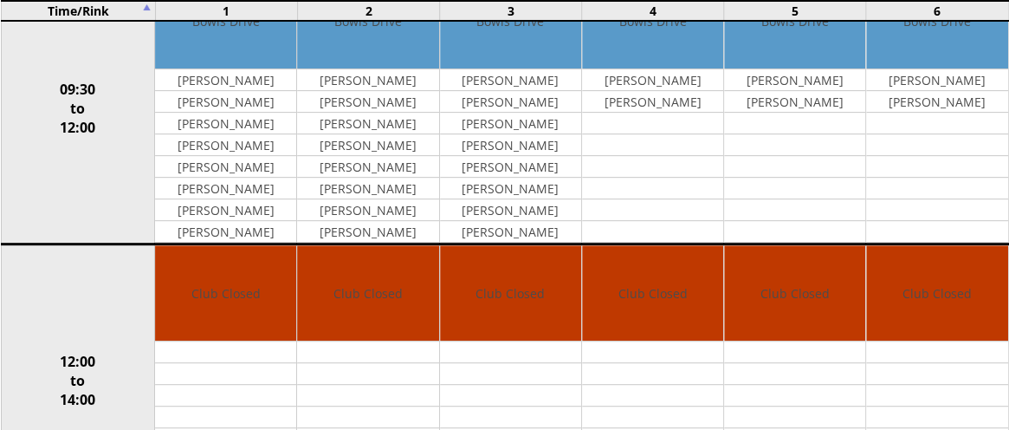
scroll to position [252, 0]
